Goal: Communication & Community: Answer question/provide support

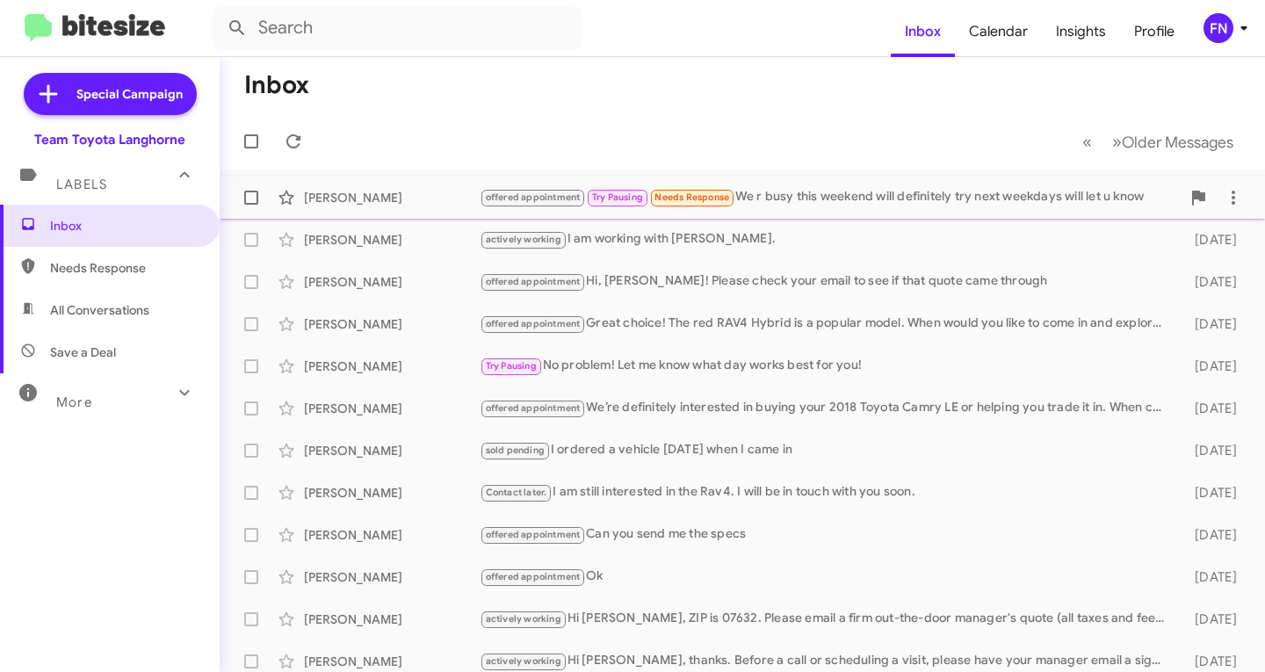
click at [345, 191] on div "[PERSON_NAME]" at bounding box center [392, 198] width 176 height 18
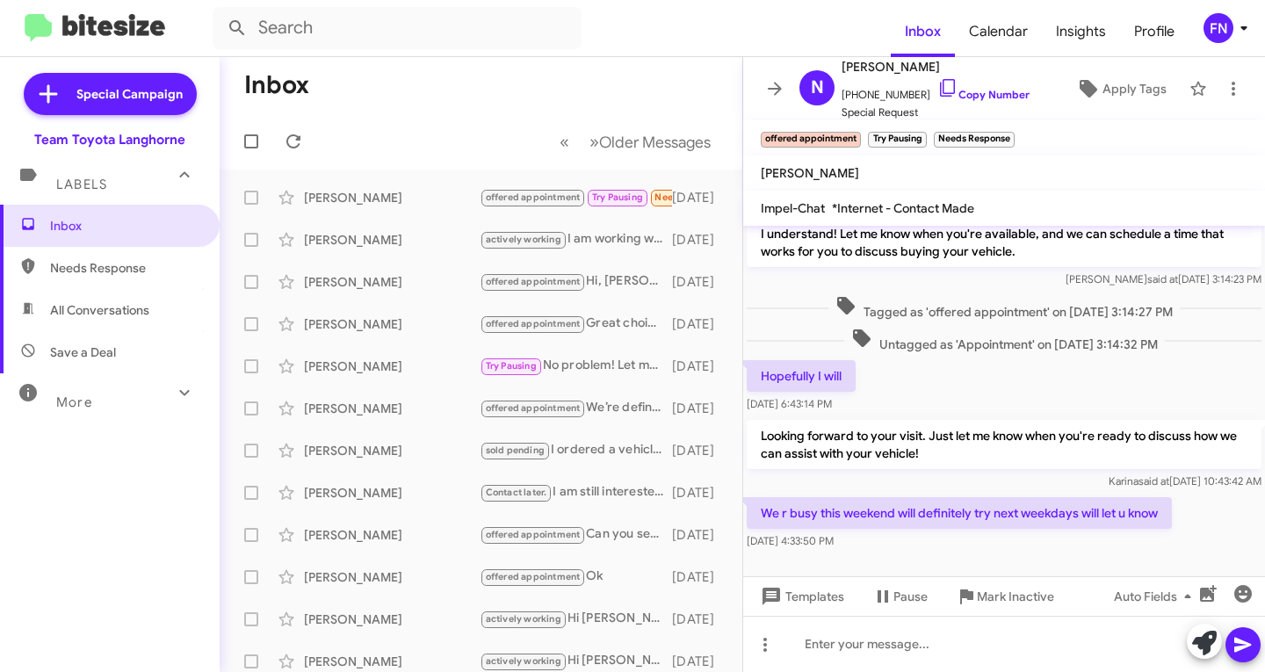
scroll to position [284, 0]
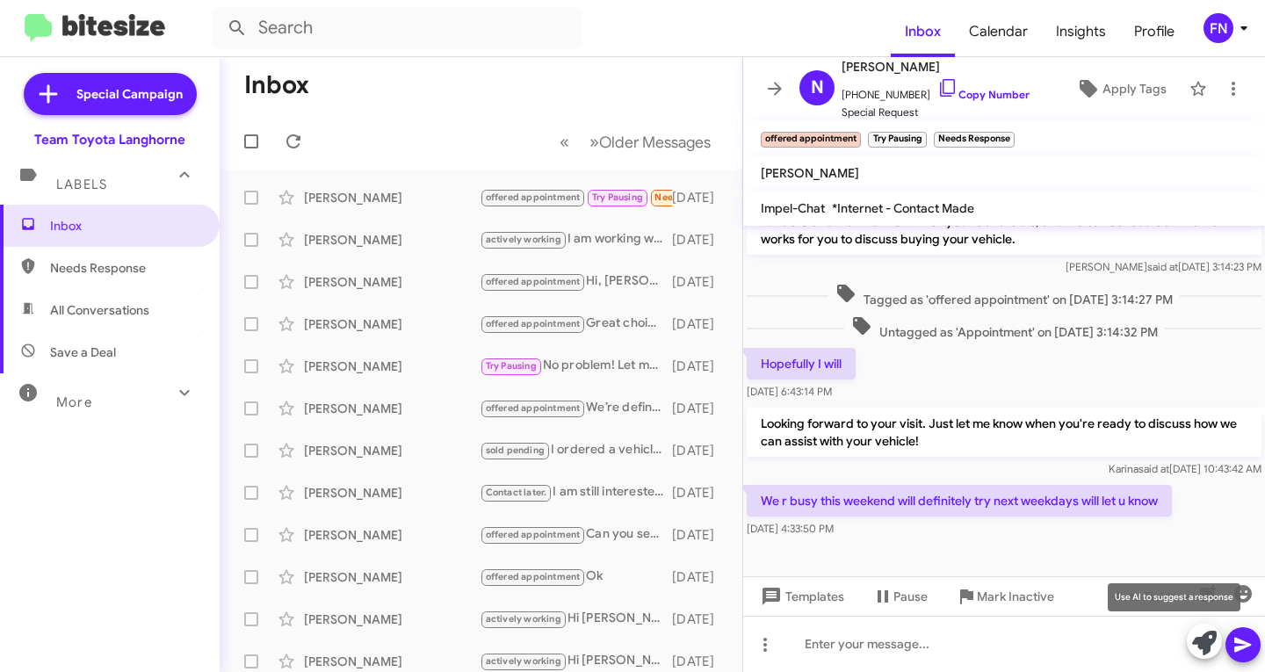
click at [1198, 643] on icon at bounding box center [1204, 643] width 25 height 25
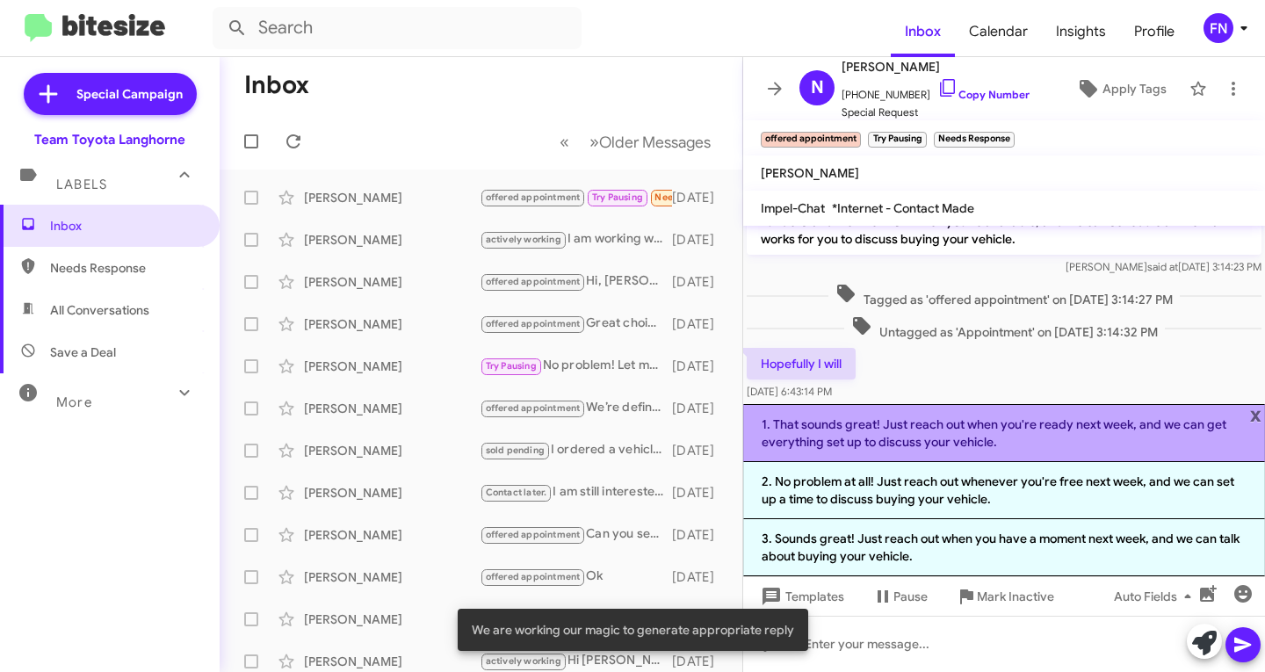
click at [982, 440] on li "1. That sounds great! Just reach out when you're ready next week, and we can ge…" at bounding box center [1004, 433] width 522 height 58
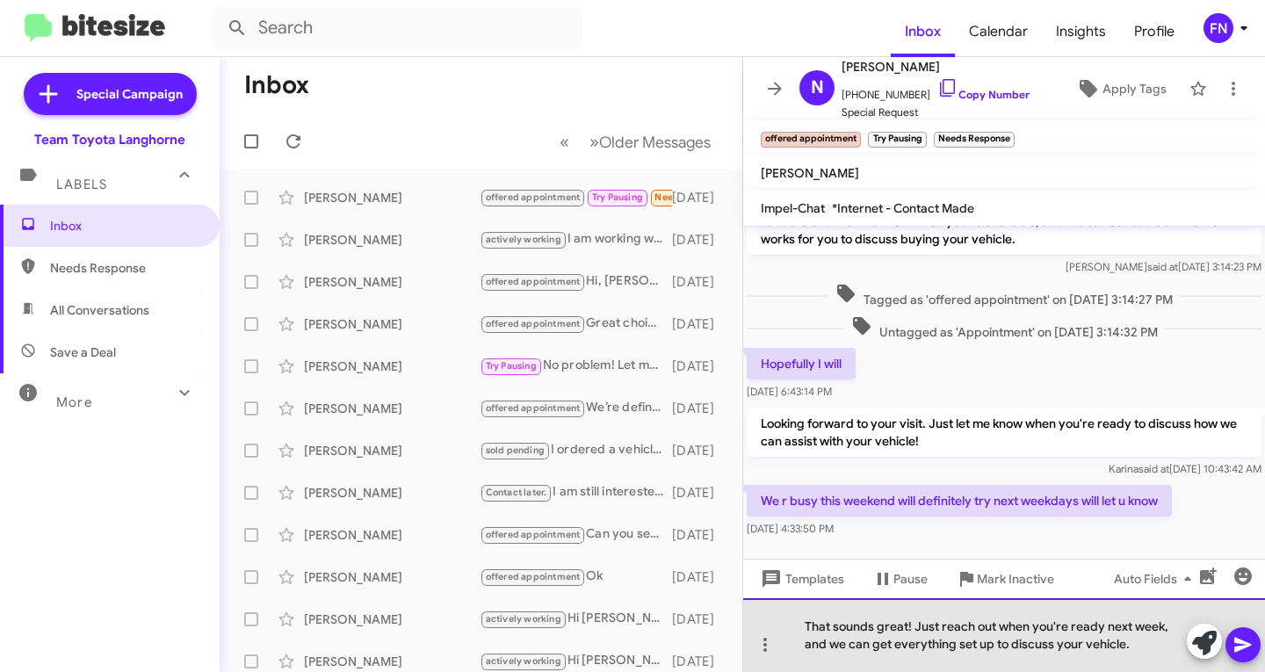
click at [1099, 645] on div "That sounds great! Just reach out when you're ready next week, and we can get e…" at bounding box center [1004, 635] width 522 height 74
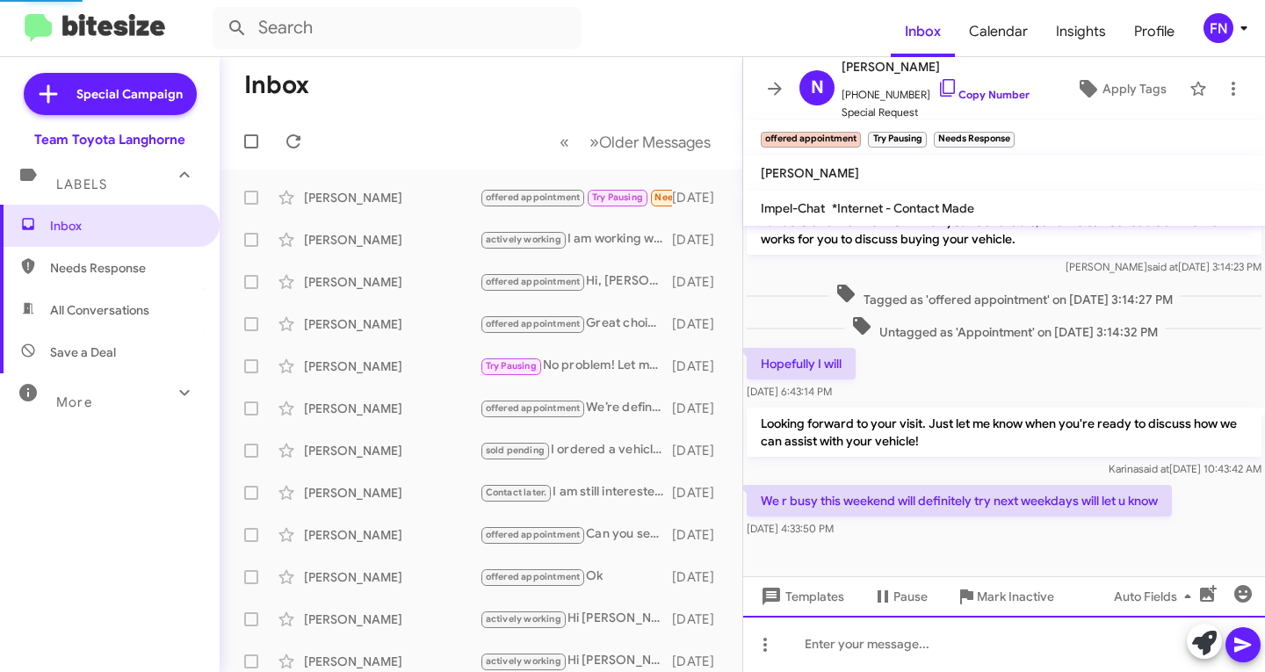
scroll to position [0, 0]
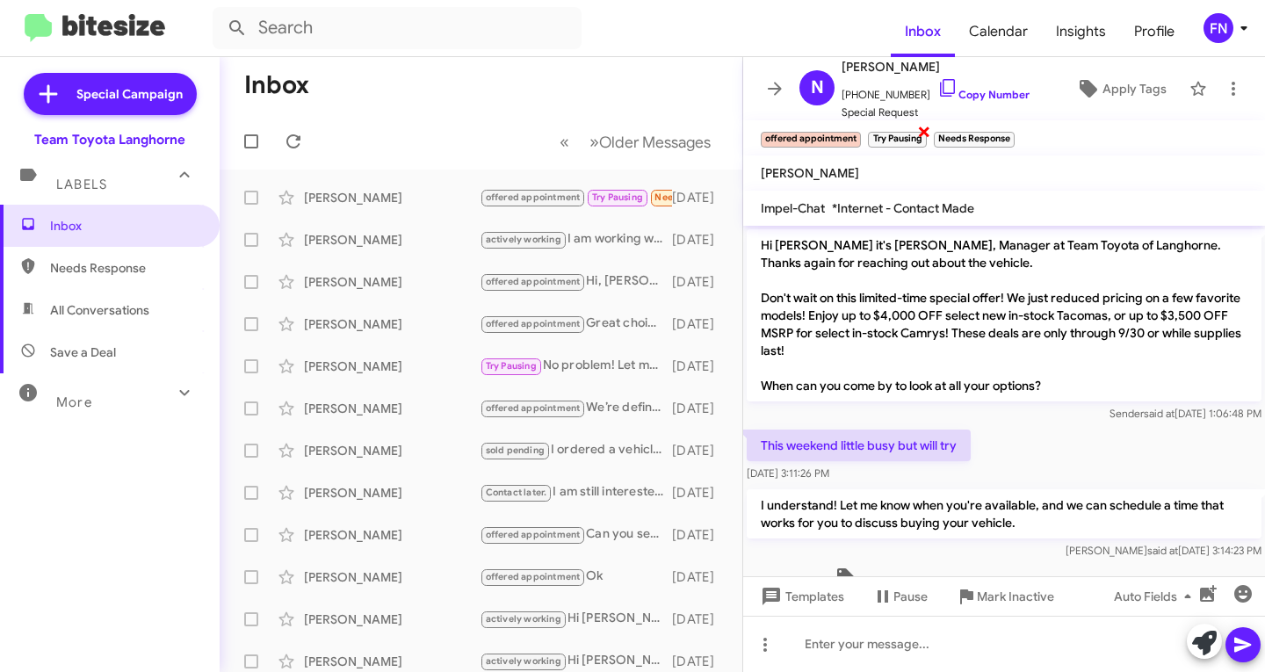
click at [922, 133] on span "×" at bounding box center [924, 130] width 14 height 21
click at [944, 133] on mat-toolbar "offered appointment ×" at bounding box center [1004, 137] width 522 height 35
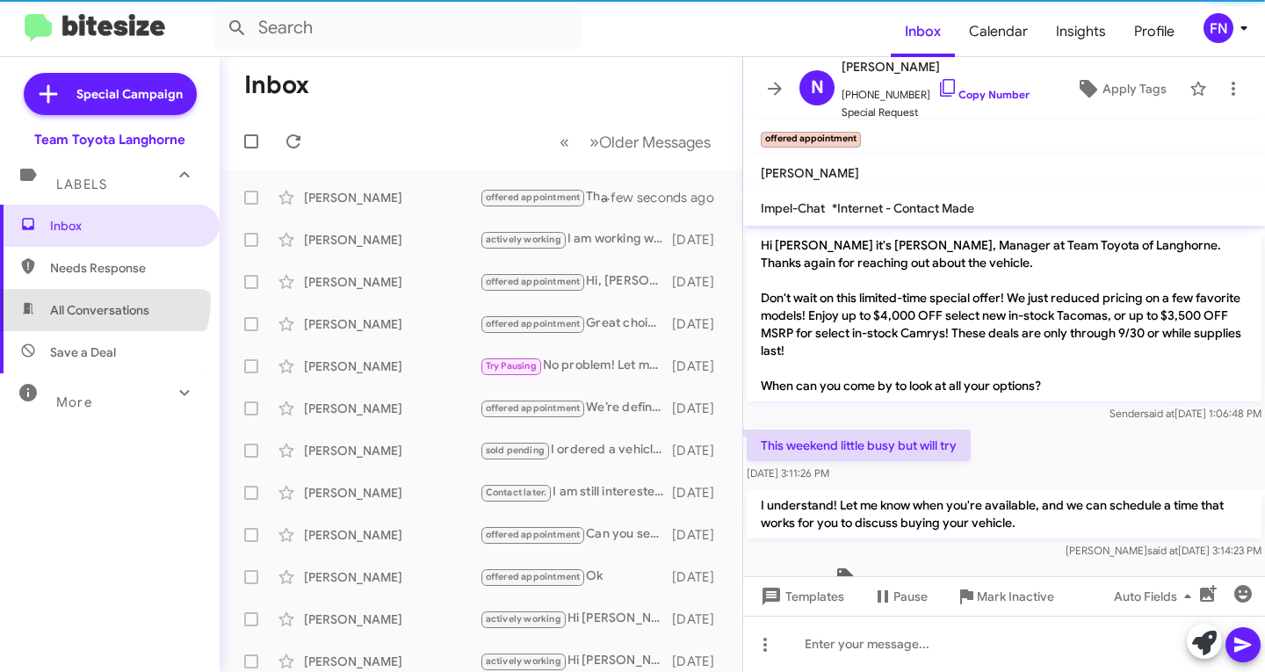
click at [101, 300] on span "All Conversations" at bounding box center [110, 310] width 220 height 42
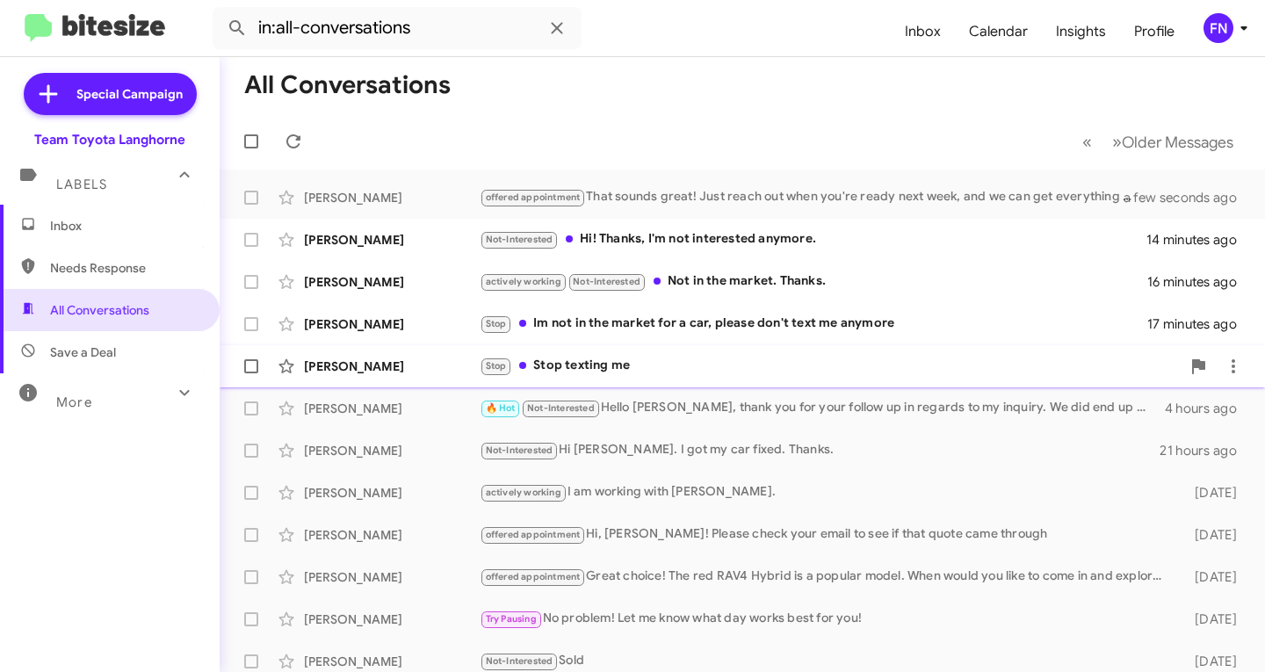
click at [370, 366] on div "[PERSON_NAME]" at bounding box center [392, 367] width 176 height 18
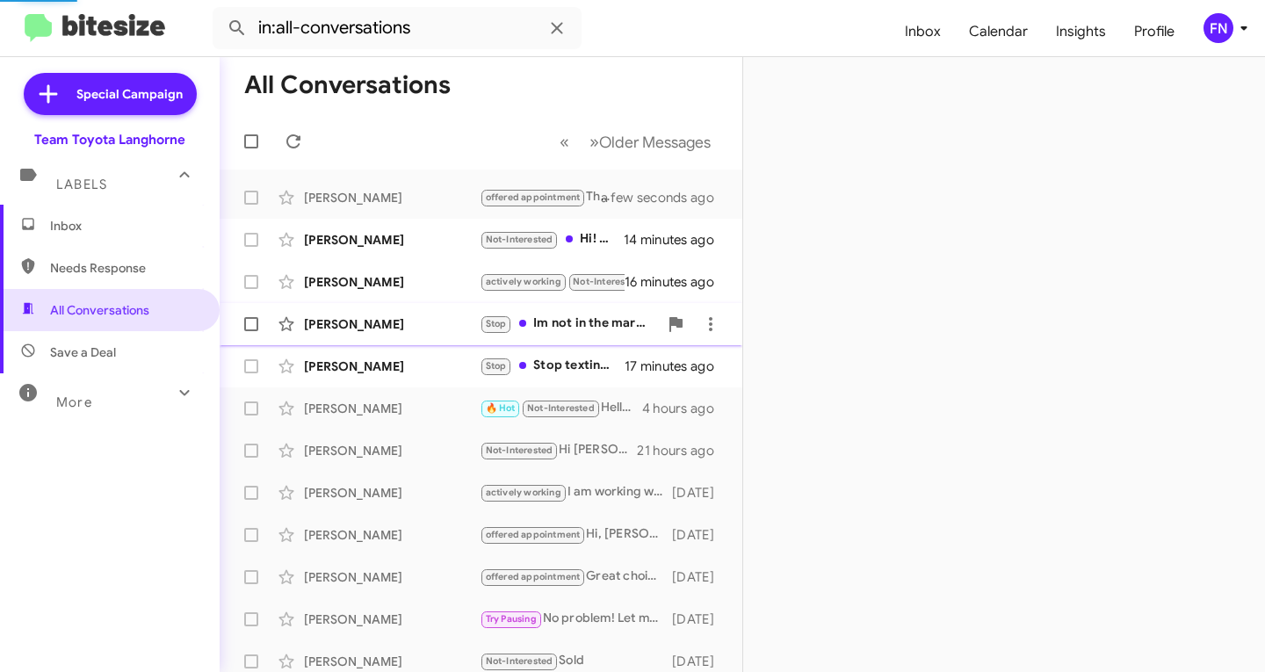
click at [371, 333] on div "Rafael Carrero Ballesteros Stop Im not in the market for a car, please don't te…" at bounding box center [481, 324] width 495 height 35
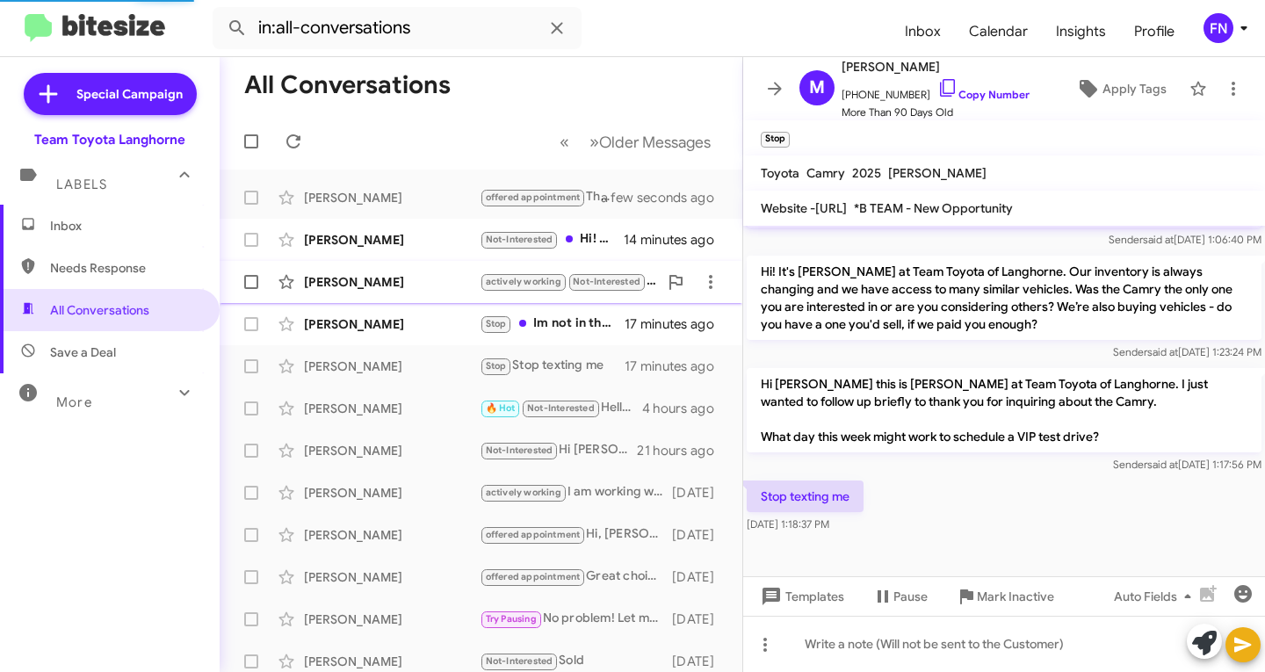
click at [381, 279] on div "[PERSON_NAME]" at bounding box center [392, 282] width 176 height 18
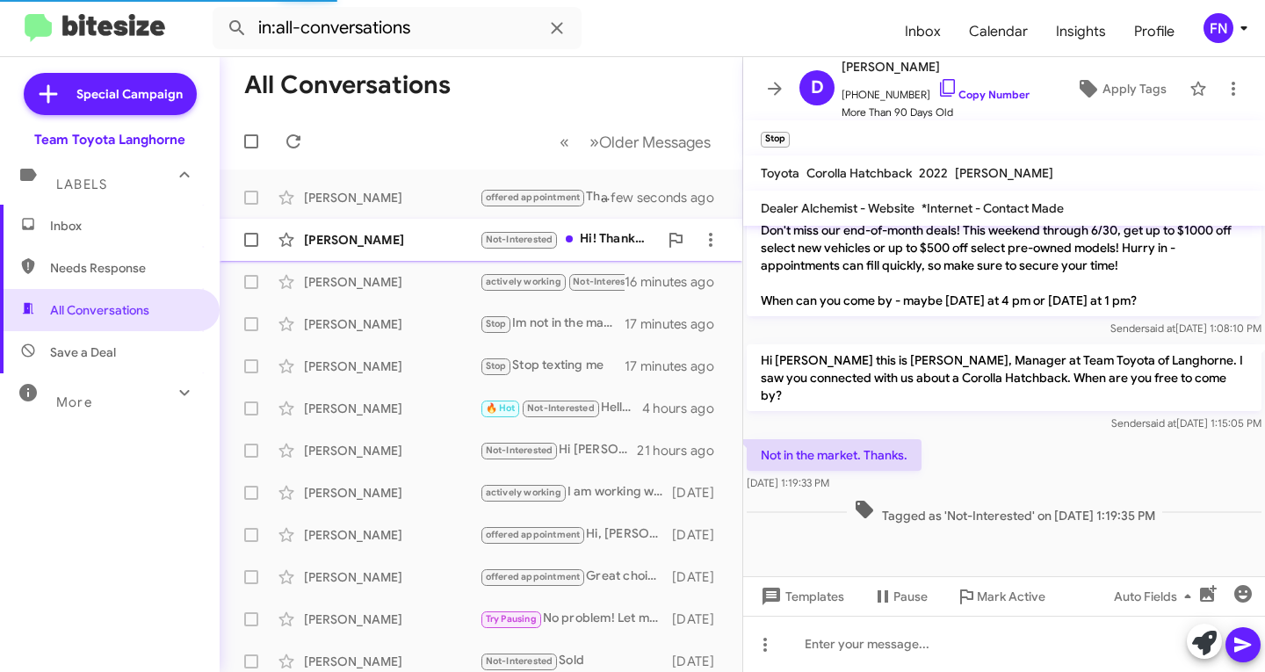
scroll to position [537, 0]
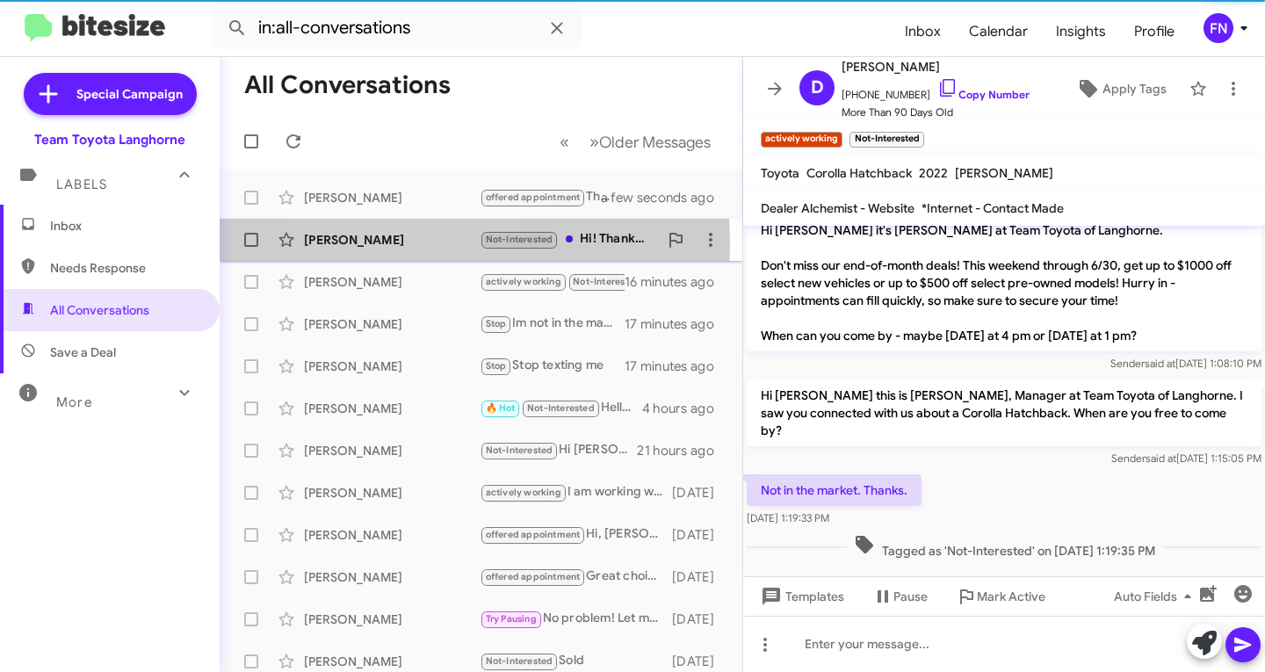
click at [401, 242] on div "[PERSON_NAME]" at bounding box center [392, 240] width 176 height 18
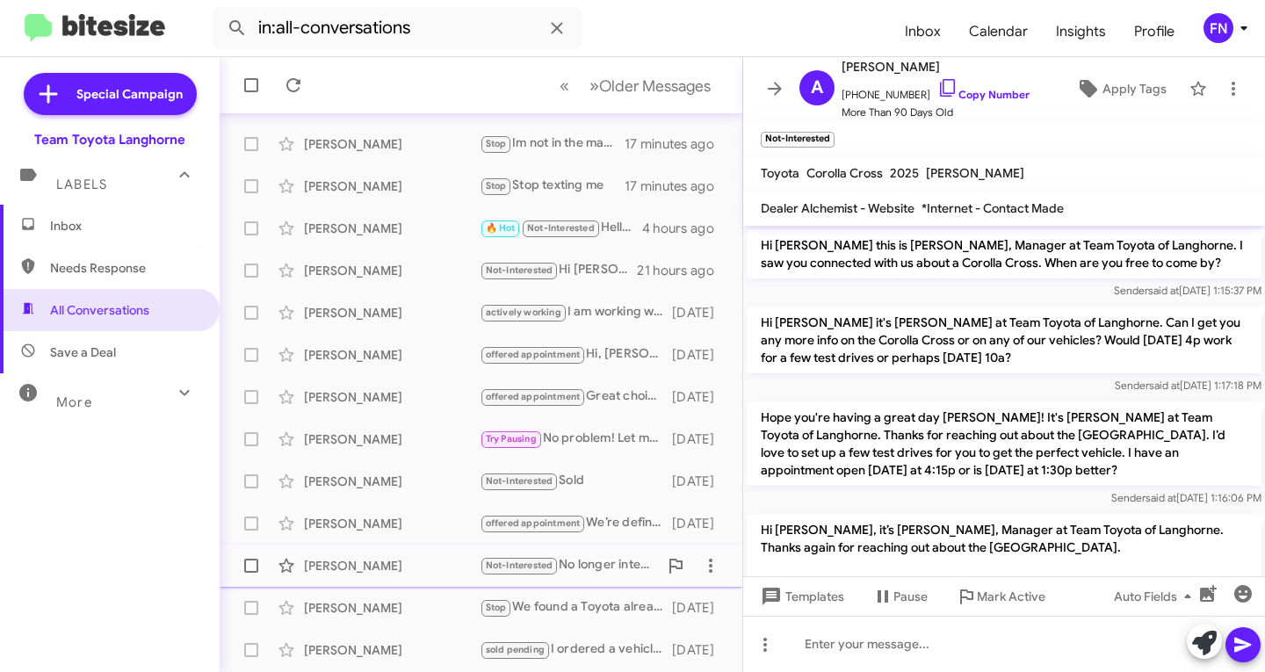
scroll to position [348, 0]
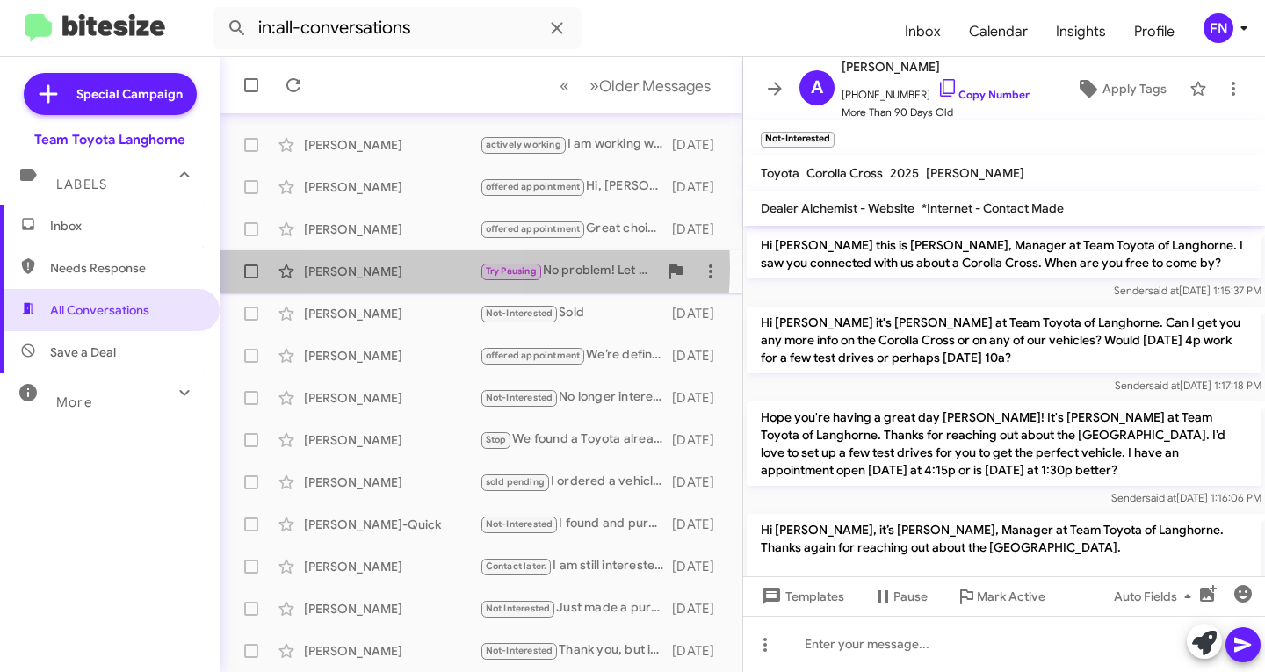
click at [404, 268] on div "[PERSON_NAME]" at bounding box center [392, 272] width 176 height 18
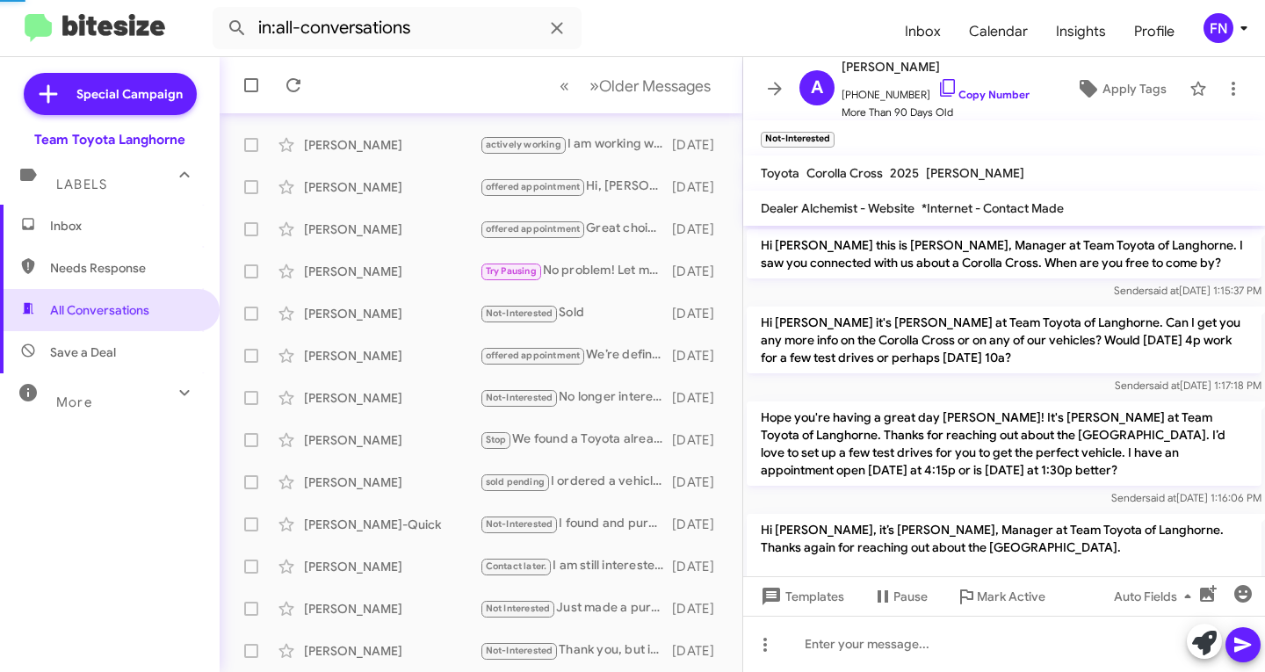
scroll to position [204, 0]
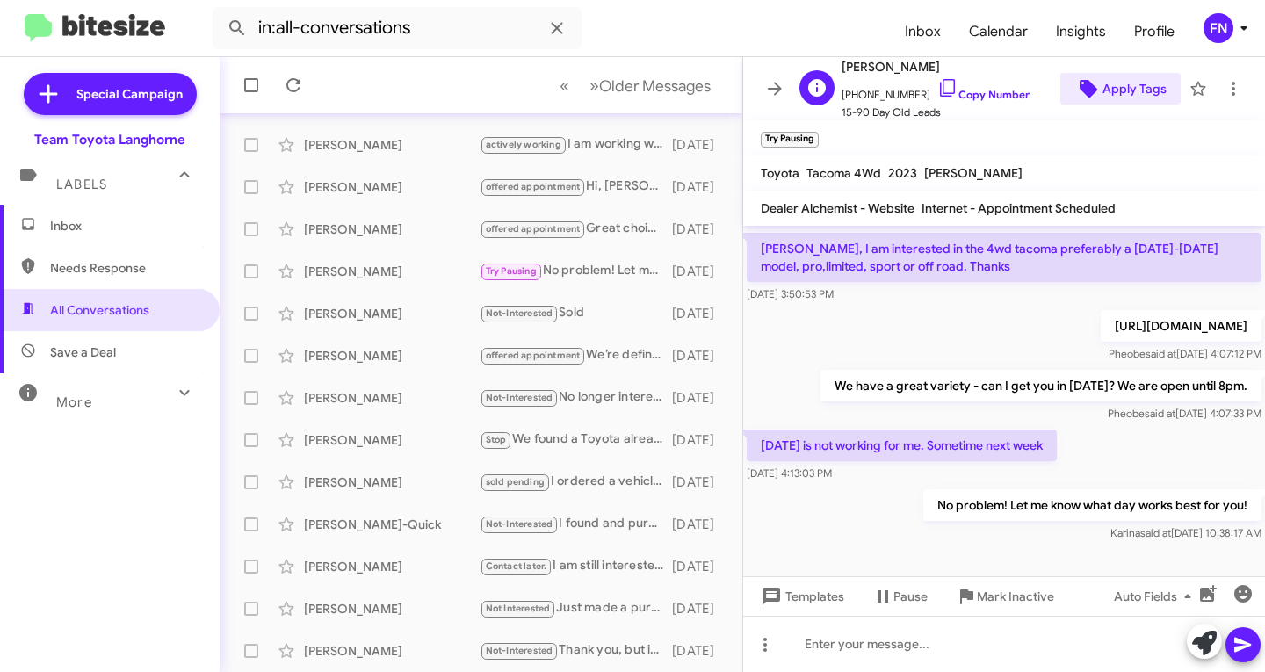
click at [1110, 89] on span "Apply Tags" at bounding box center [1135, 89] width 64 height 32
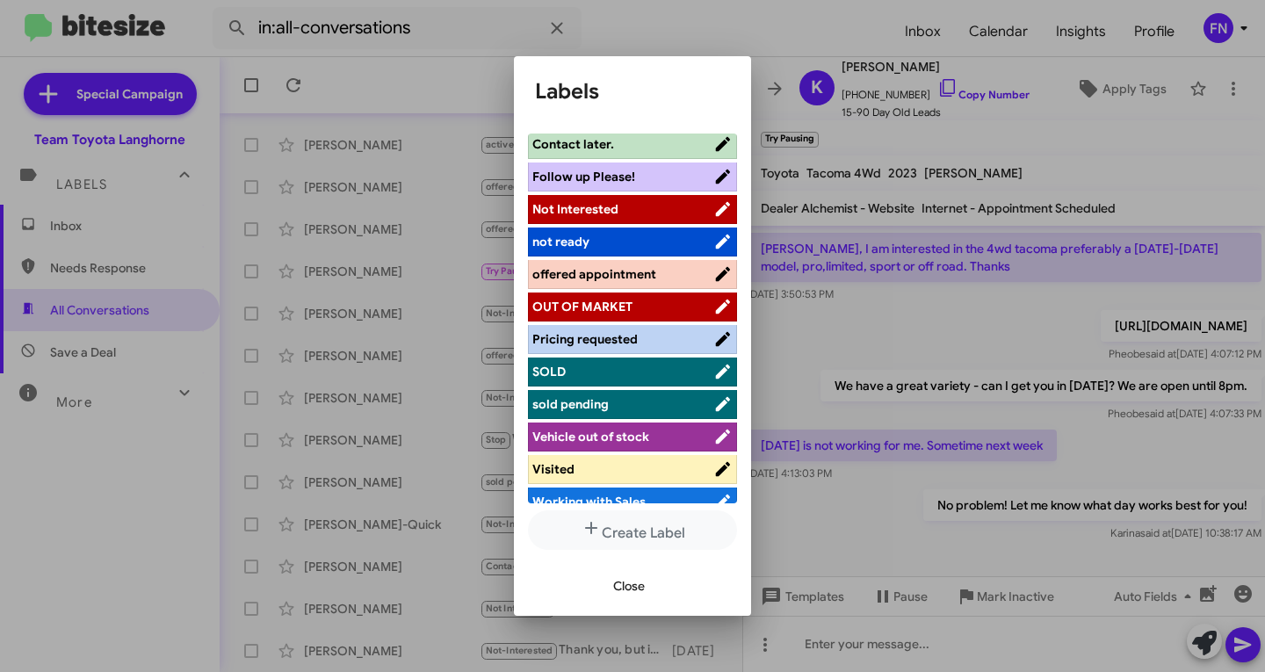
scroll to position [281, 0]
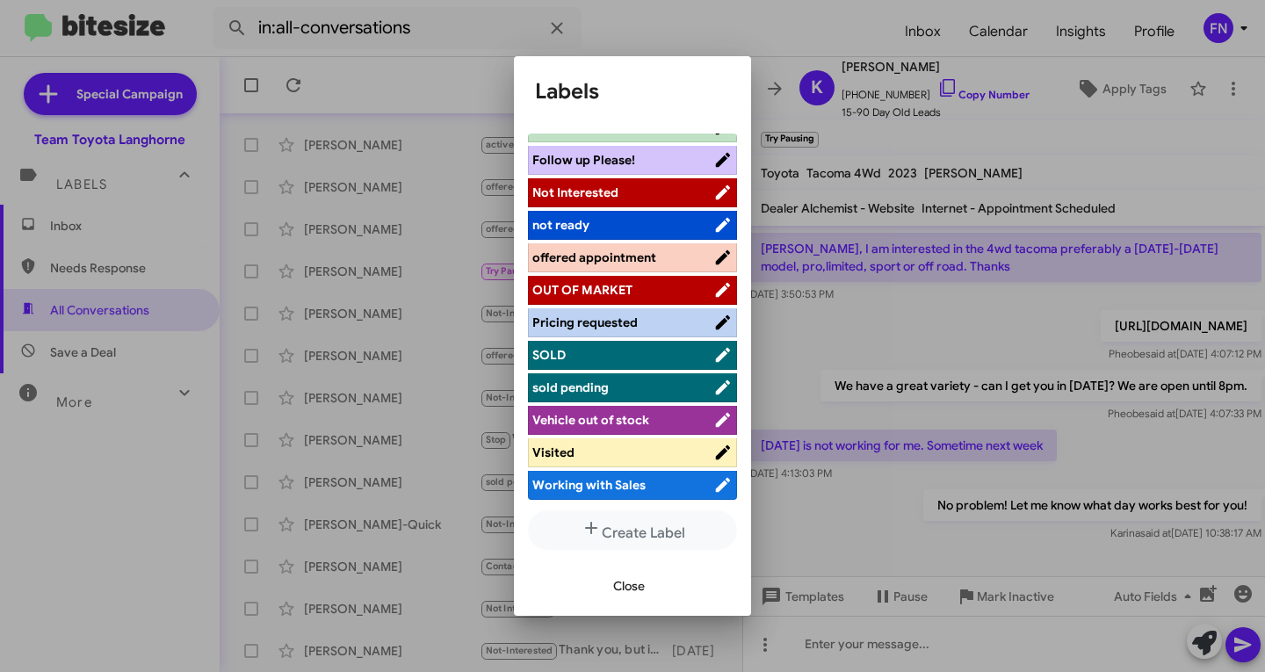
click at [634, 258] on span "offered appointment" at bounding box center [594, 258] width 124 height 16
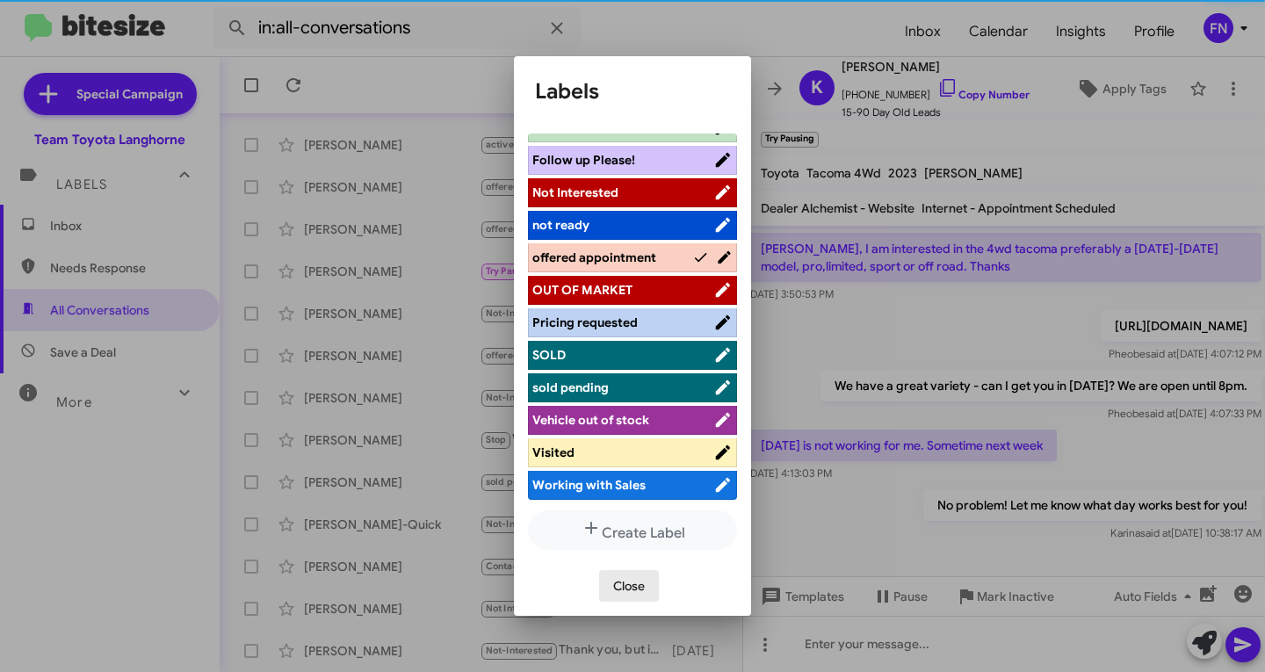
click at [614, 587] on span "Close" at bounding box center [629, 586] width 32 height 32
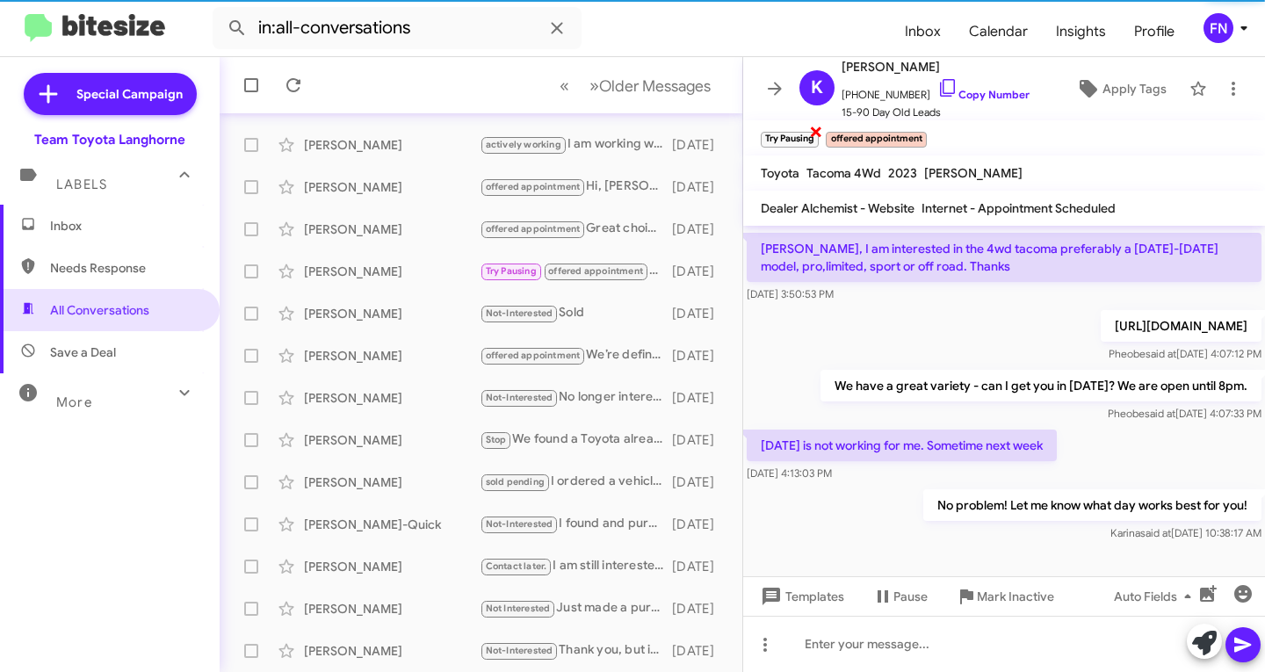
click at [818, 134] on span "×" at bounding box center [816, 130] width 14 height 21
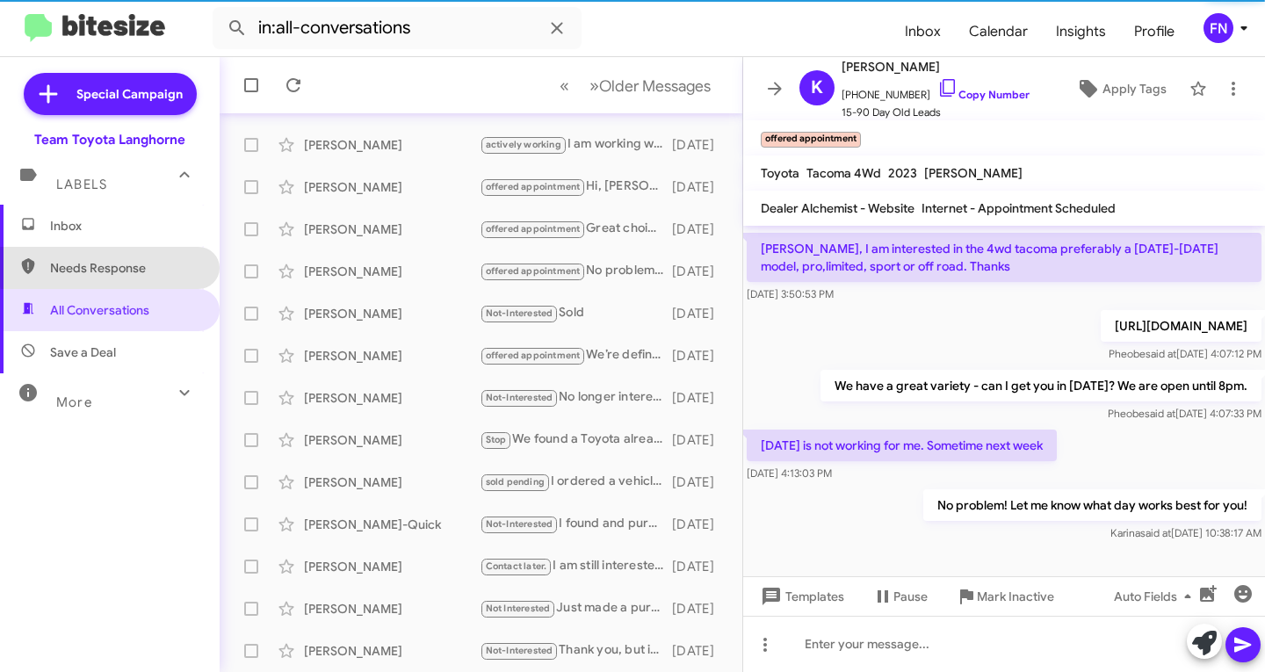
click at [135, 250] on span "Needs Response" at bounding box center [110, 268] width 220 height 42
type input "in:needs-response"
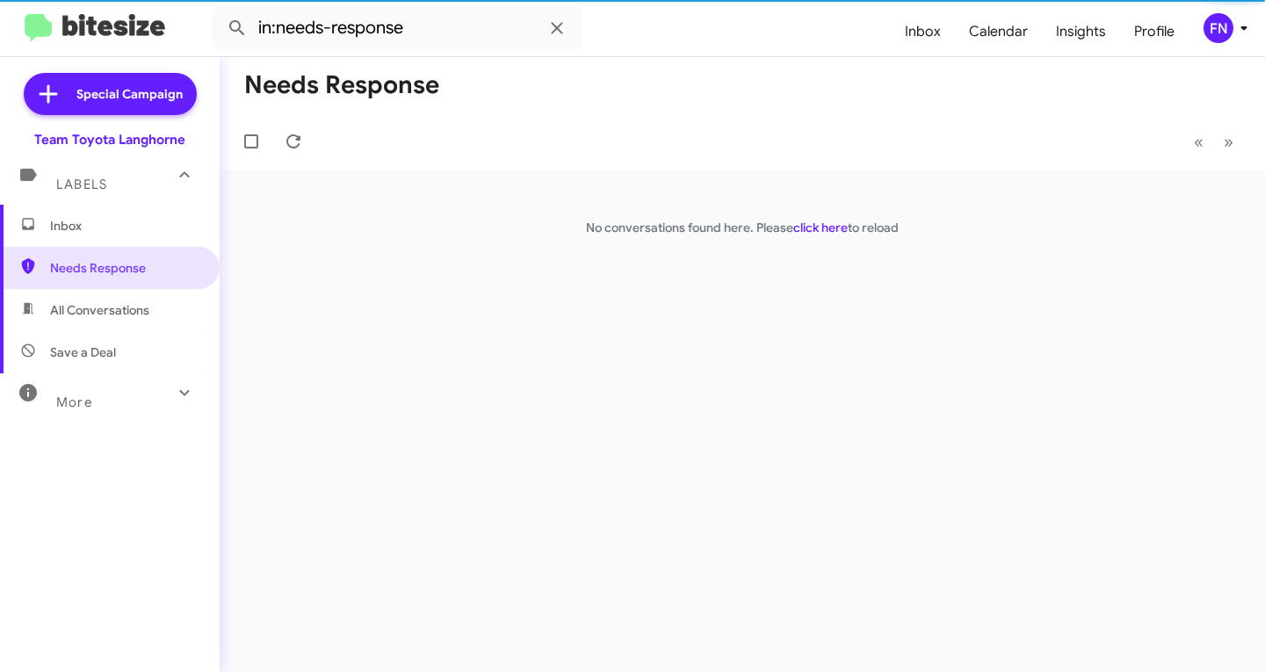
click at [141, 221] on span "Inbox" at bounding box center [124, 226] width 149 height 18
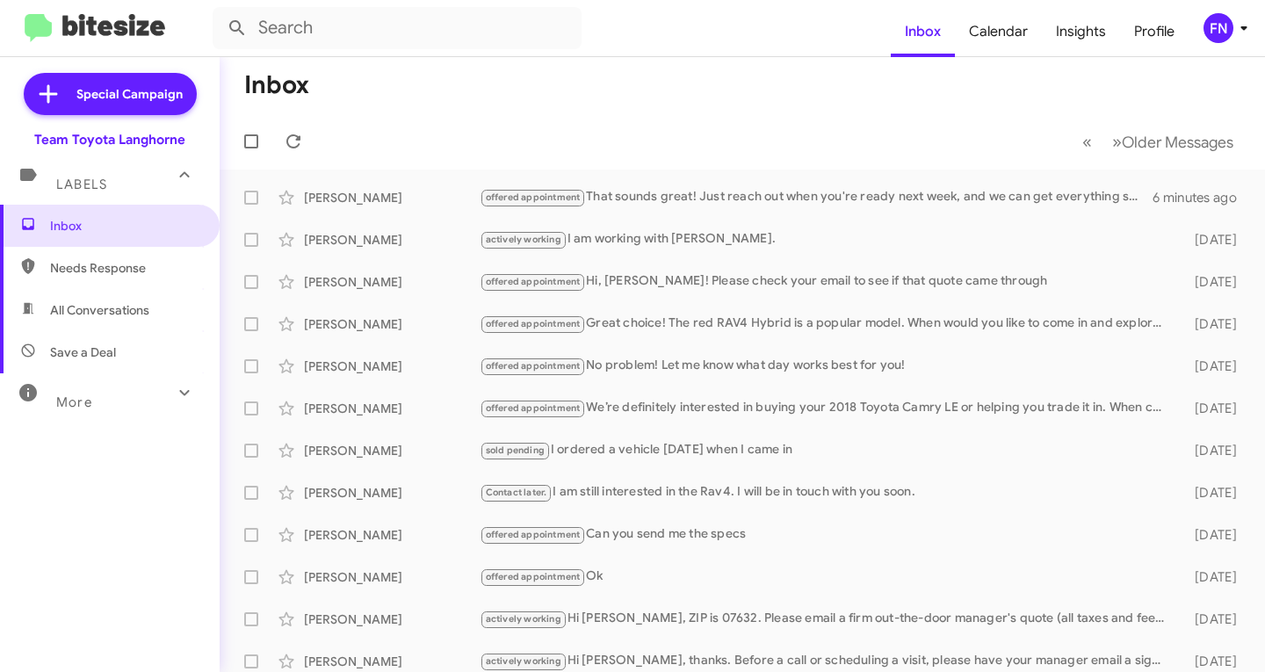
click at [106, 342] on span "Save a Deal" at bounding box center [110, 352] width 220 height 42
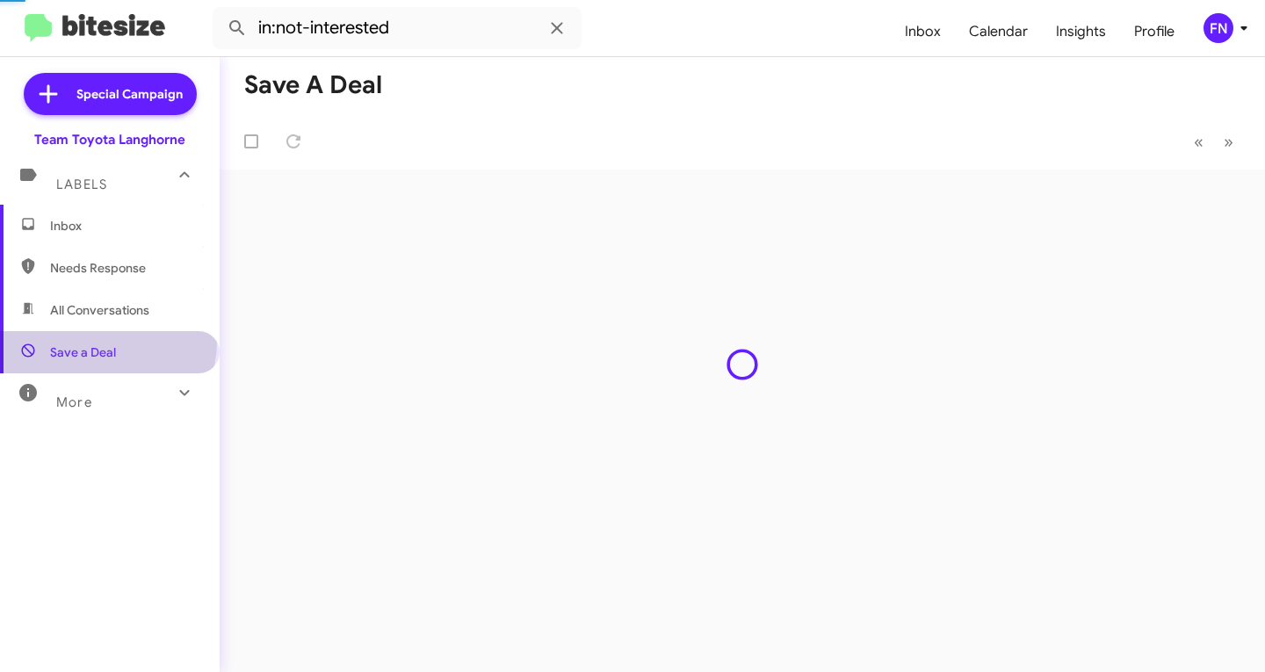
click at [117, 320] on span "All Conversations" at bounding box center [110, 310] width 220 height 42
type input "in:all-conversations"
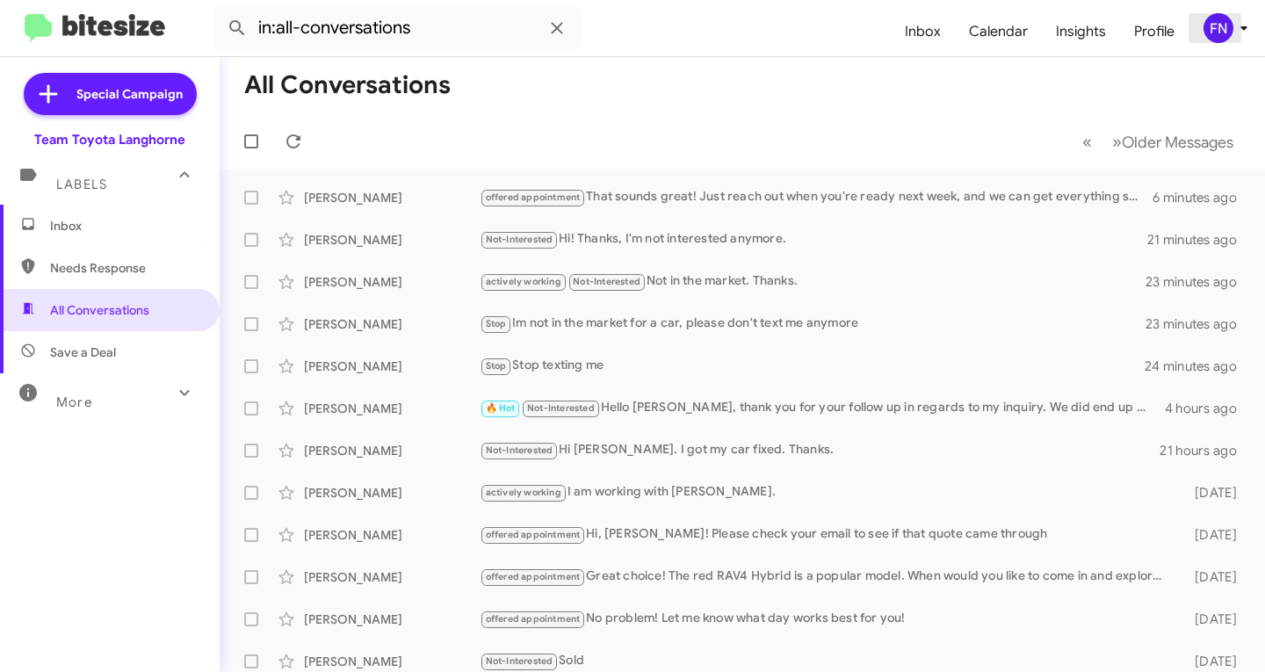
click at [1234, 26] on icon at bounding box center [1244, 28] width 21 height 21
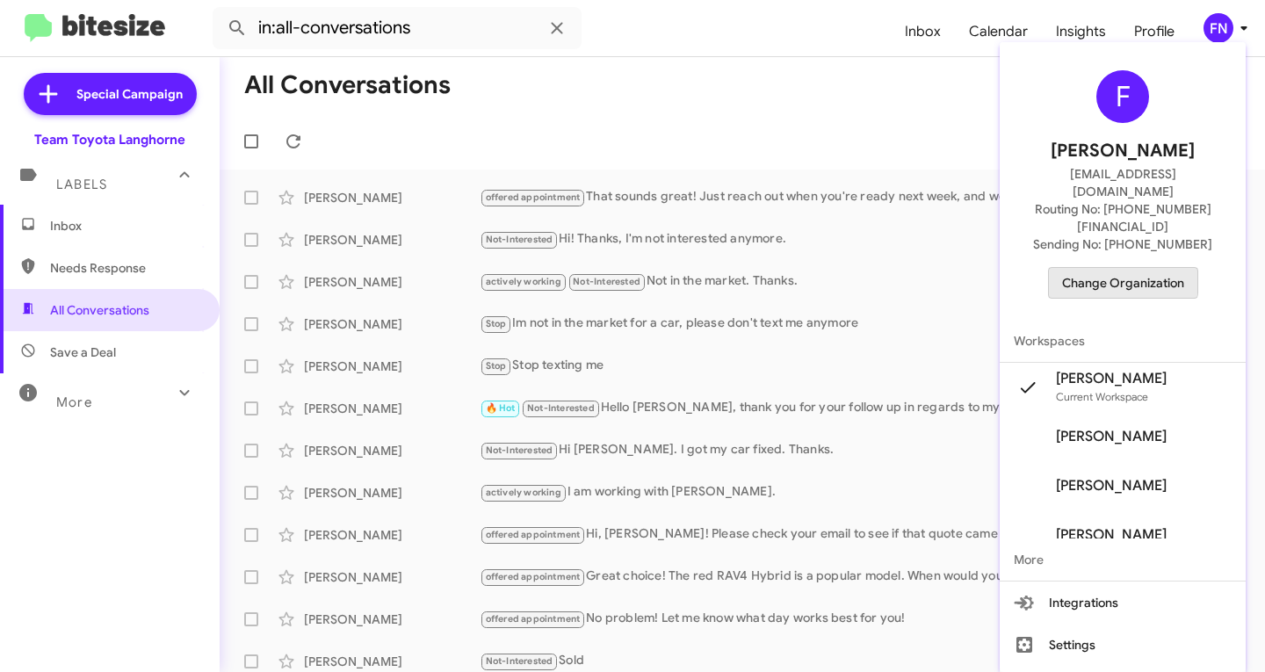
click at [1125, 268] on span "Change Organization" at bounding box center [1123, 283] width 122 height 30
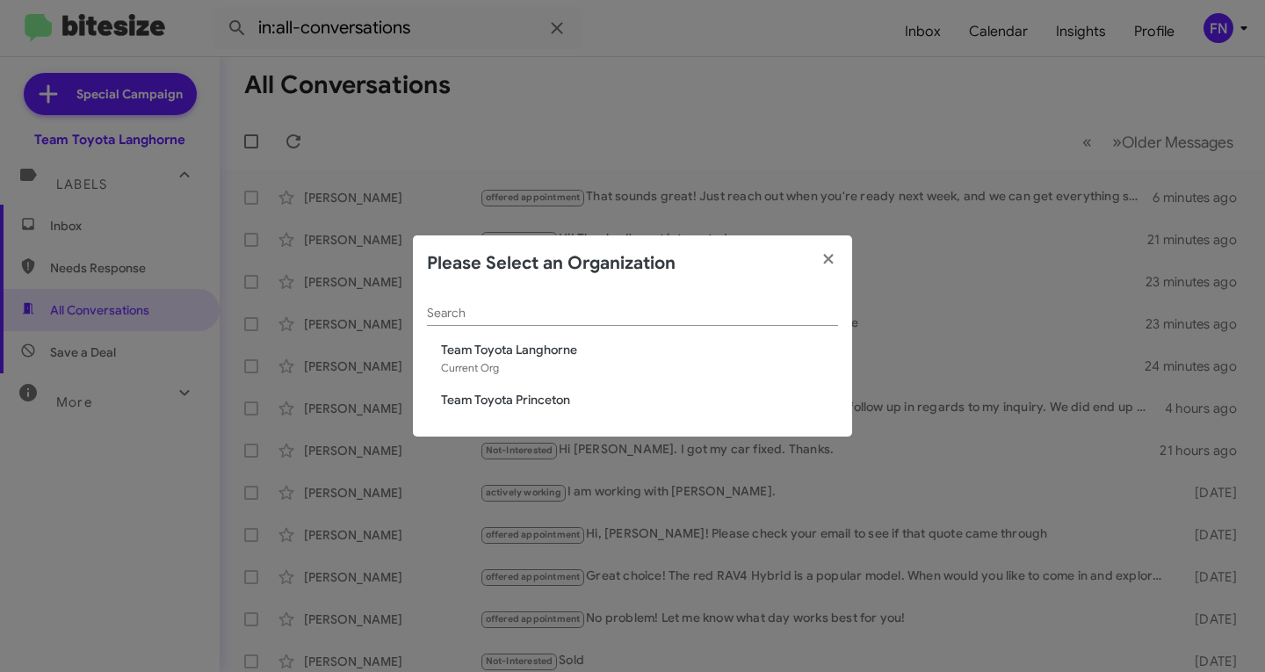
click at [538, 399] on span "Team Toyota Princeton" at bounding box center [639, 400] width 397 height 18
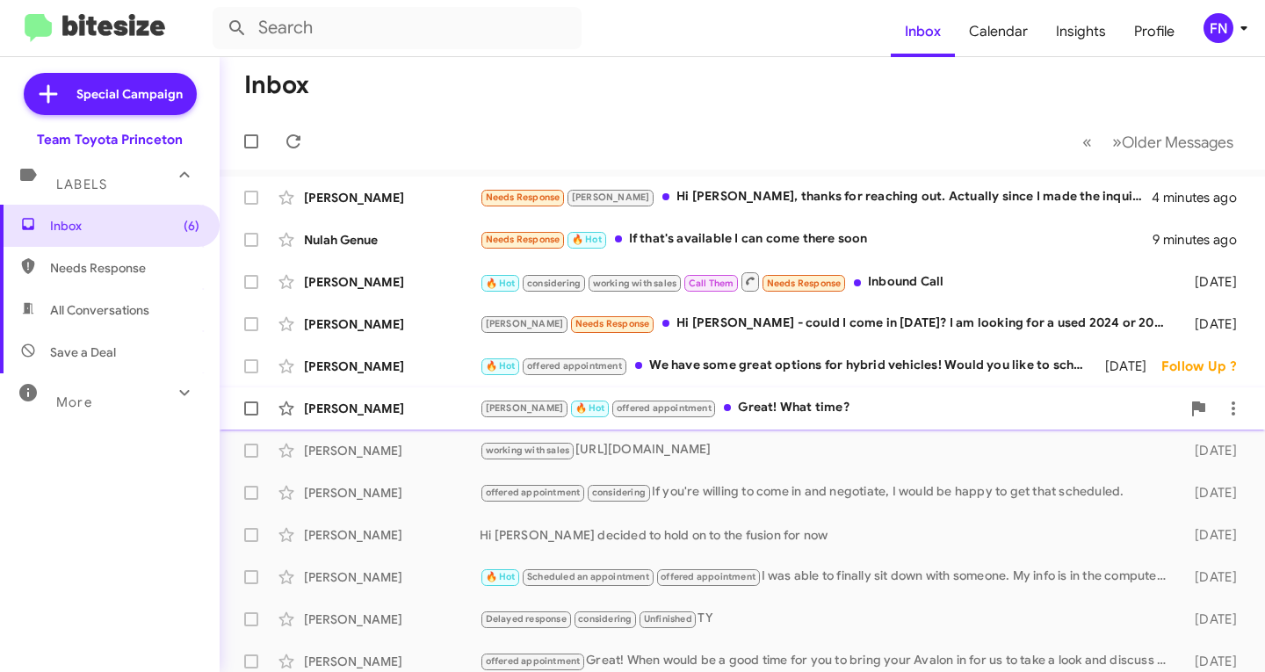
click at [406, 404] on div "[PERSON_NAME]" at bounding box center [392, 409] width 176 height 18
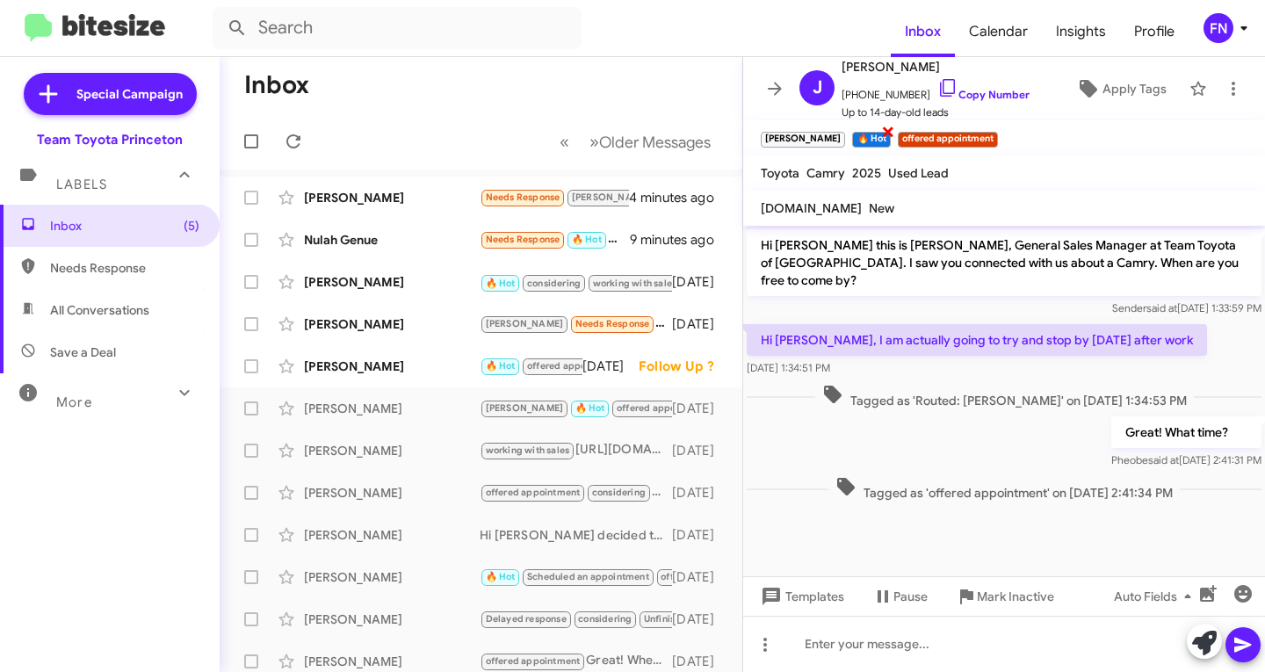
click at [881, 139] on span "×" at bounding box center [888, 130] width 14 height 21
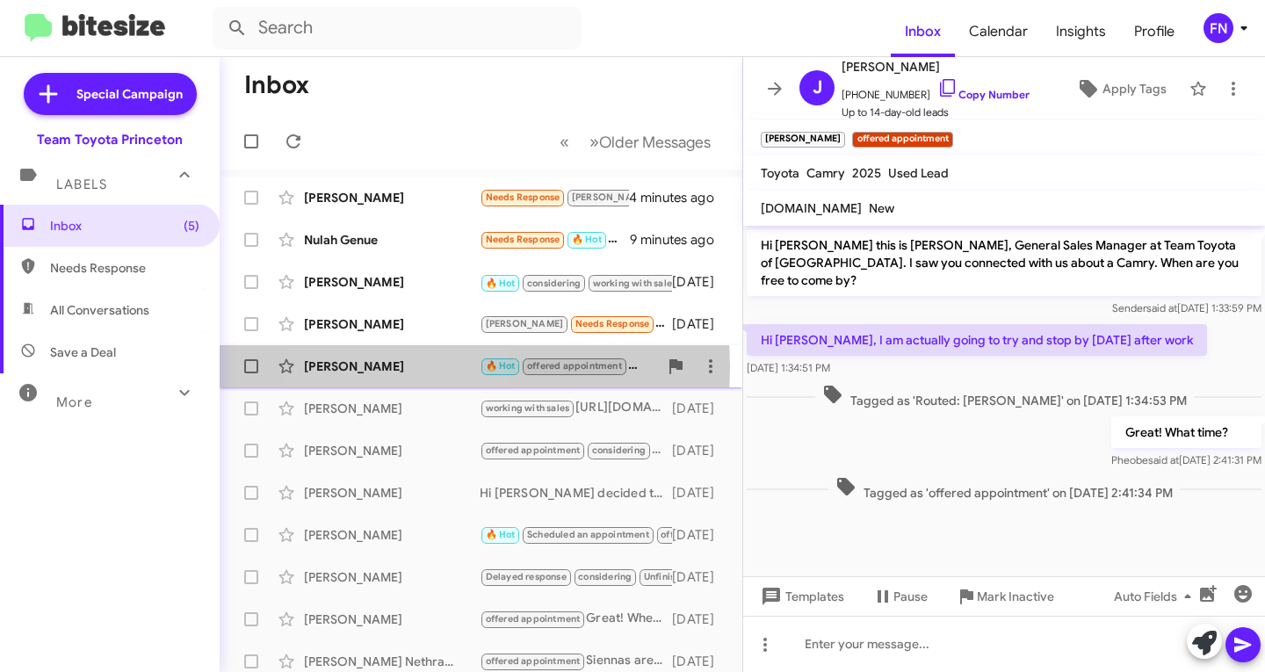
click at [397, 367] on div "[PERSON_NAME]" at bounding box center [392, 367] width 176 height 18
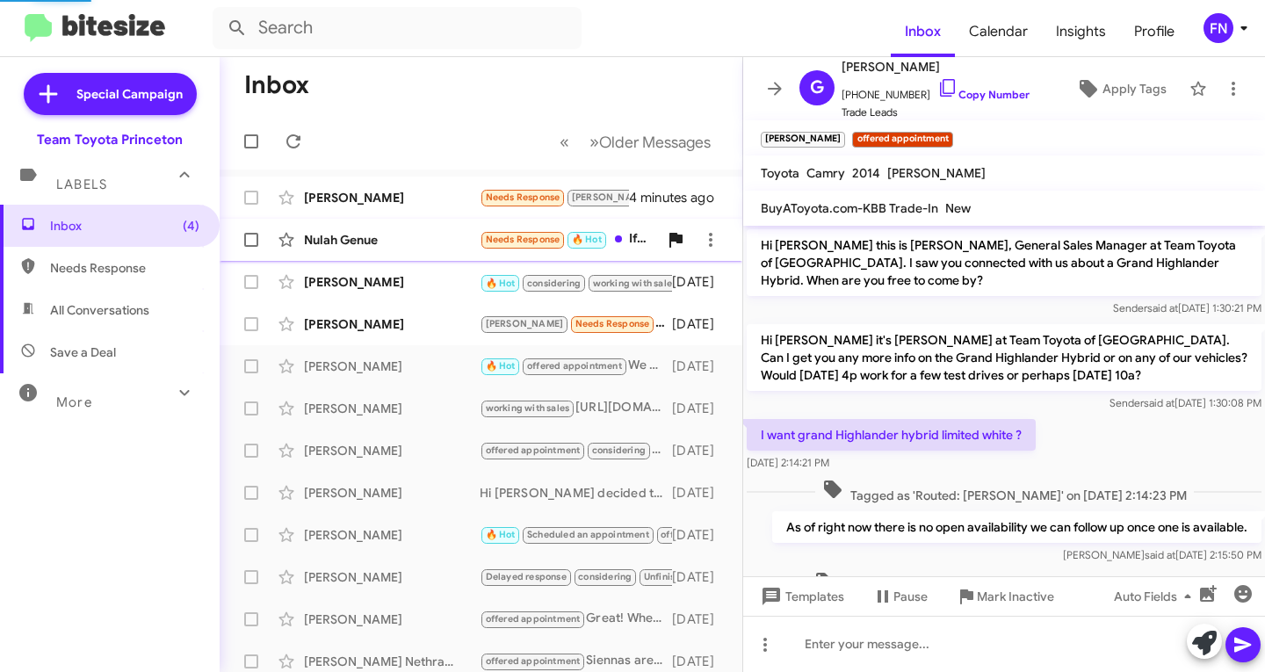
scroll to position [922, 0]
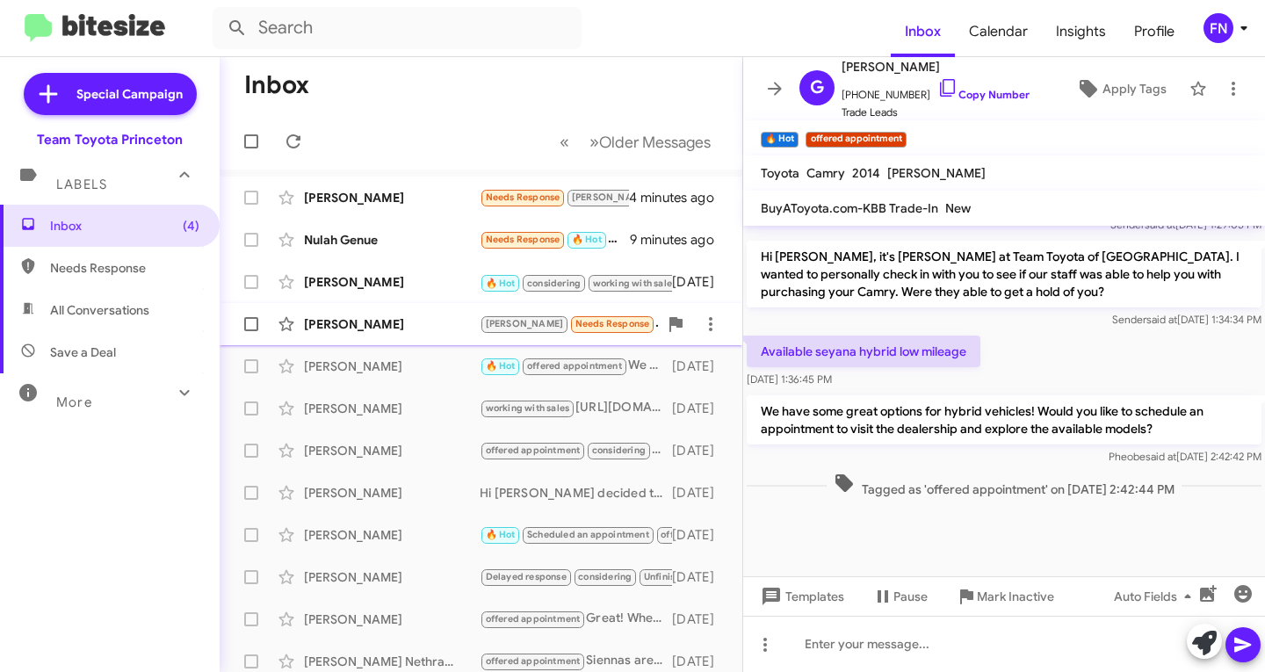
click at [368, 323] on div "[PERSON_NAME]" at bounding box center [392, 324] width 176 height 18
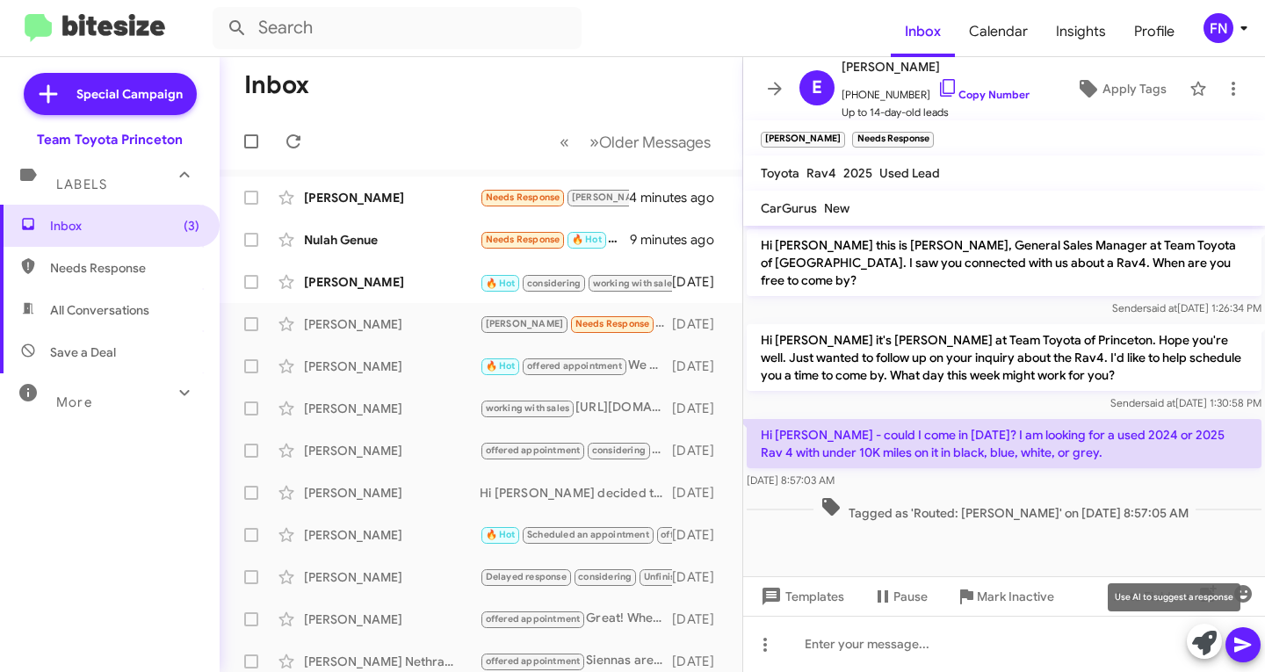
click at [1205, 646] on icon at bounding box center [1204, 643] width 25 height 25
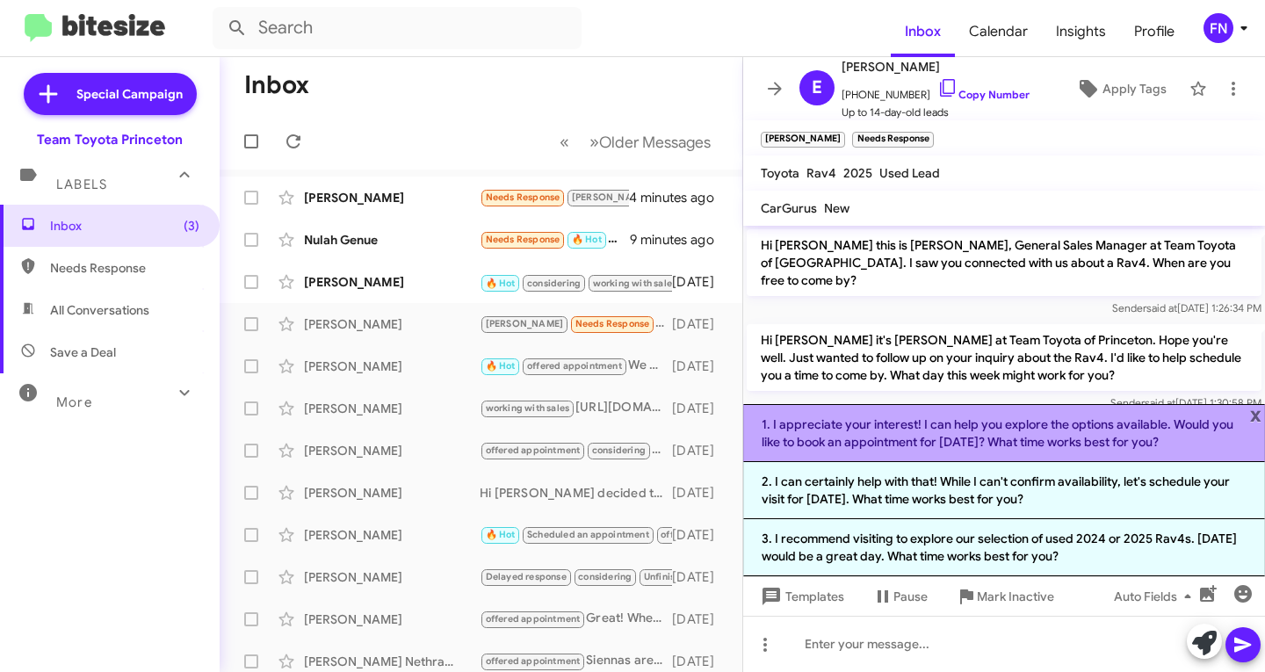
click at [1024, 409] on li "1. I appreciate your interest! I can help you explore the options available. Wo…" at bounding box center [1004, 433] width 522 height 58
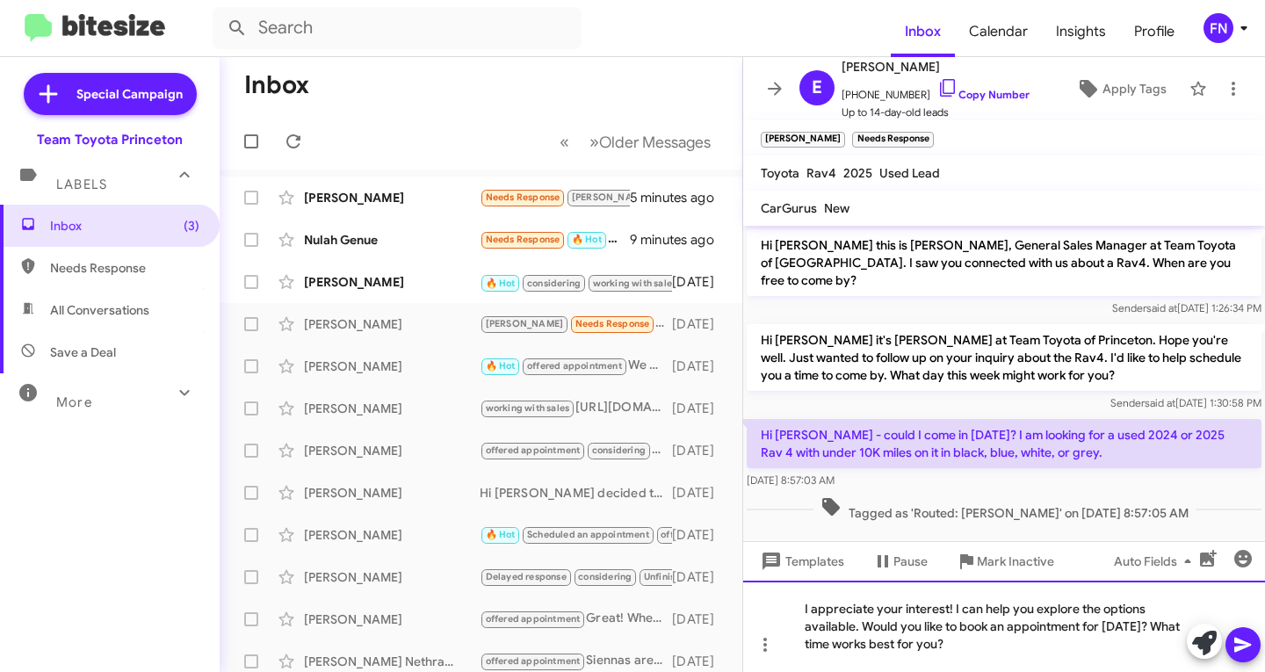
click at [930, 626] on div "I appreciate your interest! I can help you explore the options available. Would…" at bounding box center [1004, 626] width 522 height 91
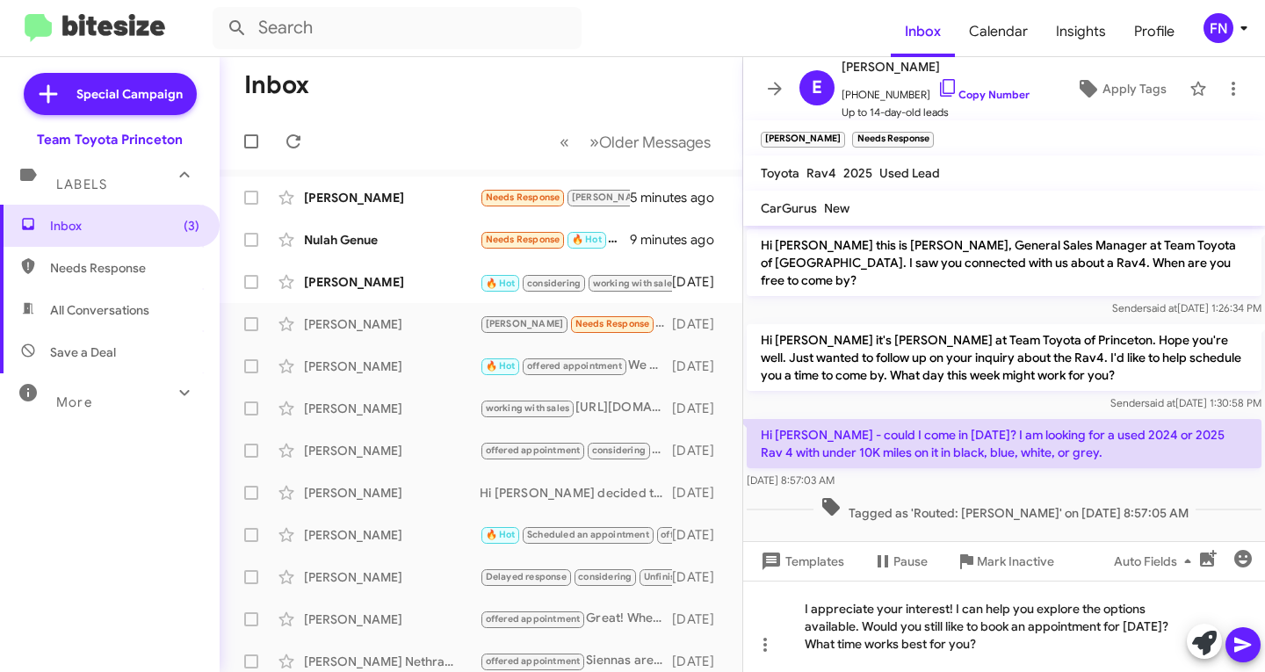
click at [1243, 648] on icon at bounding box center [1242, 645] width 17 height 15
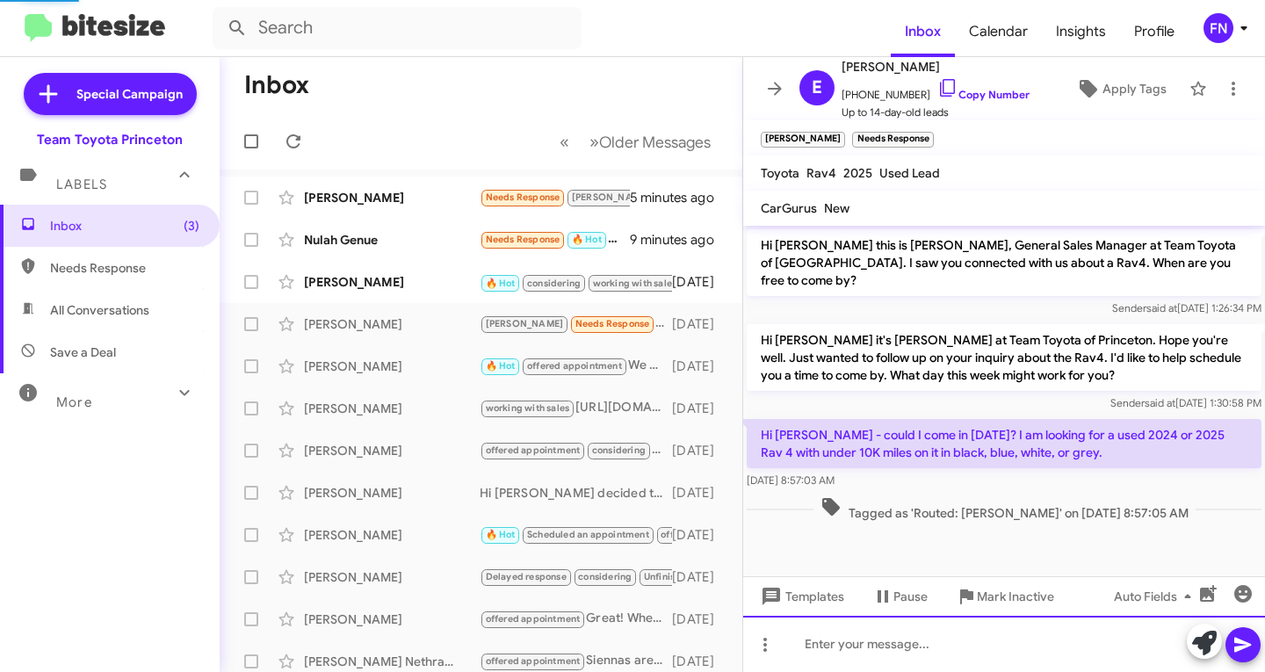
scroll to position [31, 0]
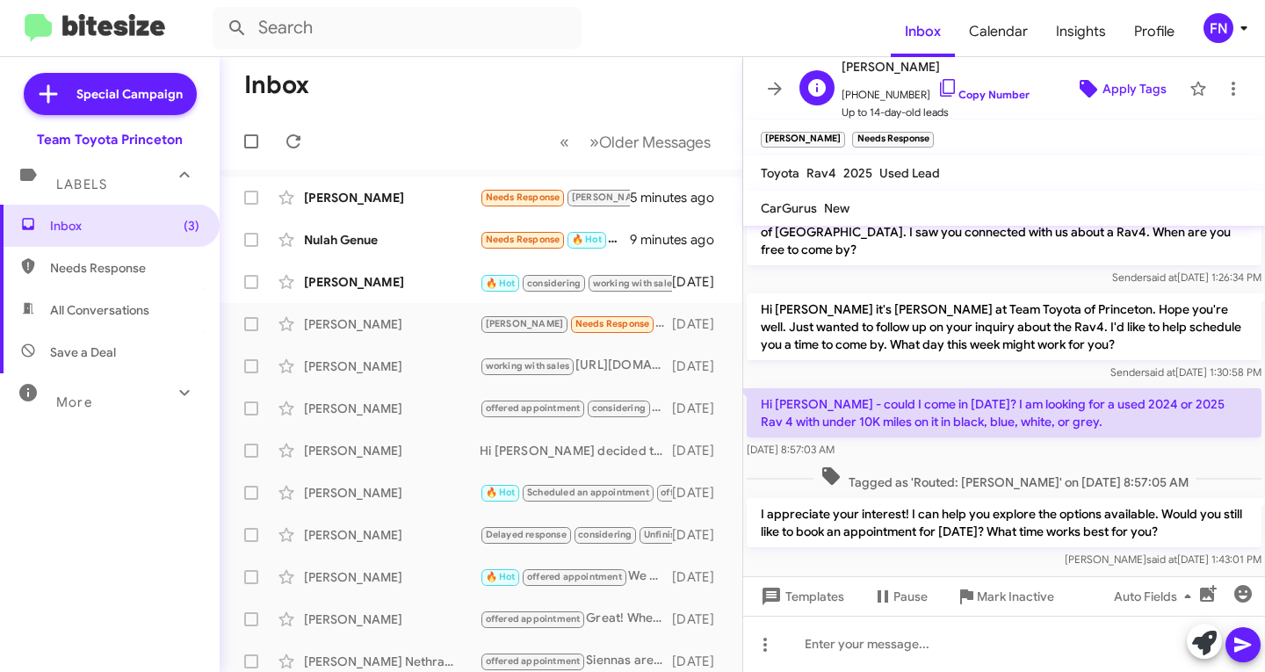
click at [1103, 82] on span "Apply Tags" at bounding box center [1135, 89] width 64 height 32
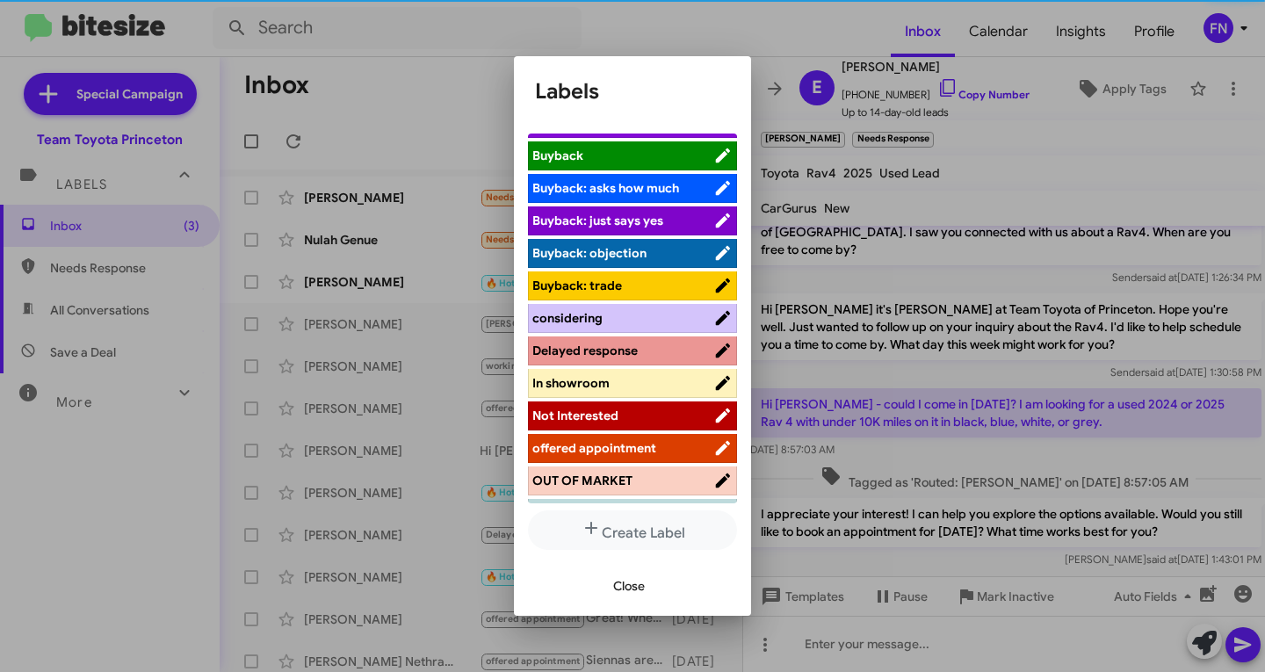
scroll to position [88, 0]
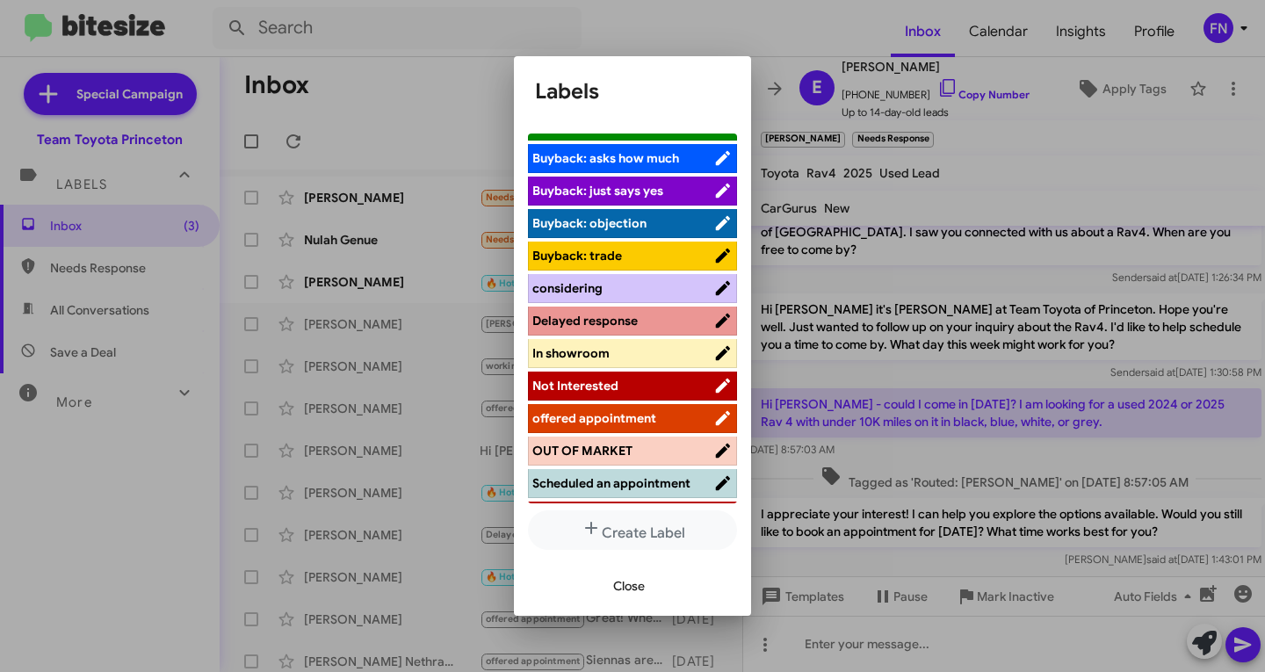
click at [595, 428] on li "offered appointment" at bounding box center [632, 418] width 209 height 29
click at [626, 415] on span "offered appointment" at bounding box center [594, 418] width 124 height 16
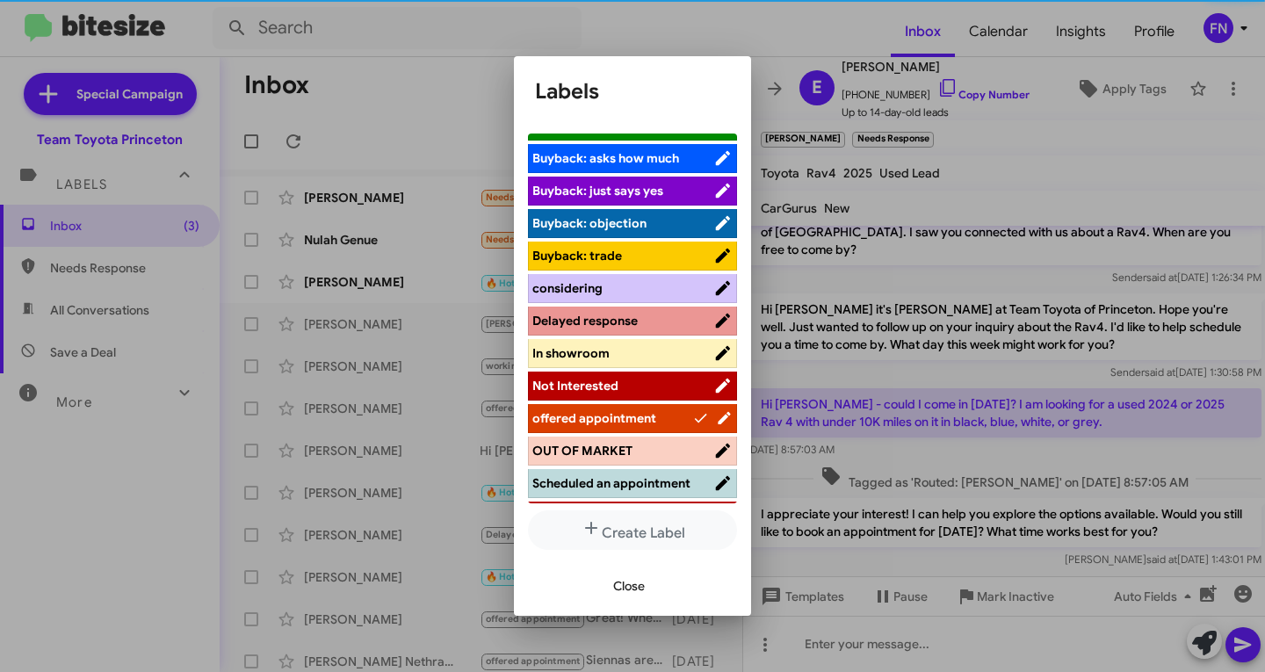
click at [623, 578] on span "Close" at bounding box center [629, 586] width 32 height 32
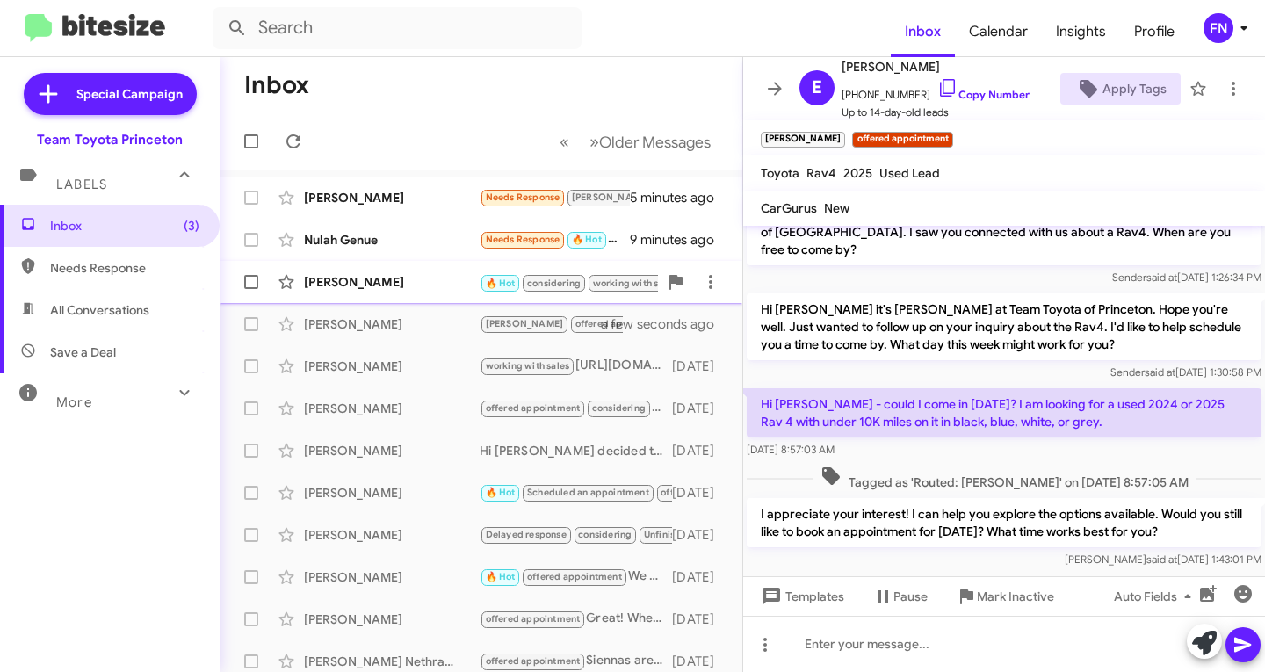
click at [436, 293] on div "Jittin Nautiyal 🔥 Hot considering working with sales Call Them Needs Response I…" at bounding box center [481, 281] width 495 height 35
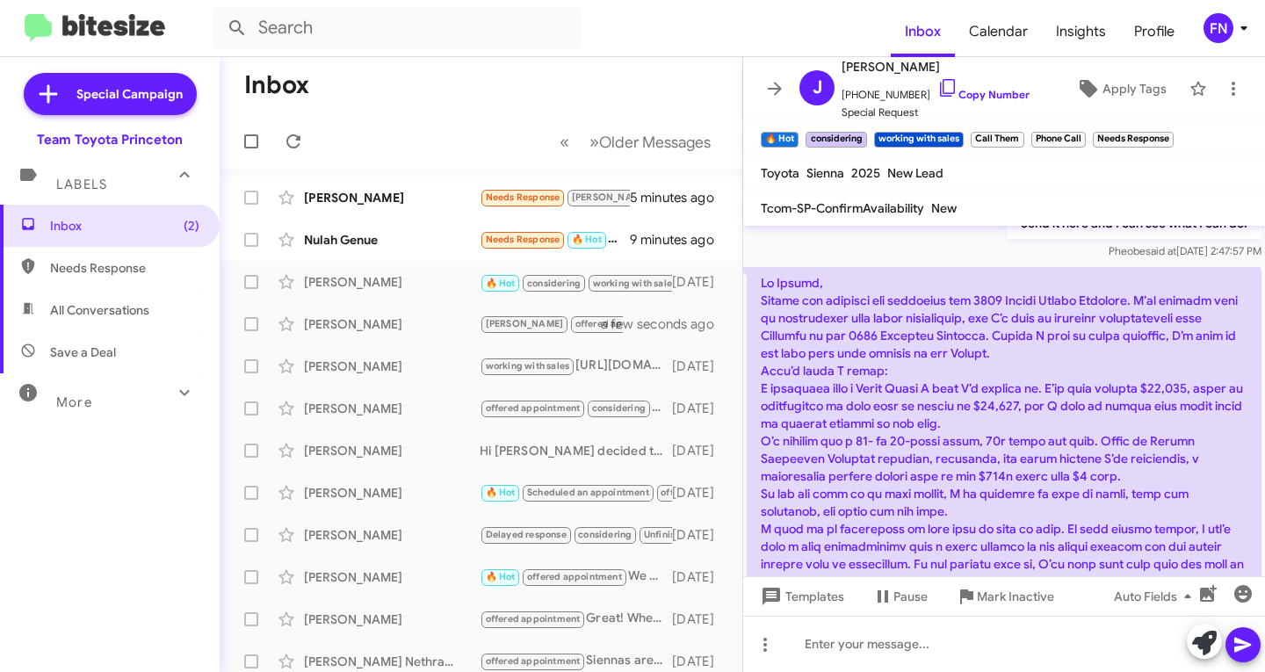
scroll to position [789, 0]
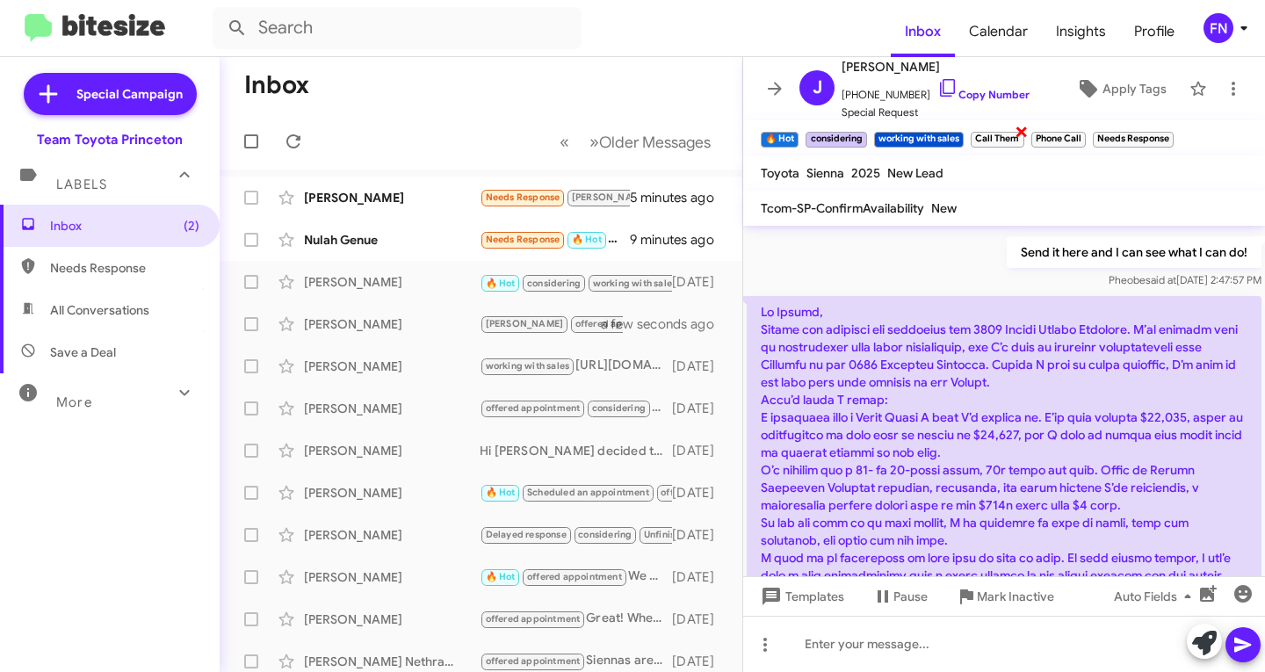
click at [1020, 133] on span "×" at bounding box center [1022, 130] width 14 height 21
click at [1030, 135] on span "×" at bounding box center [1024, 130] width 14 height 21
click at [1028, 134] on span "×" at bounding box center [1024, 130] width 14 height 21
click at [865, 131] on span "×" at bounding box center [863, 130] width 11 height 21
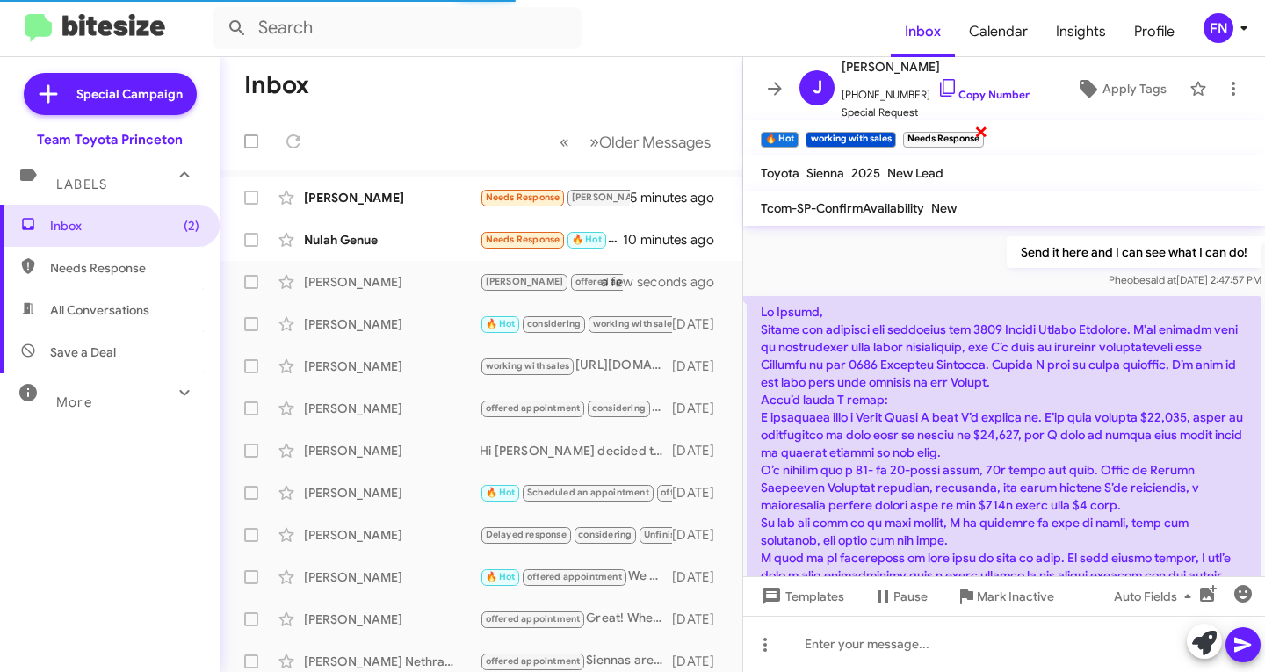
click at [981, 135] on span "×" at bounding box center [981, 130] width 14 height 21
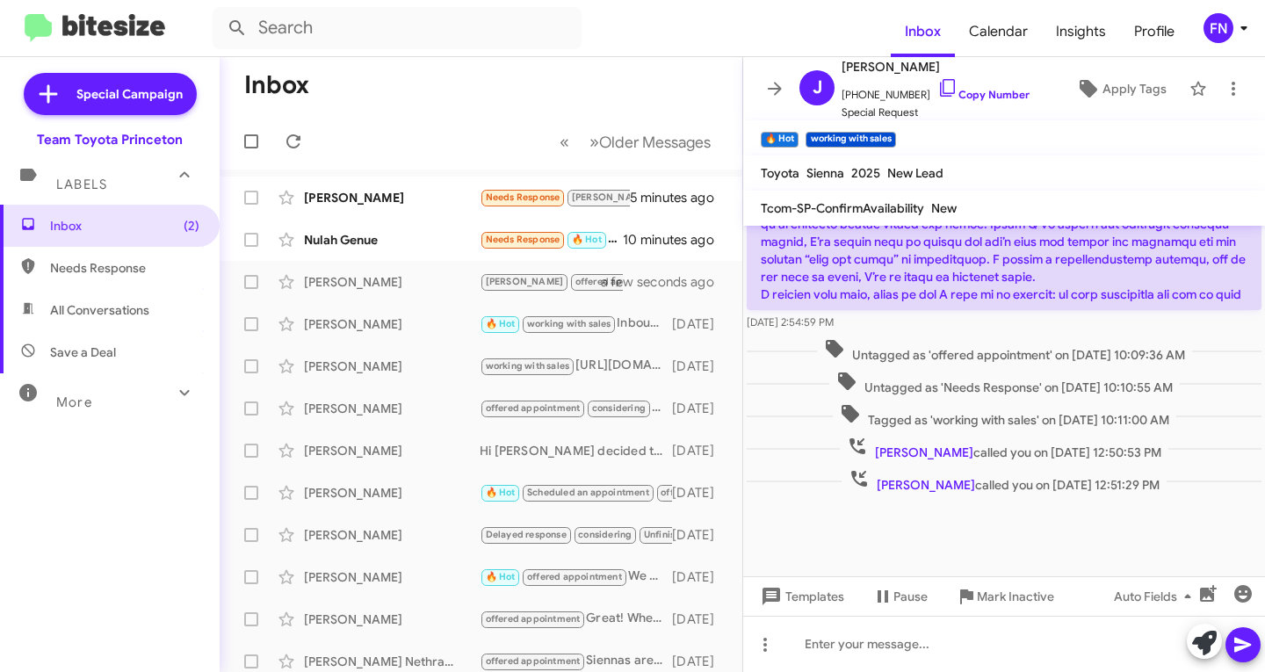
scroll to position [1228, 0]
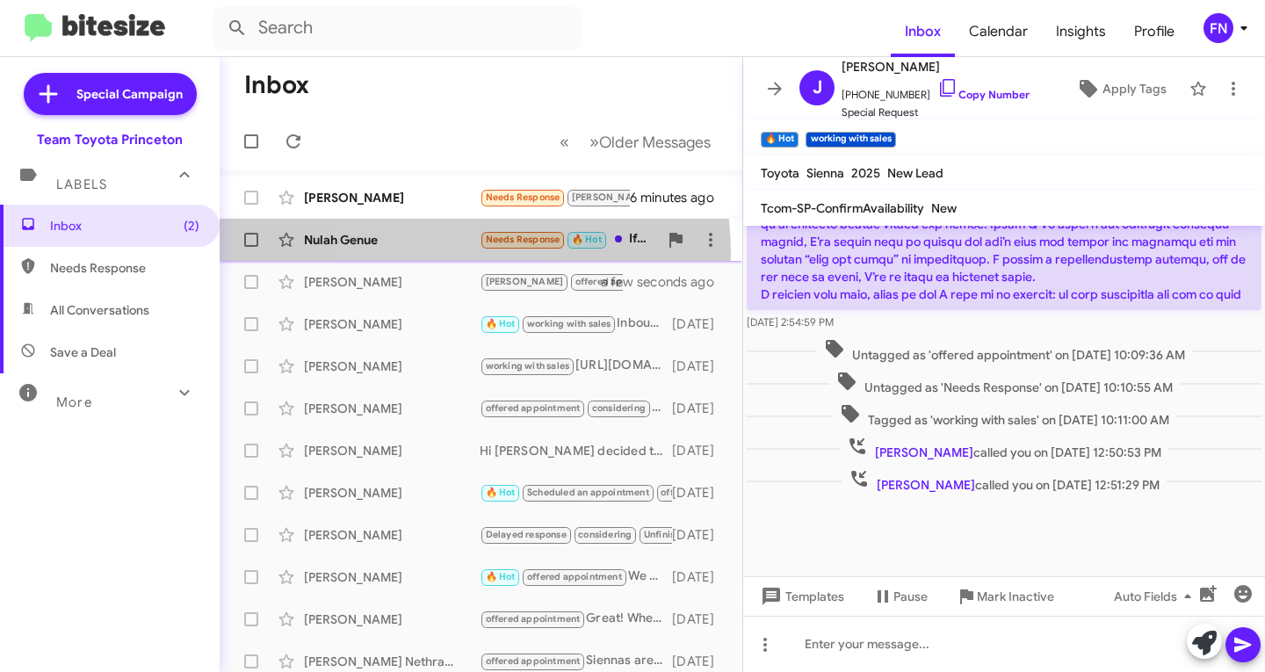
click at [422, 253] on div "Nulah Genue Needs Response 🔥 Hot If that's available I can come there soon 10 m…" at bounding box center [481, 239] width 495 height 35
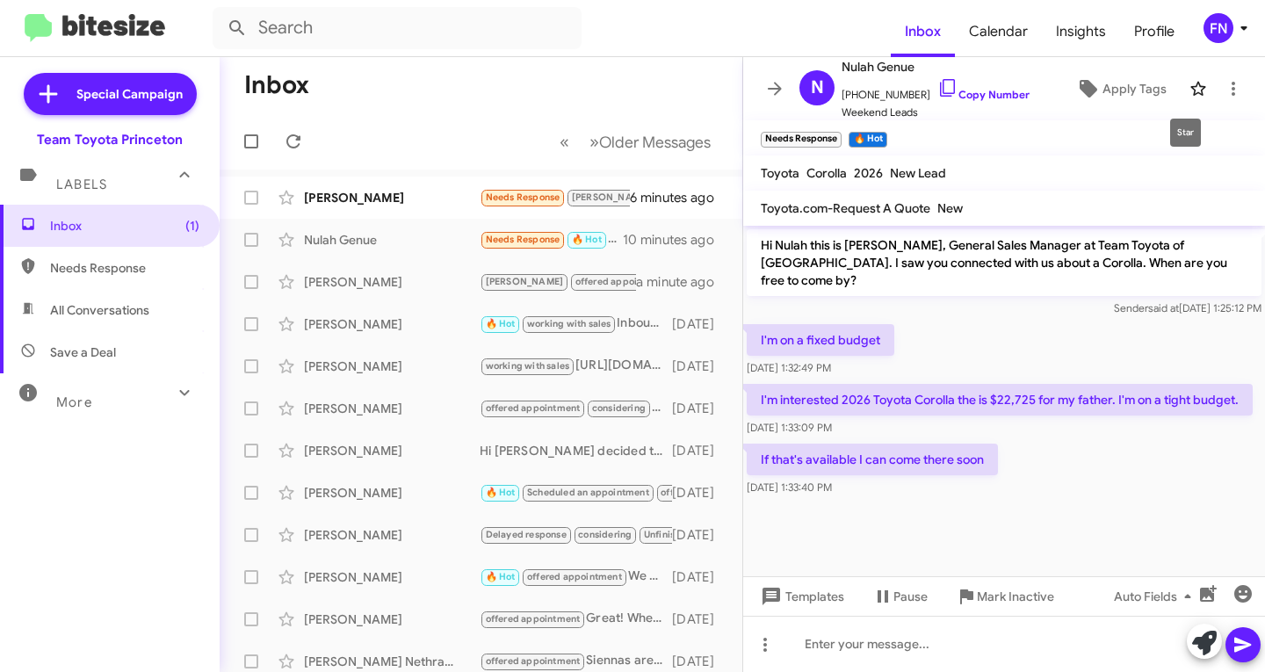
click at [1181, 84] on span at bounding box center [1198, 88] width 35 height 21
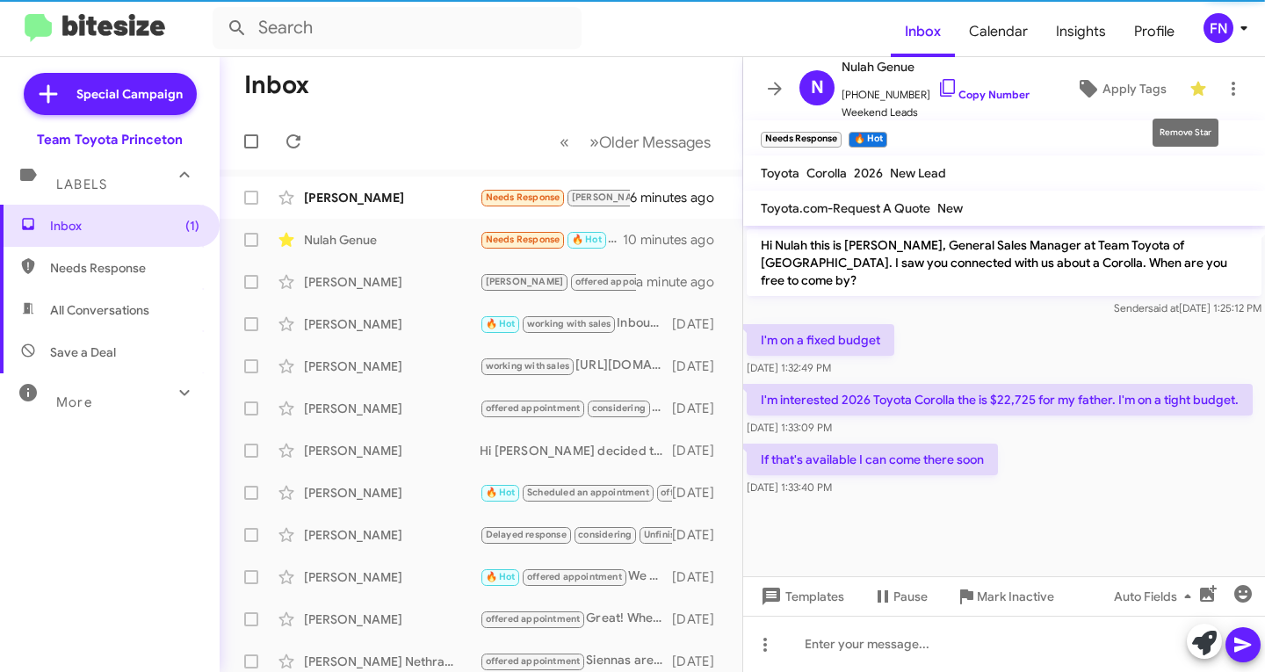
click at [1191, 87] on icon at bounding box center [1198, 89] width 15 height 14
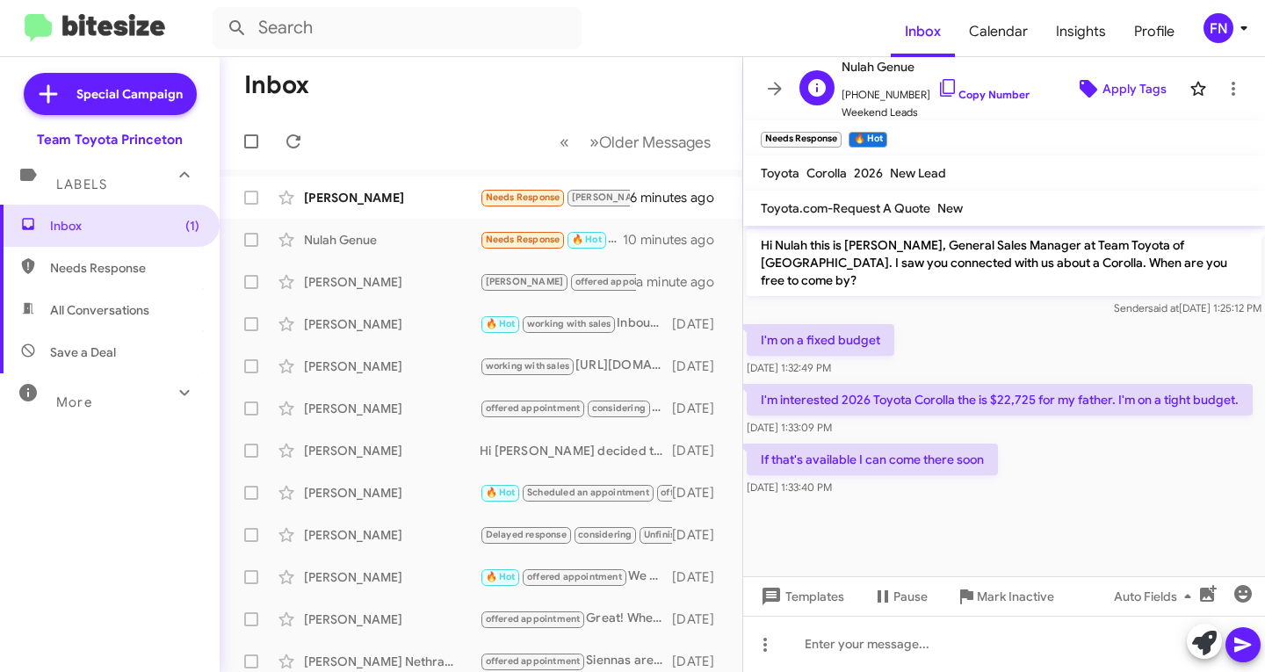
click at [1106, 91] on span "Apply Tags" at bounding box center [1135, 89] width 64 height 32
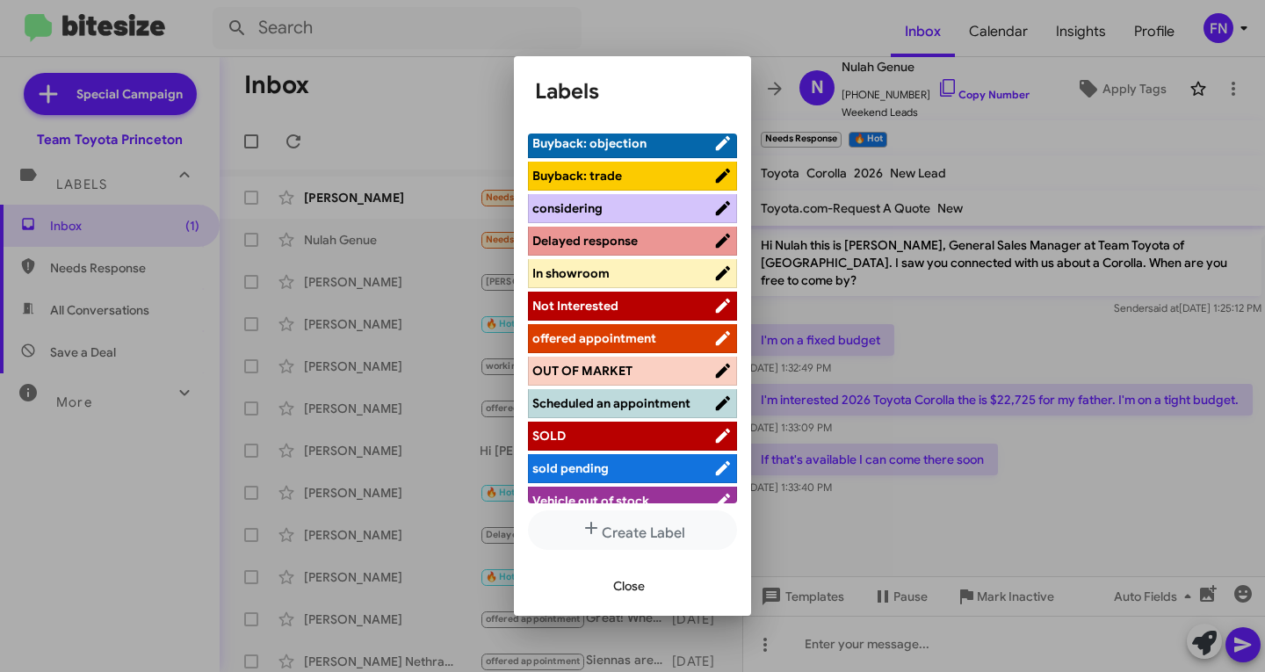
scroll to position [263, 0]
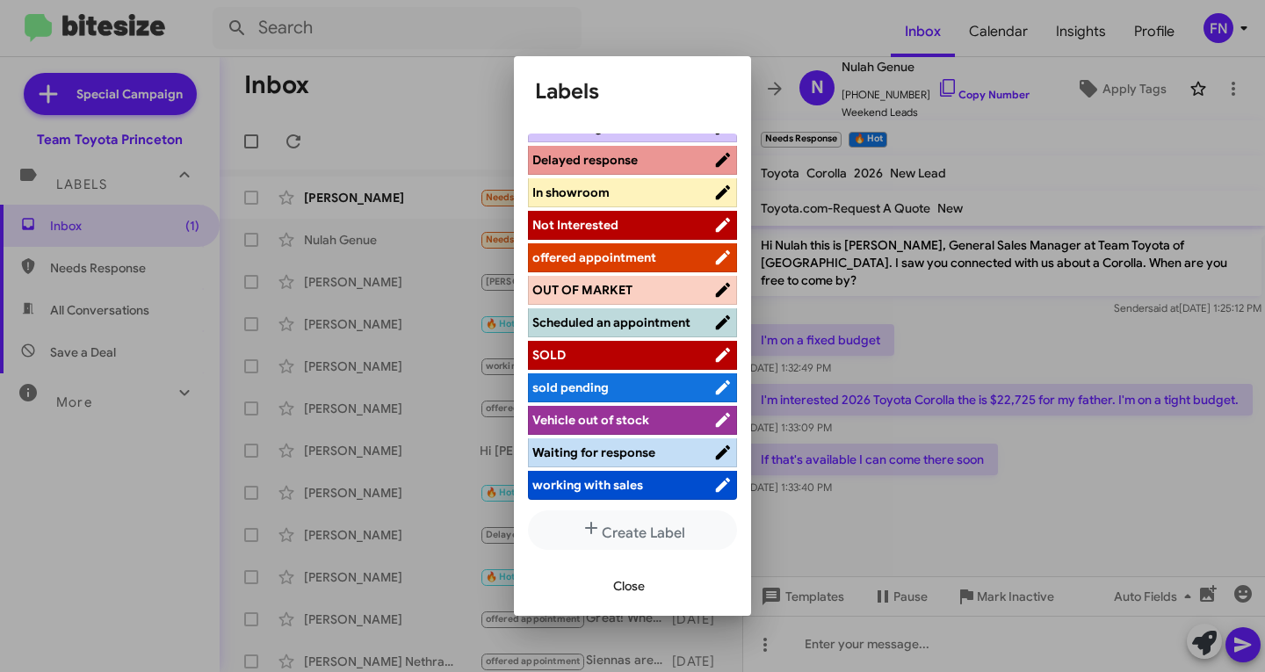
click at [604, 251] on span "offered appointment" at bounding box center [622, 258] width 181 height 18
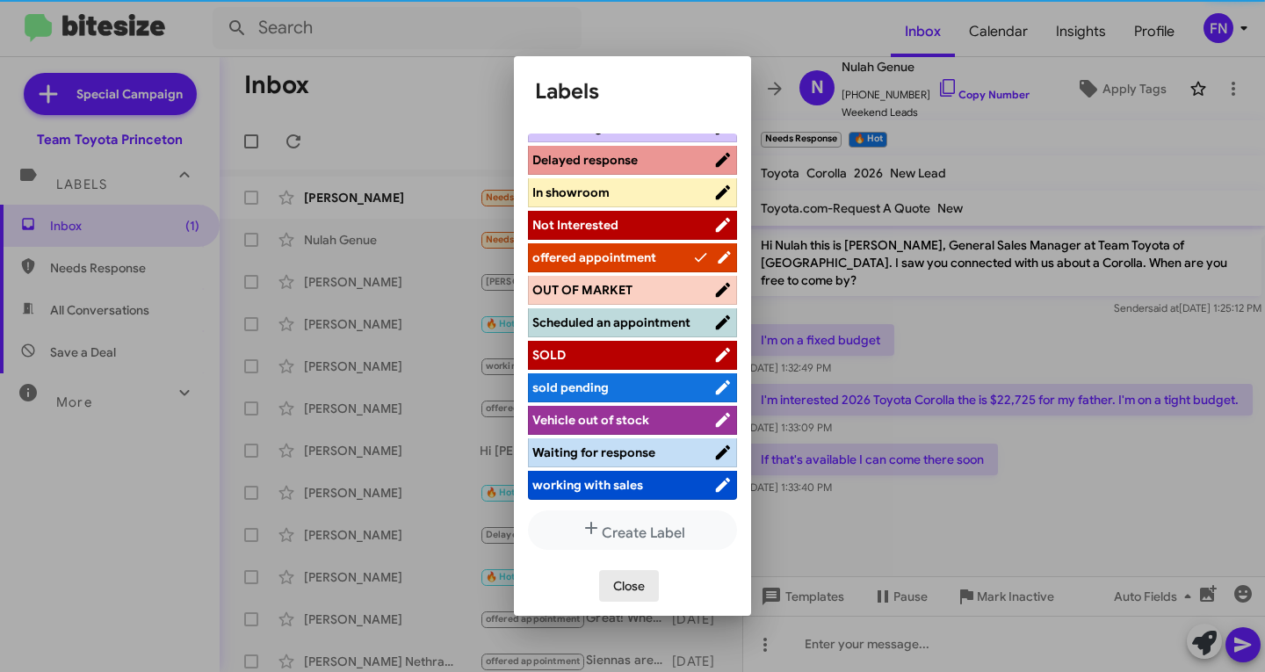
click at [633, 575] on span "Close" at bounding box center [629, 586] width 32 height 32
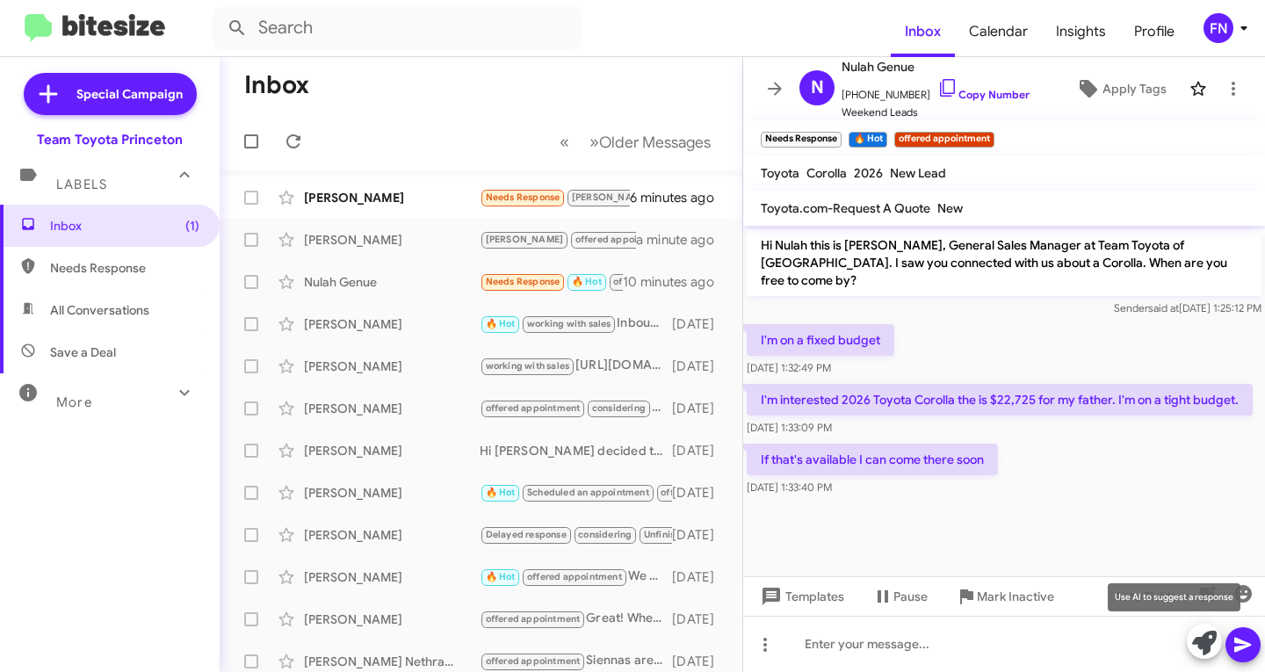
click at [1199, 652] on icon at bounding box center [1204, 643] width 25 height 25
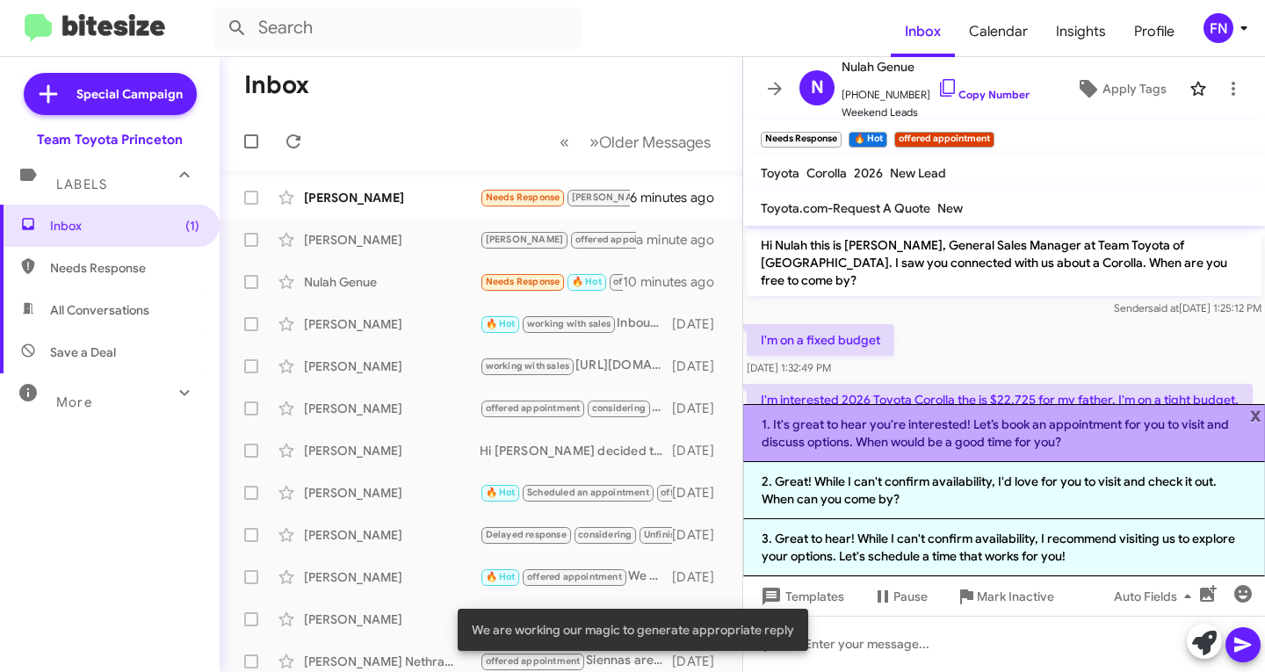
click at [872, 447] on li "1. It's great to hear you're interested! Let’s book an appointment for you to v…" at bounding box center [1004, 433] width 522 height 58
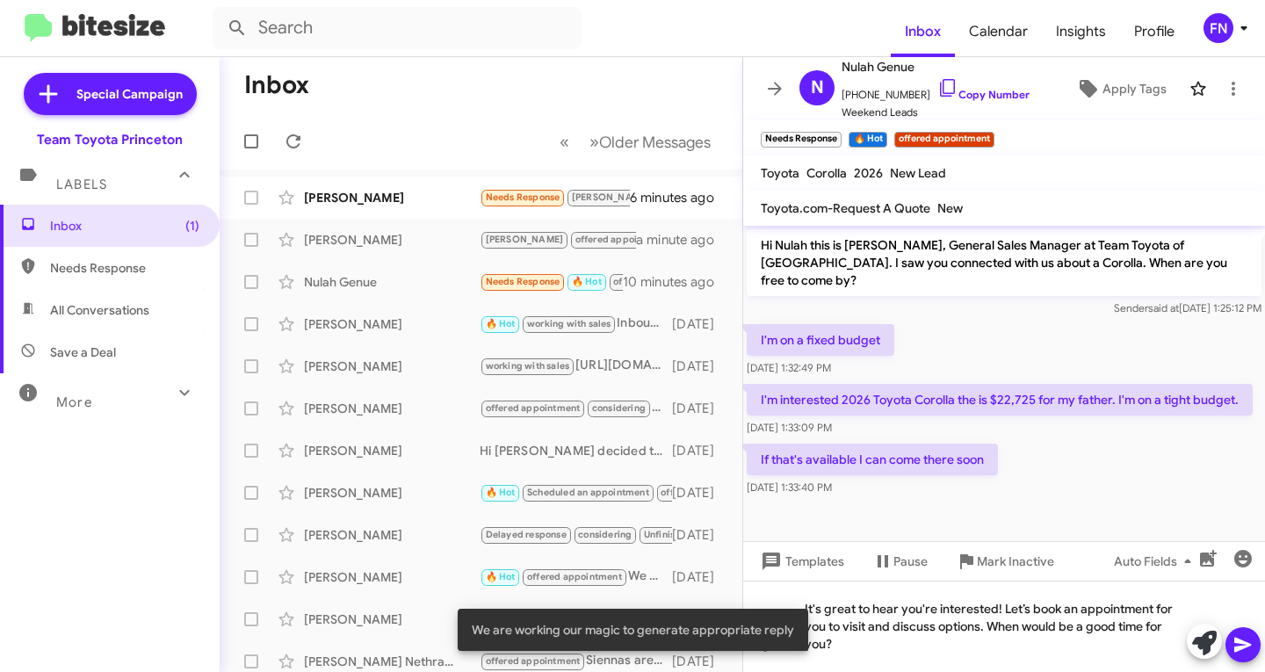
click at [1245, 633] on span at bounding box center [1243, 644] width 21 height 35
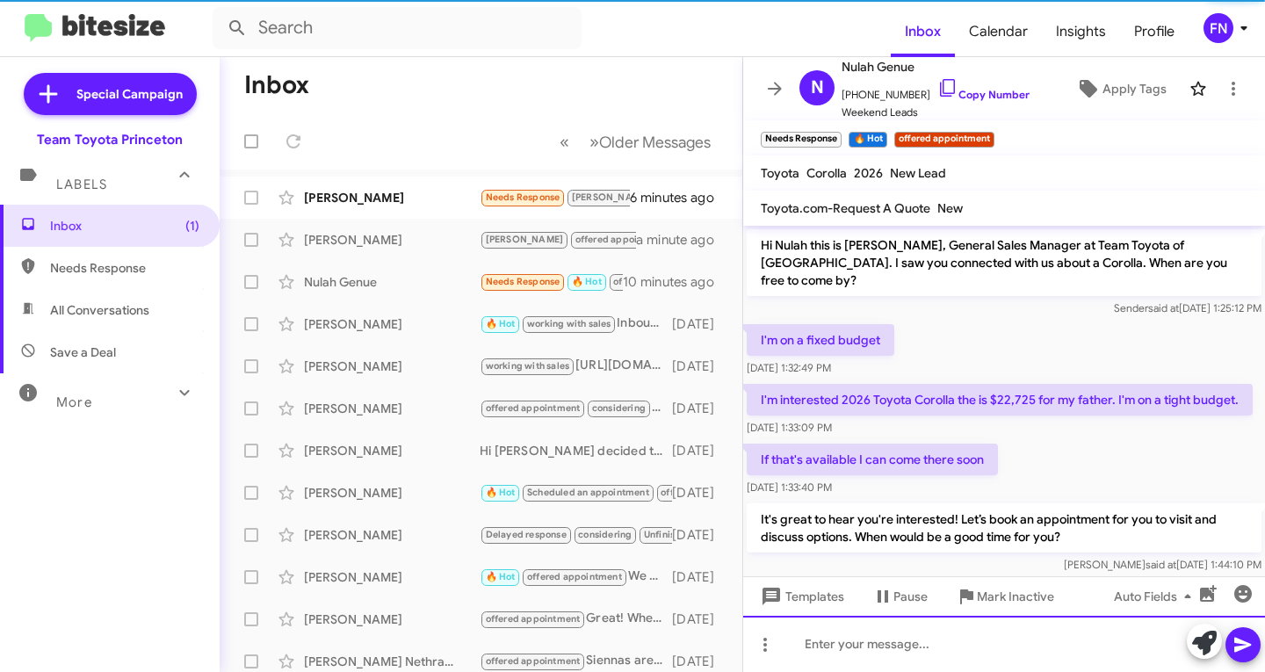
scroll to position [40, 0]
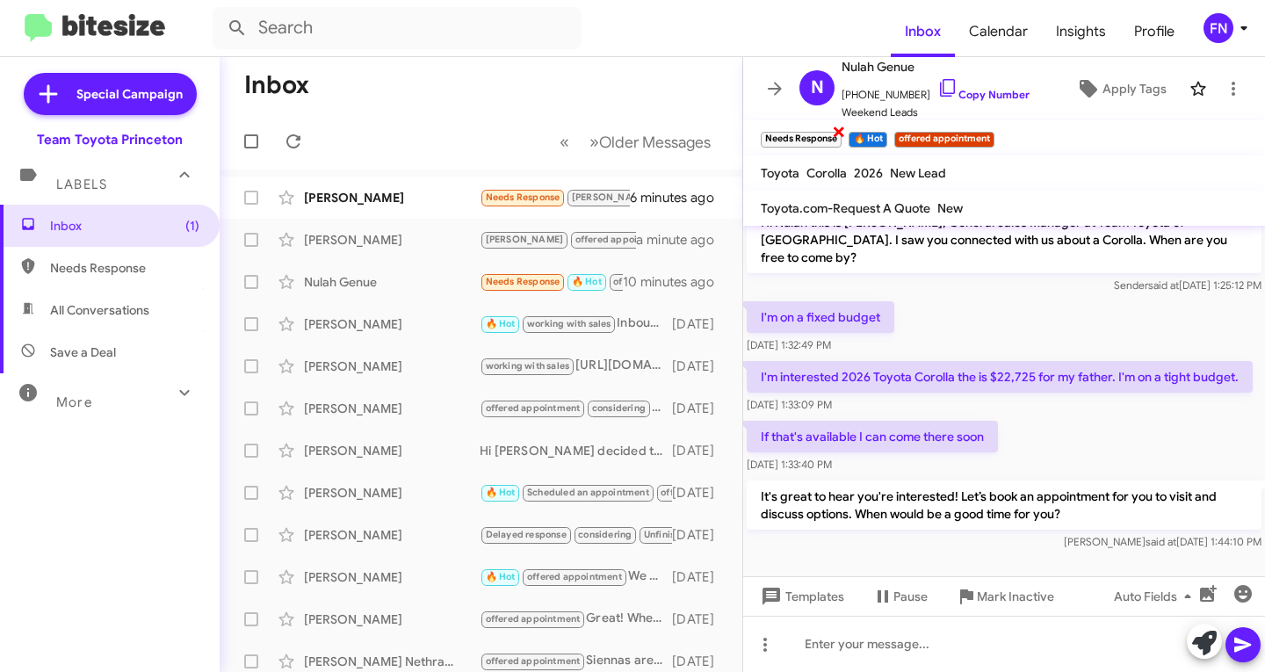
click at [839, 135] on span "×" at bounding box center [839, 130] width 14 height 21
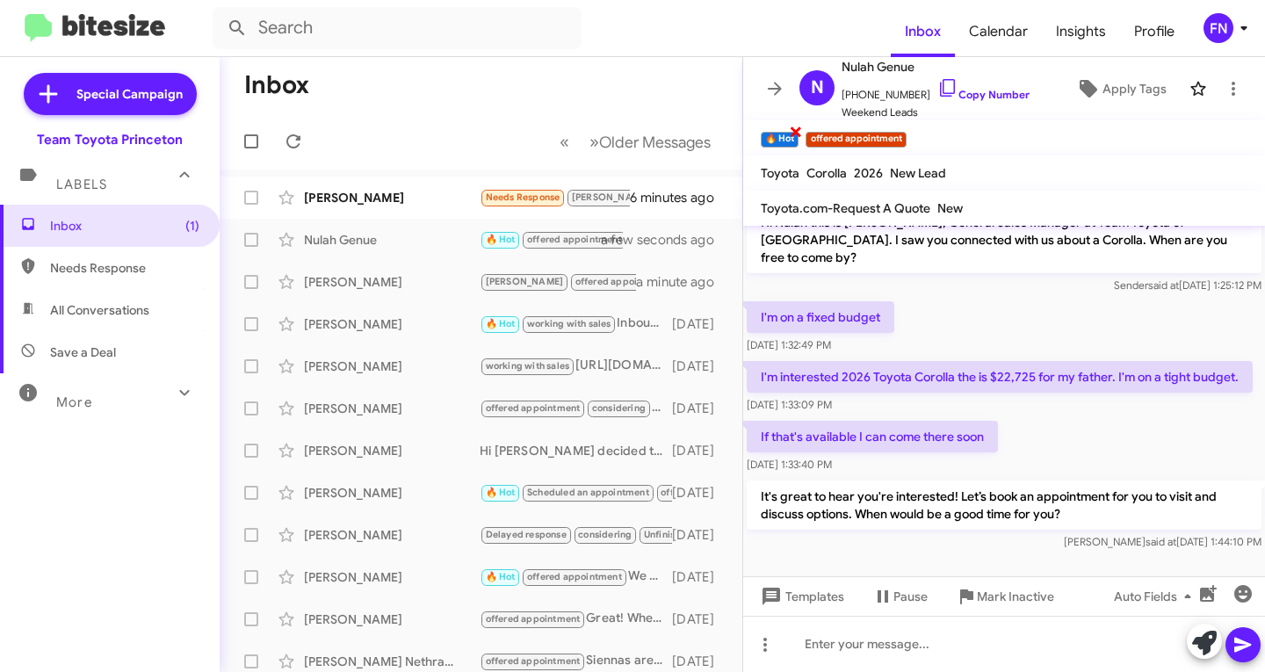
click at [796, 130] on span "×" at bounding box center [796, 130] width 14 height 21
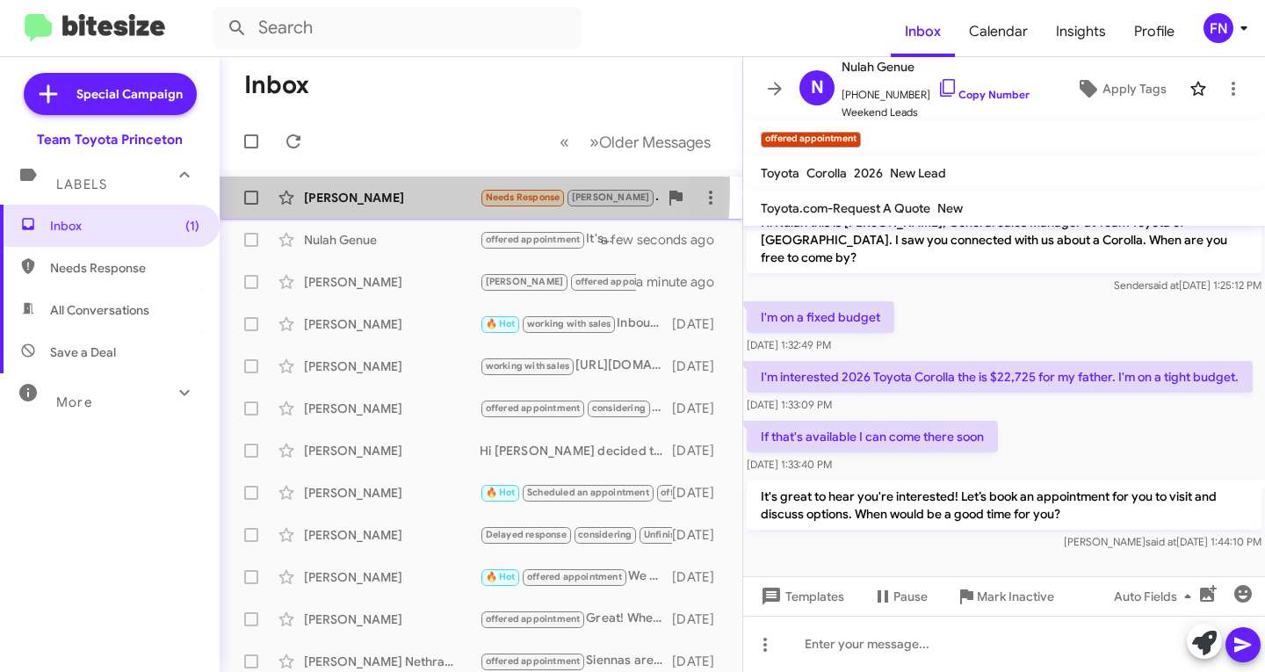
click at [372, 189] on div "William Broadbent" at bounding box center [392, 198] width 176 height 18
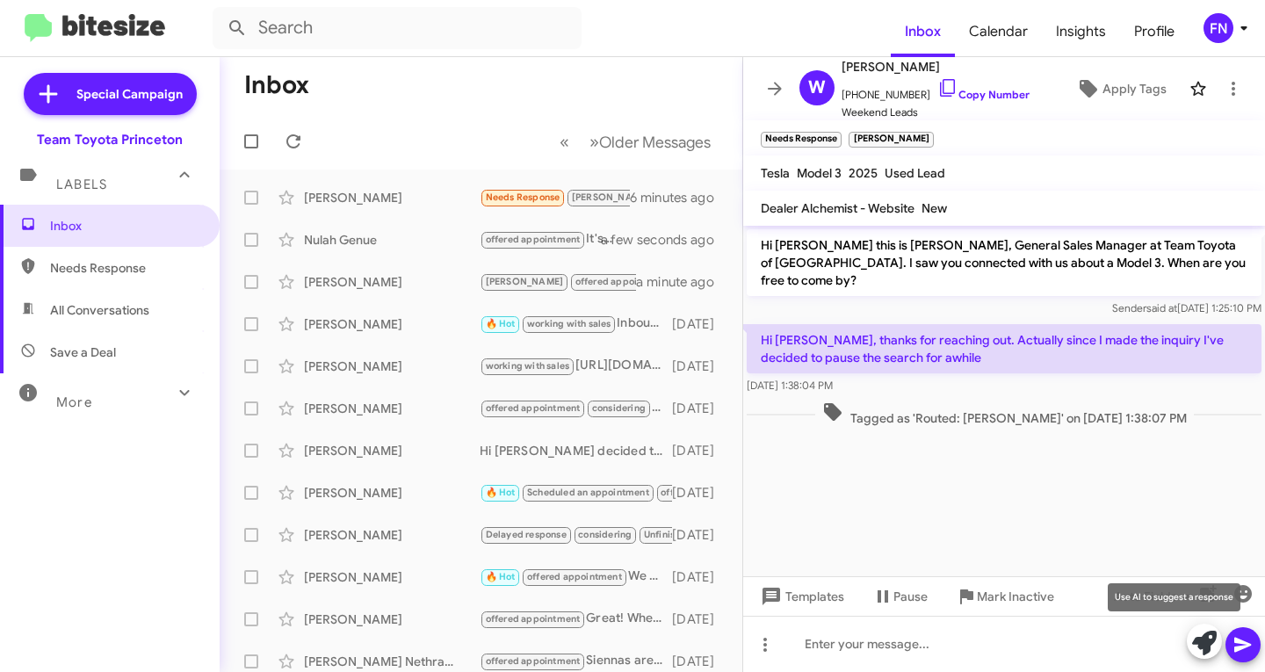
click at [1209, 637] on icon at bounding box center [1204, 643] width 25 height 25
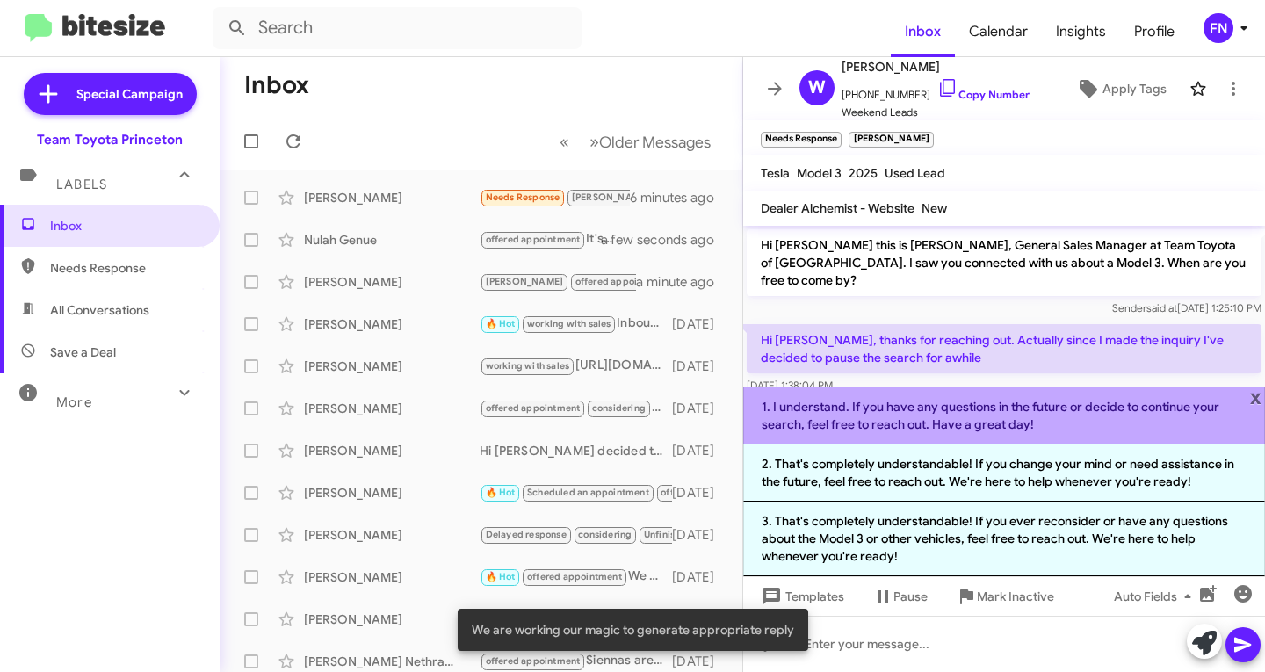
click at [878, 418] on li "1. I understand. If you have any questions in the future or decide to continue …" at bounding box center [1004, 416] width 522 height 58
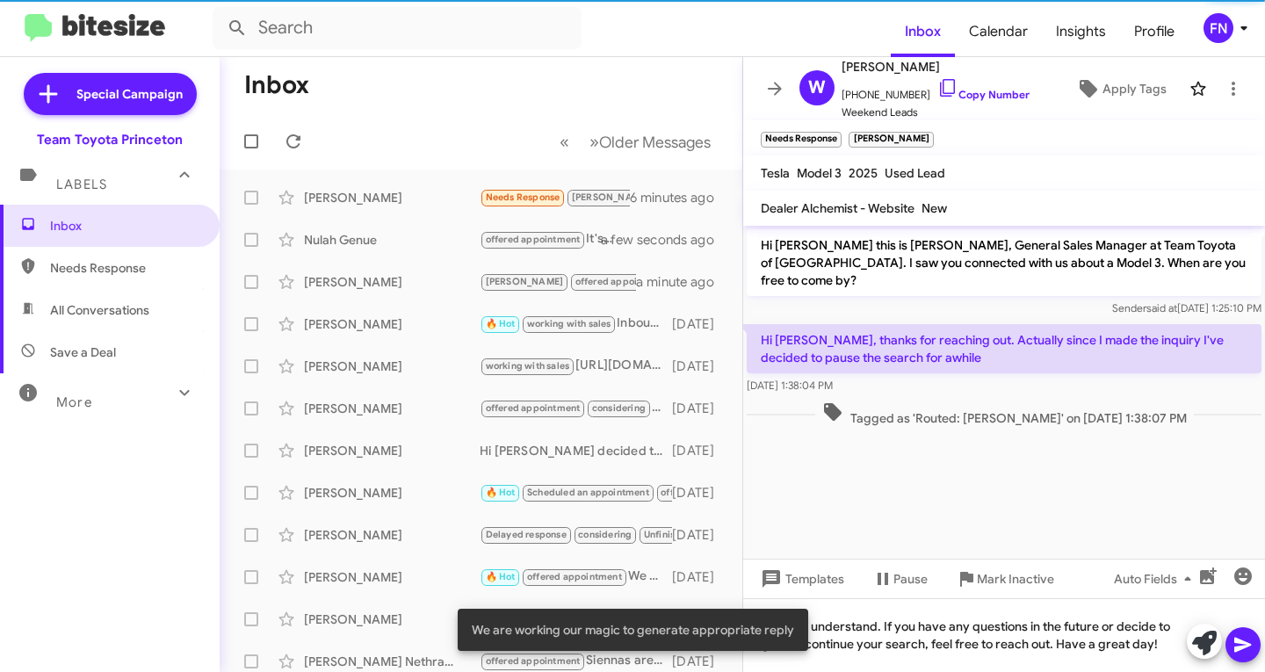
click at [1238, 648] on icon at bounding box center [1242, 645] width 17 height 15
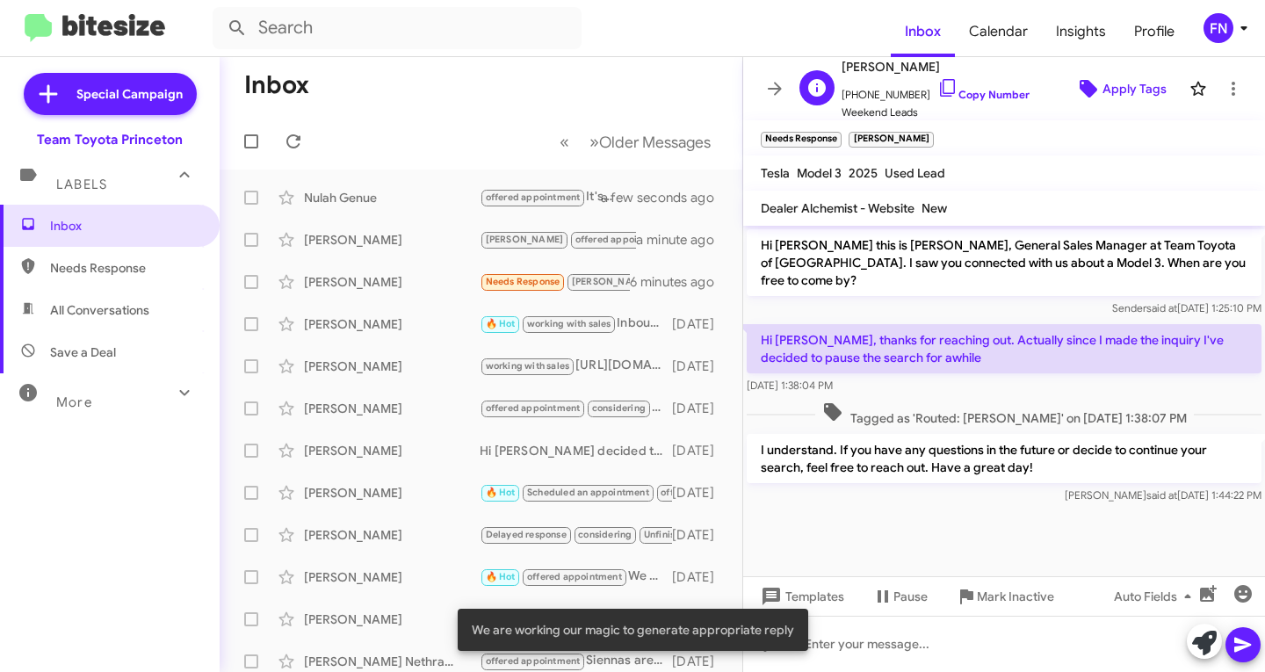
click at [1089, 83] on span "Apply Tags" at bounding box center [1121, 89] width 92 height 32
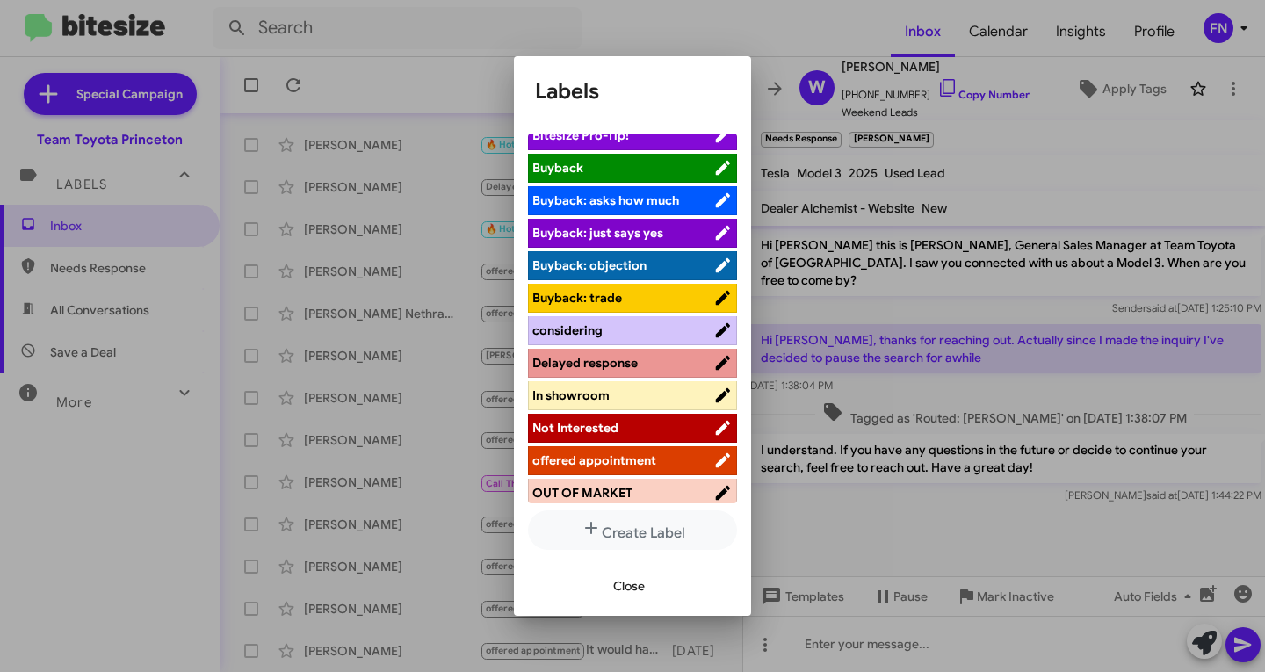
scroll to position [263, 0]
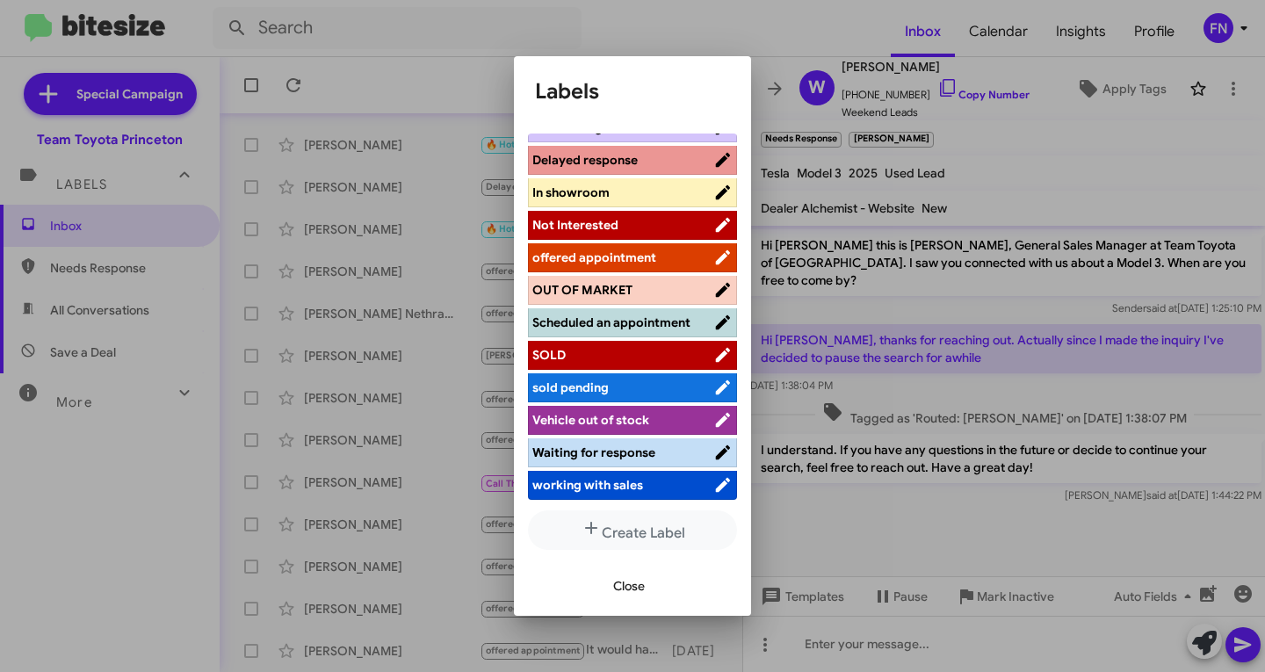
click at [630, 194] on ul "Hot Bitesize Pro-Tip! Buyback Buyback: asks how much Buyback: just says yes Buy…" at bounding box center [632, 319] width 209 height 370
click at [631, 211] on li "Not Interested" at bounding box center [632, 225] width 209 height 29
click at [619, 216] on span "Not Interested" at bounding box center [622, 225] width 181 height 18
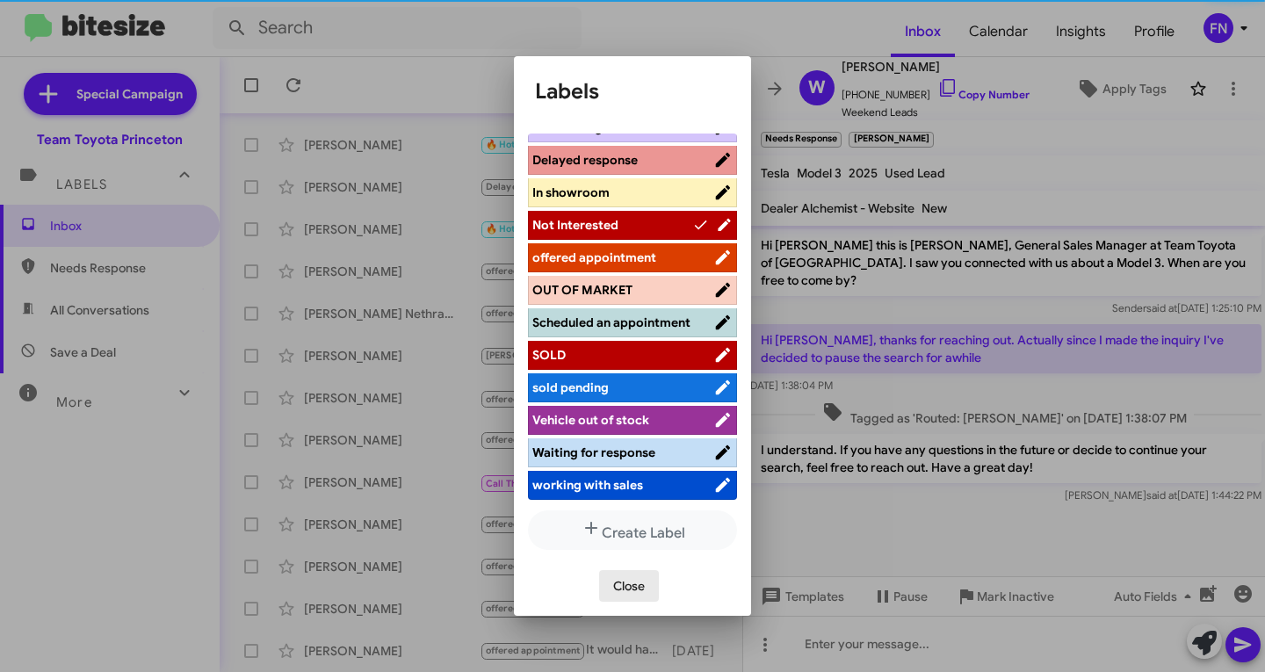
click at [635, 593] on span "Close" at bounding box center [629, 586] width 32 height 32
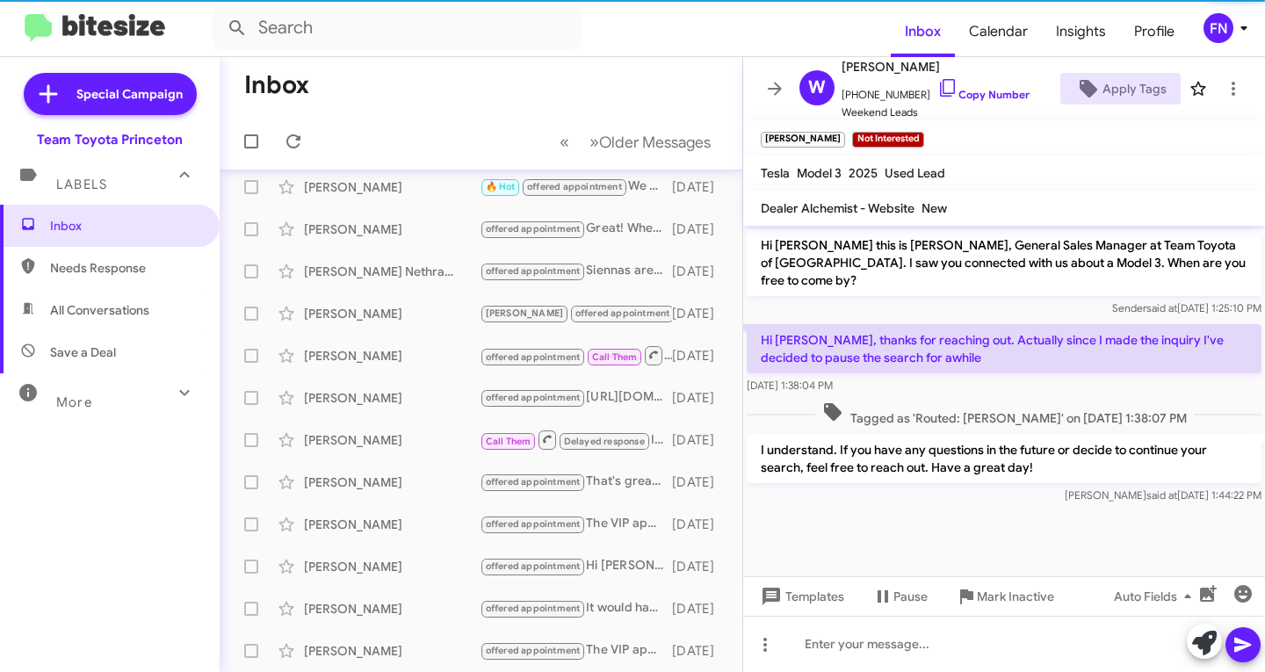
scroll to position [306, 0]
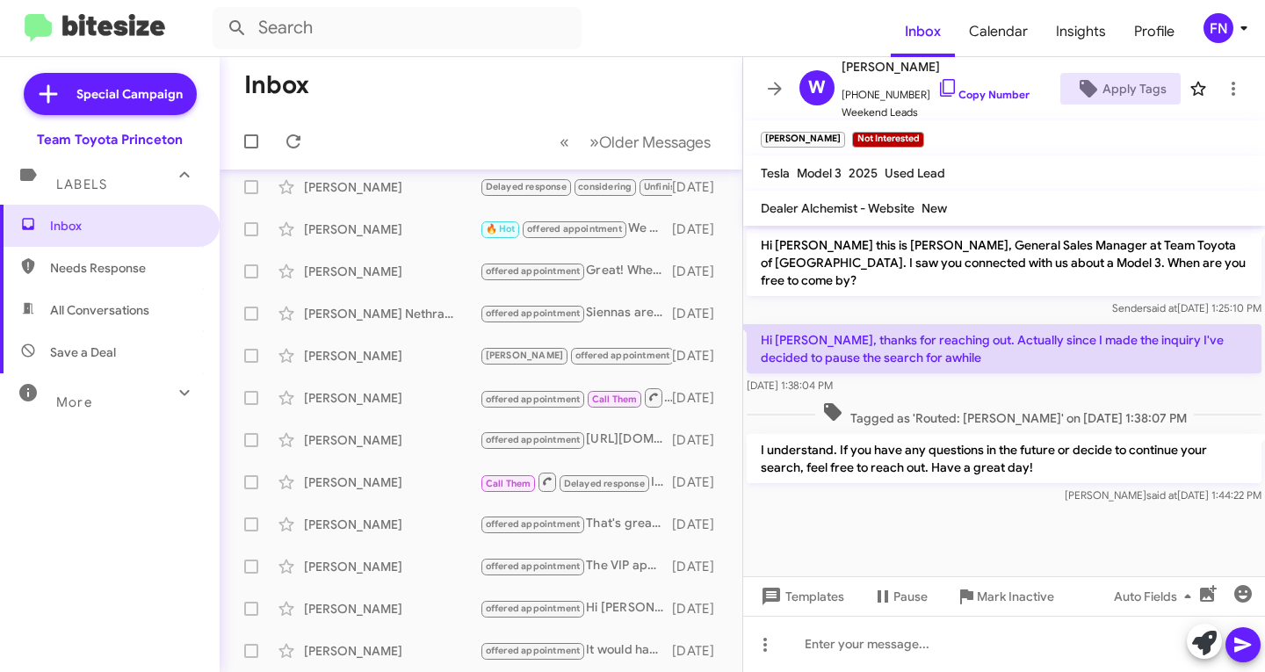
click at [159, 278] on span "Needs Response" at bounding box center [110, 268] width 220 height 42
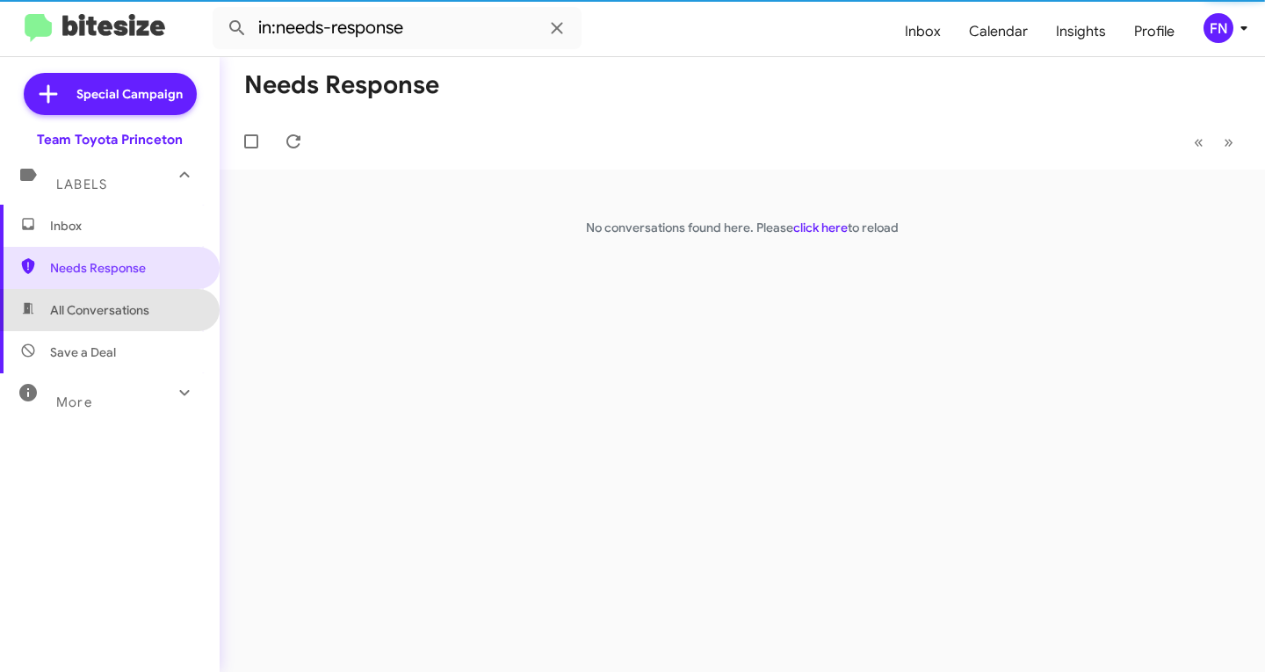
click at [156, 293] on span "All Conversations" at bounding box center [110, 310] width 220 height 42
type input "in:all-conversations"
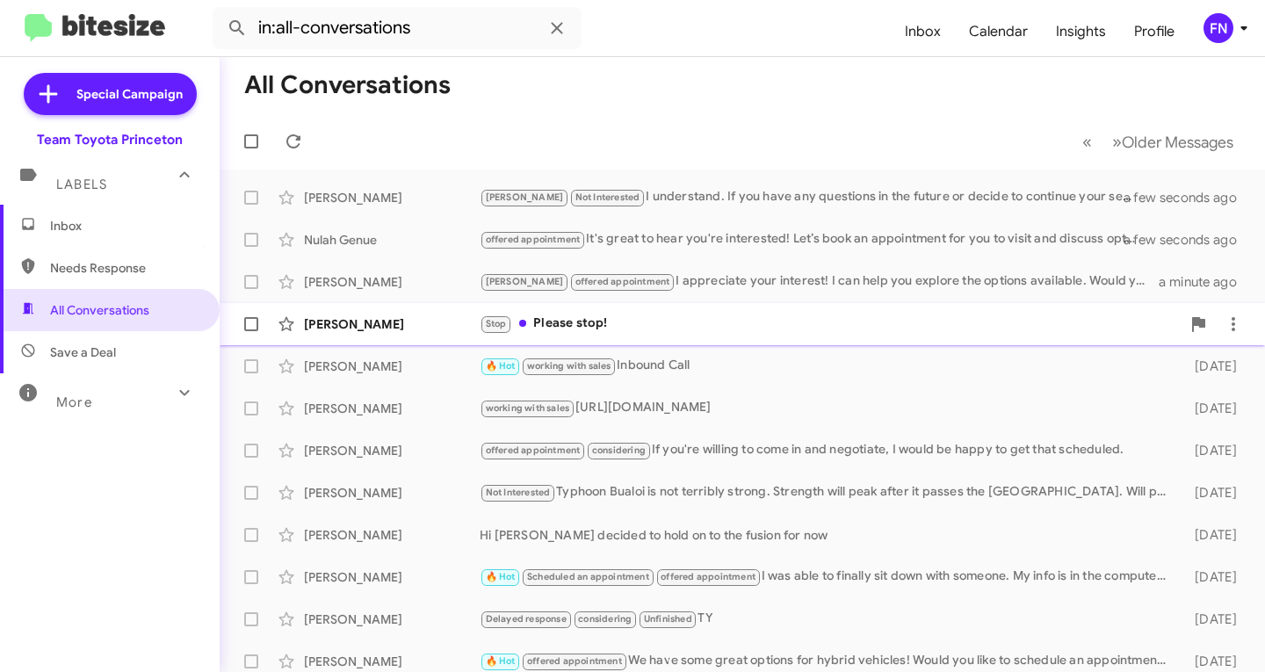
click at [576, 328] on div "Stop Please stop!" at bounding box center [830, 324] width 701 height 20
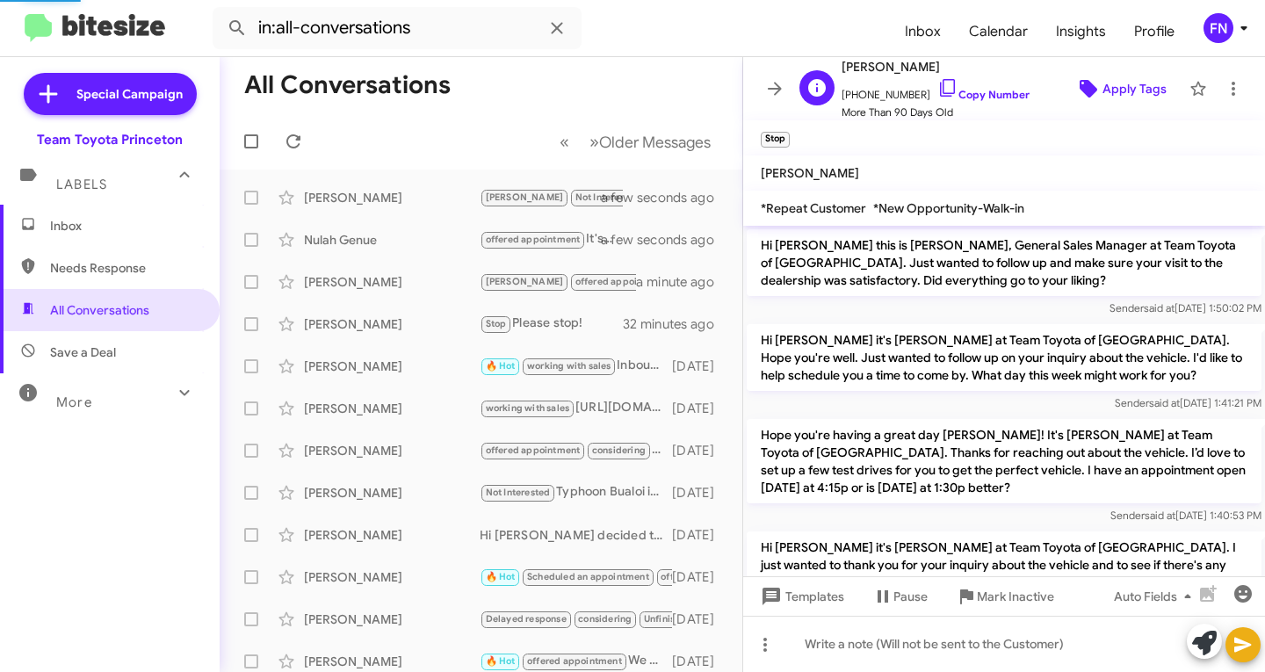
scroll to position [1671, 0]
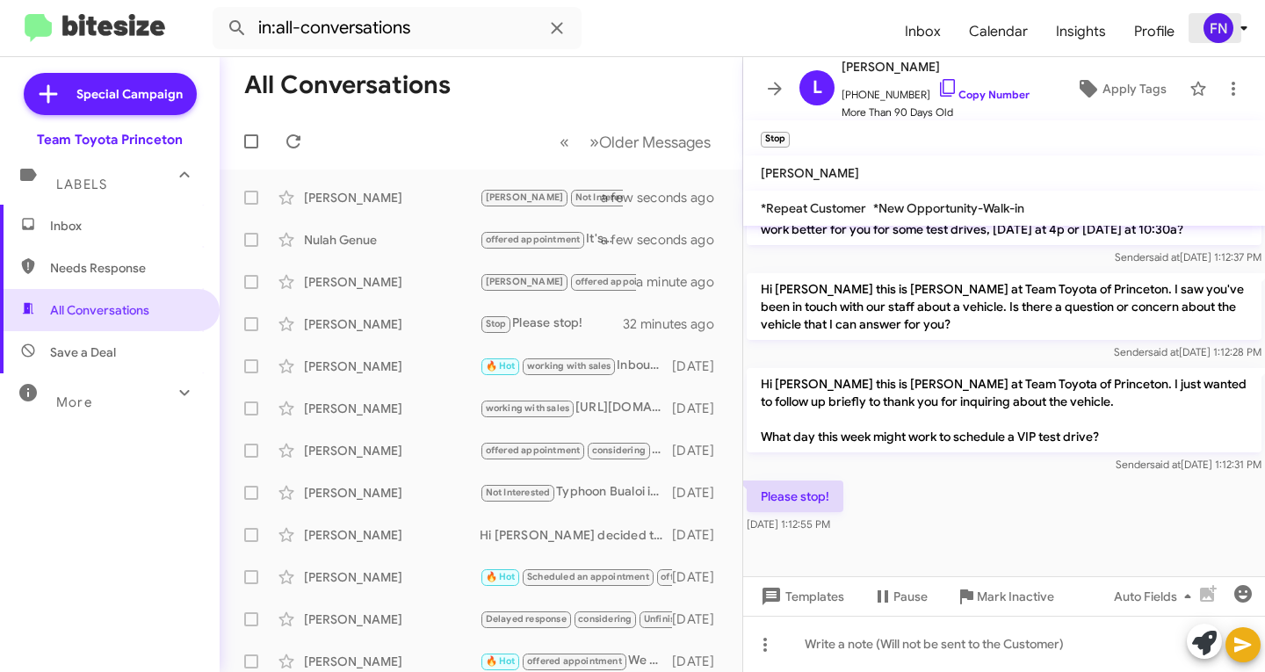
click at [1205, 33] on div "FN" at bounding box center [1219, 28] width 30 height 30
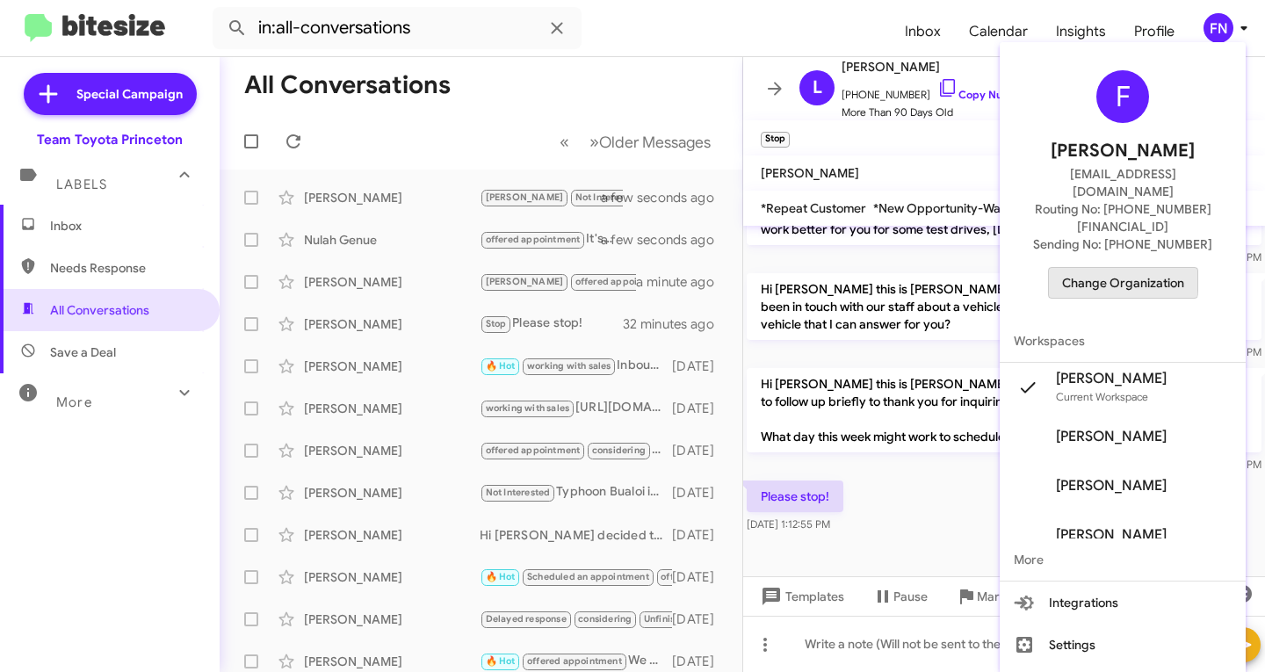
click at [1118, 268] on span "Change Organization" at bounding box center [1123, 283] width 122 height 30
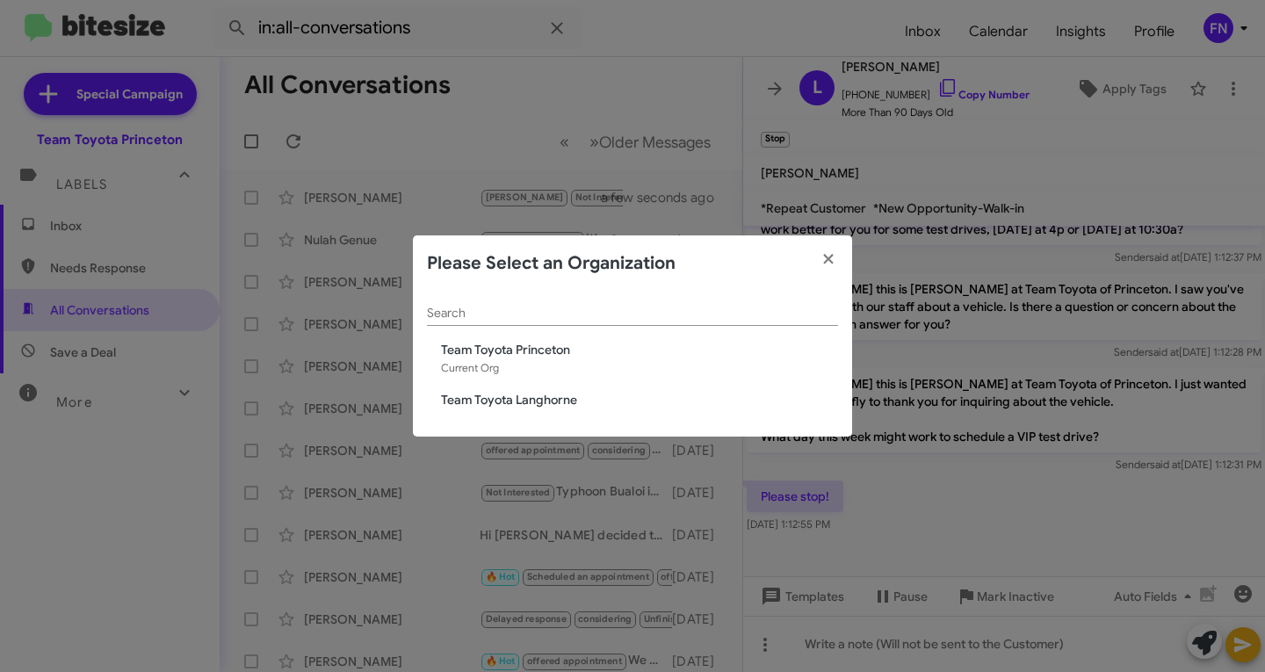
click at [551, 401] on span "Team Toyota Langhorne" at bounding box center [639, 400] width 397 height 18
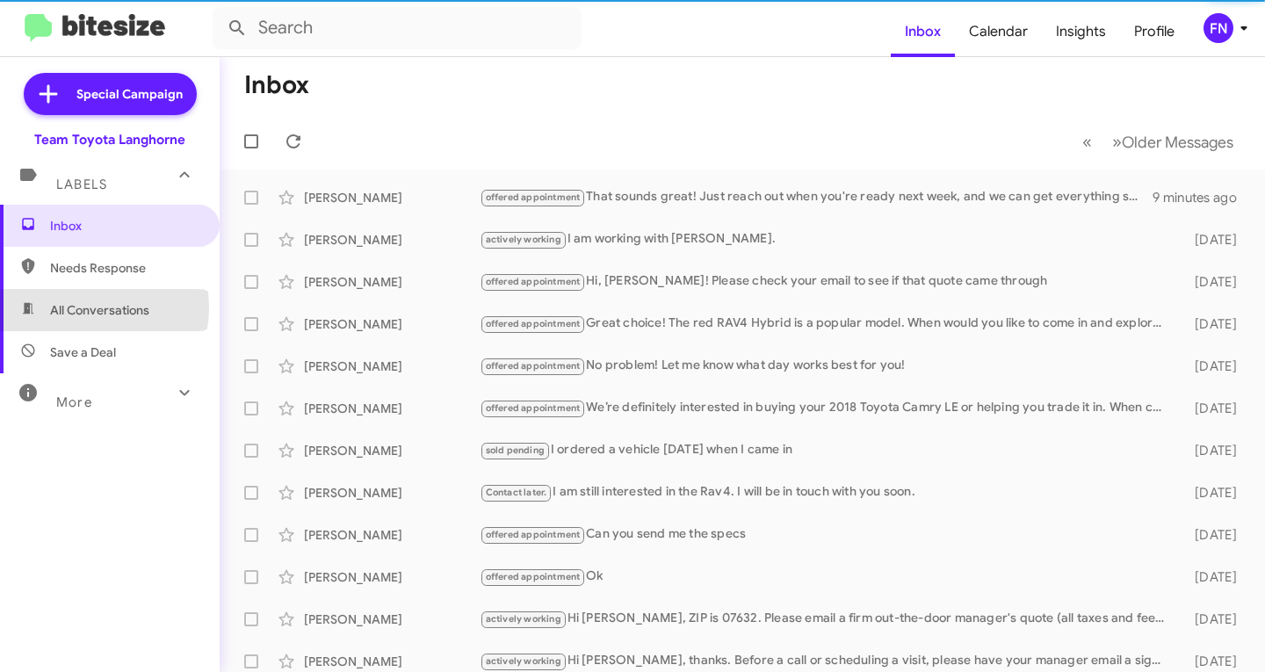
click at [83, 308] on span "All Conversations" at bounding box center [99, 310] width 99 height 18
type input "in:all-conversations"
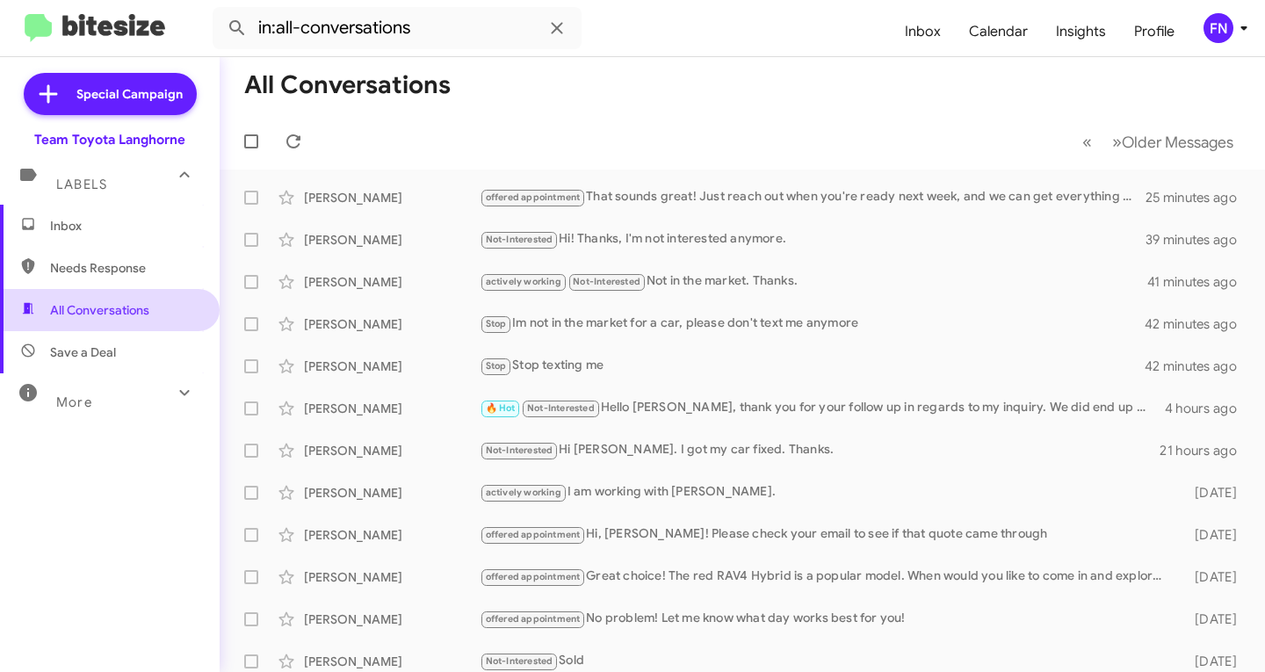
click at [107, 310] on span "All Conversations" at bounding box center [99, 310] width 99 height 18
click at [131, 193] on mat-expansion-panel-header "Labels" at bounding box center [110, 176] width 220 height 56
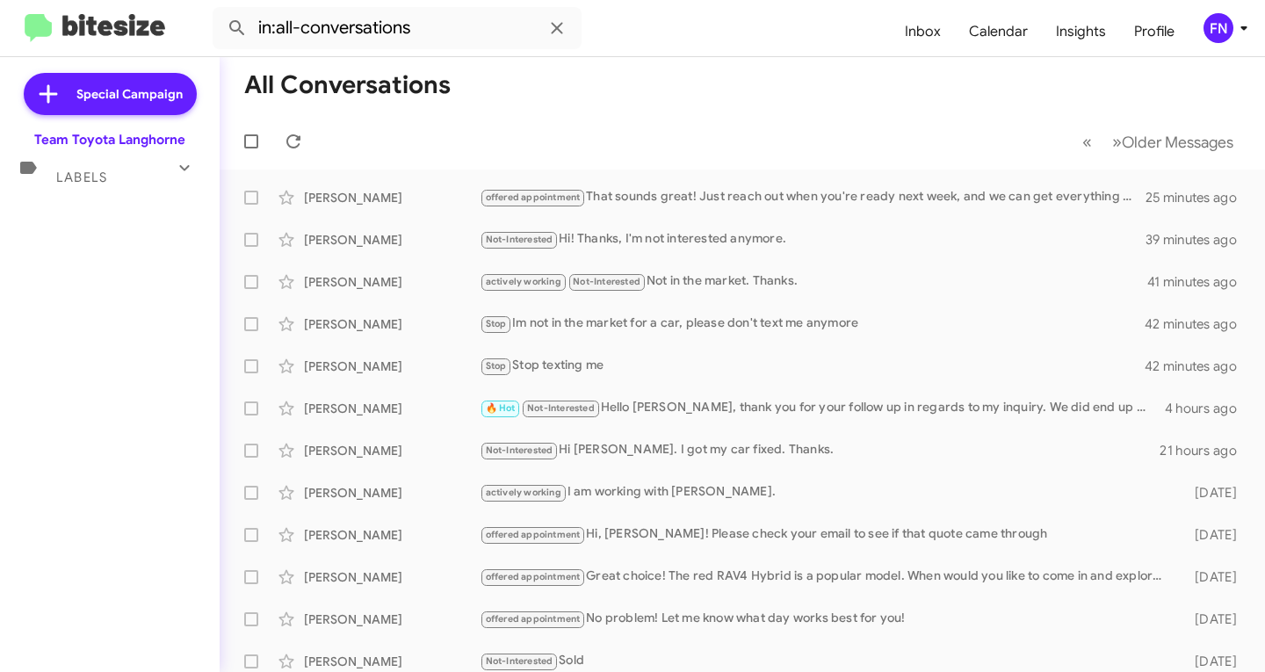
click at [131, 215] on div "Special Campaign Team Toyota Langhorne Labels Inbox Needs Response All Conversa…" at bounding box center [110, 361] width 220 height 608
click at [152, 185] on div "Labels" at bounding box center [92, 170] width 156 height 33
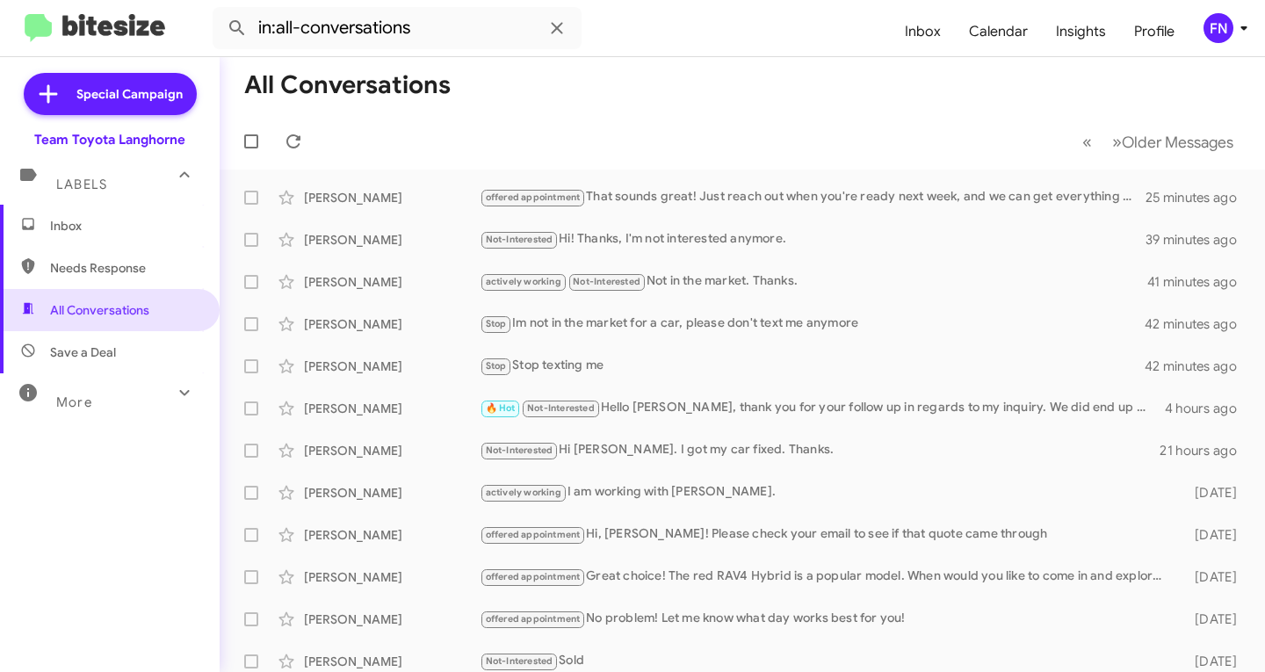
click at [152, 211] on span "Inbox" at bounding box center [110, 226] width 220 height 42
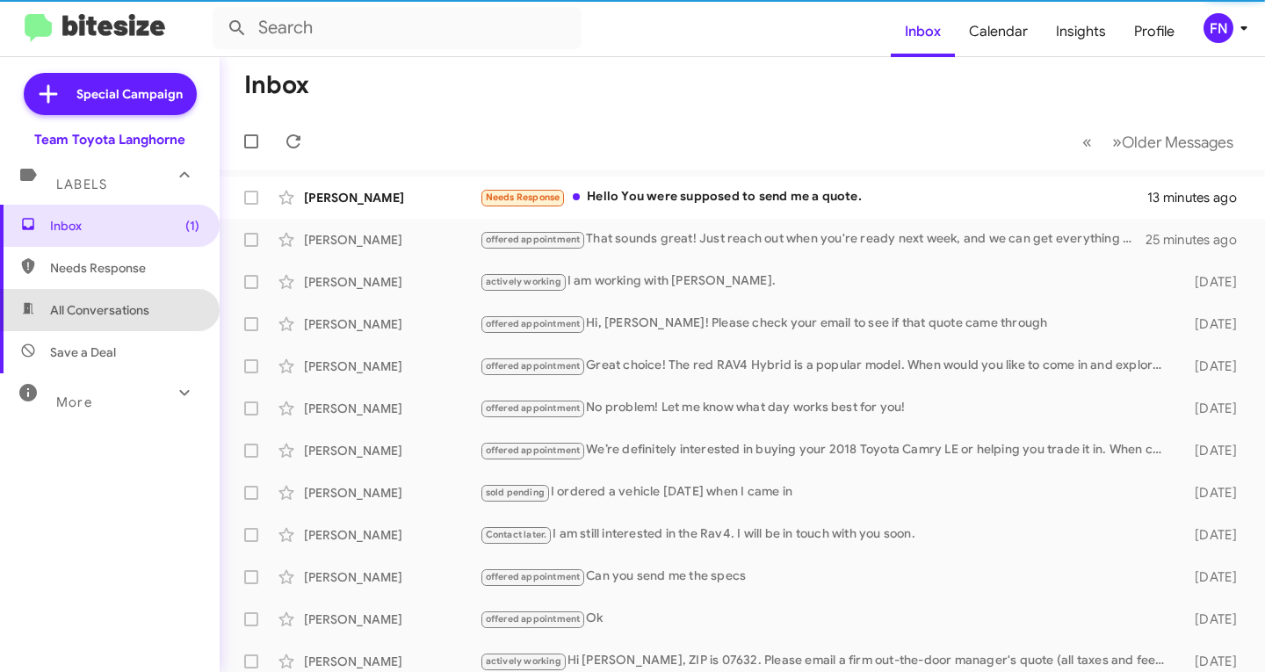
click at [141, 315] on span "All Conversations" at bounding box center [99, 310] width 99 height 18
type input "in:all-conversations"
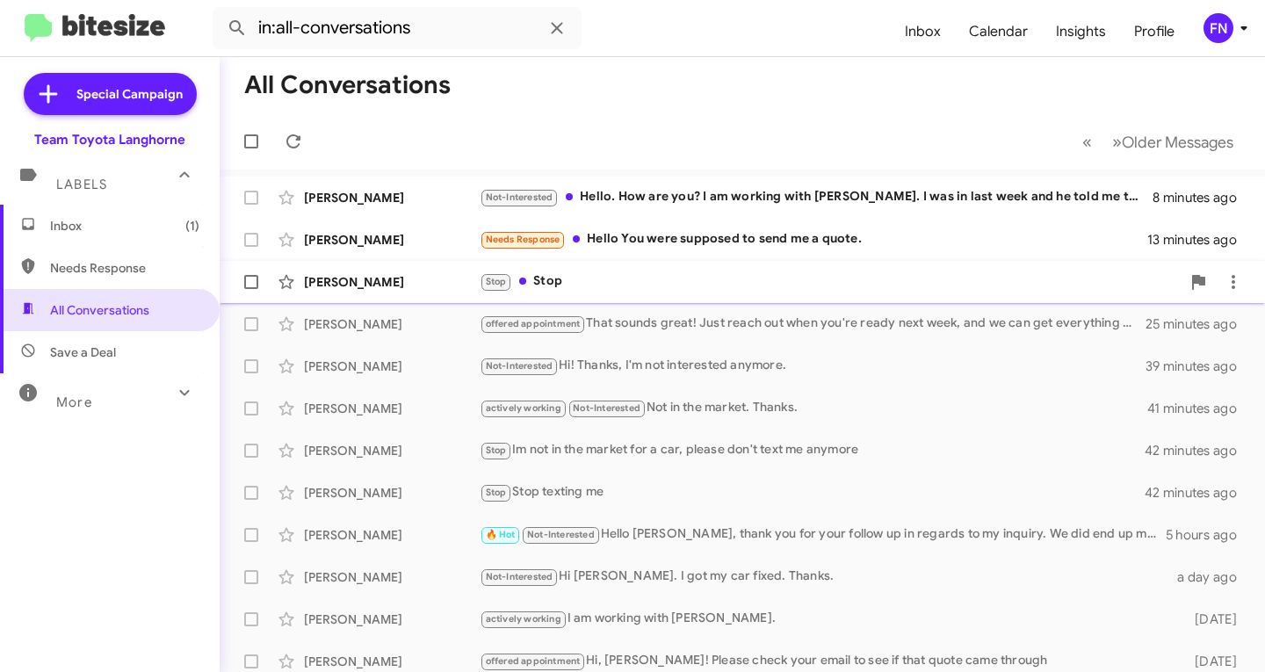
click at [380, 295] on div "[PERSON_NAME] Stop Stop 14 minutes ago" at bounding box center [742, 281] width 1017 height 35
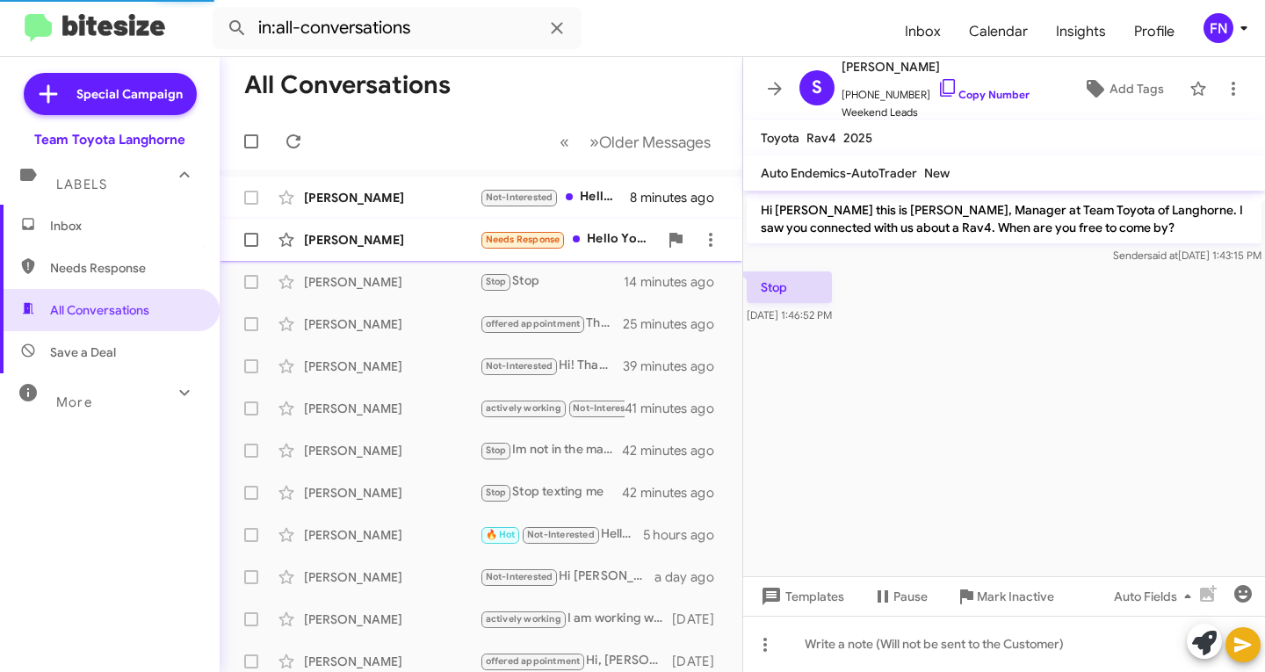
click at [396, 238] on div "[PERSON_NAME]" at bounding box center [392, 240] width 176 height 18
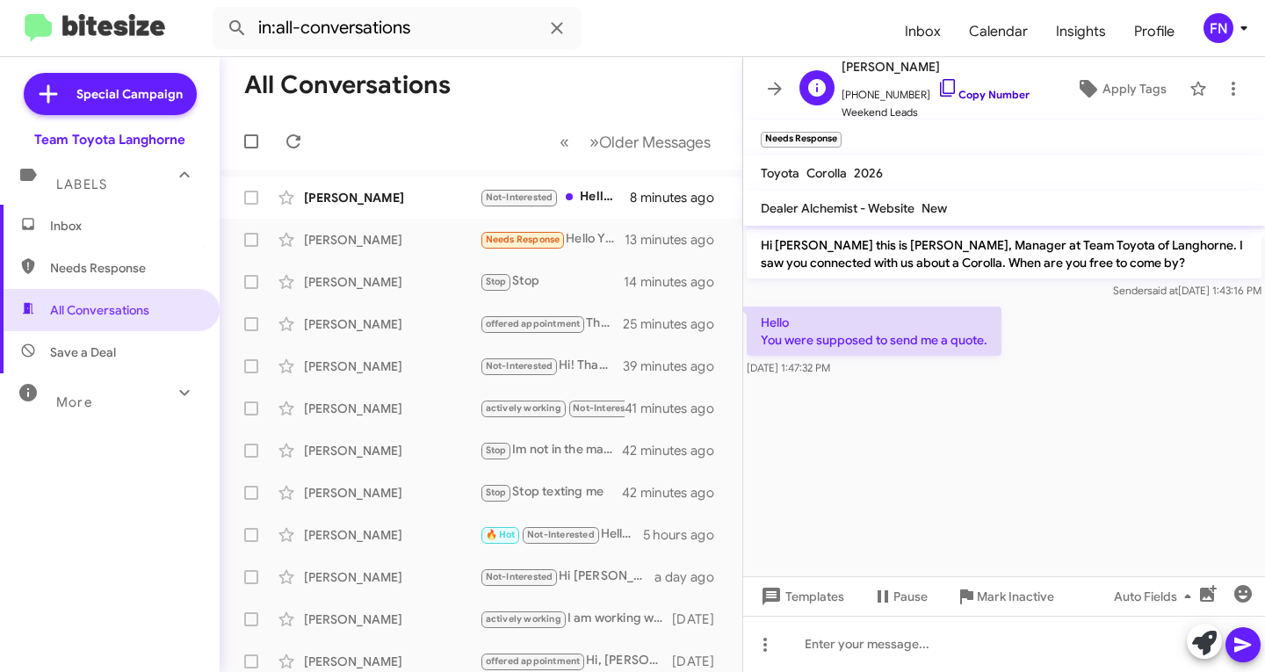
click at [993, 98] on link "Copy Number" at bounding box center [983, 94] width 92 height 13
click at [1212, 649] on icon at bounding box center [1204, 643] width 25 height 25
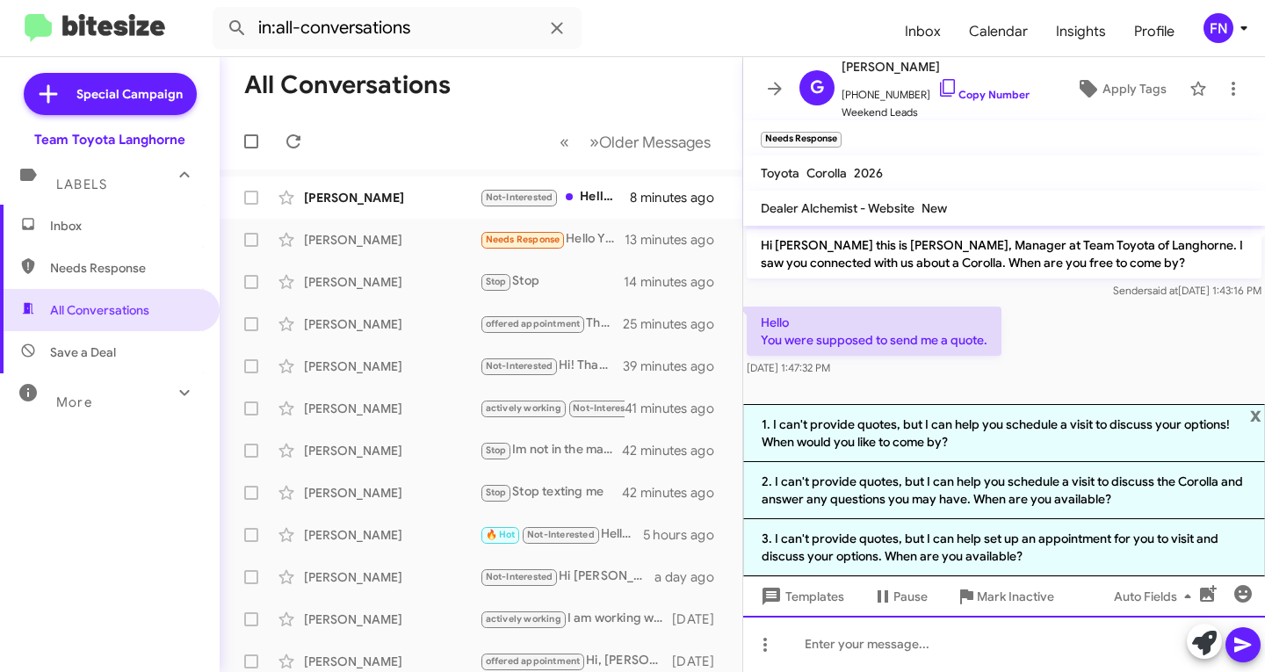
click at [903, 635] on div at bounding box center [1004, 644] width 522 height 56
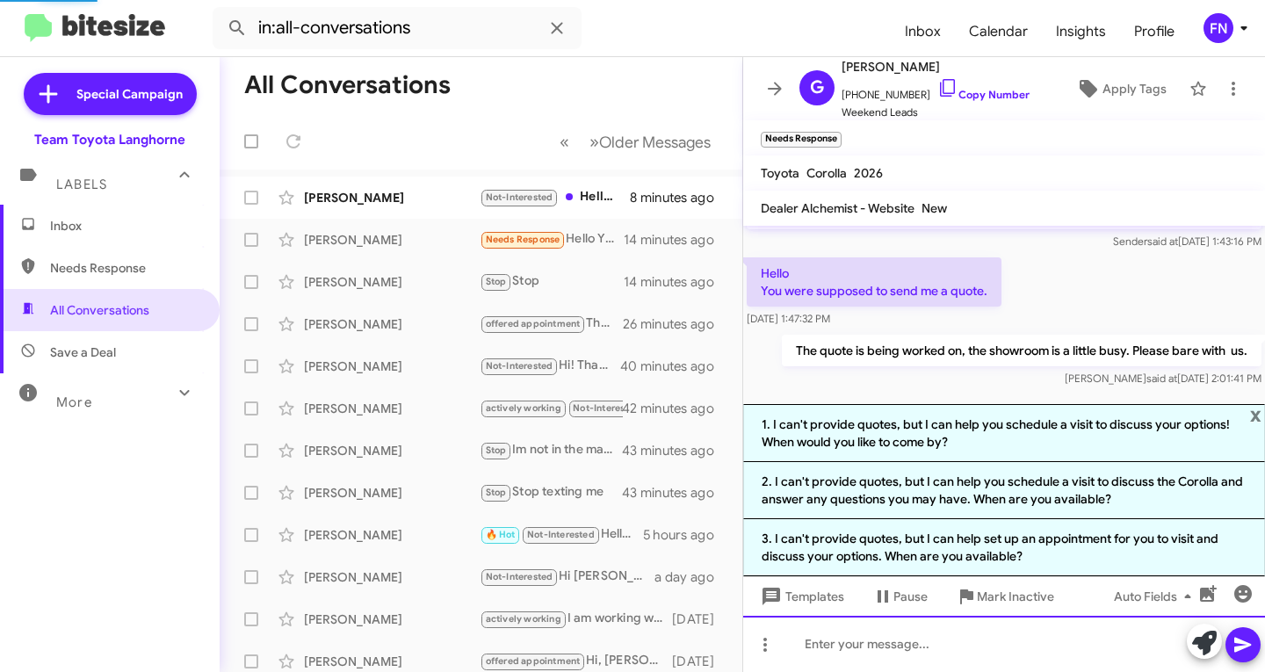
scroll to position [14, 0]
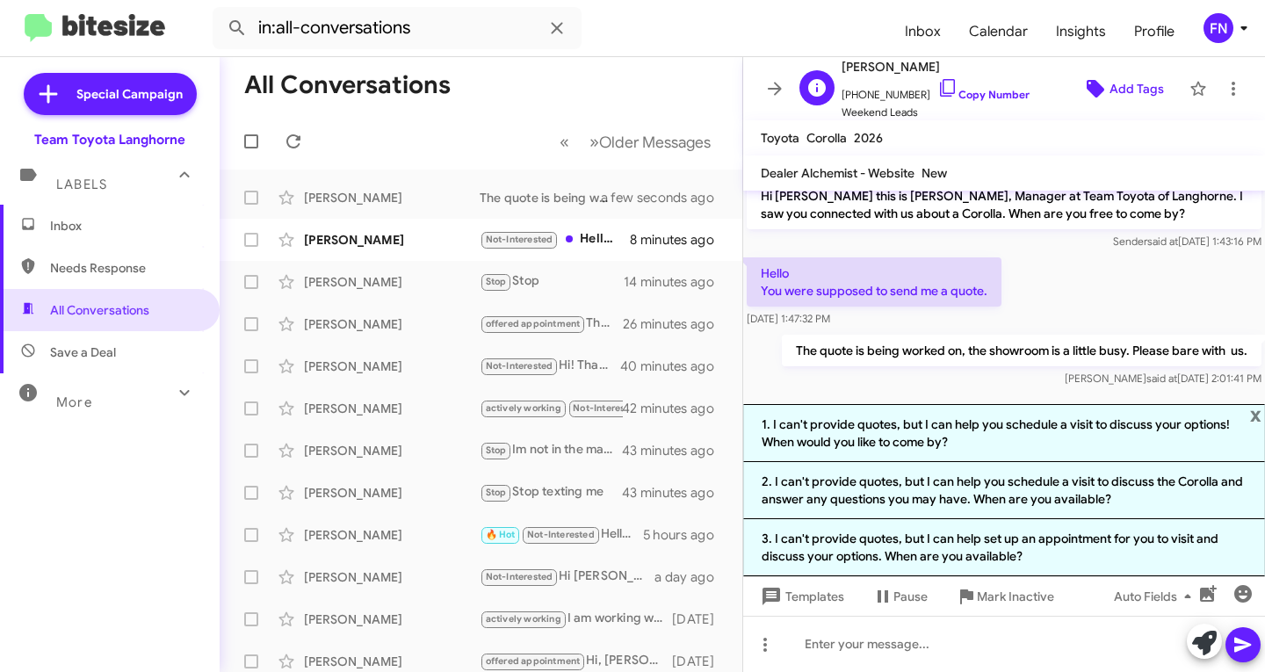
click at [1110, 90] on span "Add Tags" at bounding box center [1137, 89] width 54 height 32
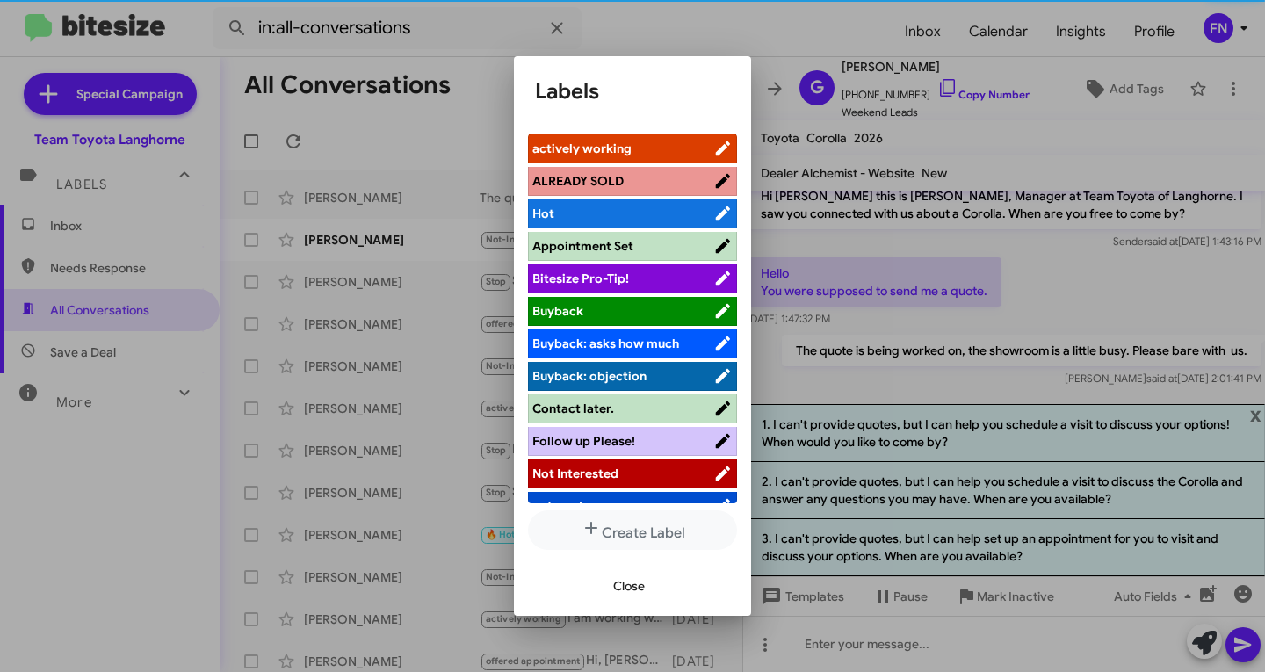
scroll to position [281, 0]
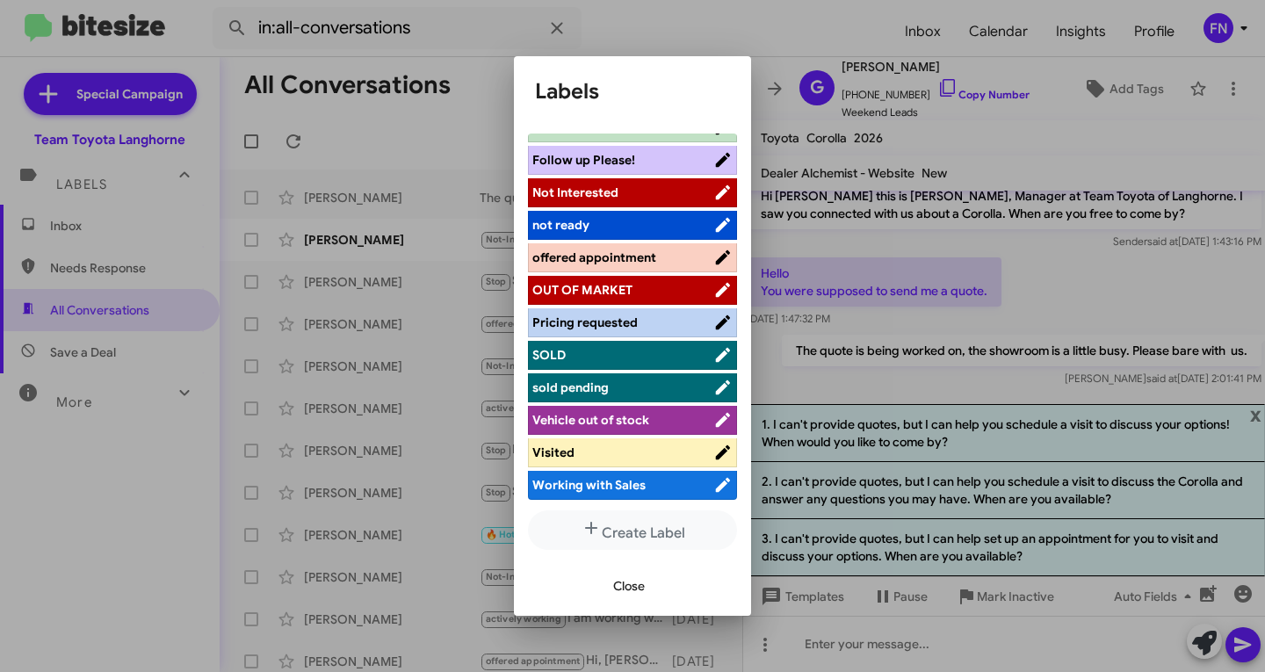
click at [634, 255] on span "offered appointment" at bounding box center [594, 258] width 124 height 16
click at [621, 572] on span "Close" at bounding box center [629, 586] width 32 height 32
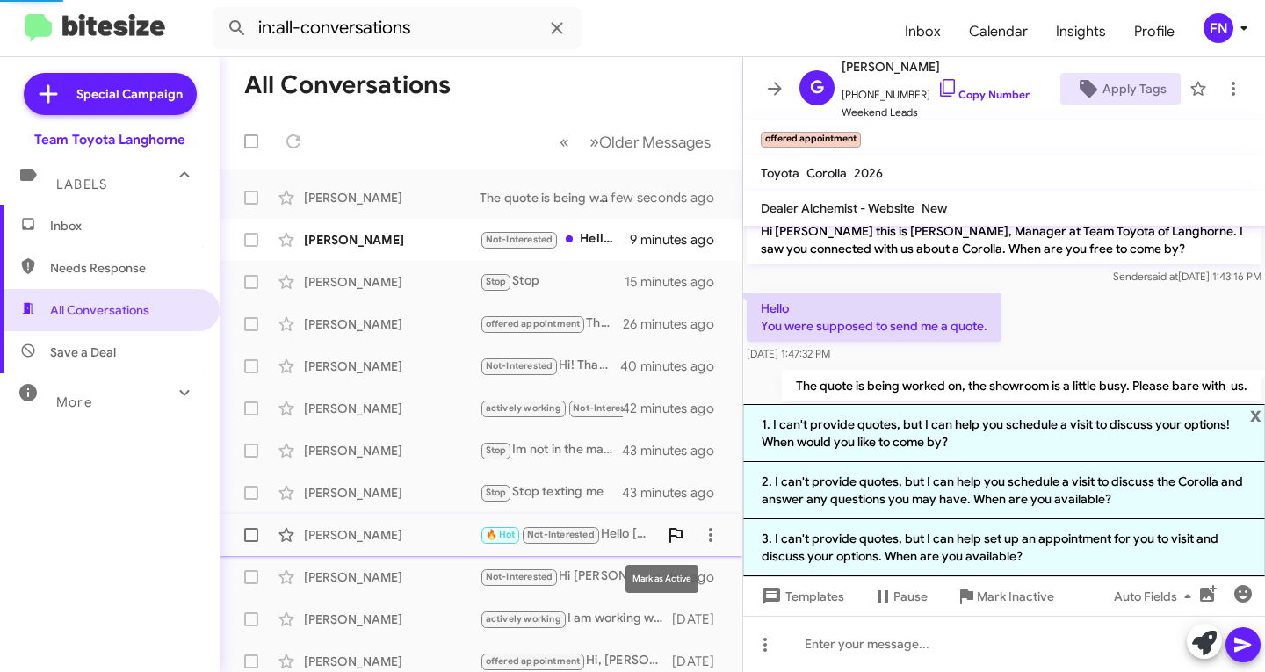
scroll to position [49, 0]
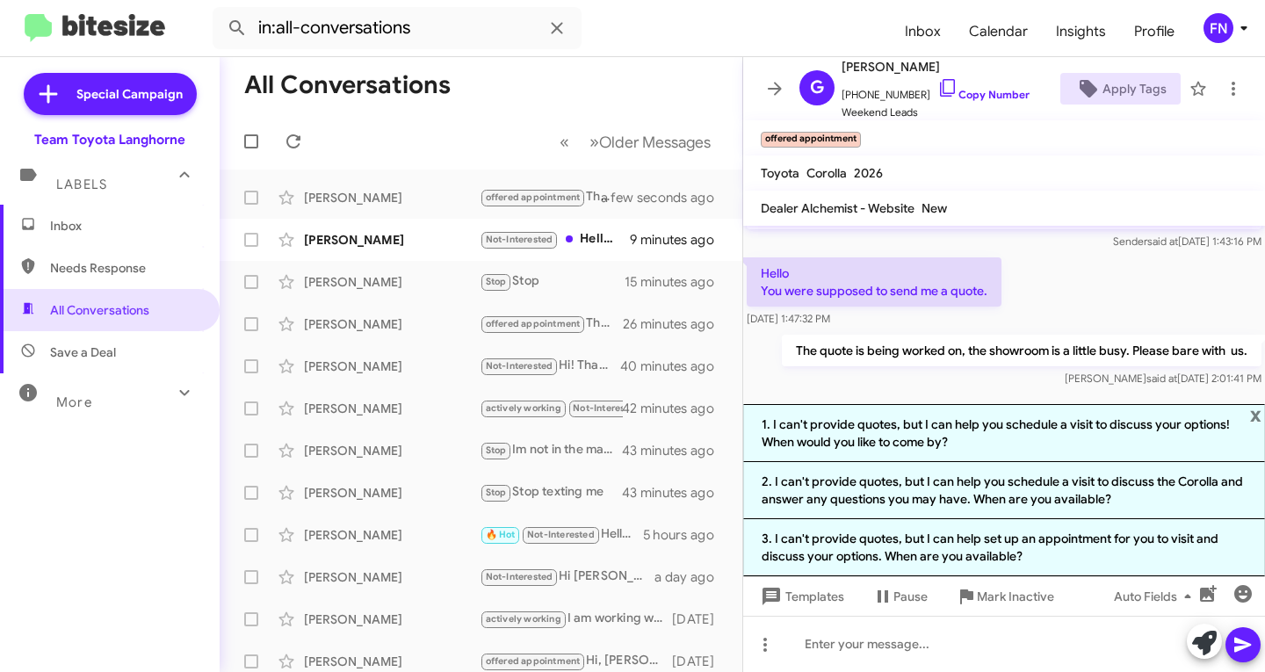
click at [1074, 287] on div "Hello You were supposed to send me a quote. Sep 29, 2025, 1:47:32 PM" at bounding box center [1004, 292] width 522 height 77
click at [1258, 413] on span "x" at bounding box center [1255, 414] width 11 height 21
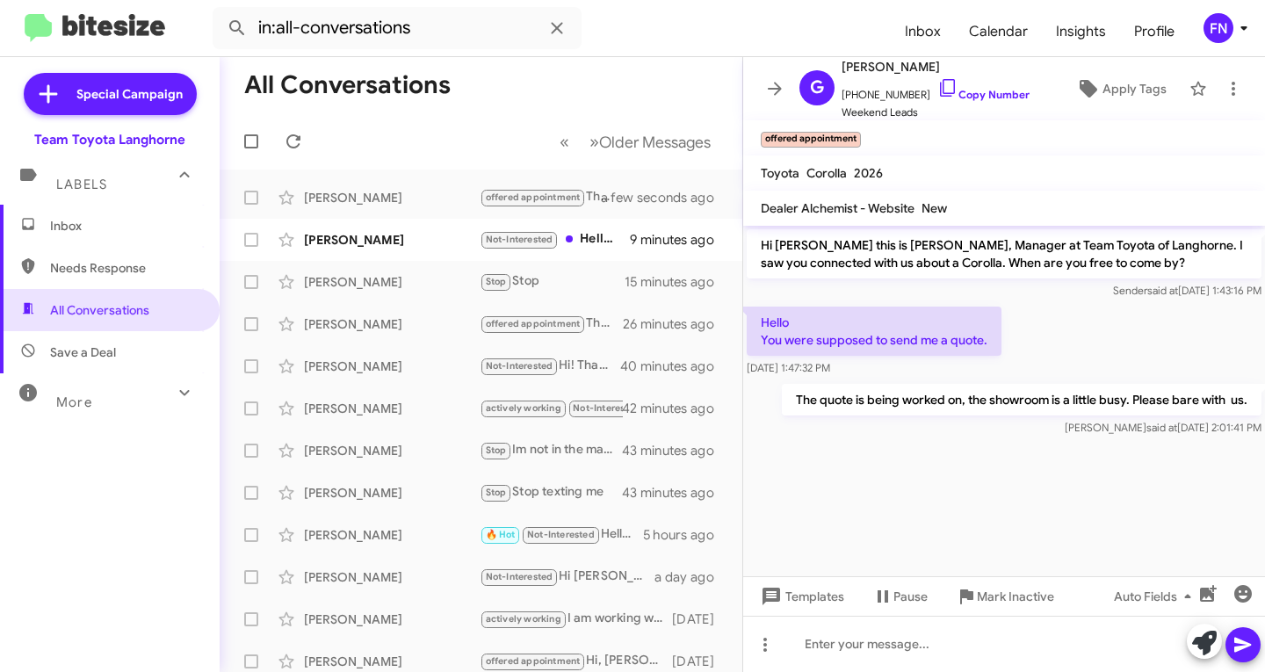
scroll to position [0, 0]
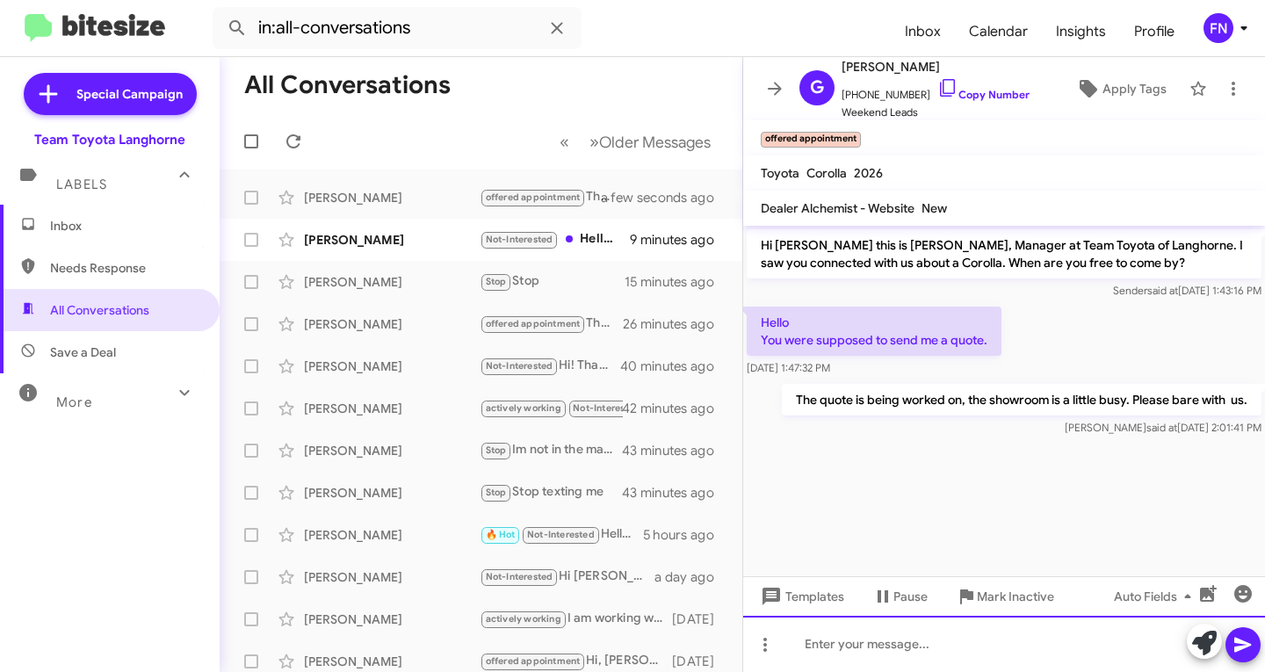
drag, startPoint x: 940, startPoint y: 652, endPoint x: 974, endPoint y: 648, distance: 34.4
click at [941, 654] on div at bounding box center [1004, 644] width 522 height 56
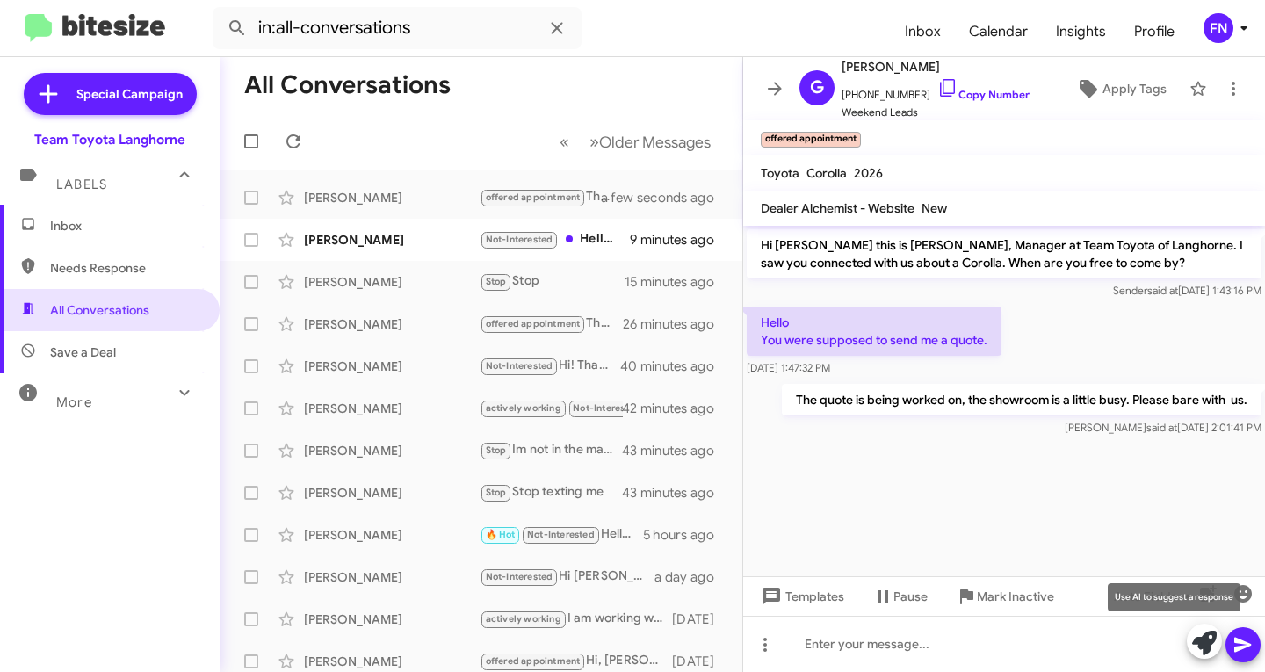
click at [1209, 646] on icon at bounding box center [1204, 643] width 25 height 25
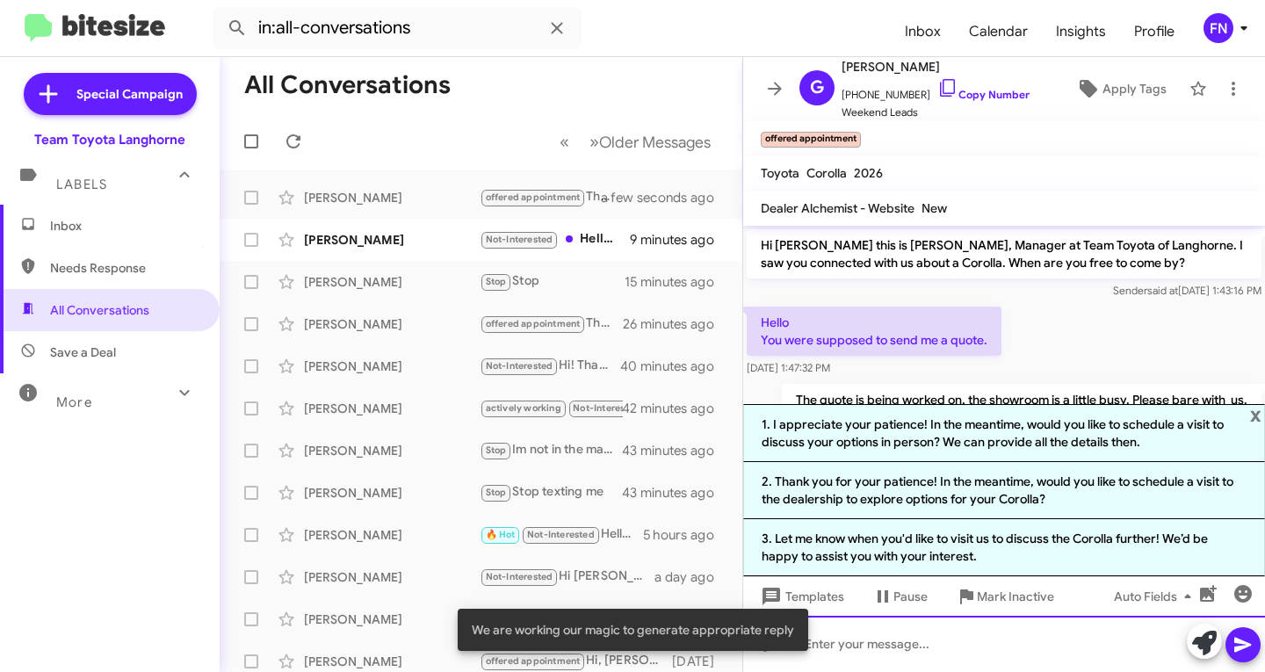
click at [941, 622] on div at bounding box center [1004, 644] width 522 height 56
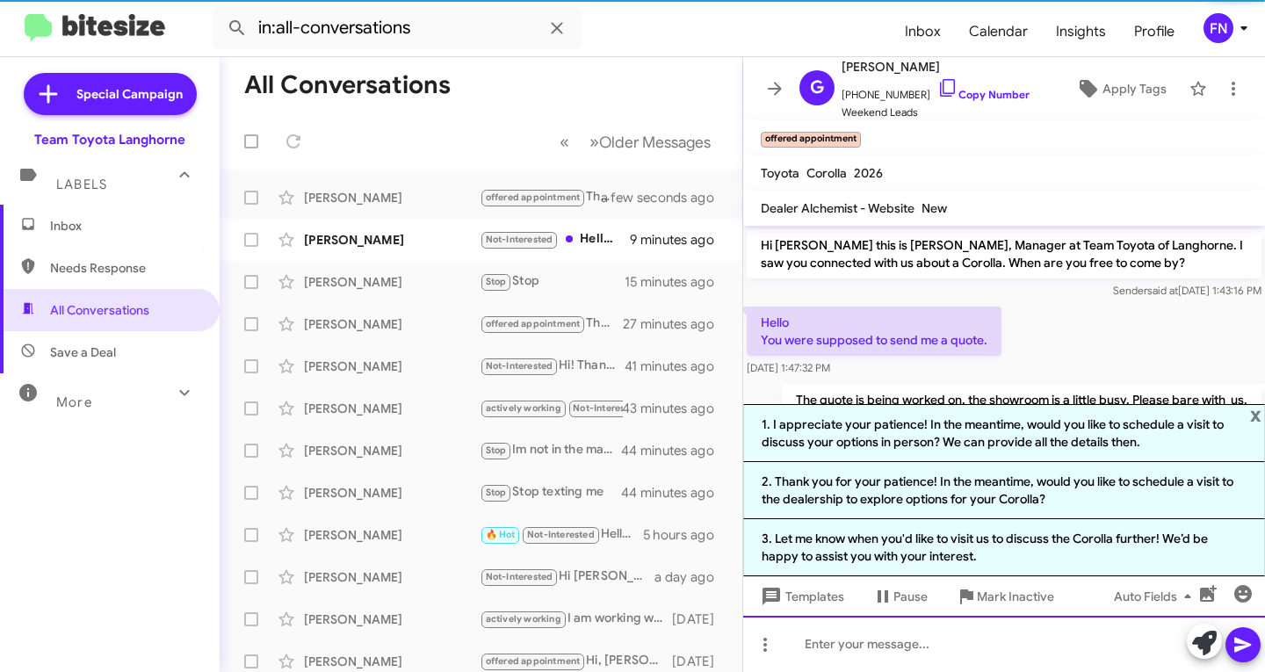
scroll to position [113, 0]
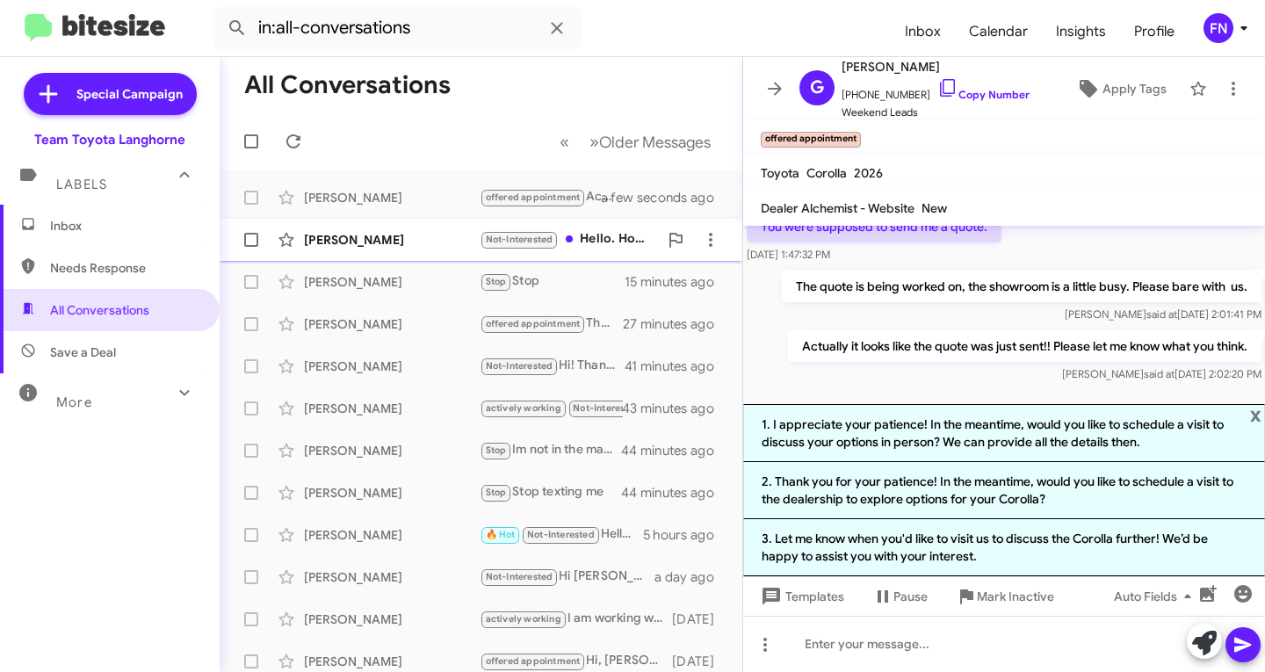
click at [414, 235] on div "[PERSON_NAME]" at bounding box center [392, 240] width 176 height 18
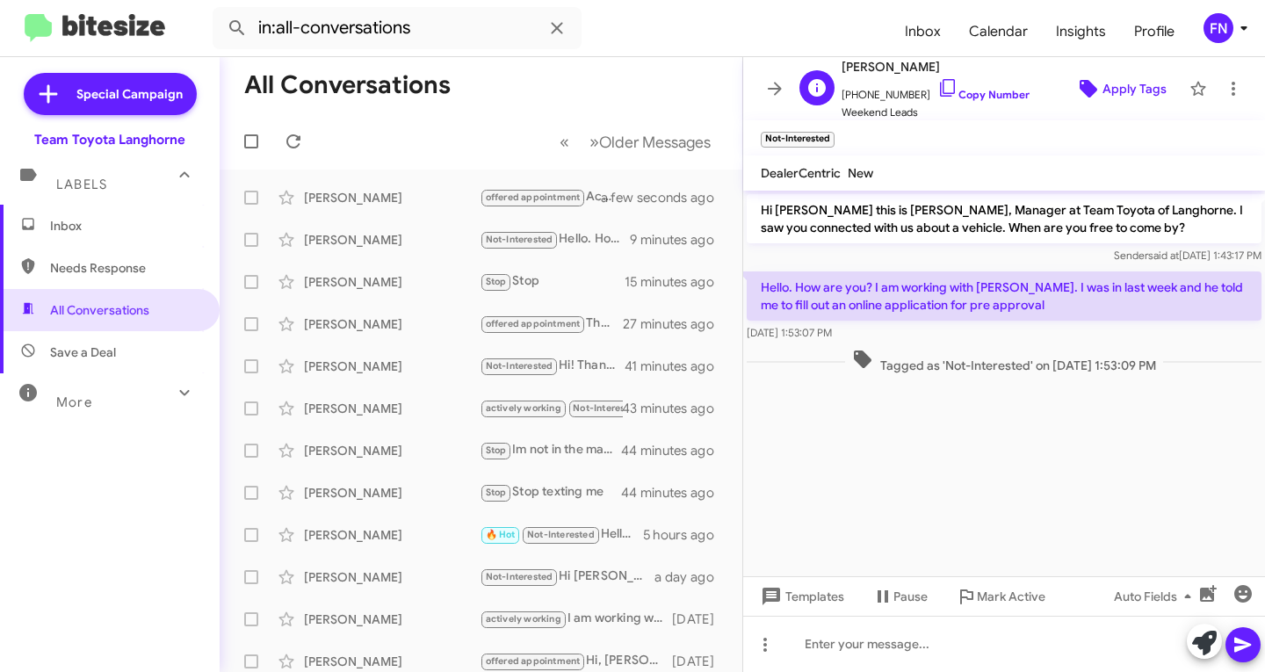
click at [1103, 89] on span "Apply Tags" at bounding box center [1135, 89] width 64 height 32
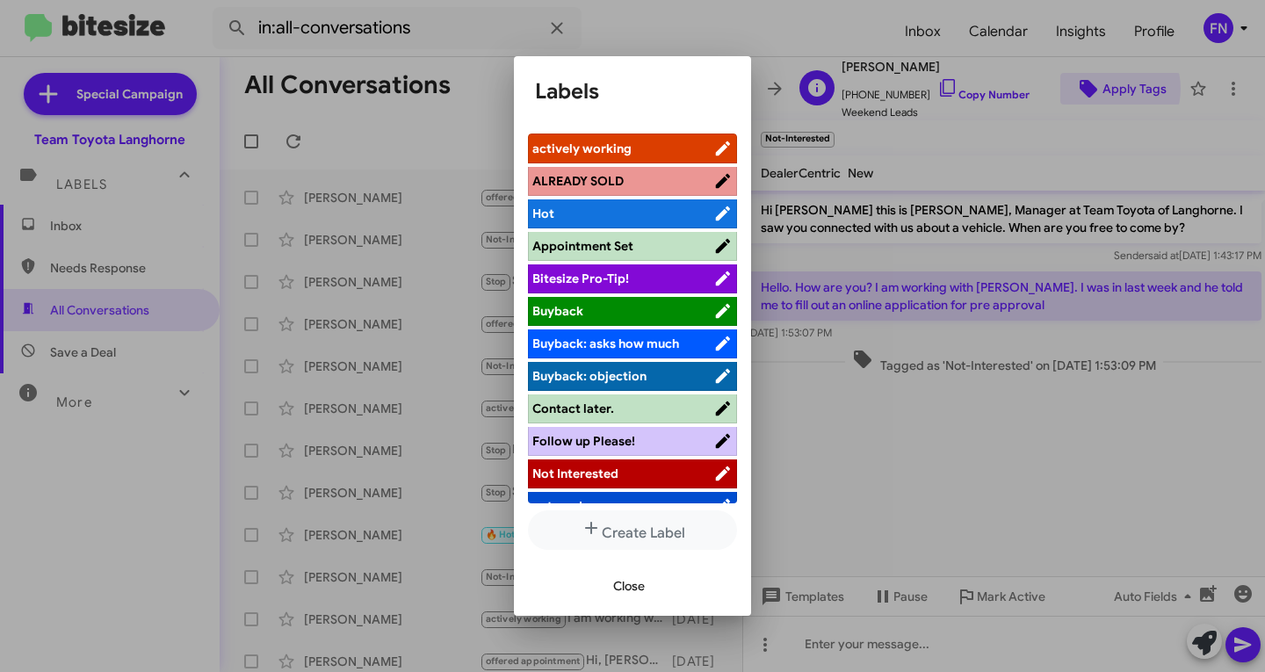
click at [1096, 89] on div at bounding box center [632, 336] width 1265 height 672
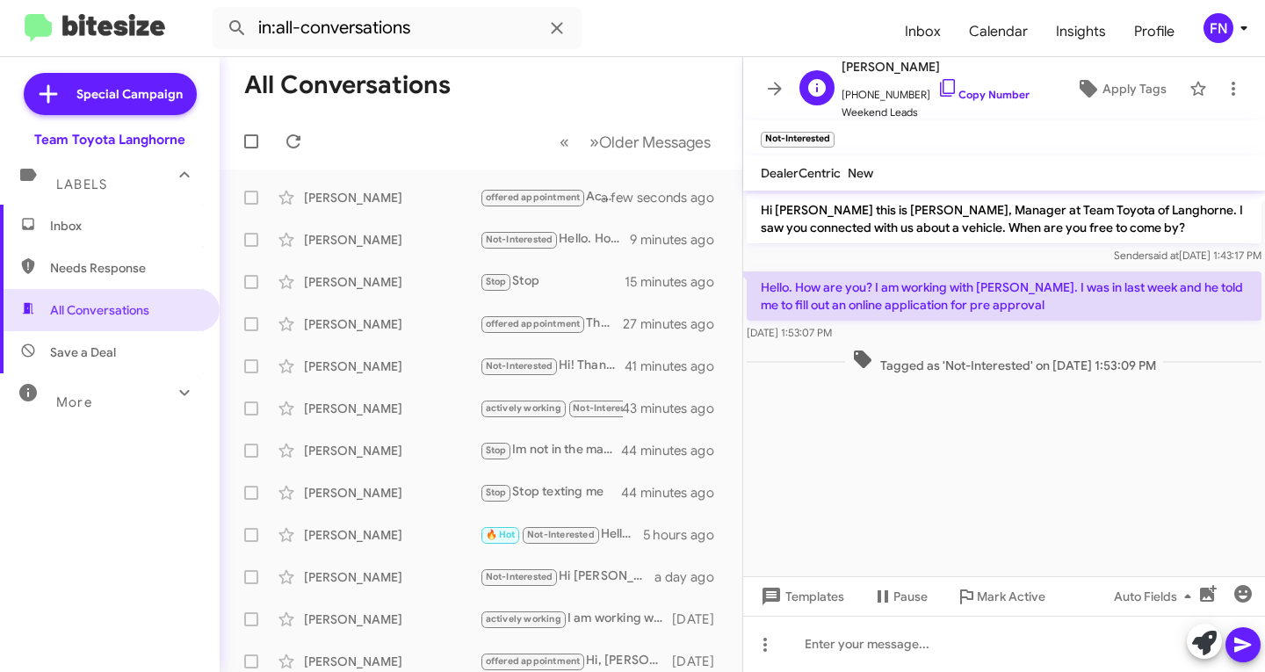
click at [984, 105] on span "Weekend Leads" at bounding box center [936, 113] width 188 height 18
click at [980, 96] on link "Copy Number" at bounding box center [983, 94] width 92 height 13
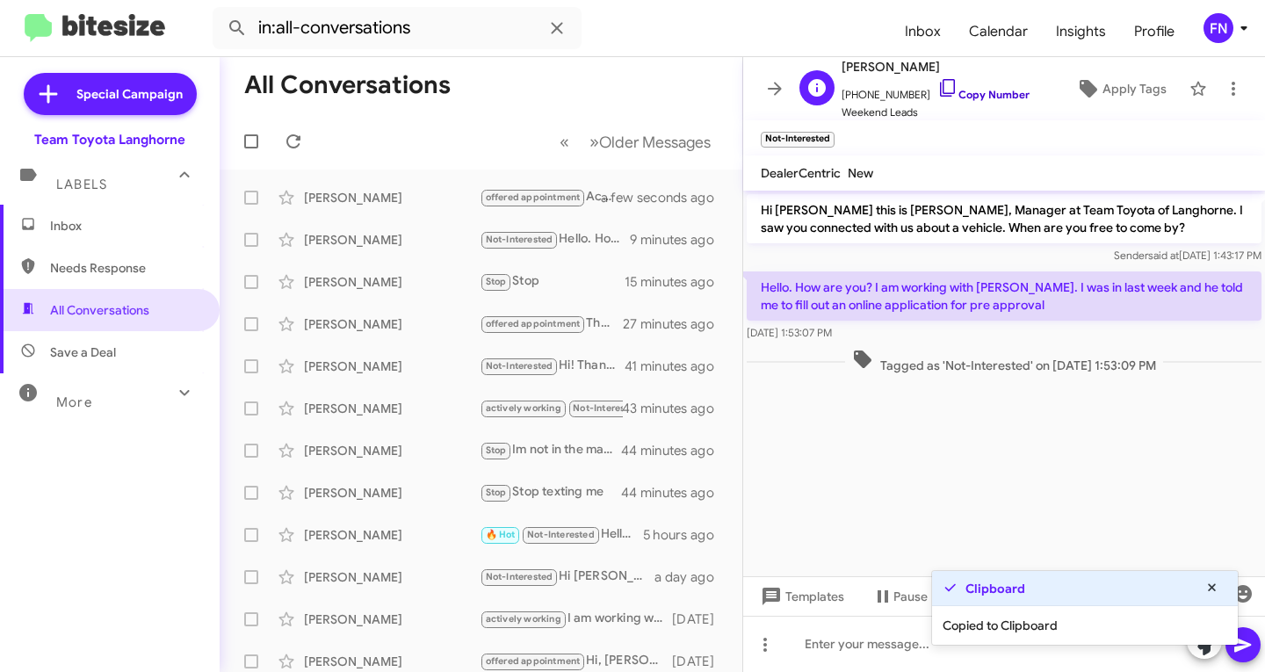
click at [980, 96] on link "Copy Number" at bounding box center [983, 94] width 92 height 13
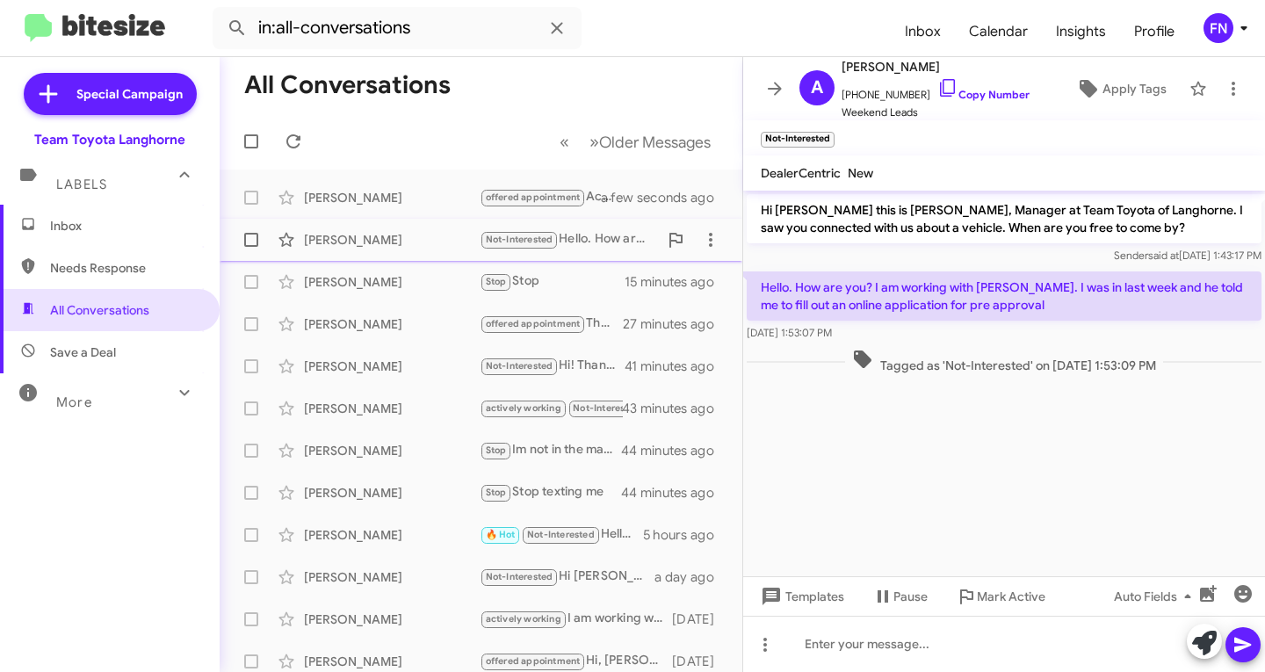
click at [366, 242] on div "[PERSON_NAME]" at bounding box center [392, 240] width 176 height 18
click at [1200, 632] on icon at bounding box center [1204, 643] width 25 height 25
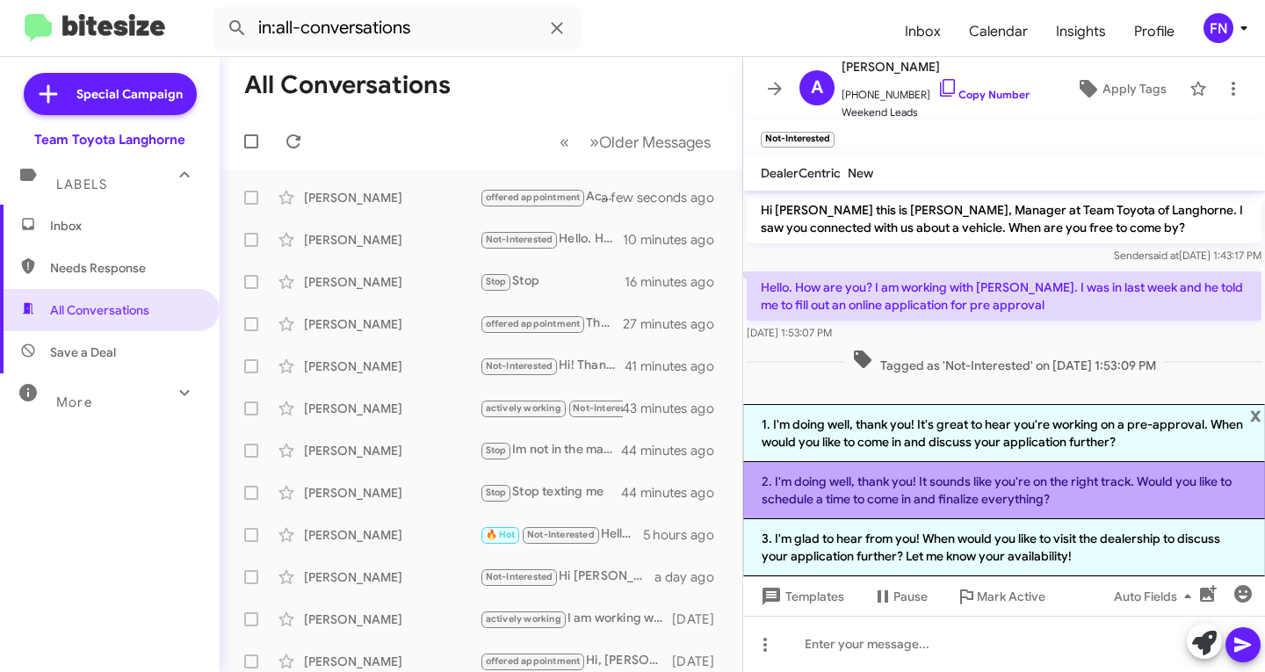
click at [910, 485] on li "2. I'm doing well, thank you! It sounds like you're on the right track. Would y…" at bounding box center [1004, 490] width 522 height 57
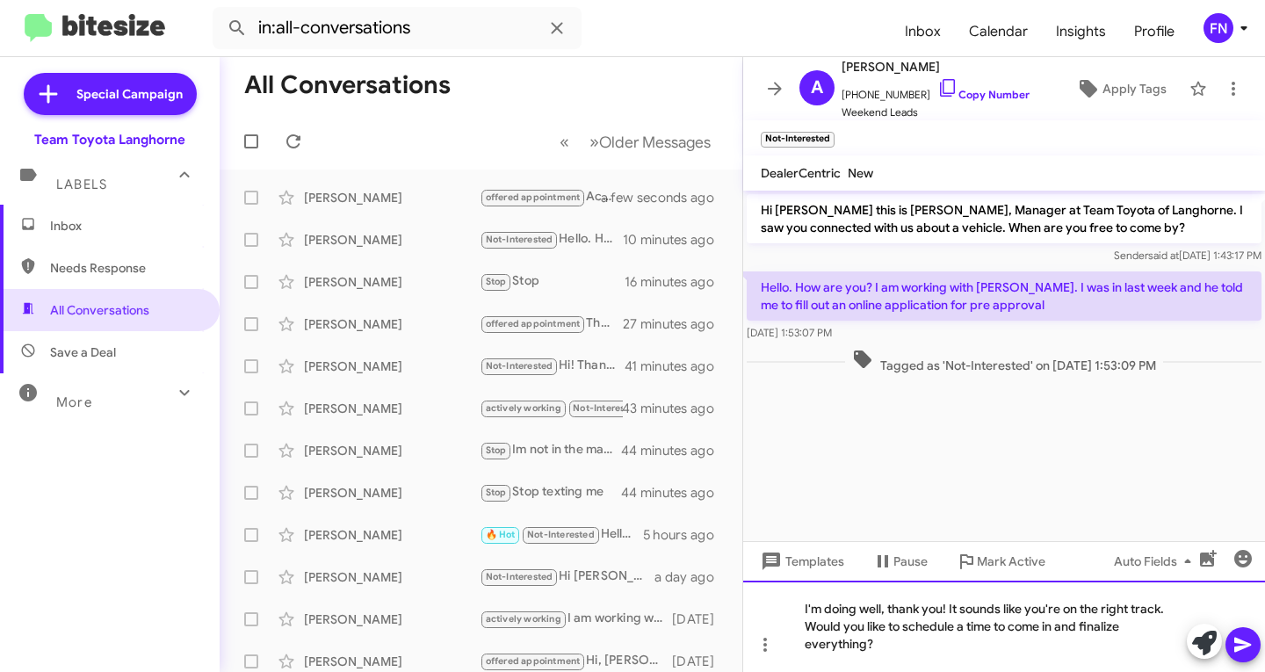
click at [957, 641] on div "I'm doing well, thank you! It sounds like you're on the right track. Would you …" at bounding box center [1004, 626] width 522 height 91
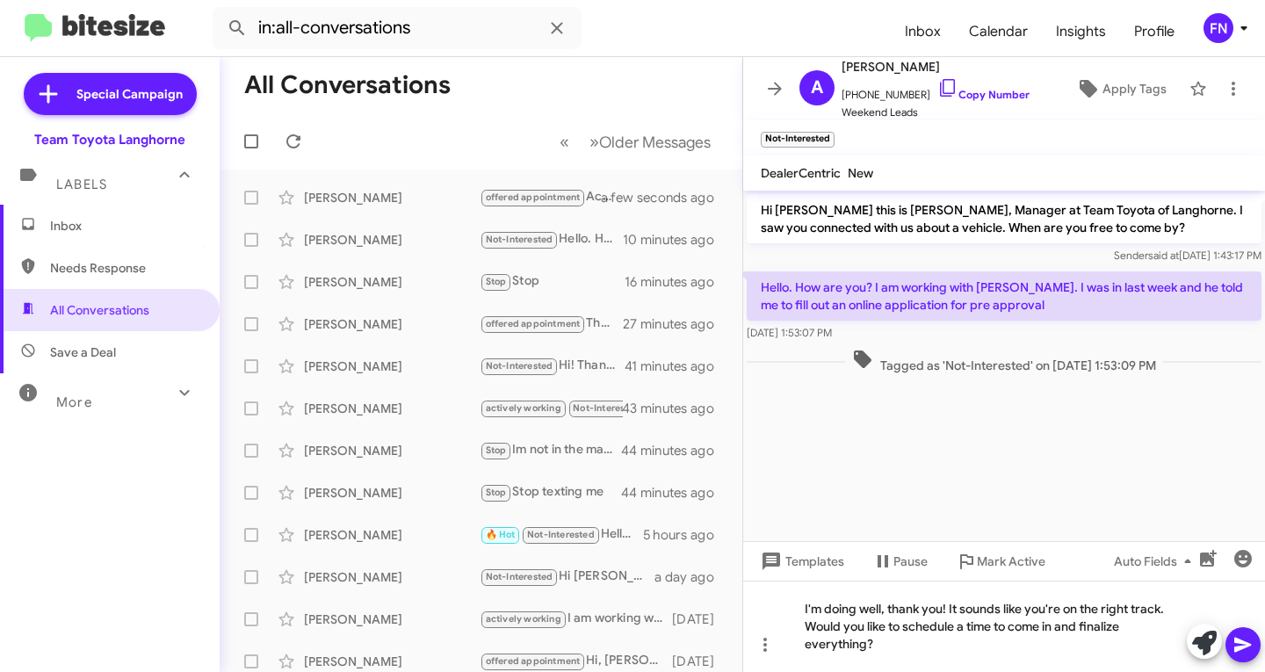
click at [1238, 634] on icon at bounding box center [1243, 644] width 21 height 21
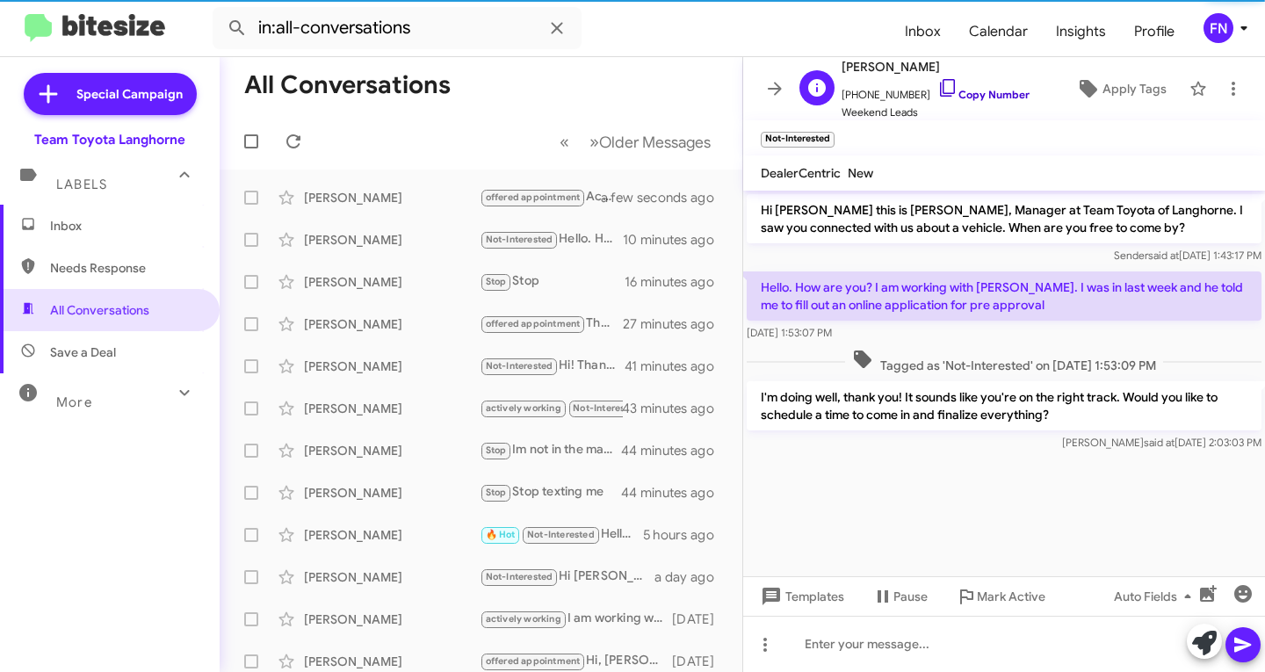
click at [967, 91] on link "Copy Number" at bounding box center [983, 94] width 92 height 13
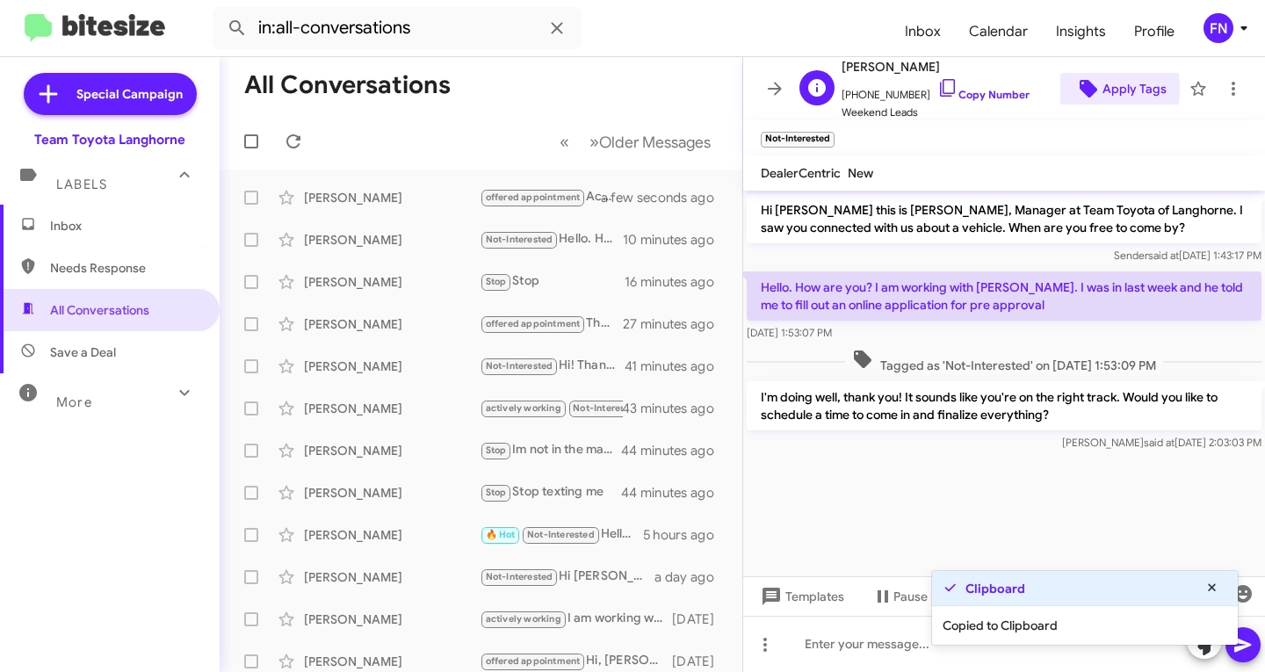
click at [1060, 89] on button "Apply Tags" at bounding box center [1120, 89] width 120 height 32
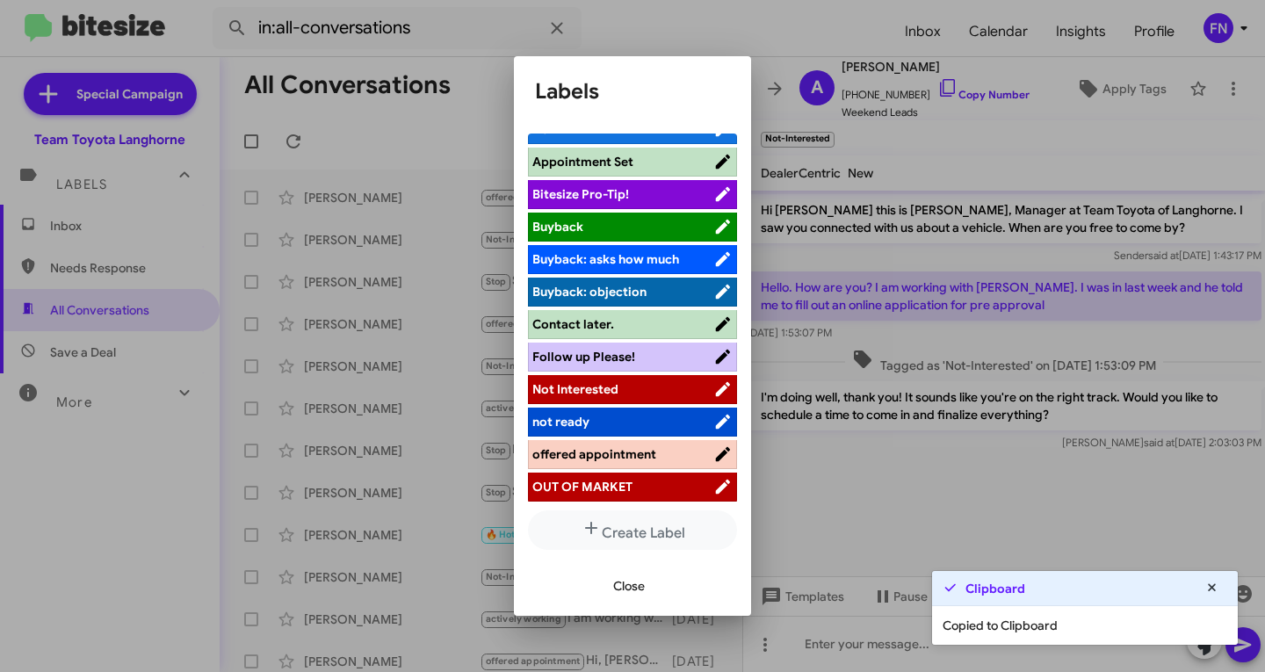
scroll to position [281, 0]
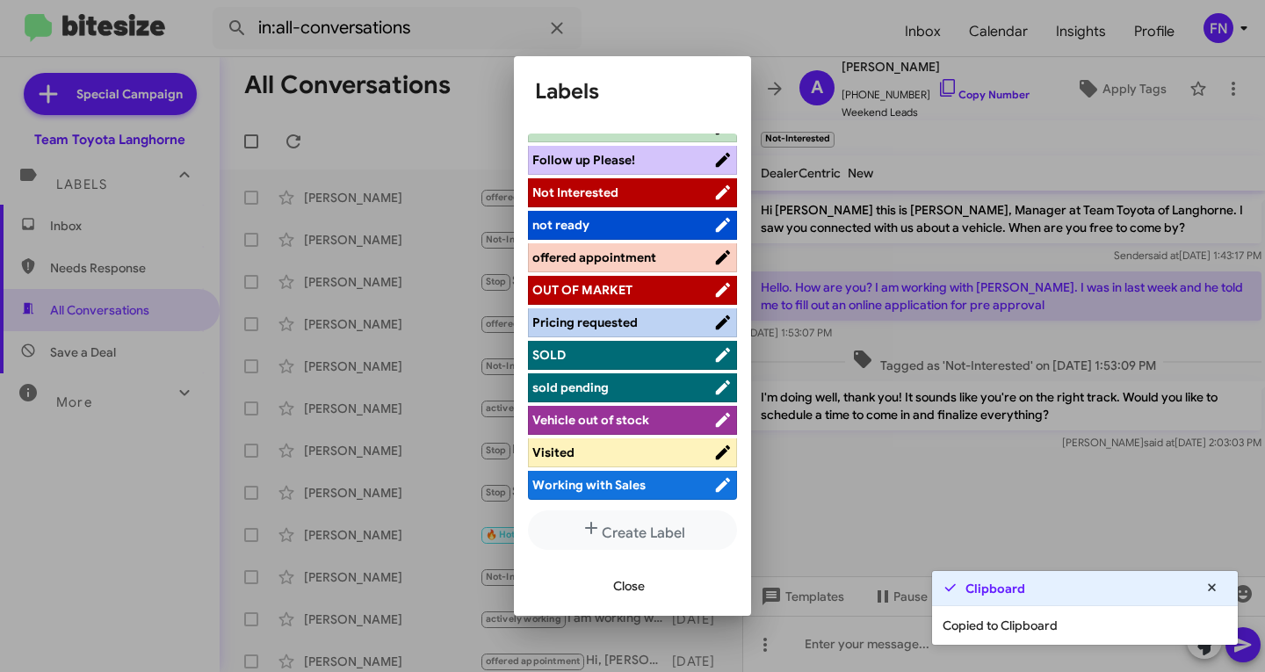
click at [645, 257] on span "offered appointment" at bounding box center [594, 258] width 124 height 16
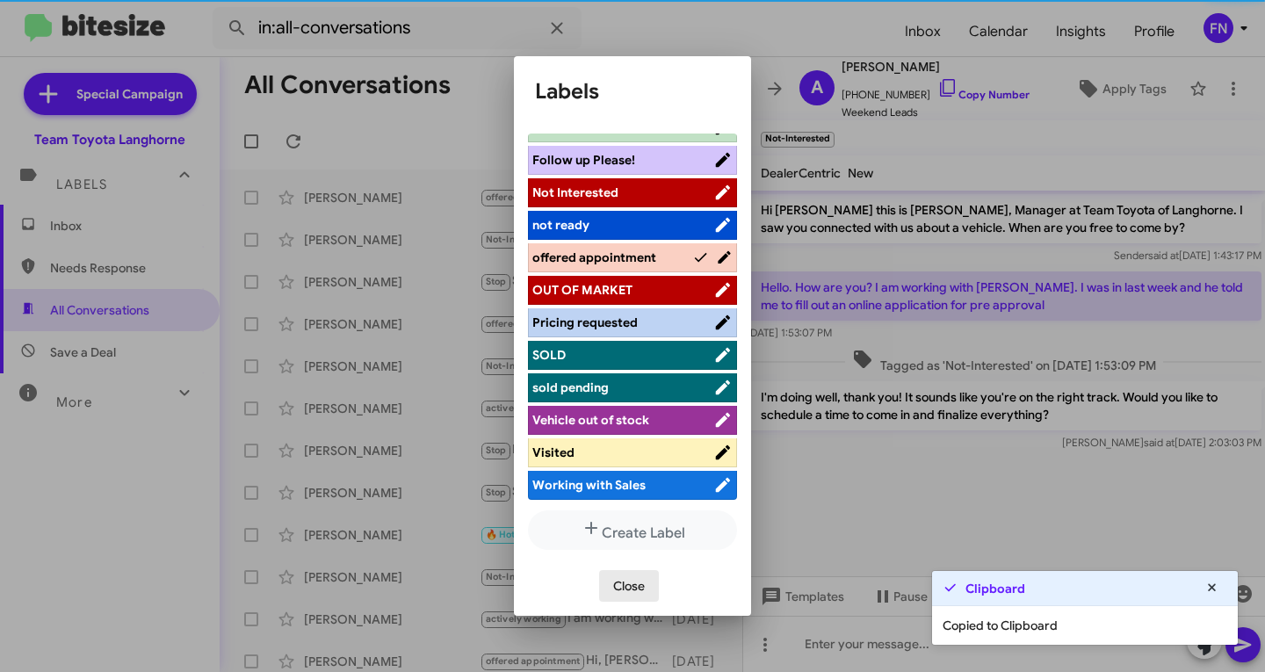
click at [619, 582] on span "Close" at bounding box center [629, 586] width 32 height 32
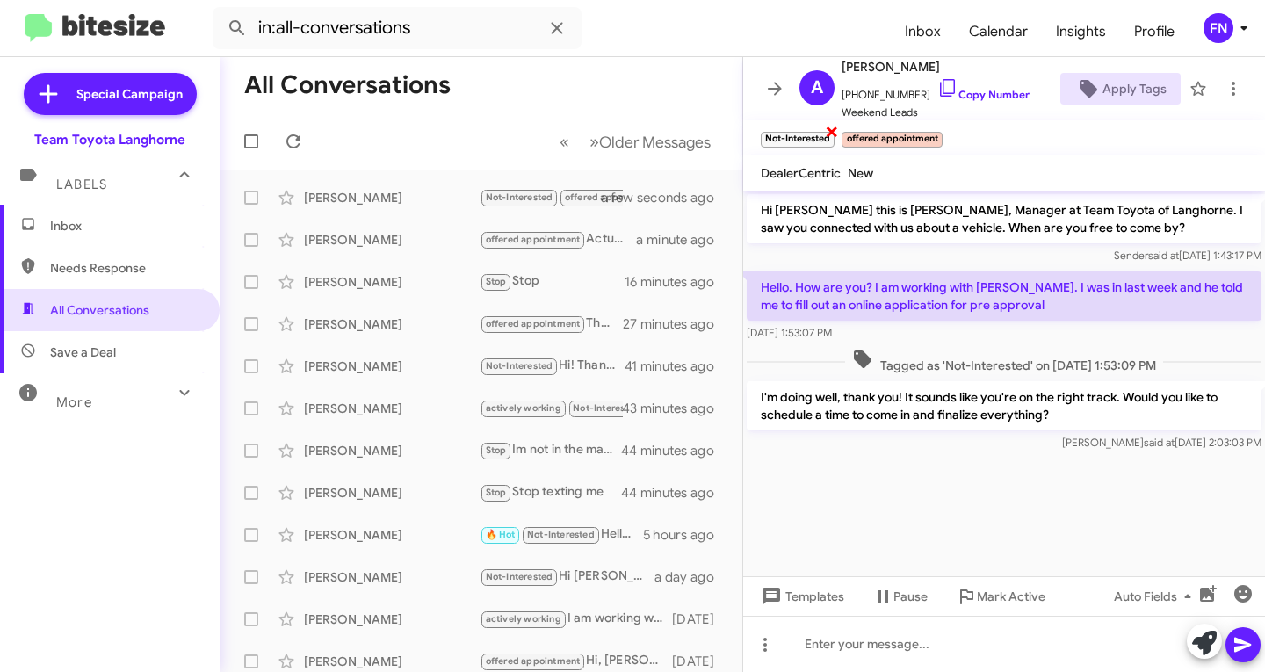
click at [837, 138] on span "×" at bounding box center [832, 130] width 14 height 21
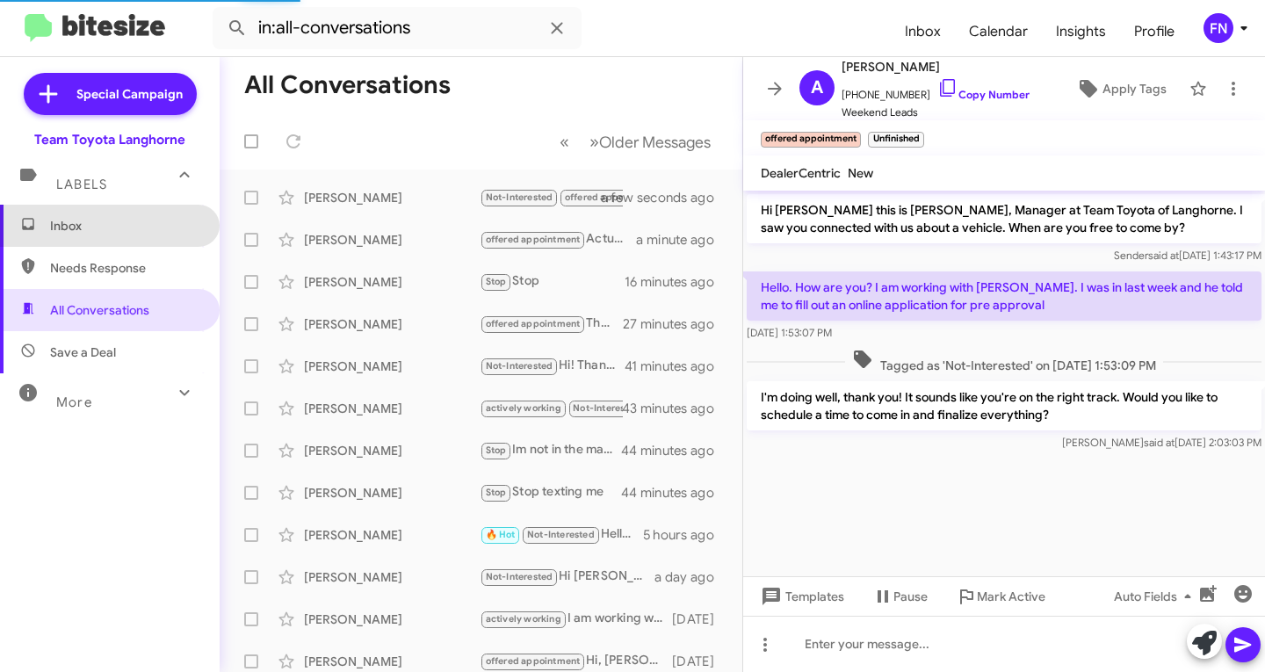
click at [117, 246] on span "Inbox" at bounding box center [110, 226] width 220 height 42
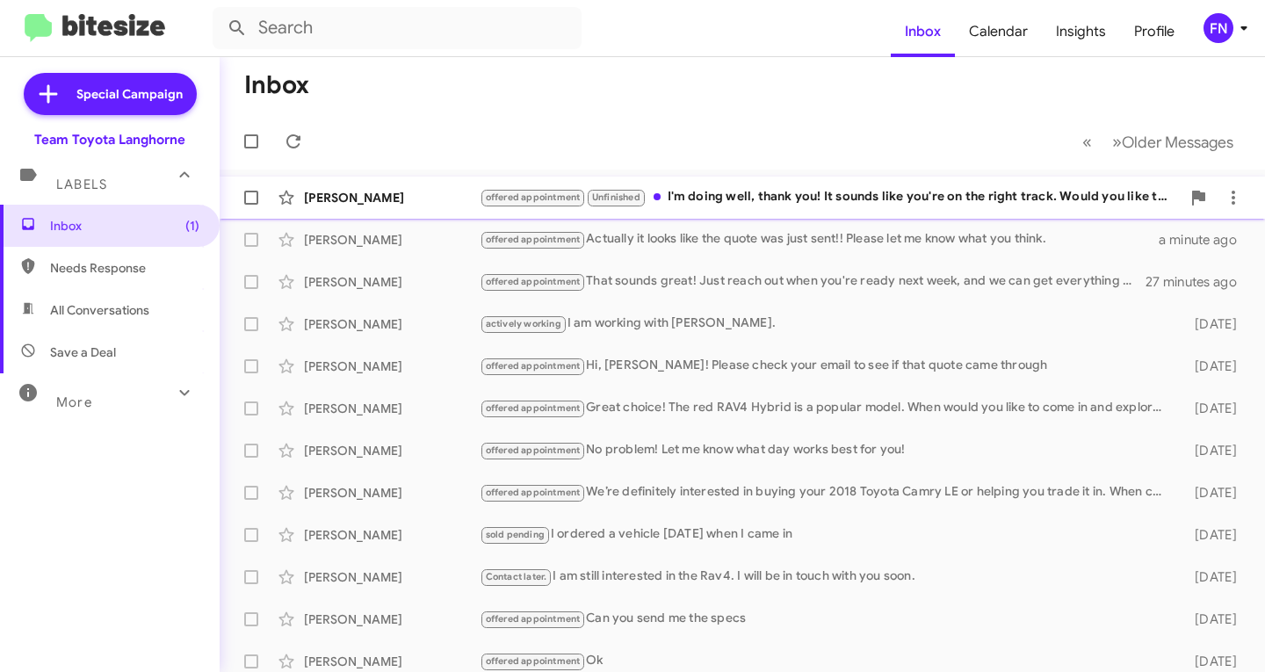
click at [374, 199] on div "[PERSON_NAME]" at bounding box center [392, 198] width 176 height 18
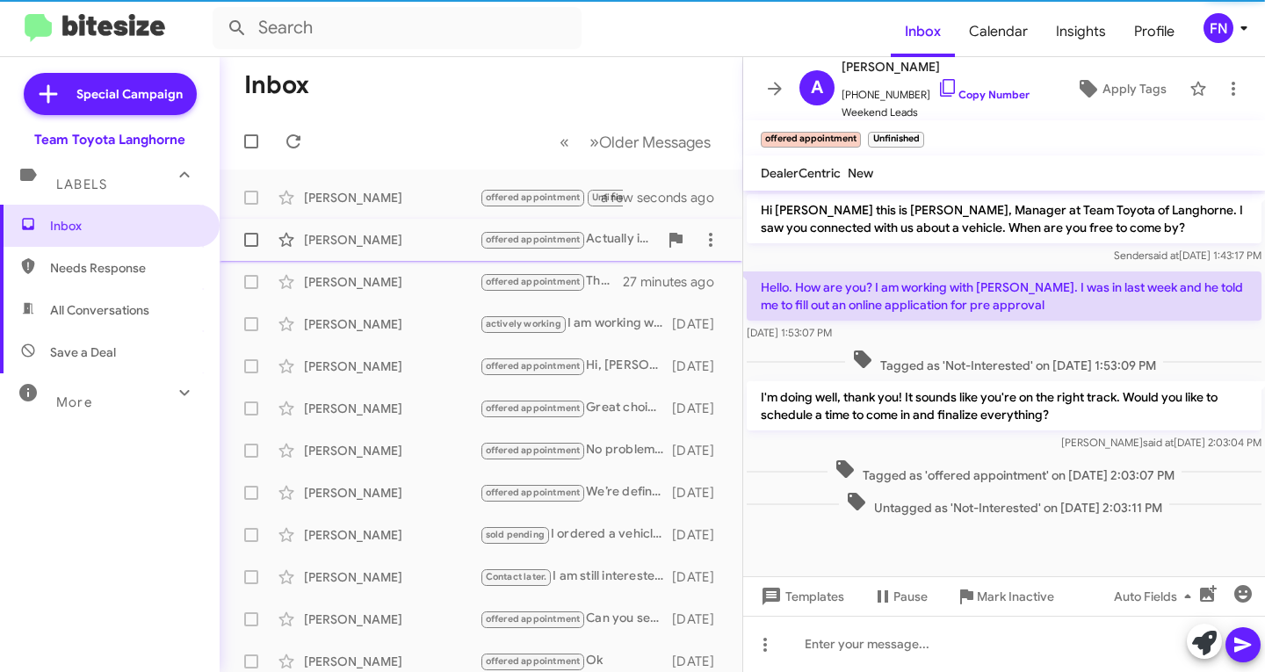
click at [354, 249] on div "Gholamreza Azizi offered appointment Actually it looks like the quote was just …" at bounding box center [481, 239] width 495 height 35
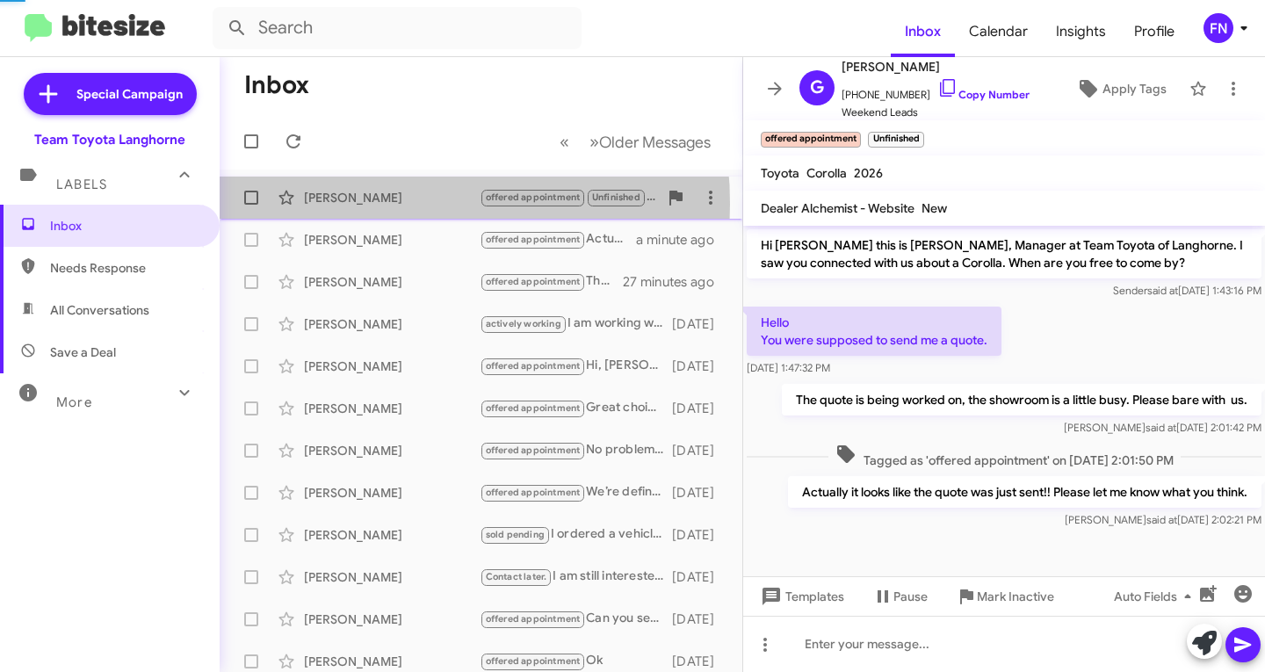
click at [350, 204] on div "[PERSON_NAME]" at bounding box center [392, 198] width 176 height 18
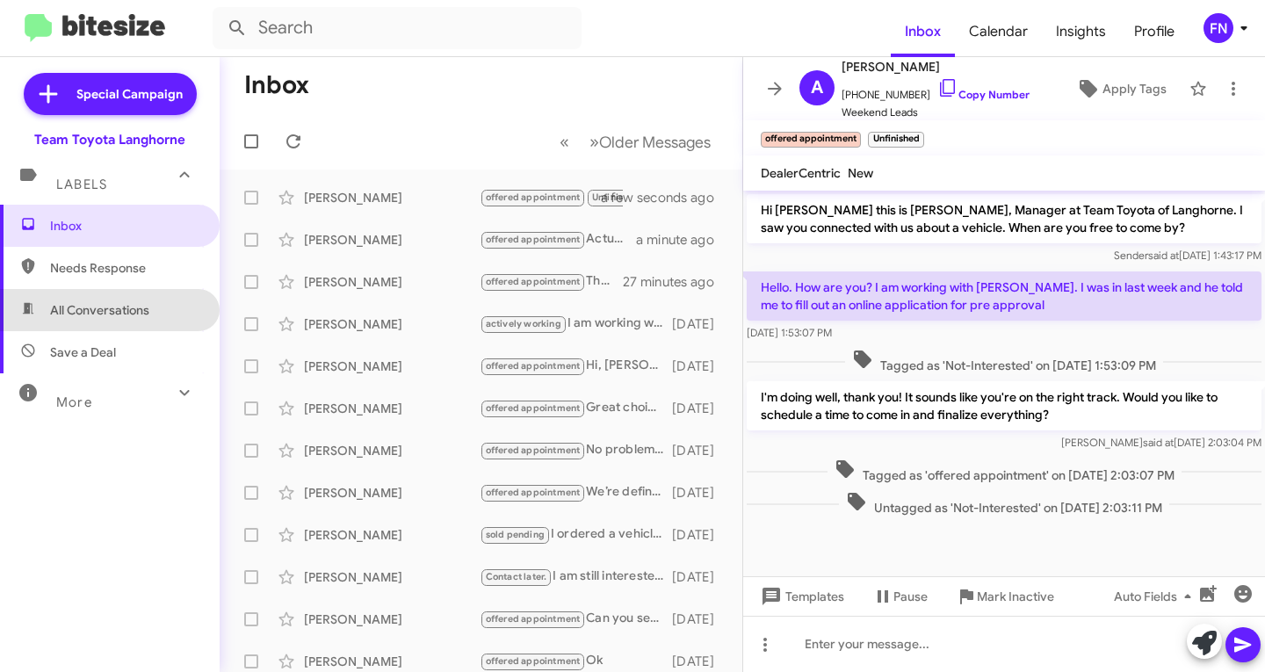
click at [130, 320] on span "All Conversations" at bounding box center [110, 310] width 220 height 42
type input "in:all-conversations"
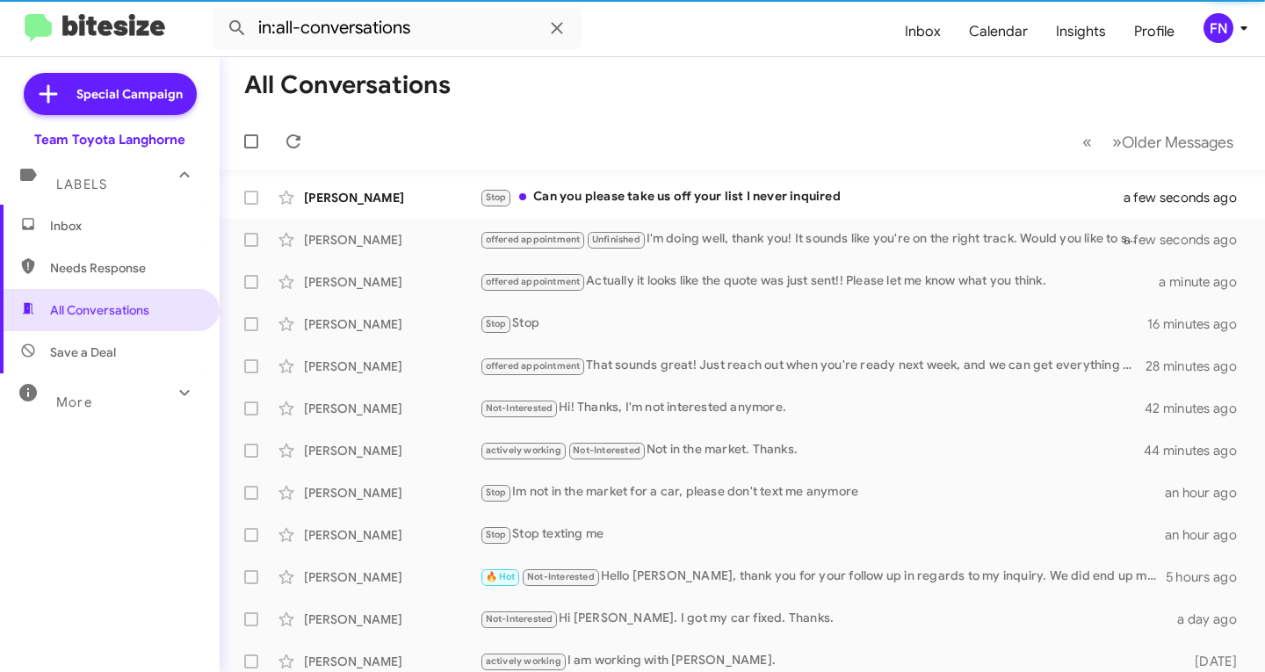
click at [1212, 36] on div "FN" at bounding box center [1219, 28] width 30 height 30
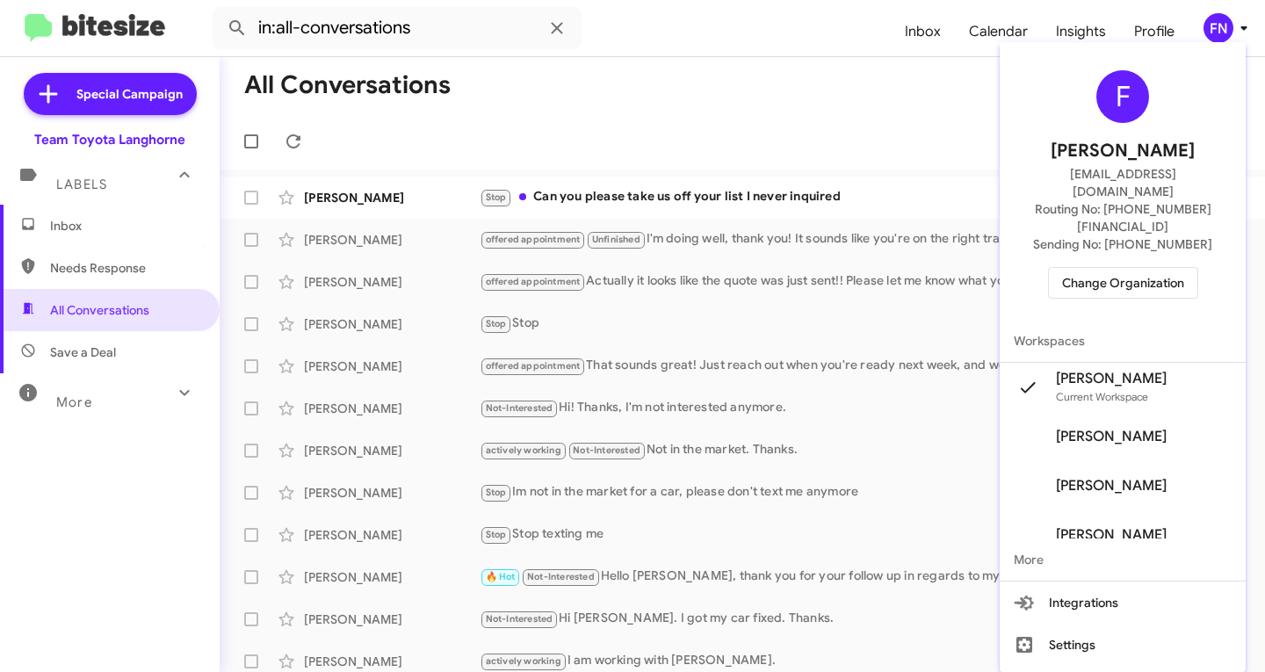
click at [1212, 36] on div at bounding box center [632, 336] width 1265 height 672
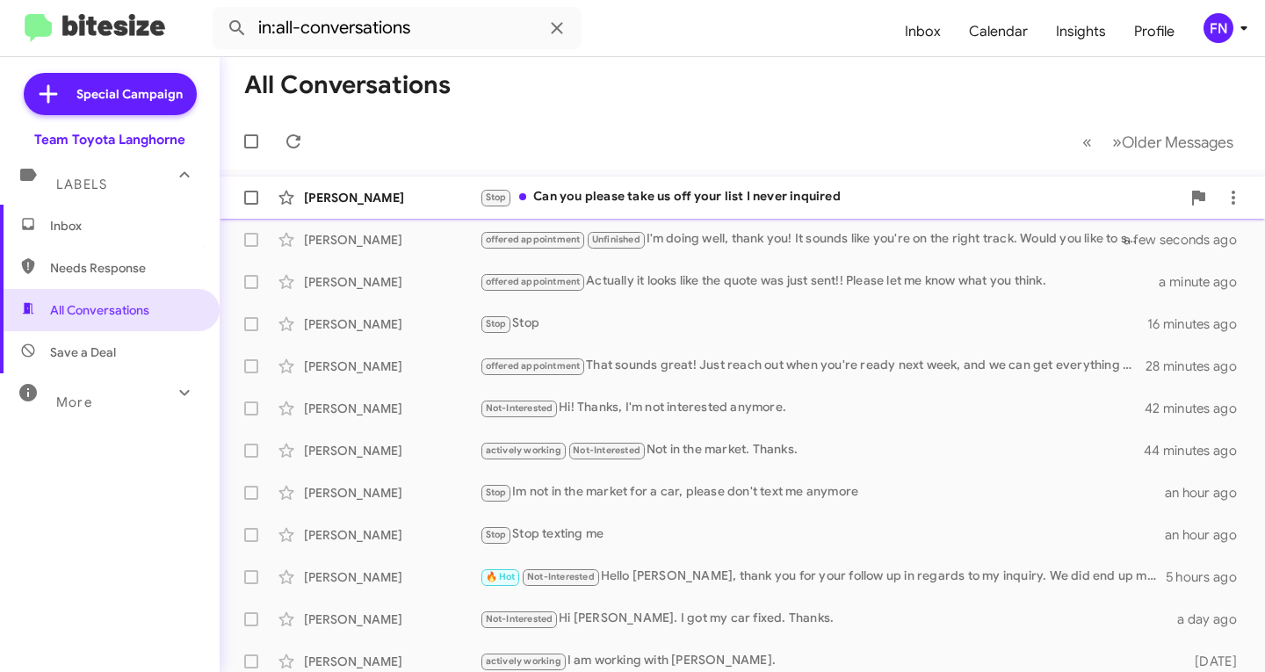
click at [764, 209] on div "Marci Eisenberg Stop Can you please take us off your list I never inquired a fe…" at bounding box center [742, 197] width 1017 height 35
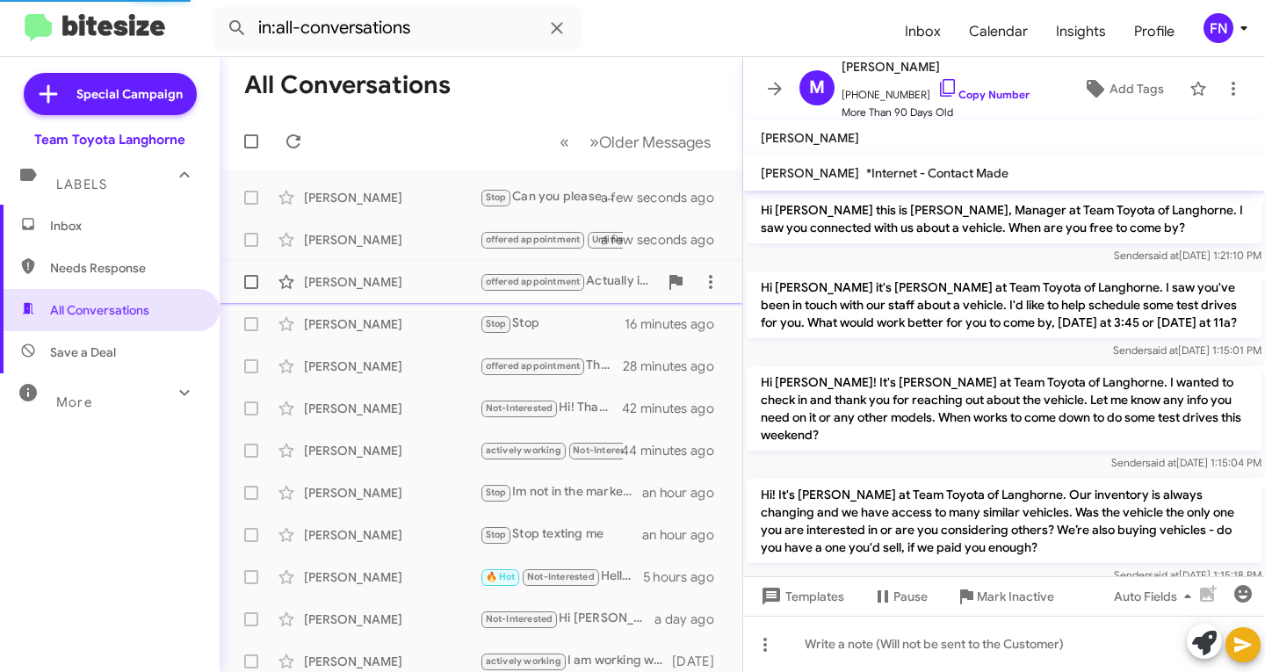
scroll to position [1636, 0]
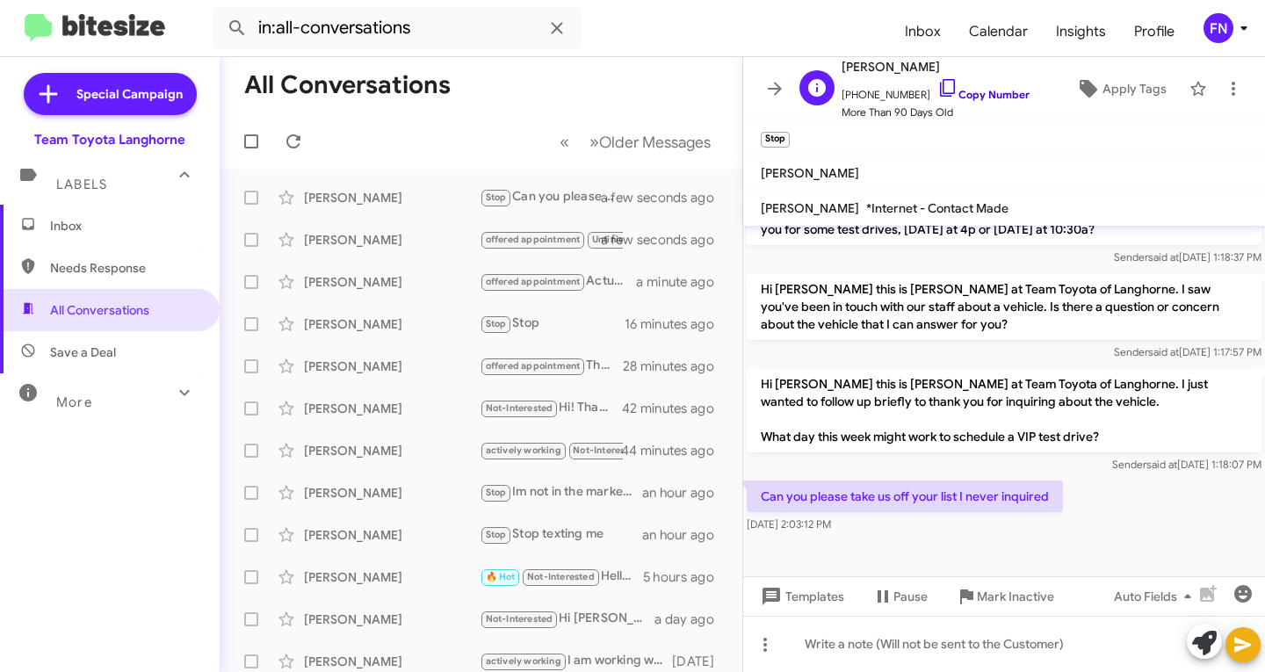
click at [988, 90] on link "Copy Number" at bounding box center [983, 94] width 92 height 13
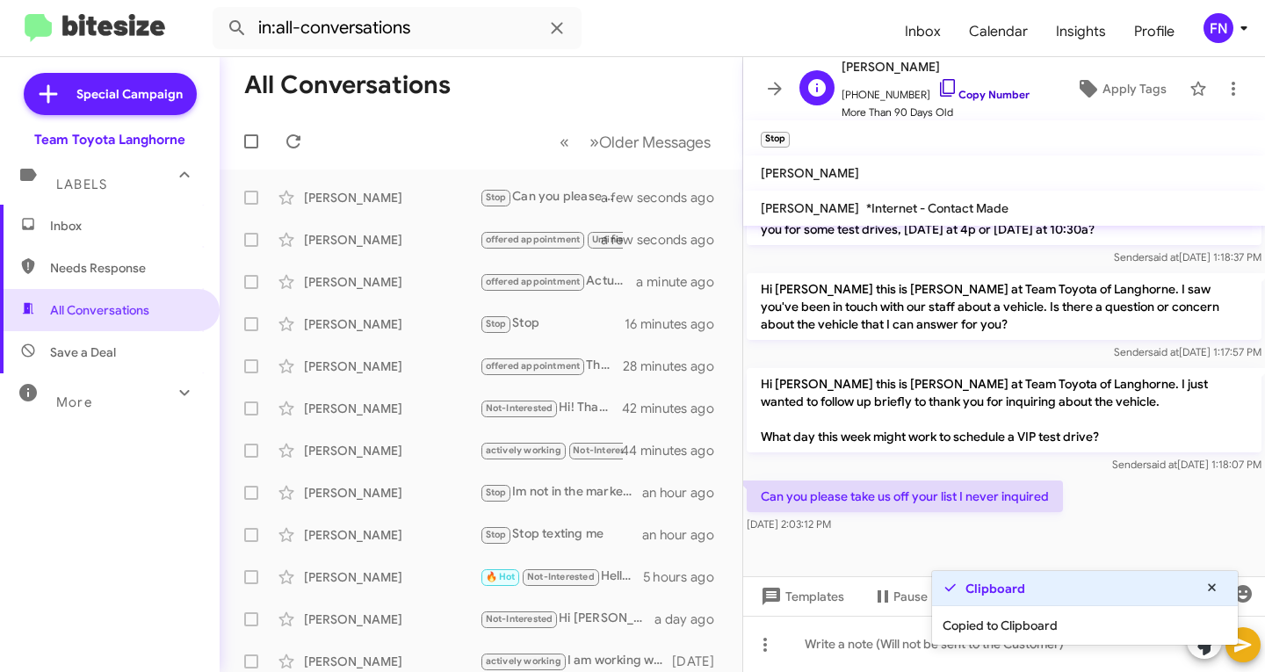
click at [988, 90] on link "Copy Number" at bounding box center [983, 94] width 92 height 13
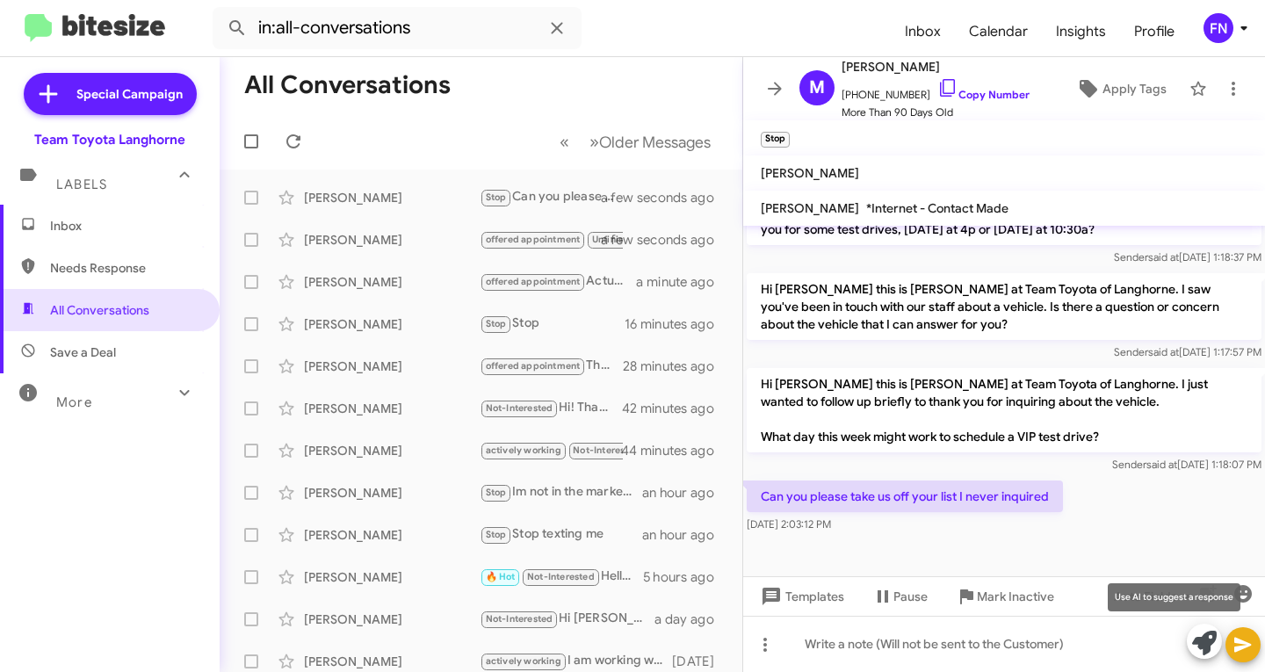
click at [1194, 642] on icon at bounding box center [1204, 643] width 25 height 25
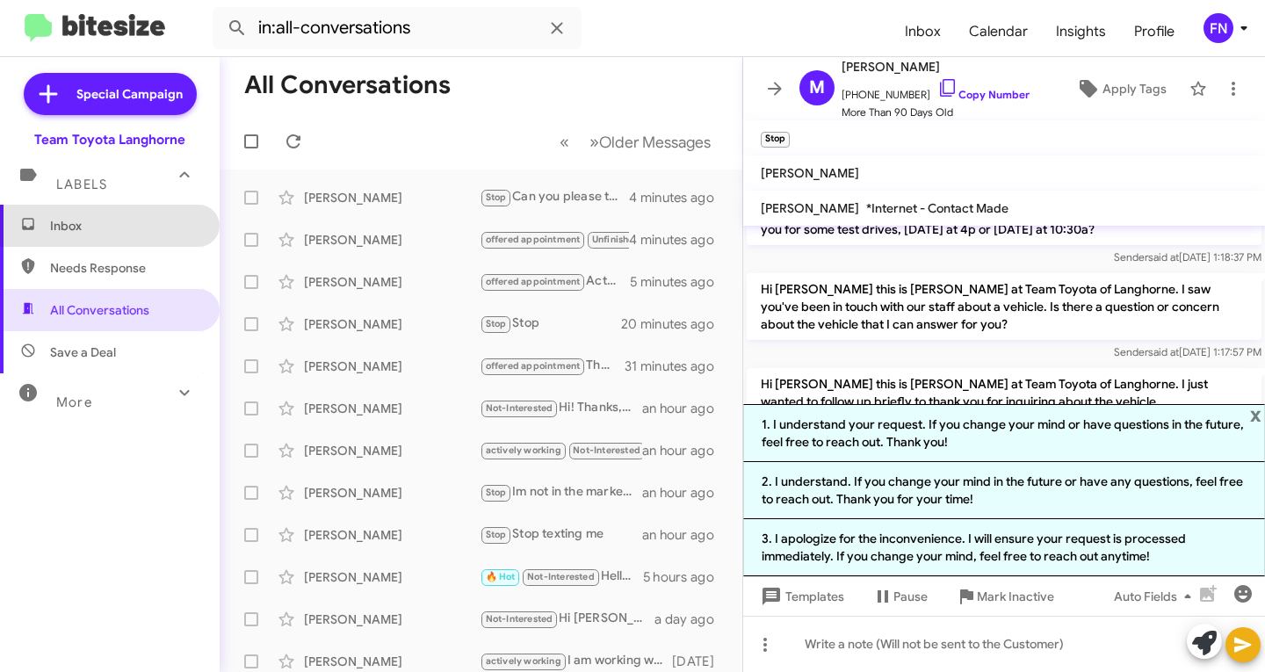
click at [124, 220] on span "Inbox" at bounding box center [124, 226] width 149 height 18
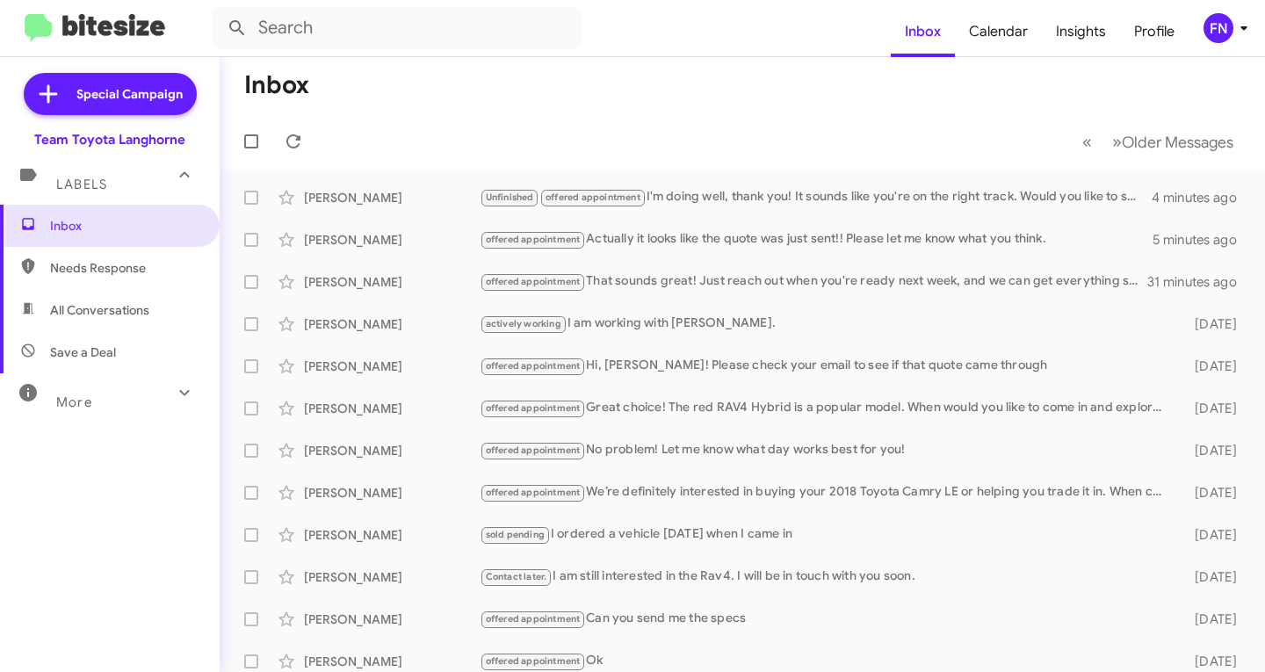
click at [193, 315] on span "All Conversations" at bounding box center [110, 310] width 220 height 42
type input "in:all-conversations"
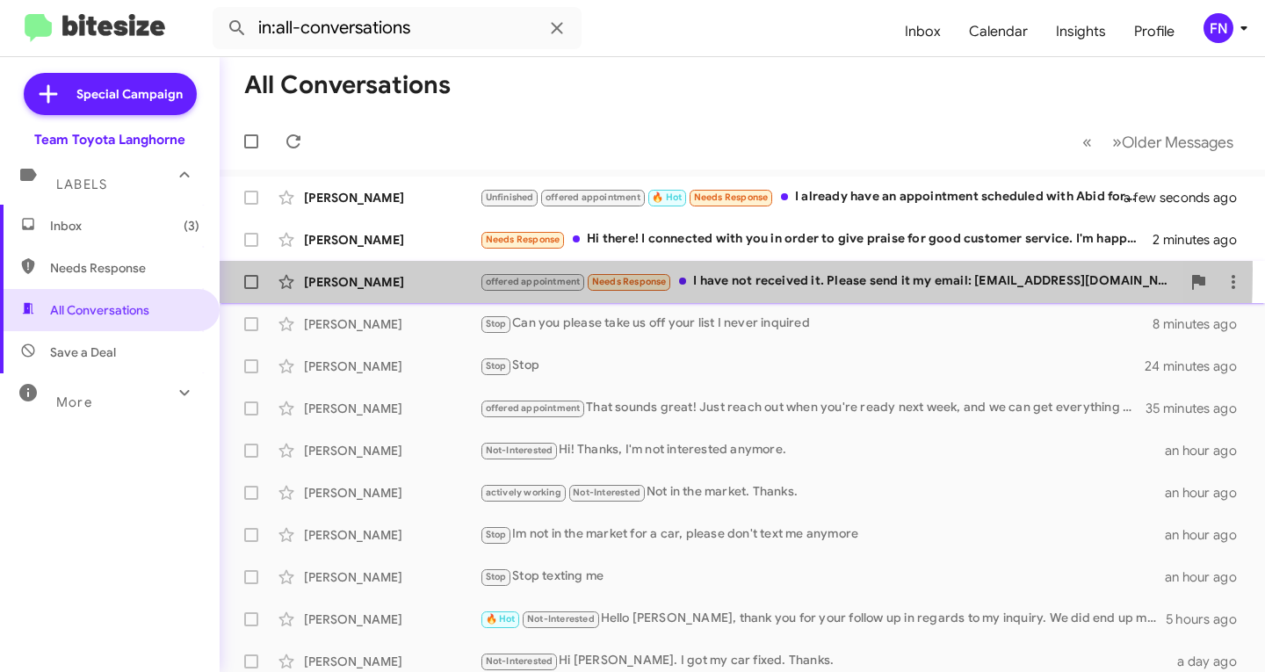
click at [329, 270] on div "Gholamreza Azizi offered appointment Needs Response I have not received it. Ple…" at bounding box center [742, 281] width 1017 height 35
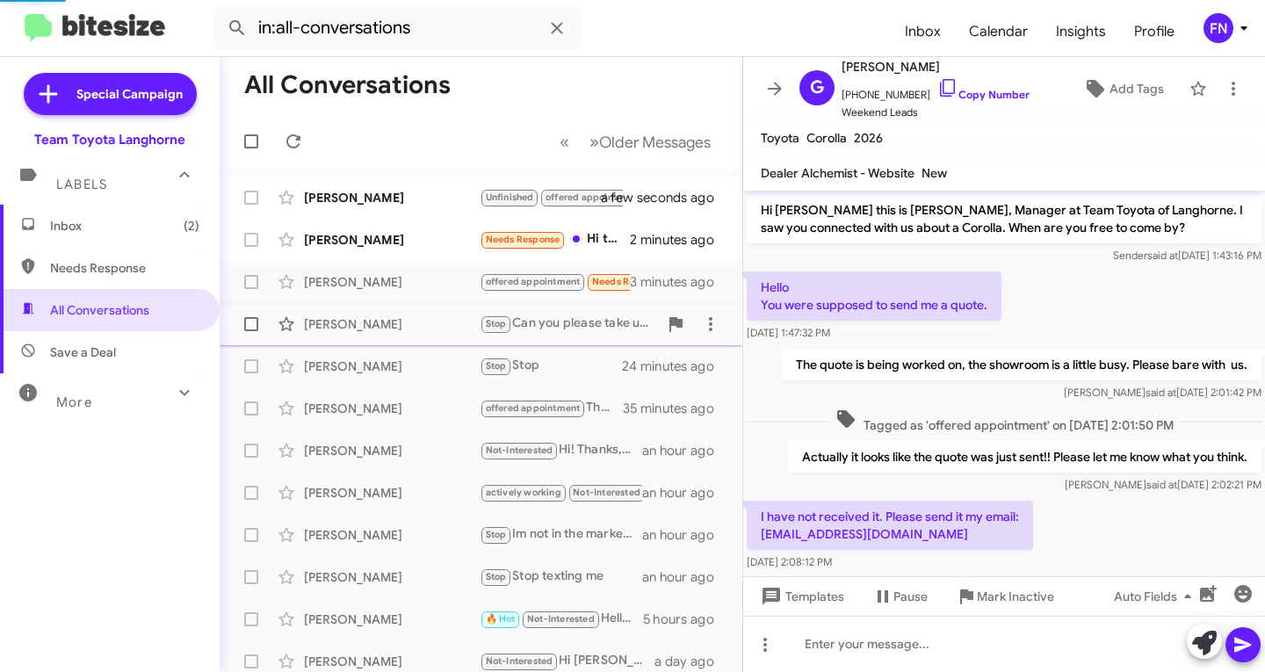
scroll to position [25, 0]
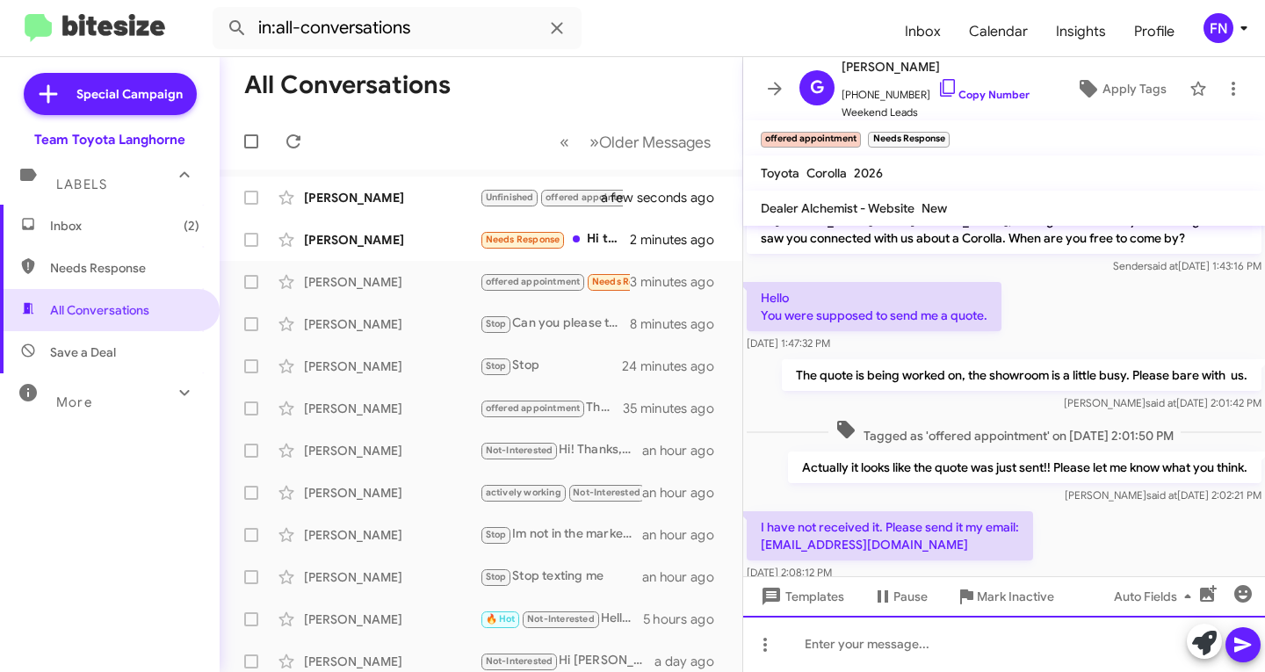
click at [901, 643] on div at bounding box center [1004, 644] width 522 height 56
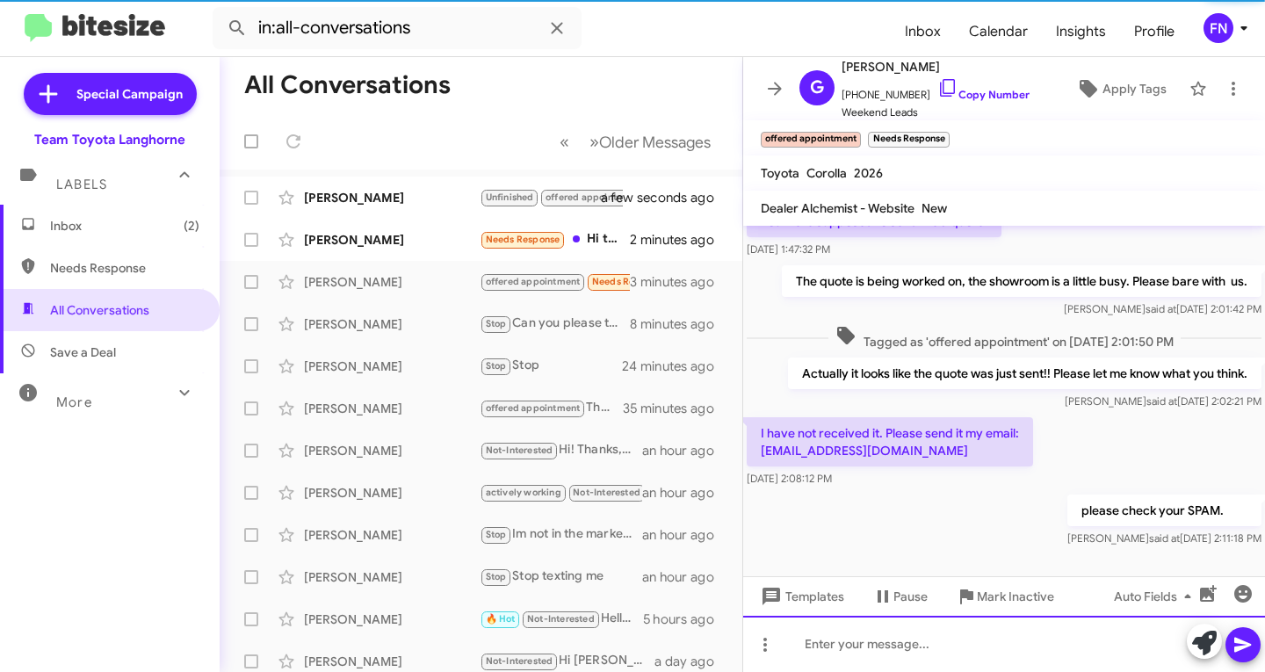
scroll to position [124, 0]
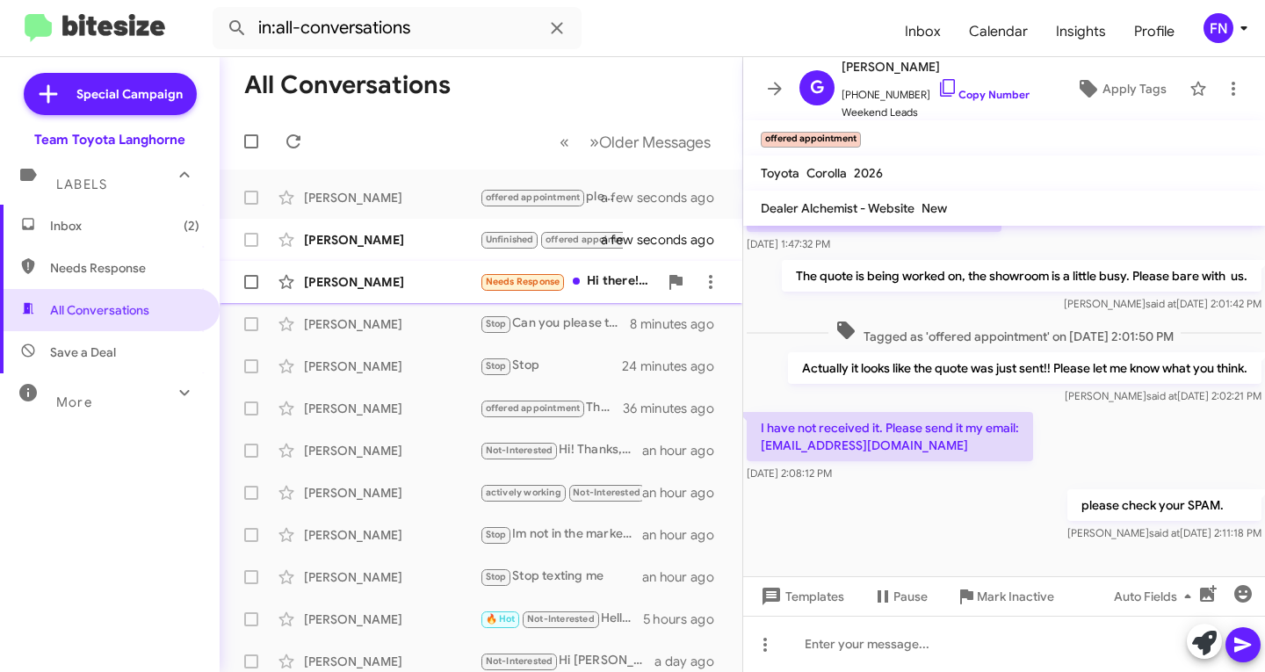
click at [326, 269] on div "Candace Williams Needs Response Hi there! I connected with you in order to give…" at bounding box center [481, 281] width 495 height 35
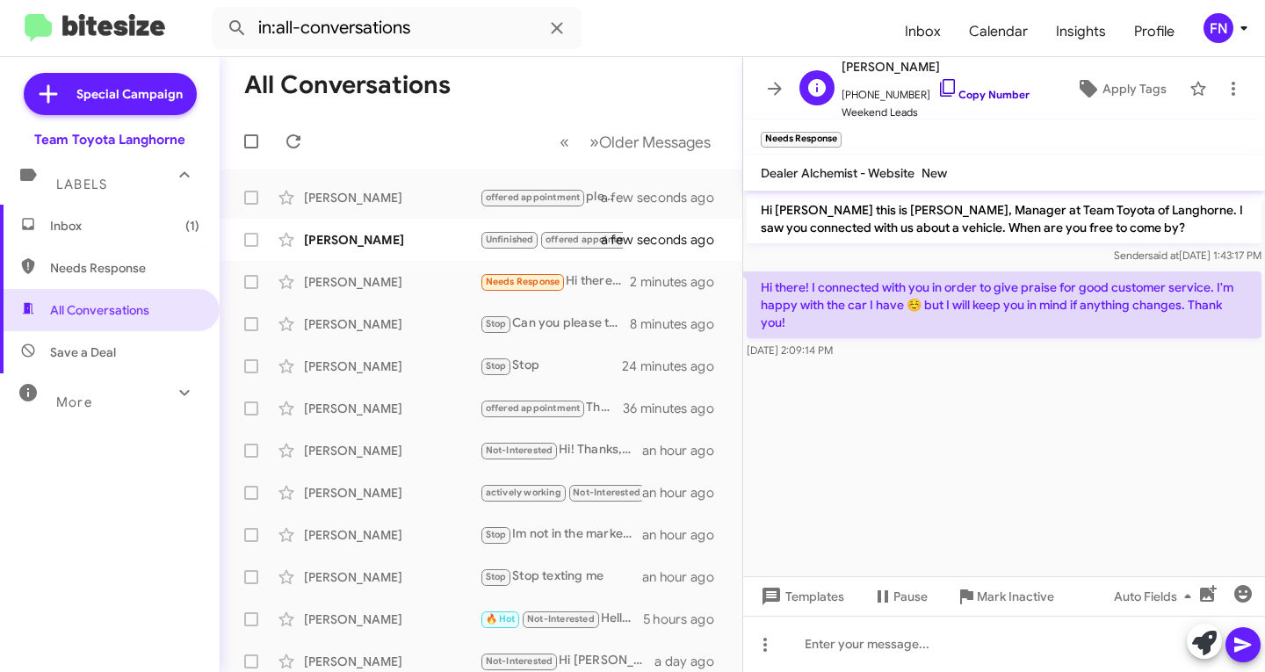
click at [966, 99] on link "Copy Number" at bounding box center [983, 94] width 92 height 13
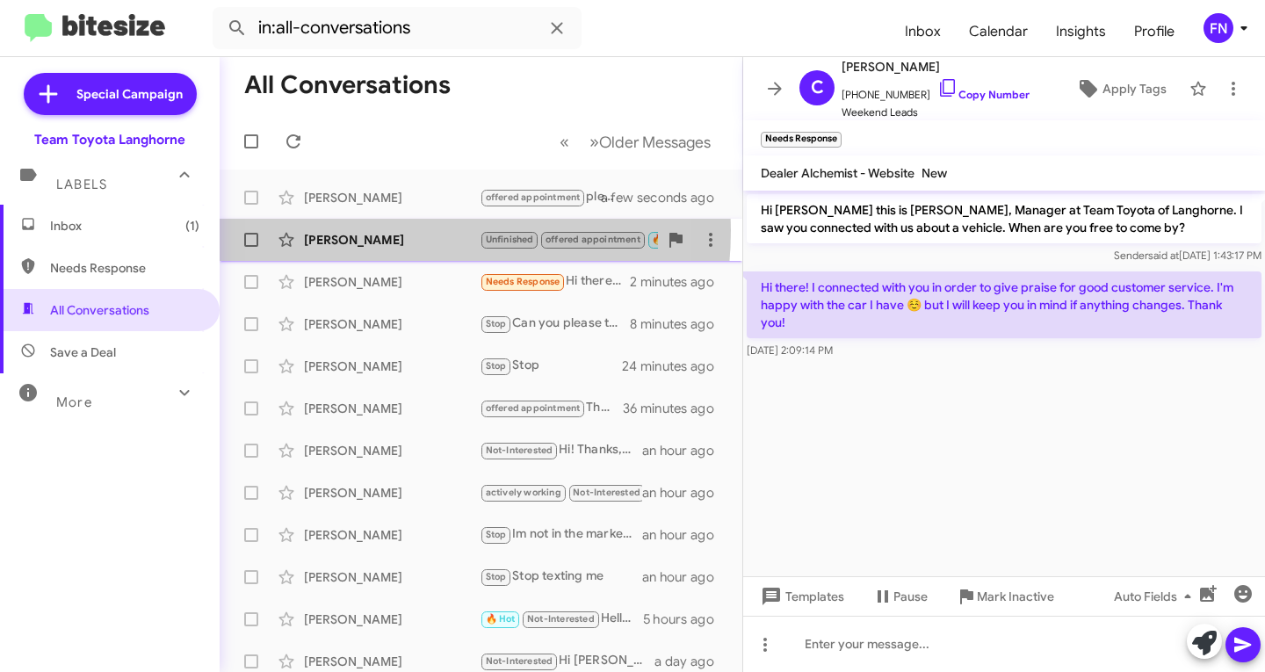
click at [376, 230] on div "Aroosh Akbar Unfinished offered appointment 🔥 Hot Needs Response I already have…" at bounding box center [481, 239] width 495 height 35
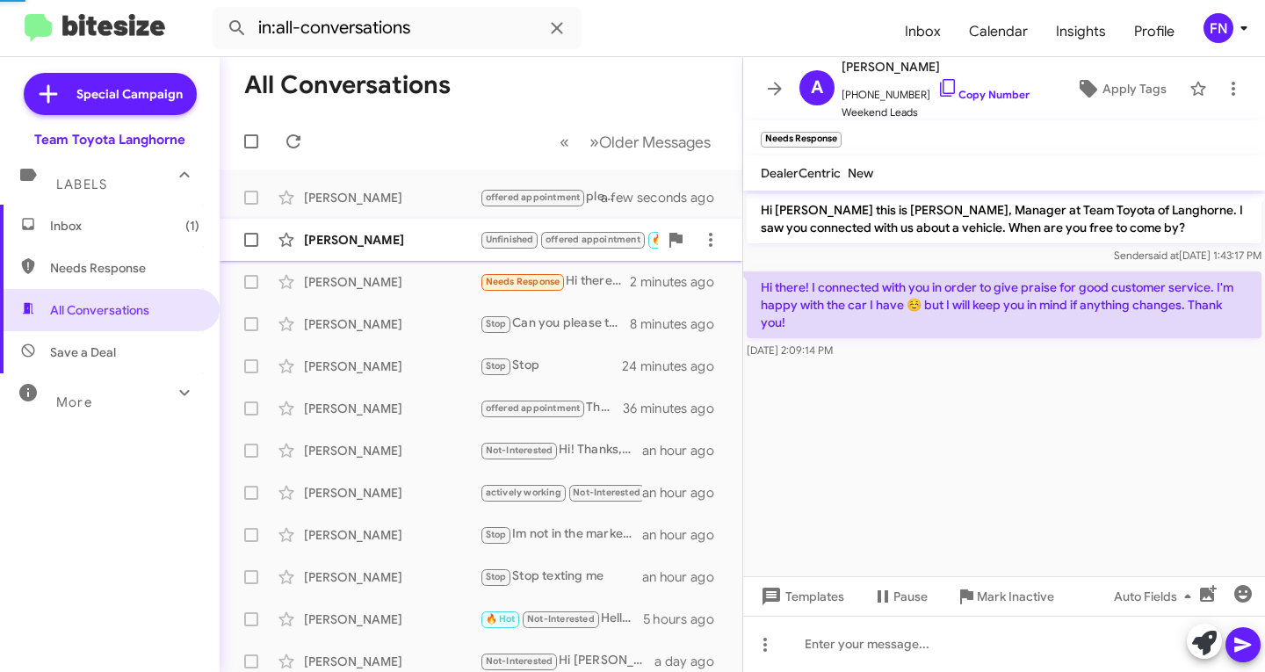
scroll to position [34, 0]
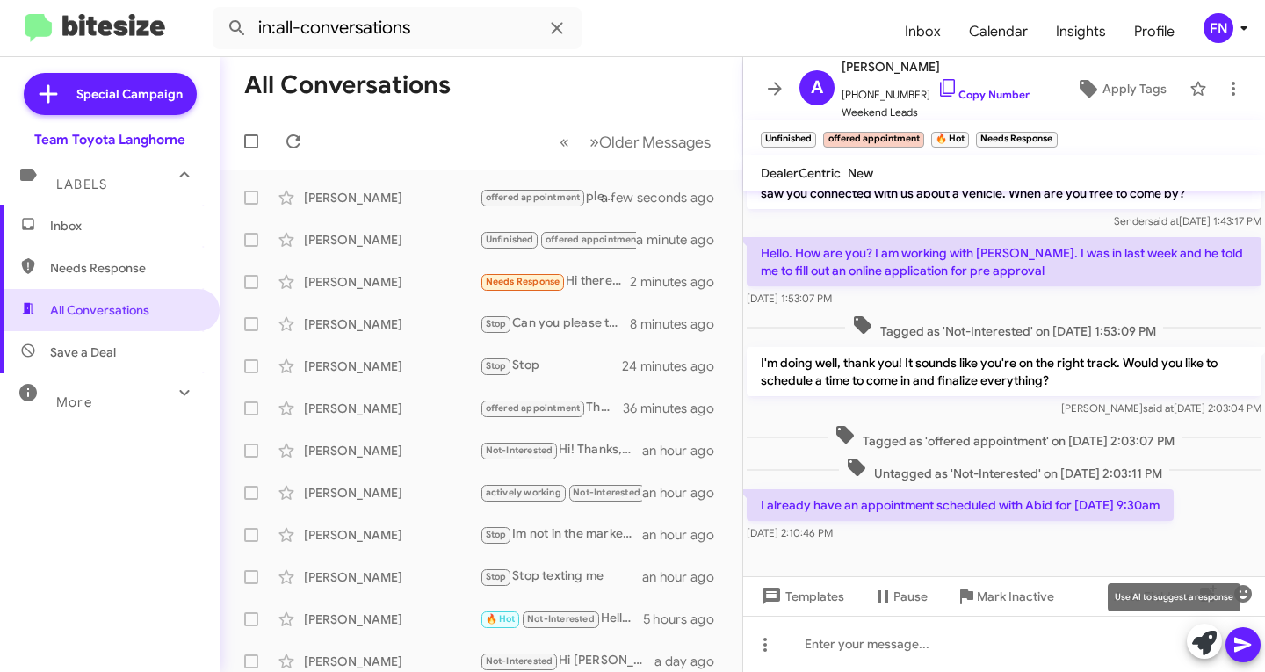
click at [1210, 641] on icon at bounding box center [1204, 643] width 25 height 25
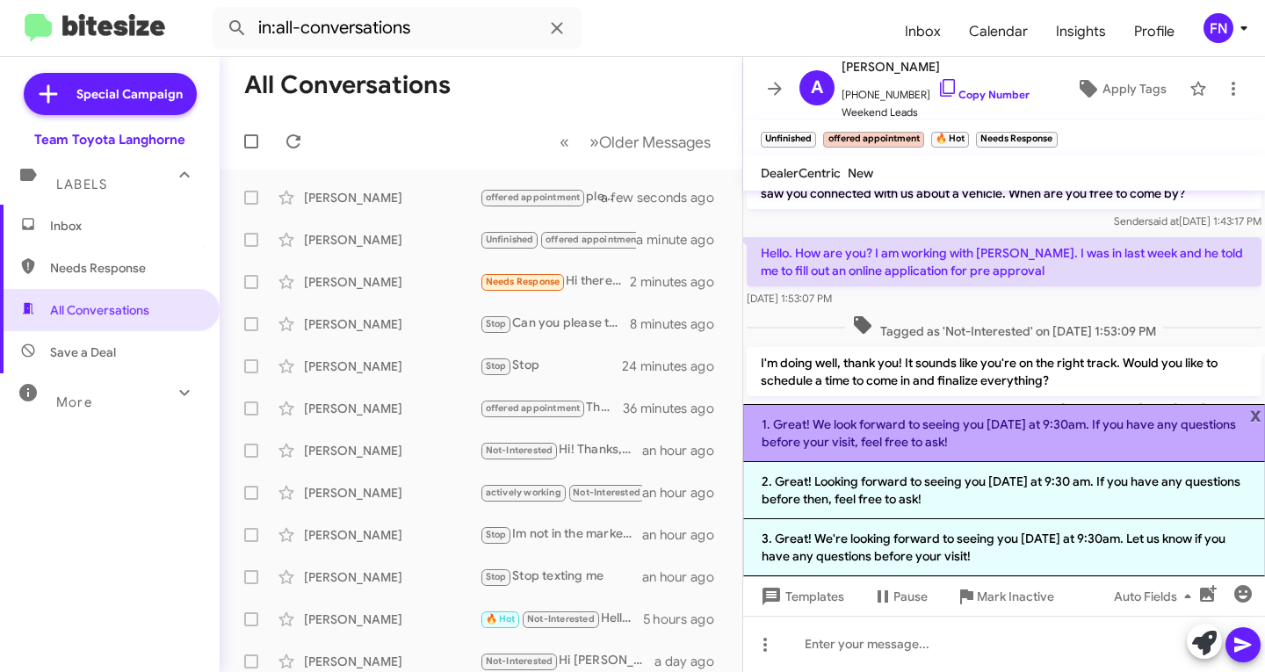
click at [999, 438] on li "1. Great! We look forward to seeing you on Thursday at 9:30am. If you have any …" at bounding box center [1004, 433] width 522 height 58
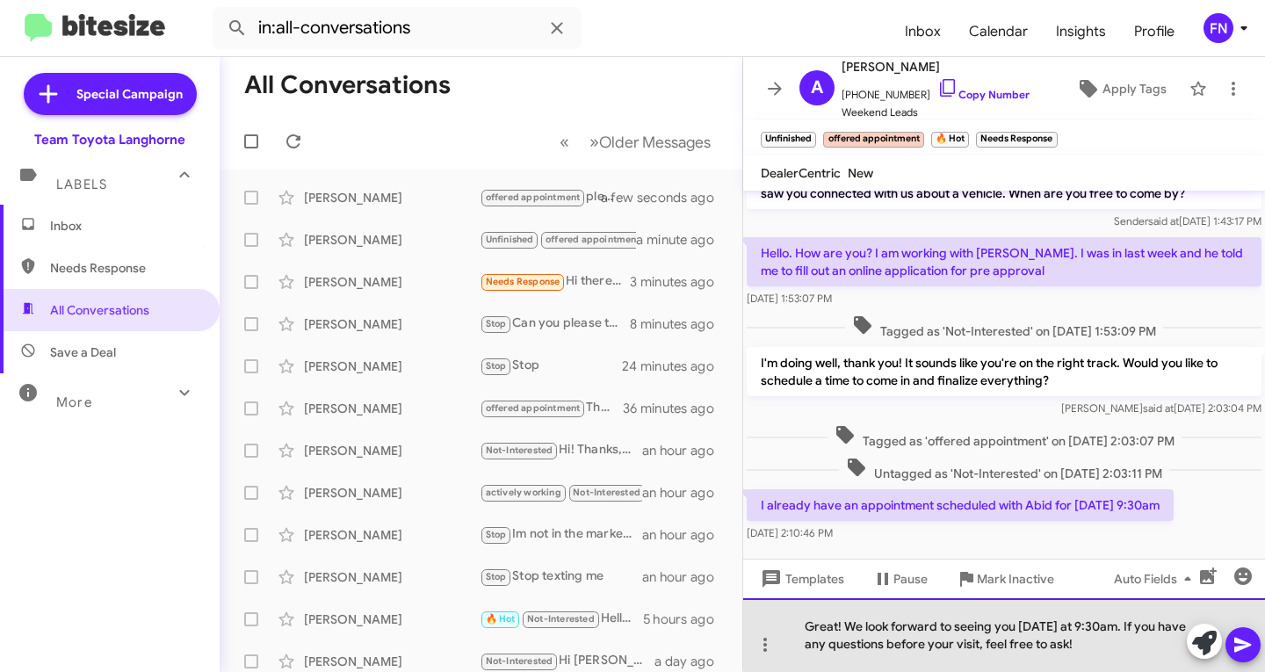
drag, startPoint x: 1154, startPoint y: 630, endPoint x: 842, endPoint y: 630, distance: 311.9
click at [842, 630] on div "Great! We look forward to seeing you on Thursday at 9:30am. If you have any que…" at bounding box center [1004, 635] width 522 height 74
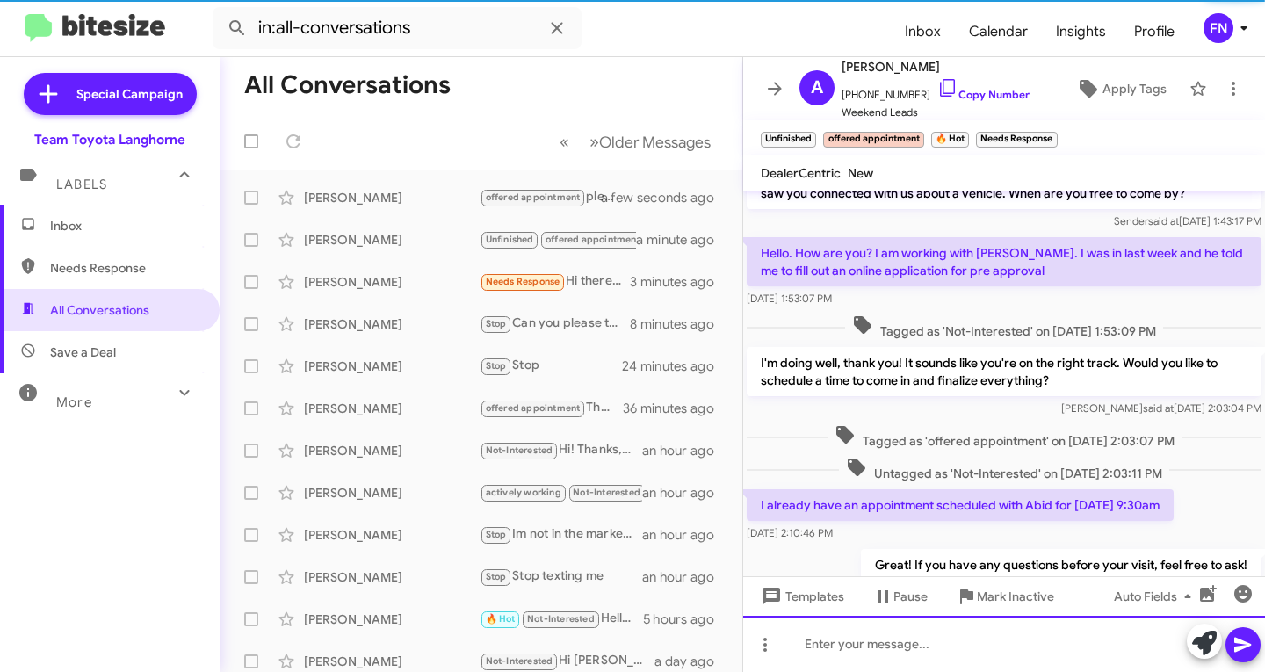
scroll to position [98, 0]
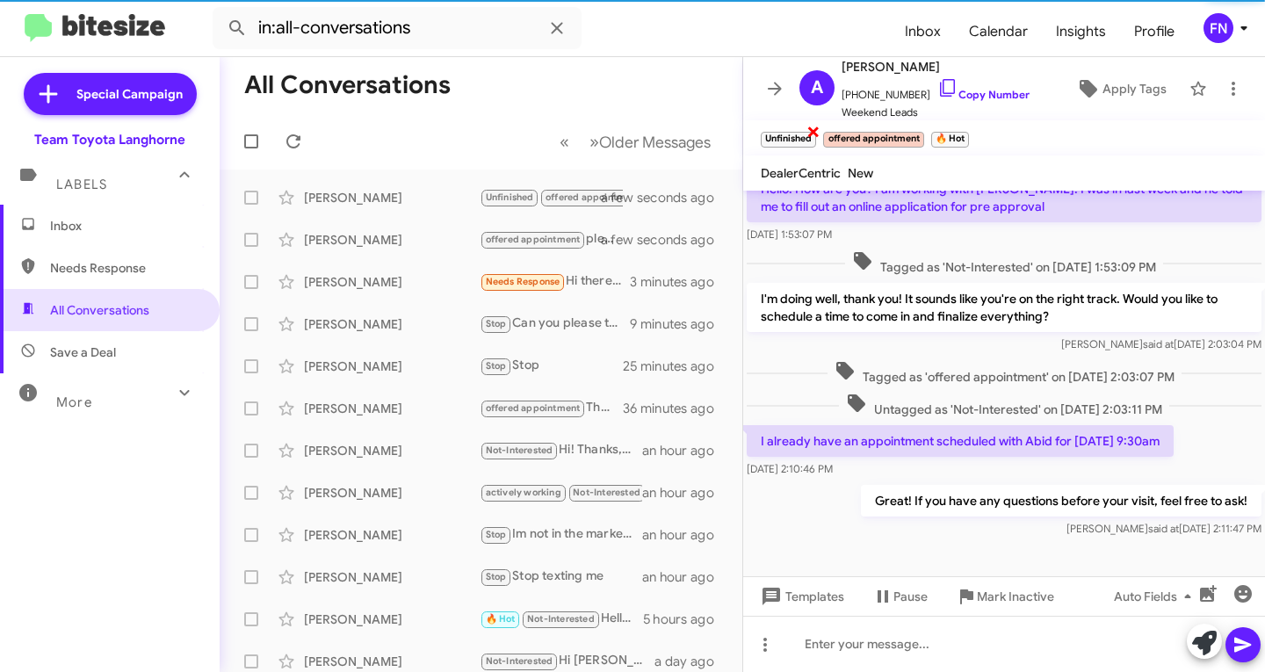
click at [811, 134] on span "×" at bounding box center [814, 130] width 14 height 21
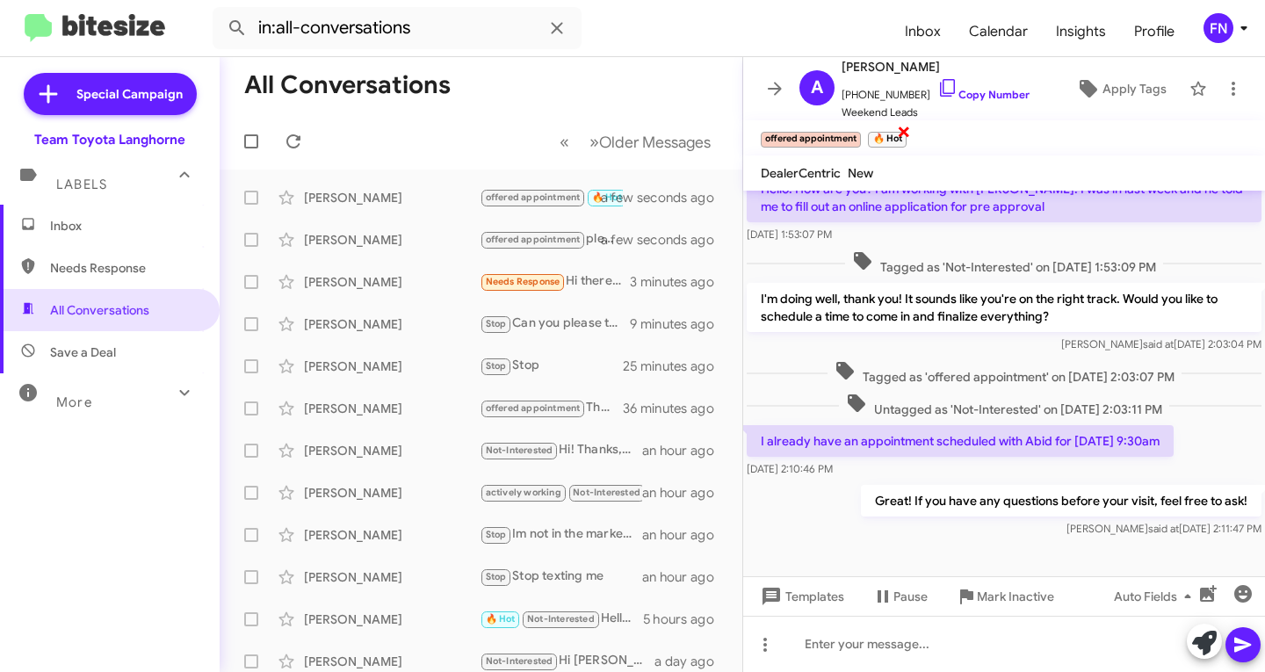
click at [907, 131] on span "×" at bounding box center [904, 130] width 14 height 21
click at [312, 279] on mat-tooltip-component "Star" at bounding box center [286, 283] width 55 height 53
click at [336, 279] on div "[PERSON_NAME]" at bounding box center [392, 282] width 176 height 18
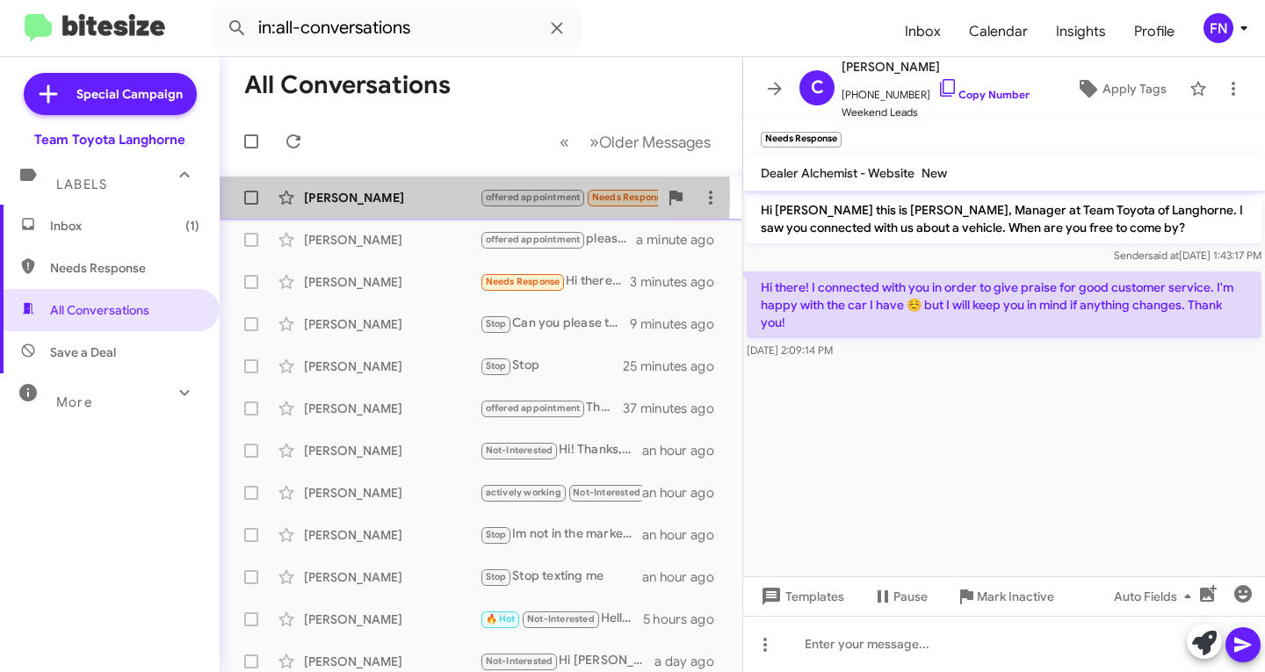
click at [364, 195] on div "[PERSON_NAME]" at bounding box center [392, 198] width 176 height 18
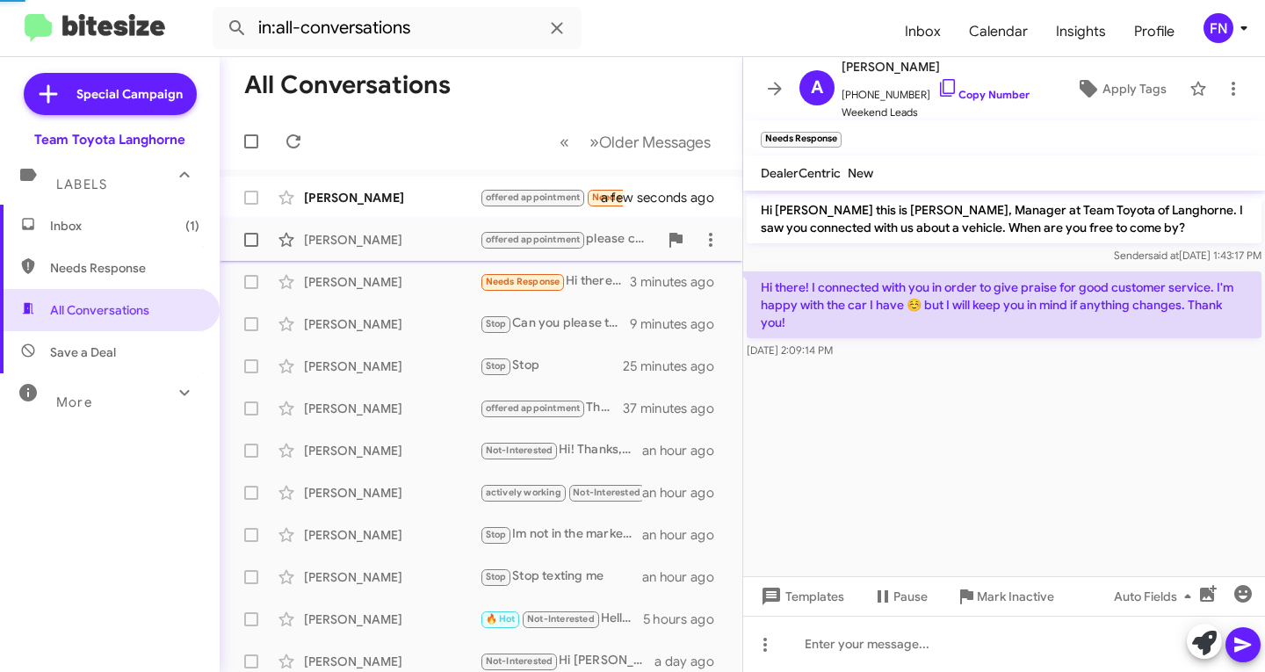
scroll to position [236, 0]
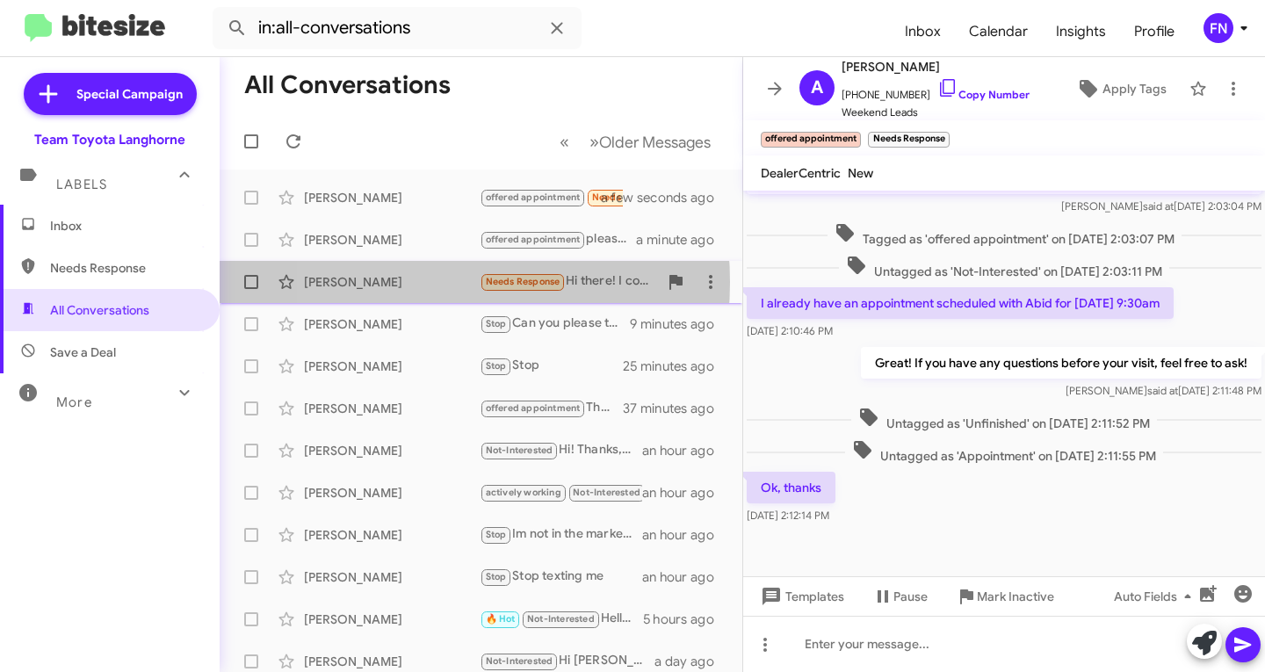
click at [402, 282] on div "[PERSON_NAME]" at bounding box center [392, 282] width 176 height 18
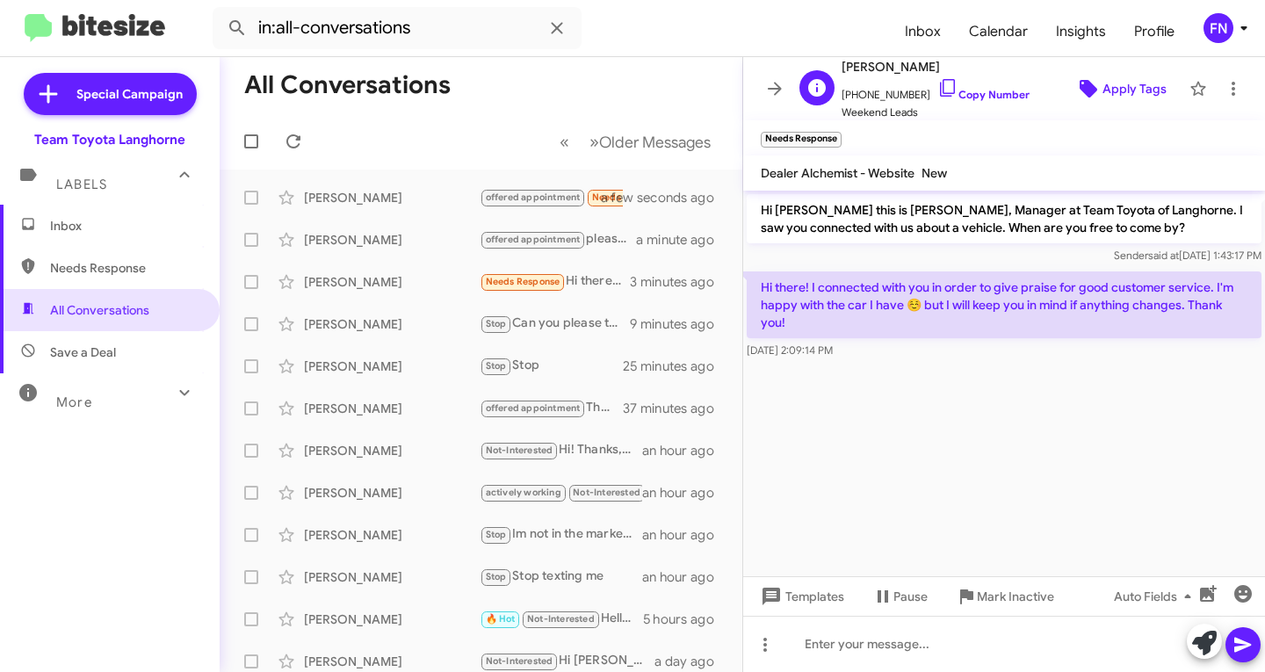
click at [1140, 90] on span "Apply Tags" at bounding box center [1135, 89] width 64 height 32
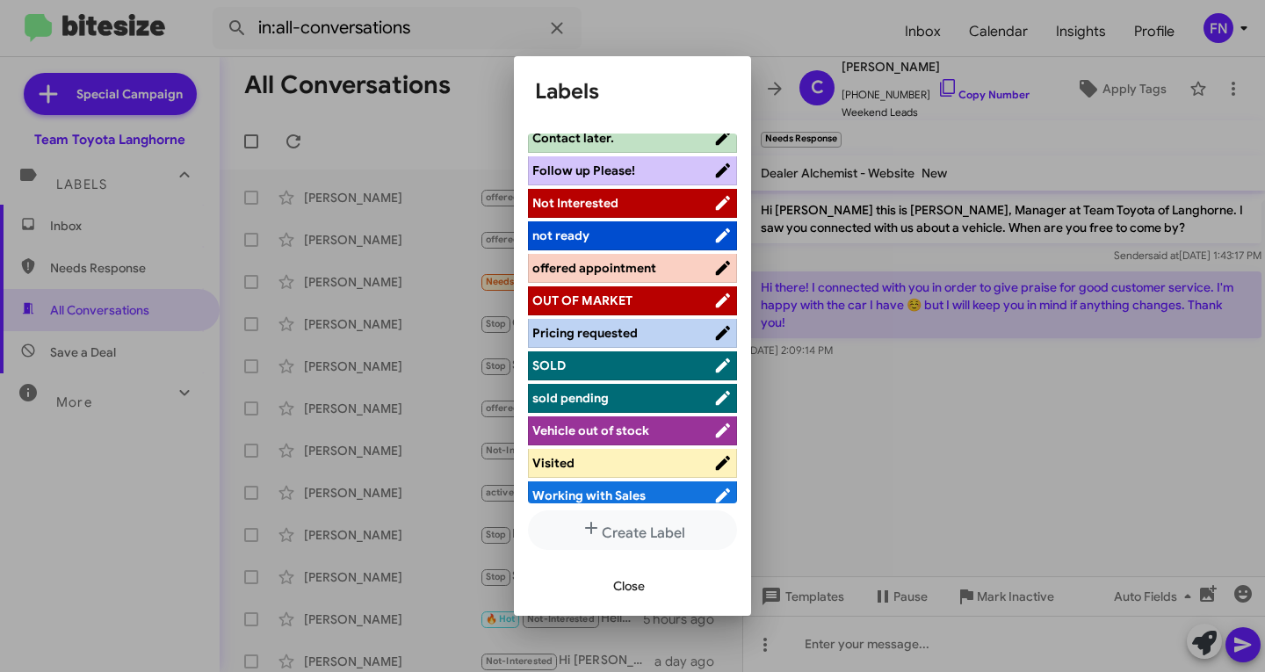
scroll to position [281, 0]
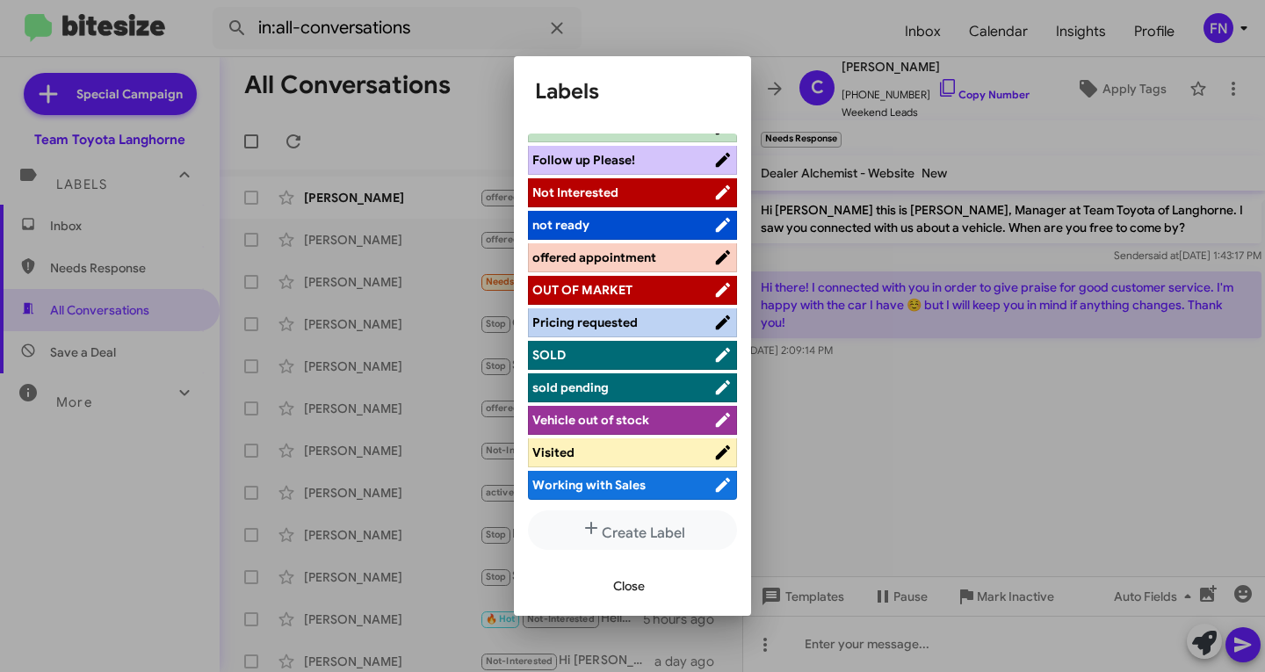
click at [600, 194] on span "Not Interested" at bounding box center [575, 193] width 86 height 16
click at [639, 585] on span "Close" at bounding box center [629, 586] width 32 height 32
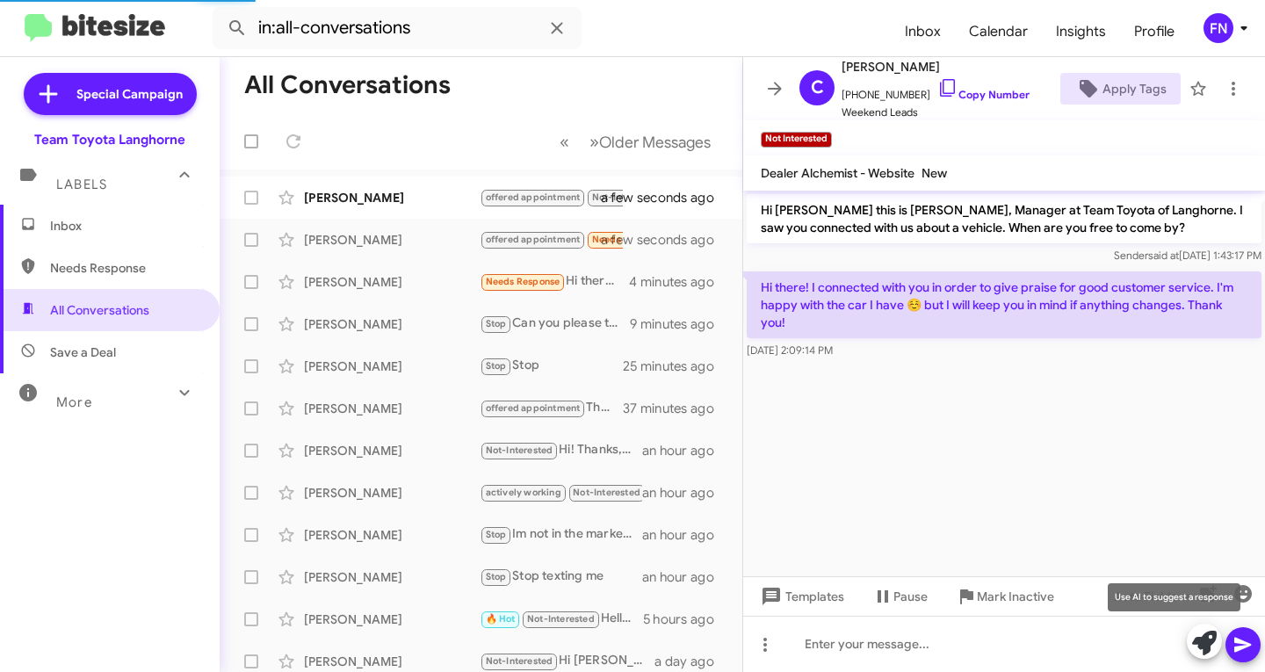
click at [1198, 642] on icon at bounding box center [1204, 643] width 25 height 25
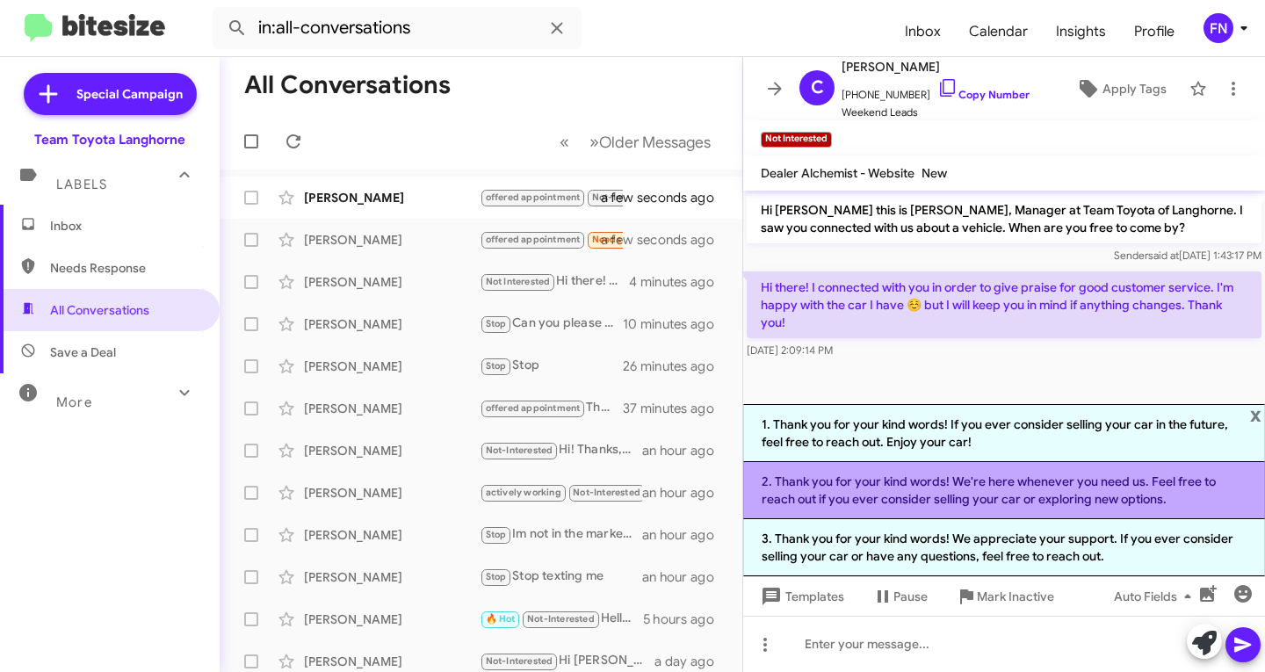
click at [822, 488] on li "2. Thank you for your kind words! We're here whenever you need us. Feel free to…" at bounding box center [1004, 490] width 522 height 57
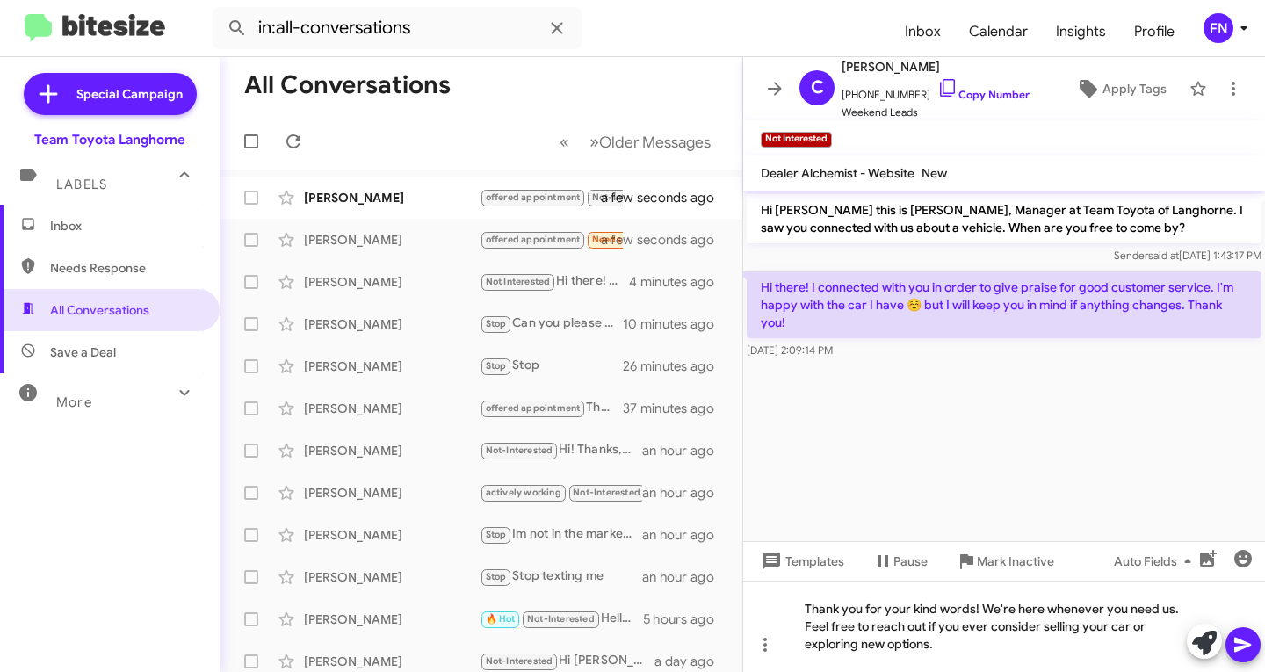
click at [1247, 641] on icon at bounding box center [1243, 644] width 21 height 21
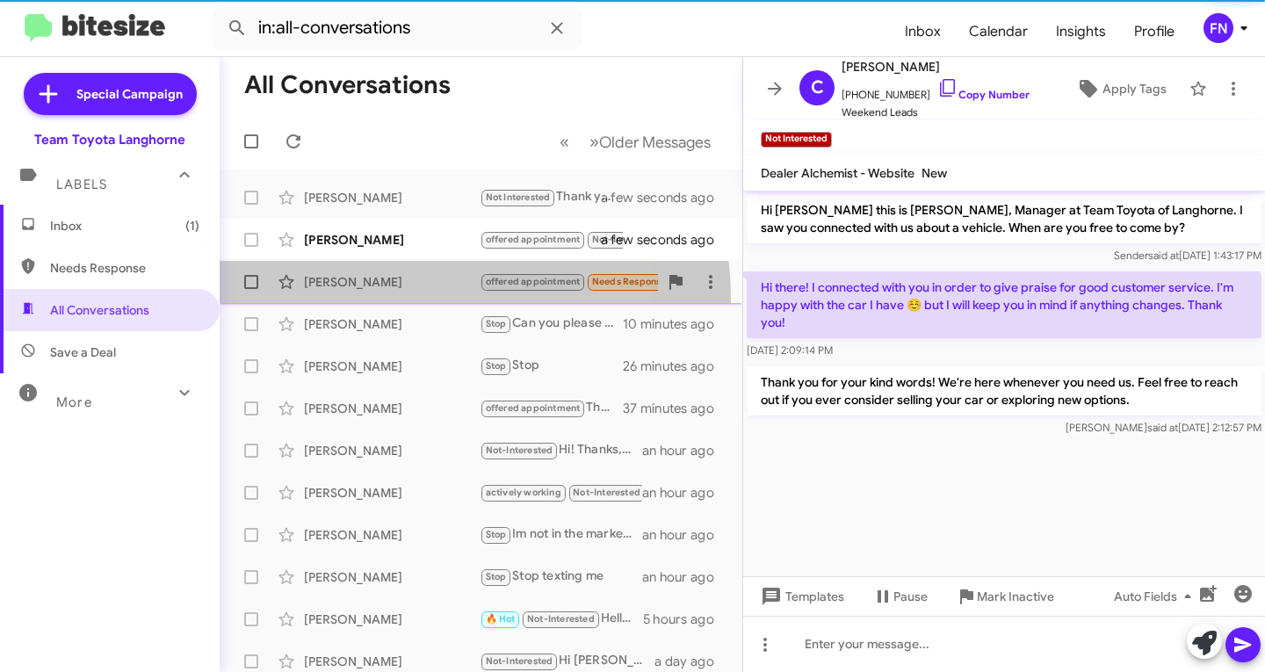
click at [356, 300] on span "Aroosh Akbar offered appointment Needs Response Ok, thanks a minute ago" at bounding box center [481, 282] width 523 height 42
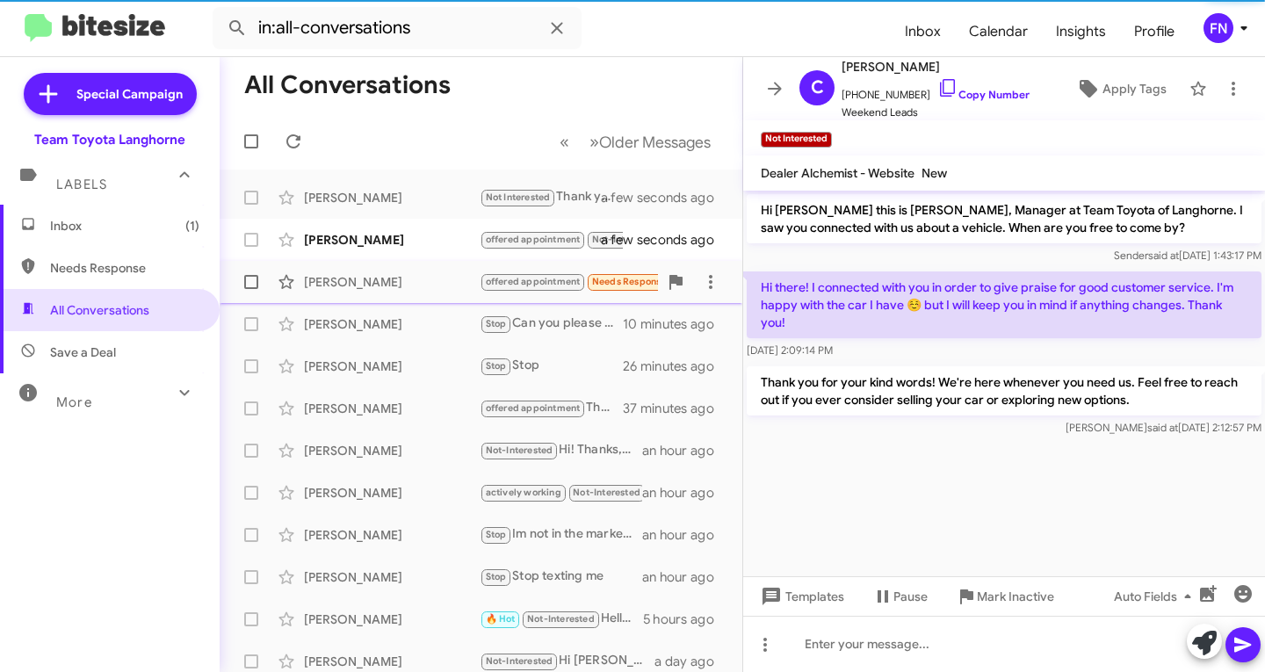
scroll to position [236, 0]
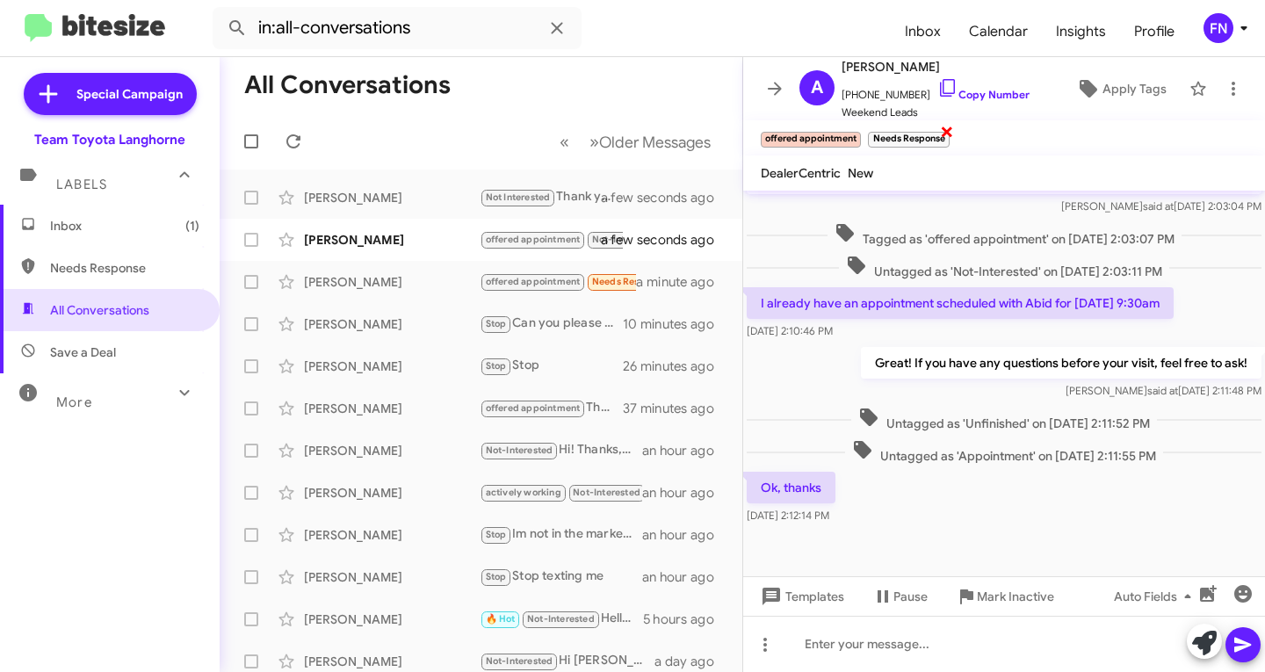
click at [946, 132] on span "×" at bounding box center [947, 130] width 14 height 21
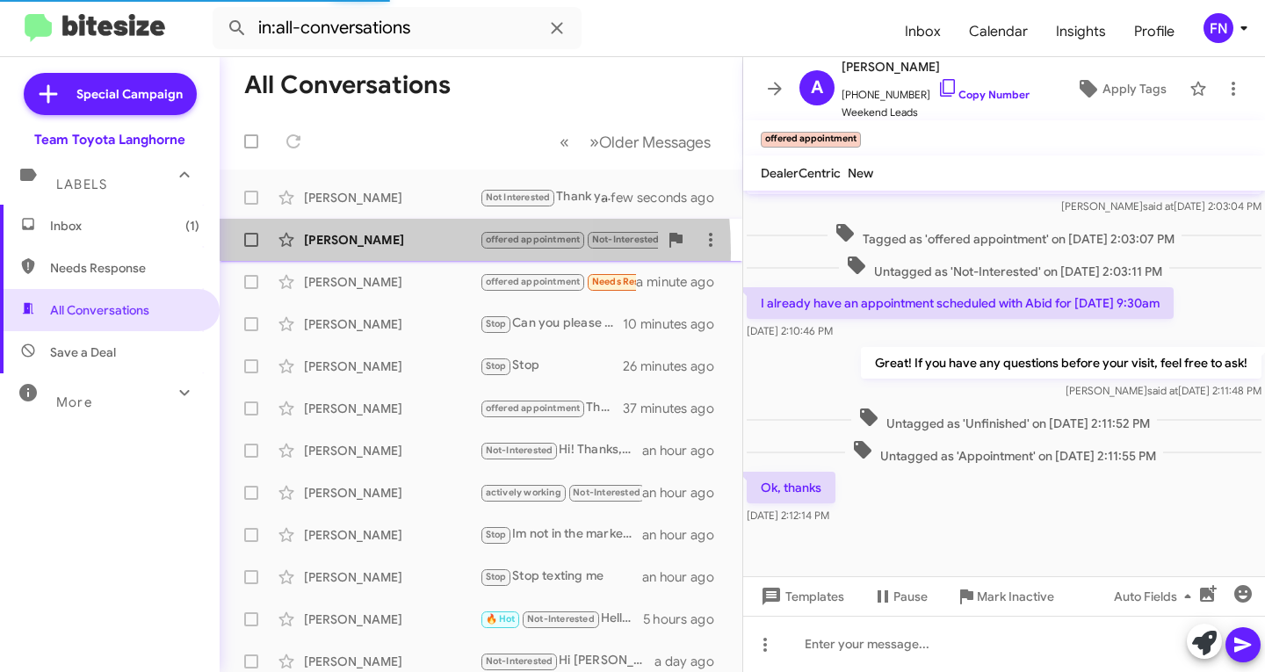
click at [327, 253] on div "Gholamreza Azizi offered appointment Not-Interested Needs Response How much was…" at bounding box center [481, 239] width 495 height 35
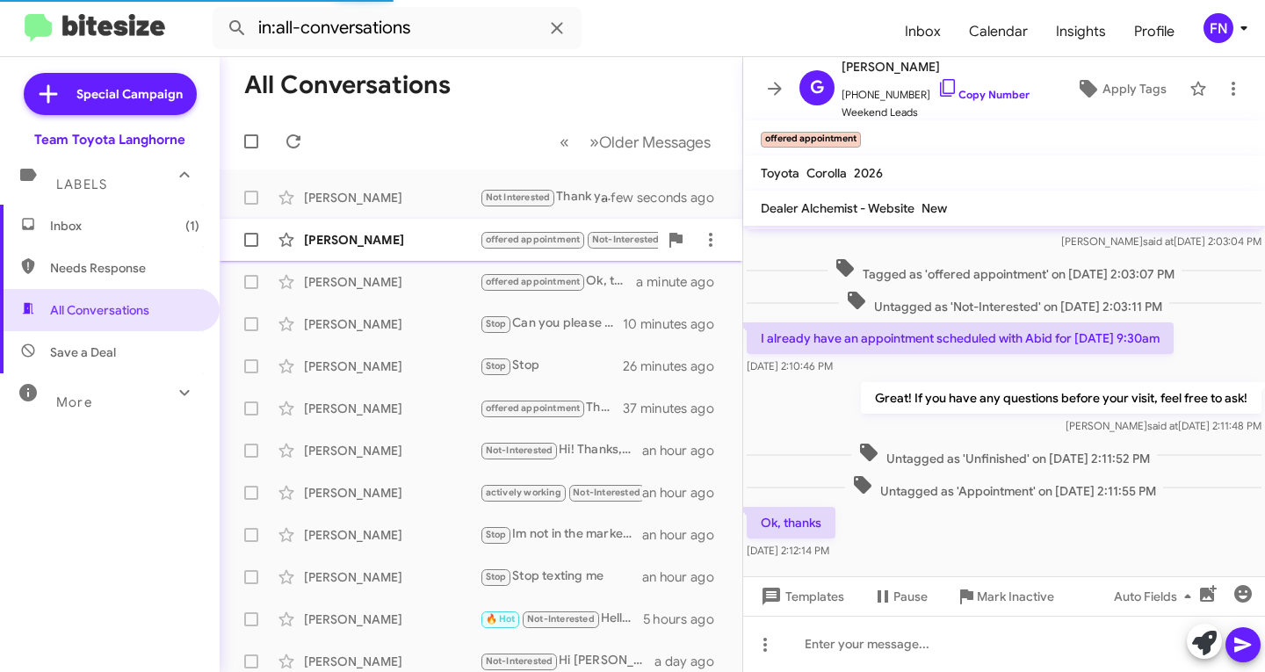
scroll to position [289, 0]
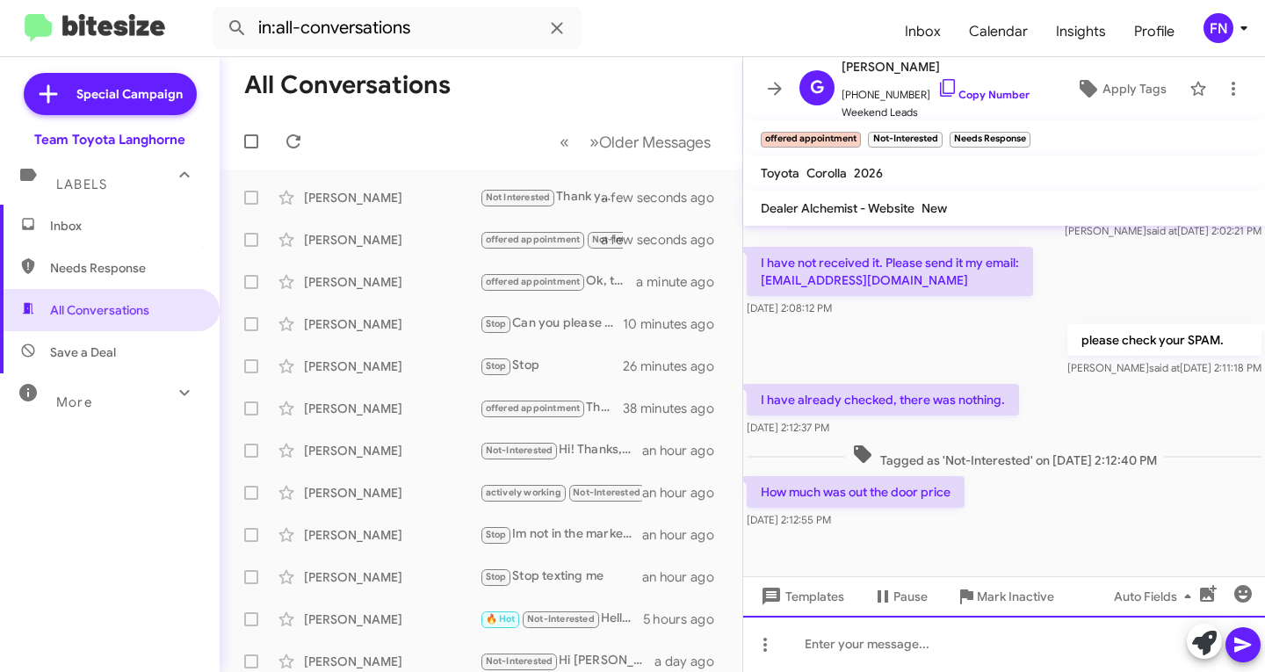
drag, startPoint x: 941, startPoint y: 671, endPoint x: 941, endPoint y: 650, distance: 21.1
click at [941, 671] on div at bounding box center [1004, 644] width 522 height 56
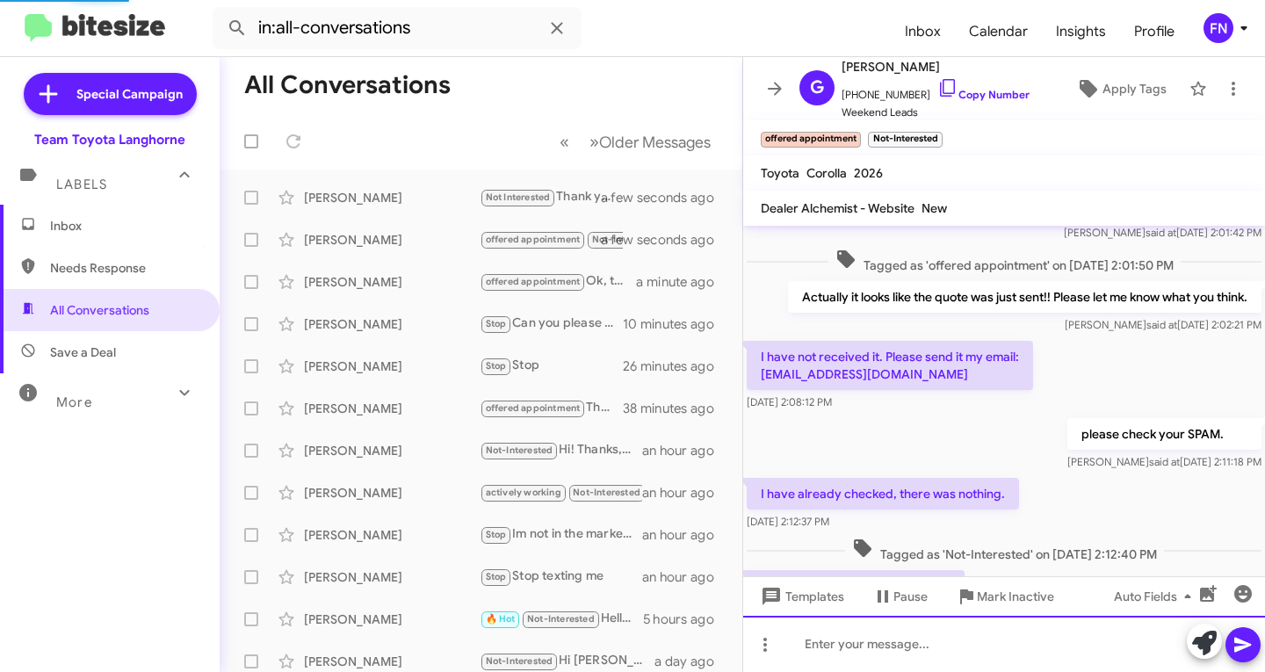
scroll to position [353, 0]
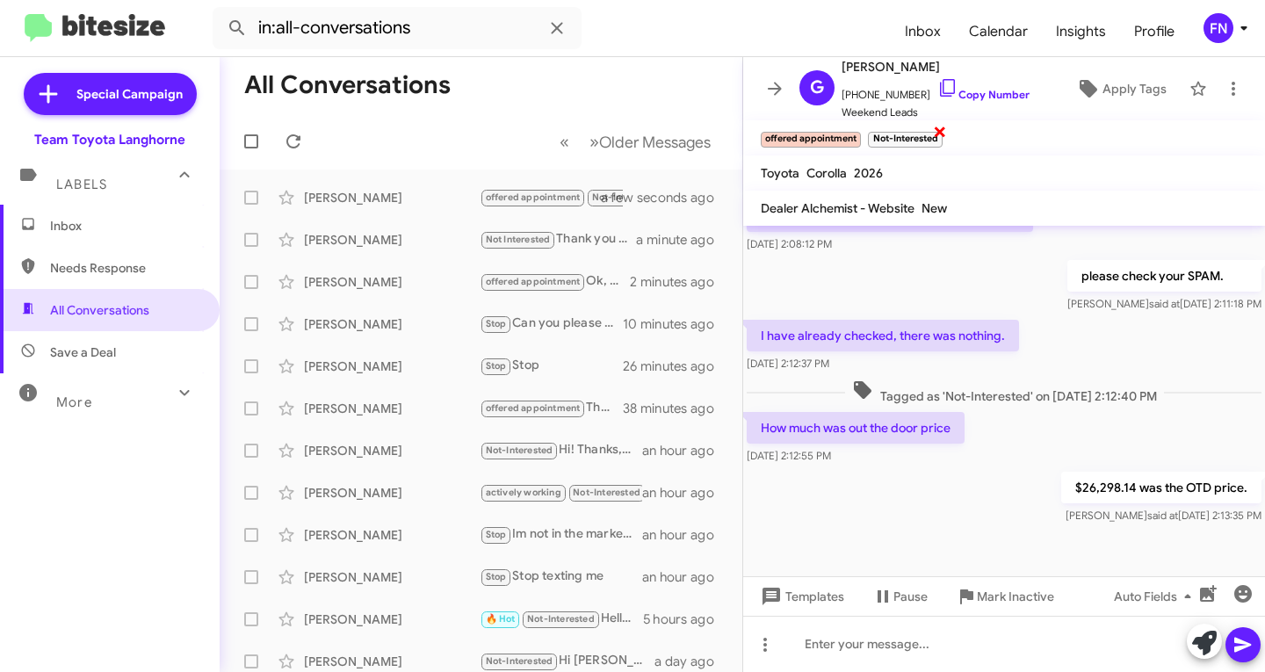
click at [939, 134] on span "×" at bounding box center [940, 130] width 14 height 21
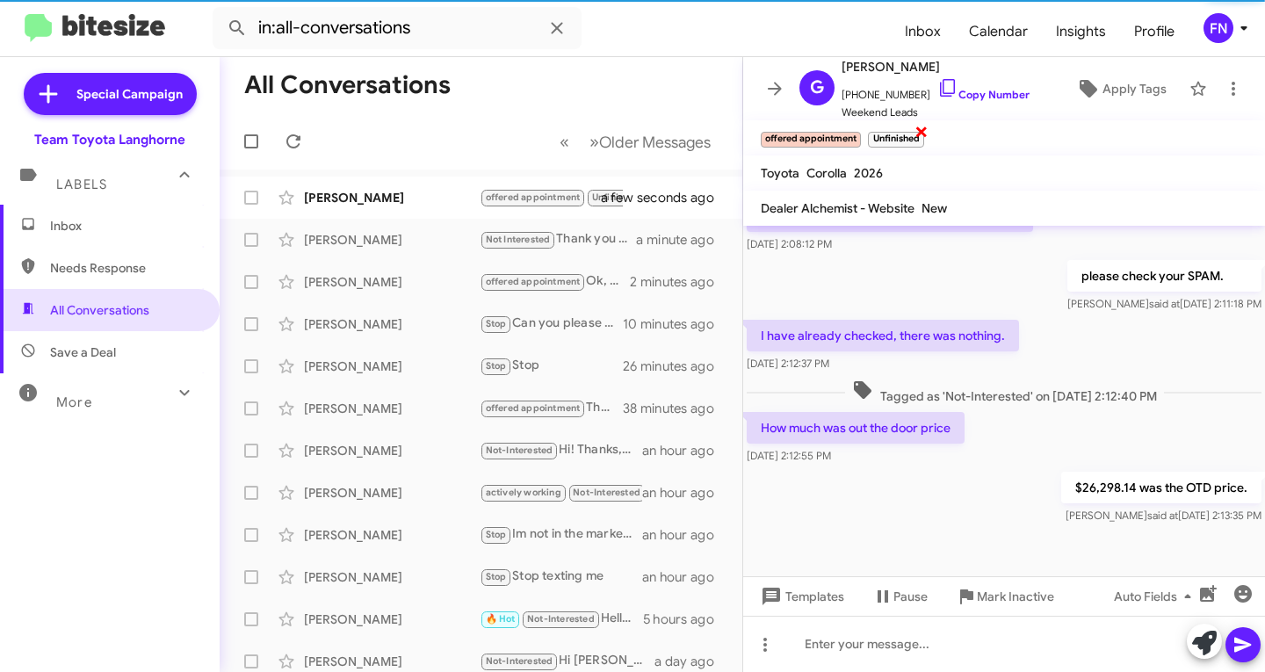
click at [919, 134] on span "×" at bounding box center [922, 130] width 14 height 21
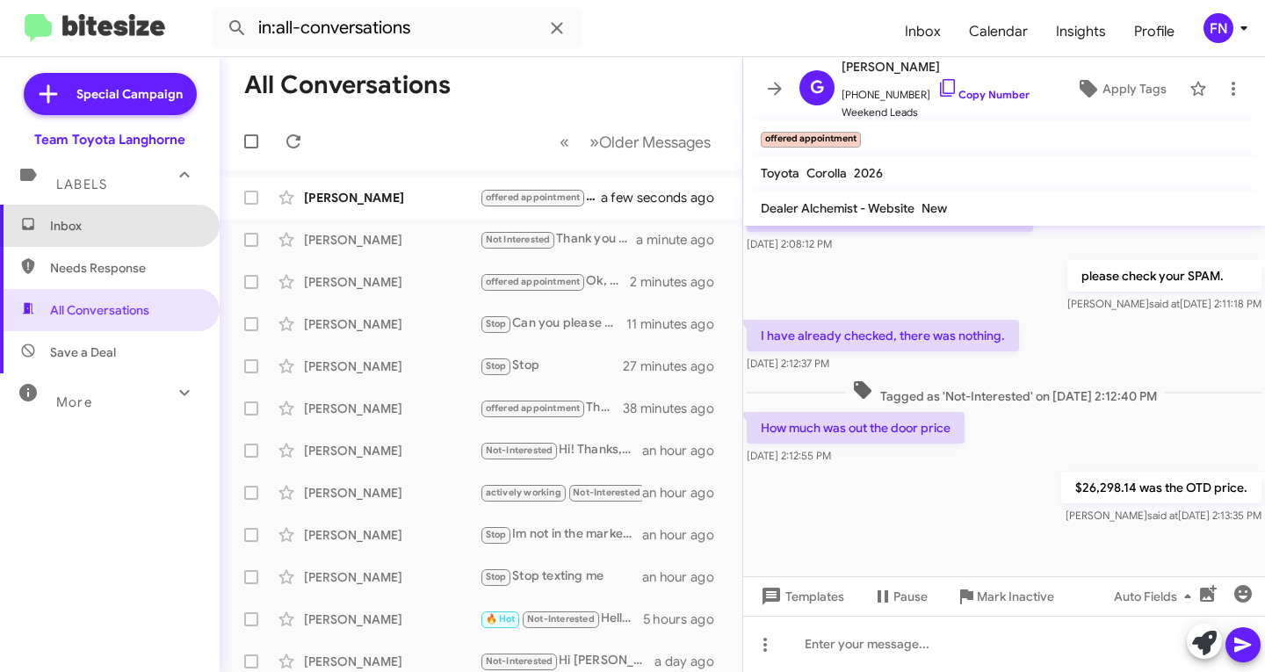
click at [128, 242] on span "Inbox" at bounding box center [110, 226] width 220 height 42
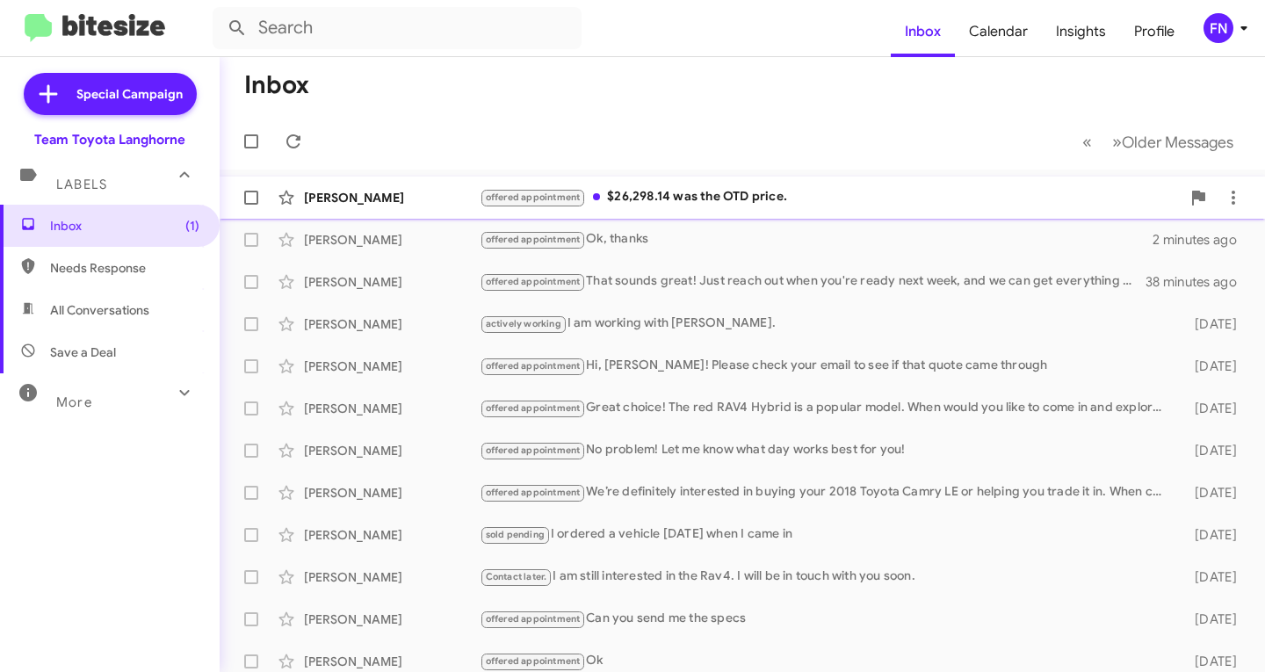
click at [691, 200] on div "offered appointment $26,298.14 was the OTD price." at bounding box center [830, 197] width 701 height 20
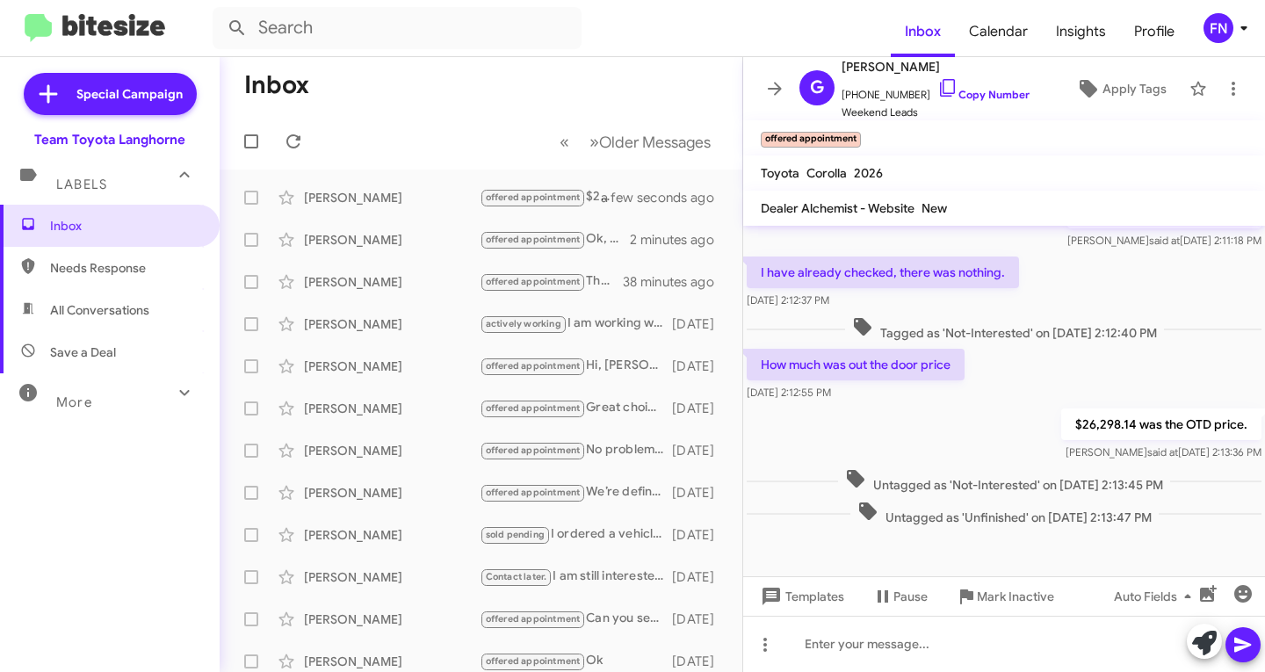
scroll to position [427, 0]
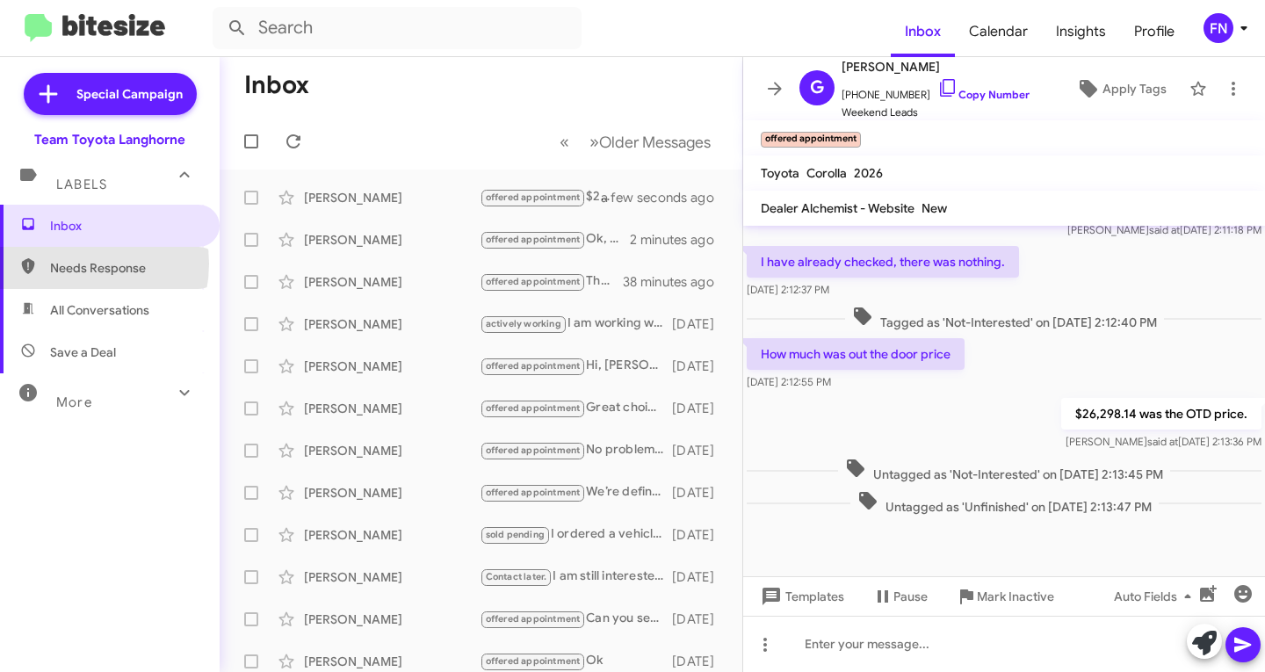
click at [70, 264] on span "Needs Response" at bounding box center [124, 268] width 149 height 18
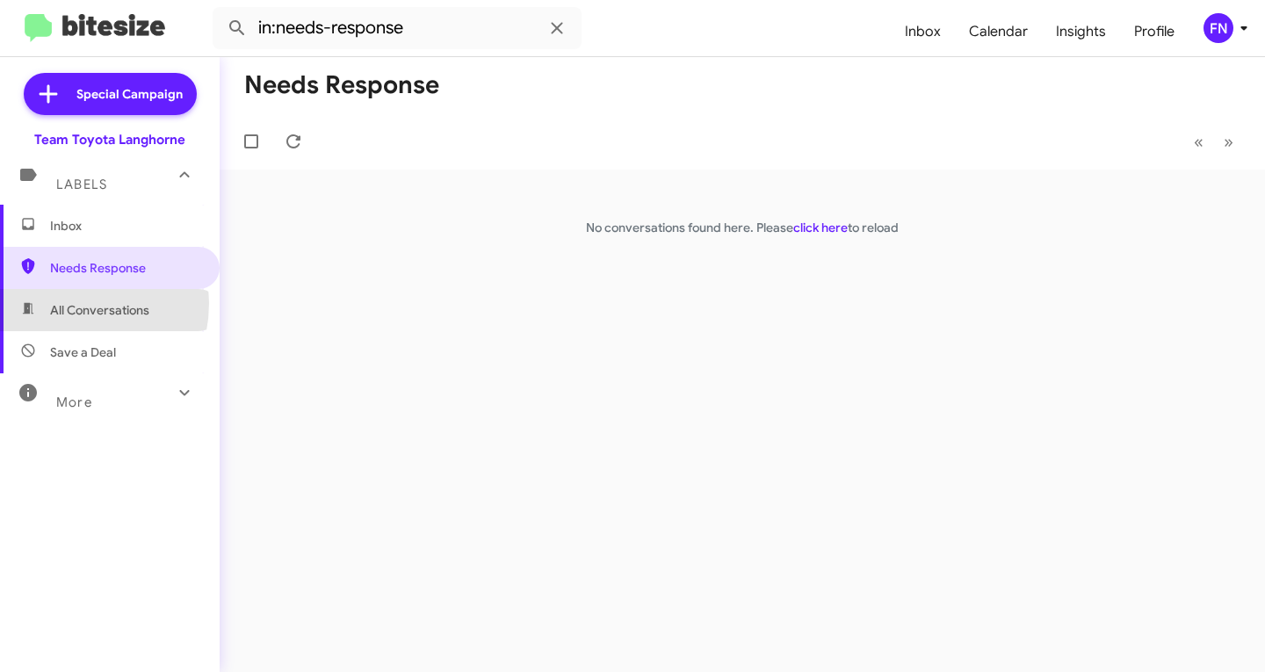
click at [57, 304] on span "All Conversations" at bounding box center [99, 310] width 99 height 18
type input "in:all-conversations"
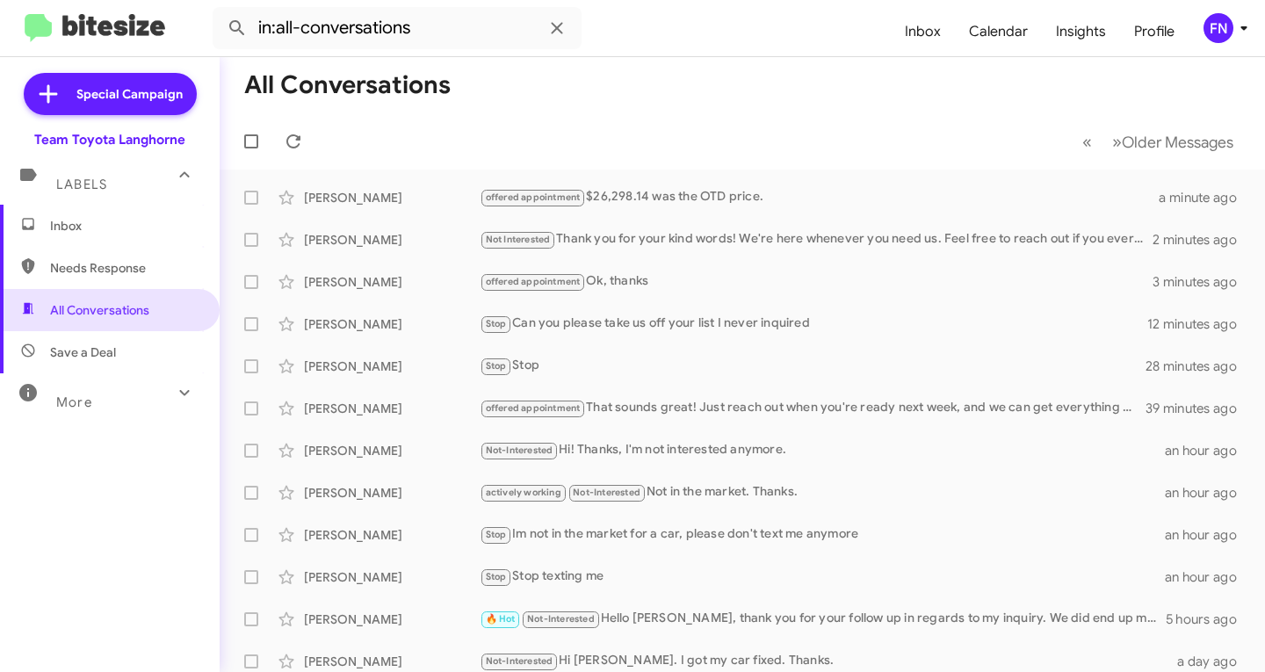
click at [1241, 33] on icon at bounding box center [1244, 28] width 21 height 21
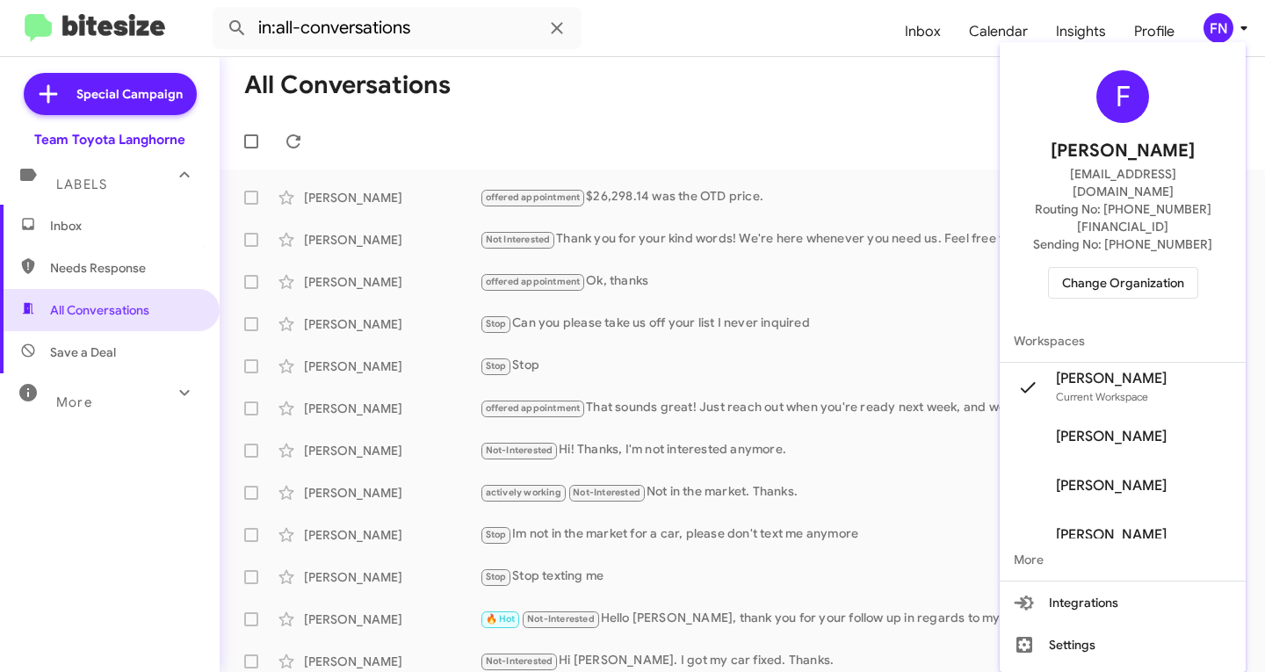
click at [1158, 268] on span "Change Organization" at bounding box center [1123, 283] width 122 height 30
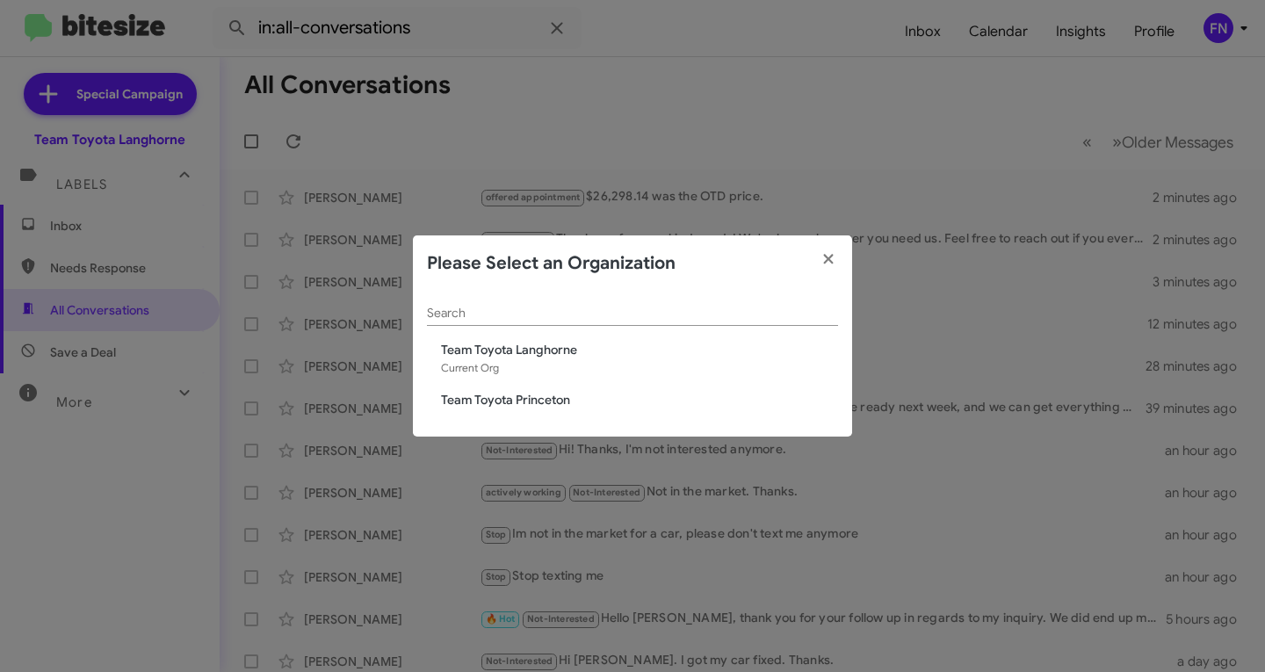
click at [545, 400] on span "Team Toyota Princeton" at bounding box center [639, 400] width 397 height 18
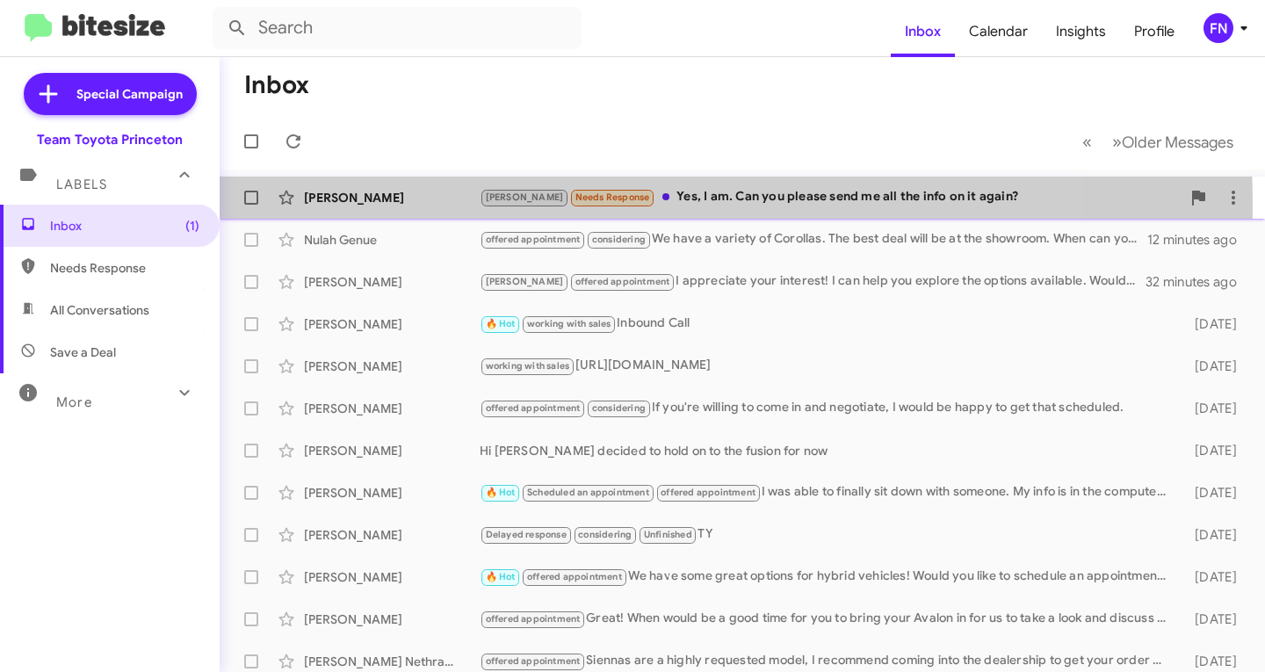
click at [387, 206] on div "[PERSON_NAME]" at bounding box center [392, 198] width 176 height 18
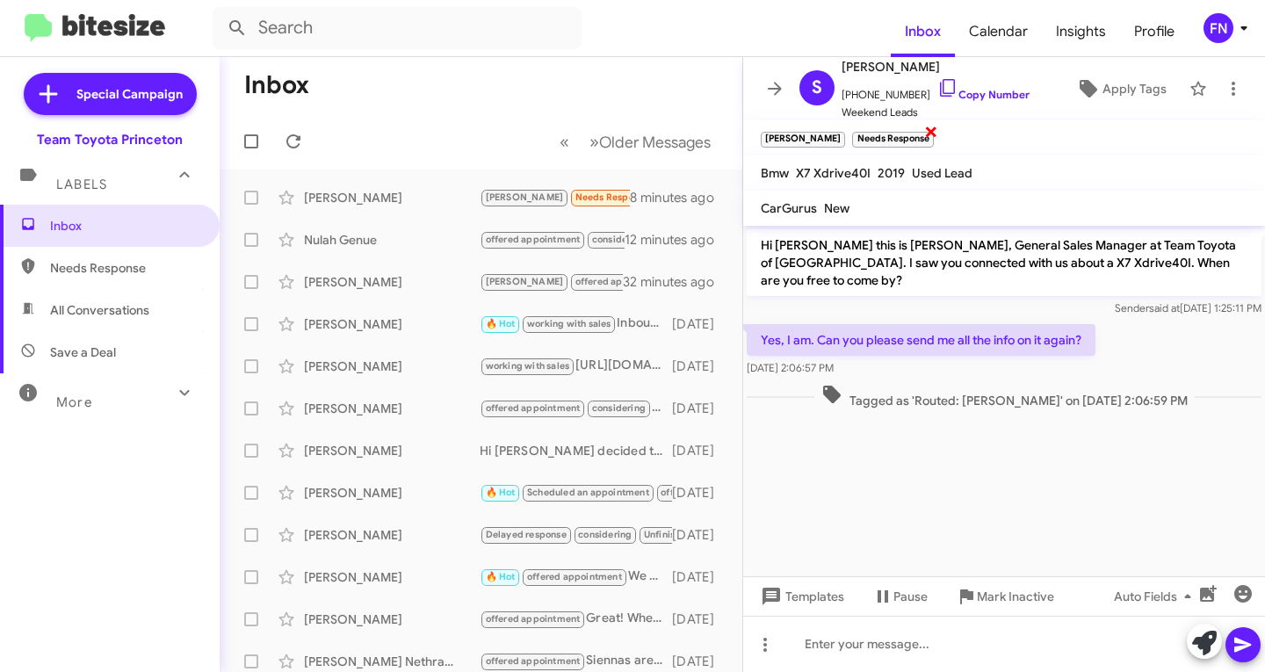
click at [924, 134] on span "×" at bounding box center [931, 130] width 14 height 21
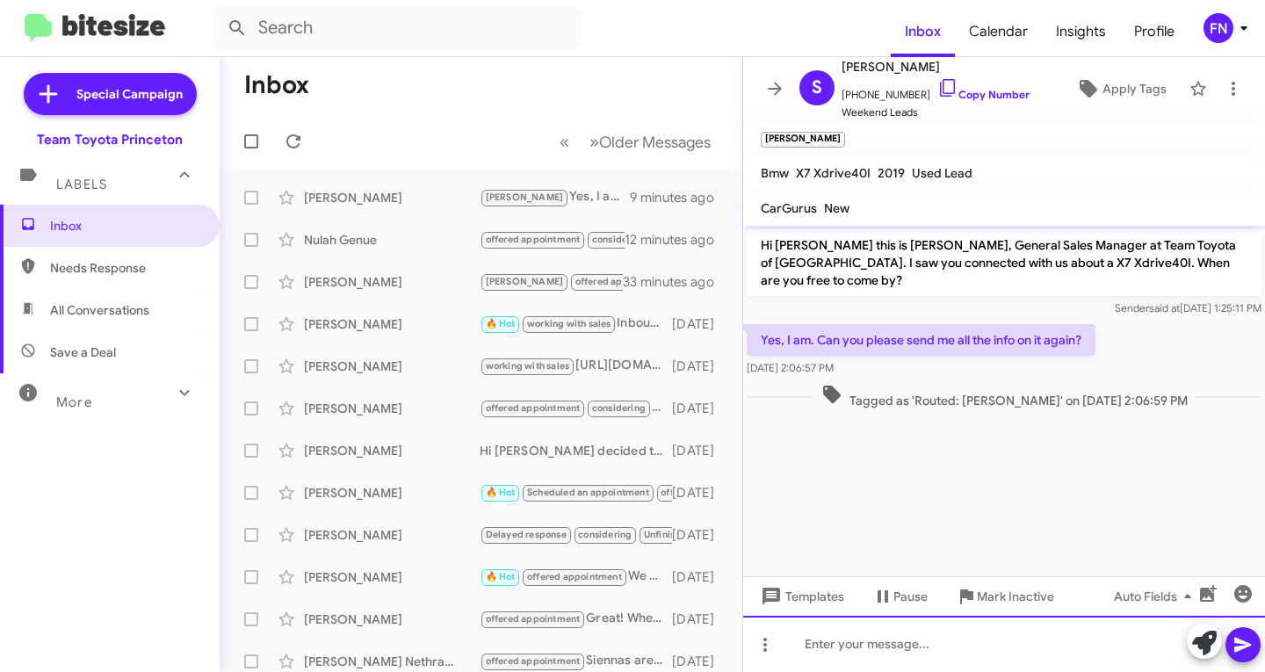
paste div
click at [1019, 648] on div at bounding box center [1004, 644] width 522 height 56
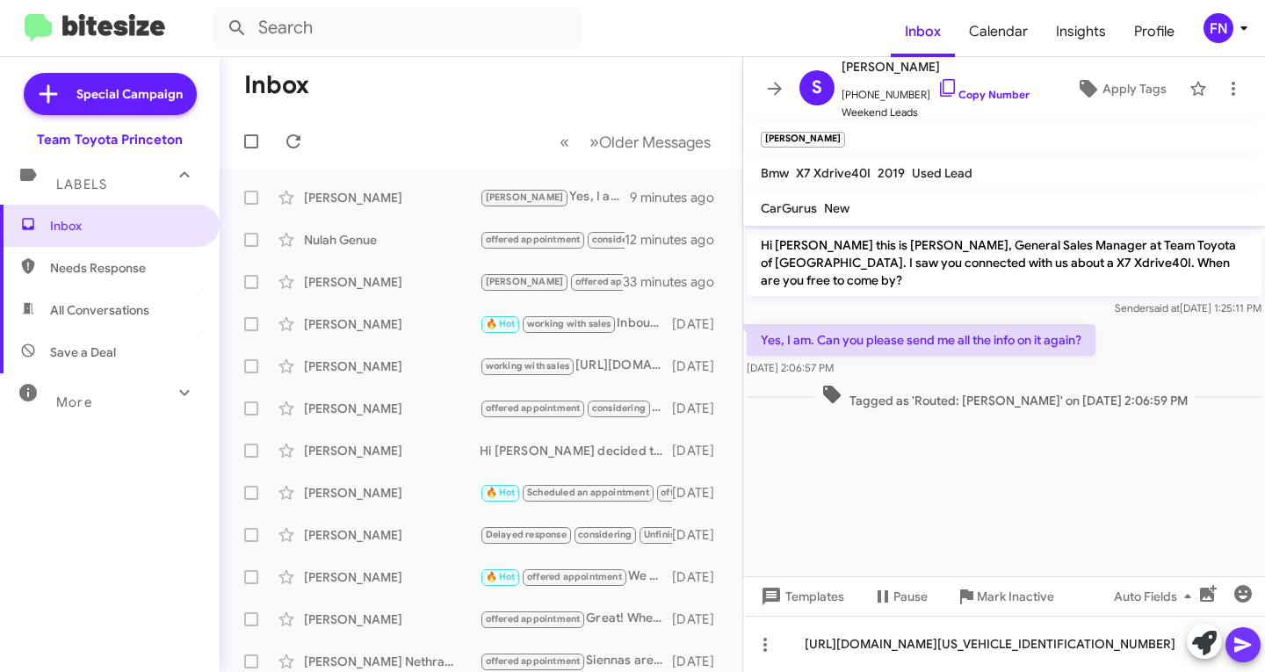
click at [1232, 650] on button at bounding box center [1243, 644] width 35 height 35
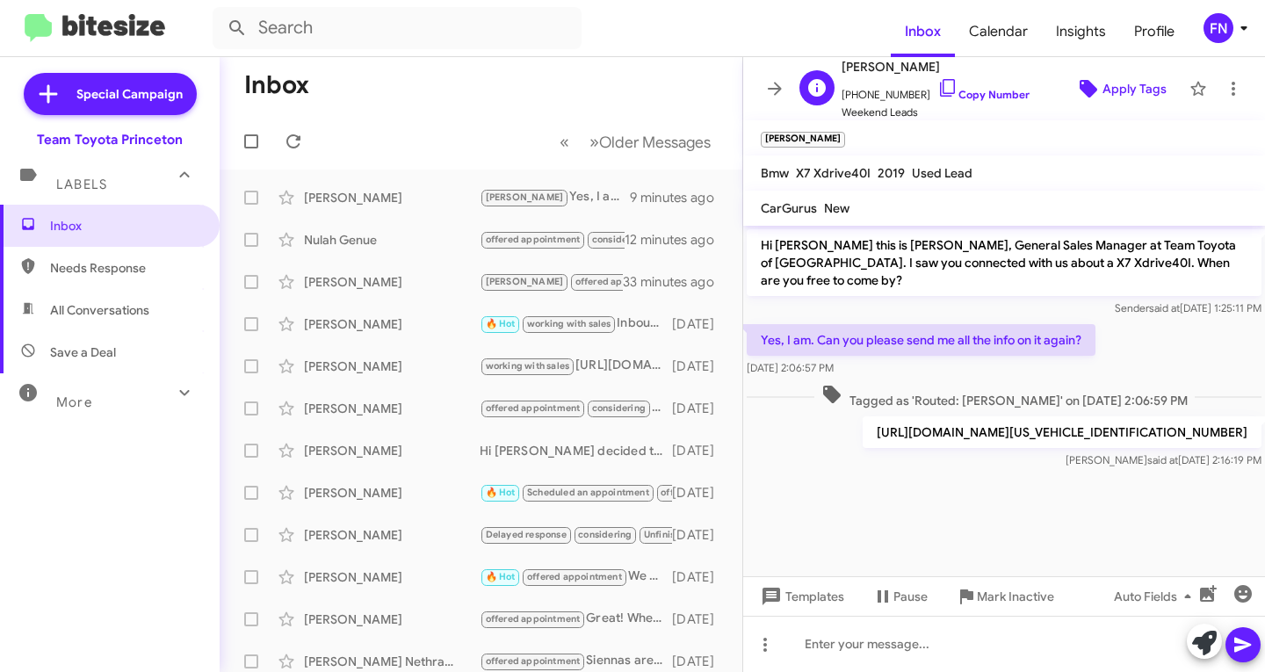
click at [1135, 92] on span "Apply Tags" at bounding box center [1135, 89] width 64 height 32
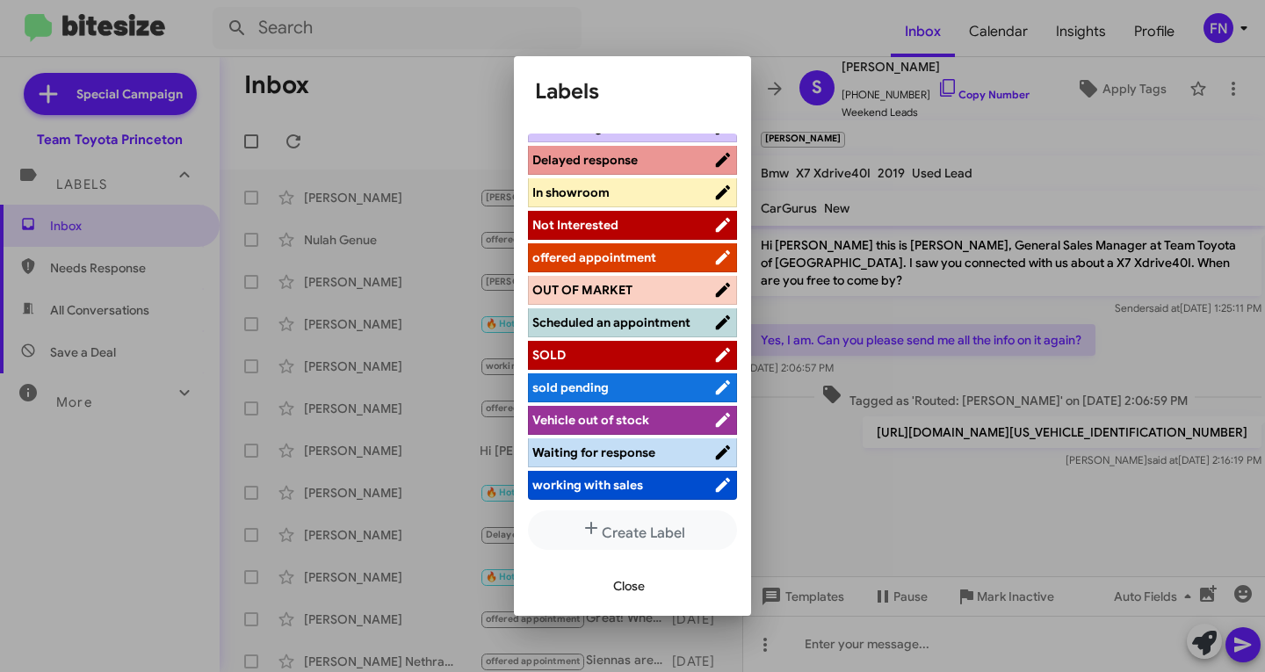
click at [608, 250] on span "offered appointment" at bounding box center [594, 258] width 124 height 16
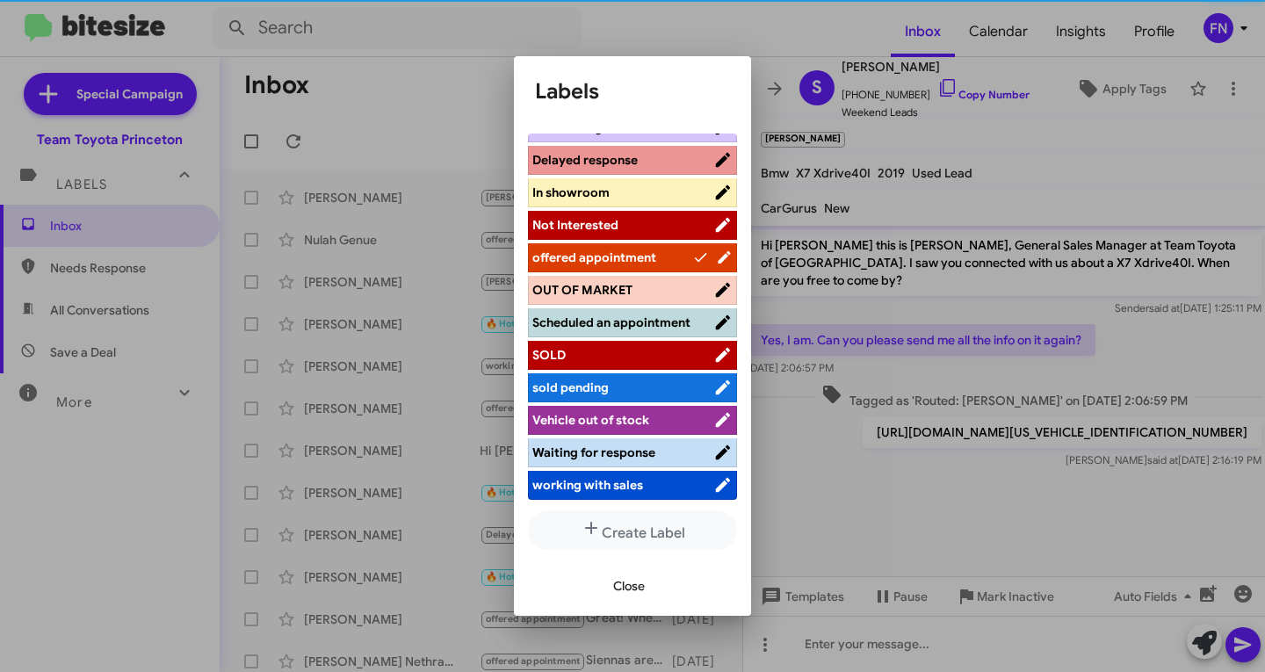
scroll to position [263, 0]
click at [613, 581] on span "Close" at bounding box center [629, 586] width 32 height 32
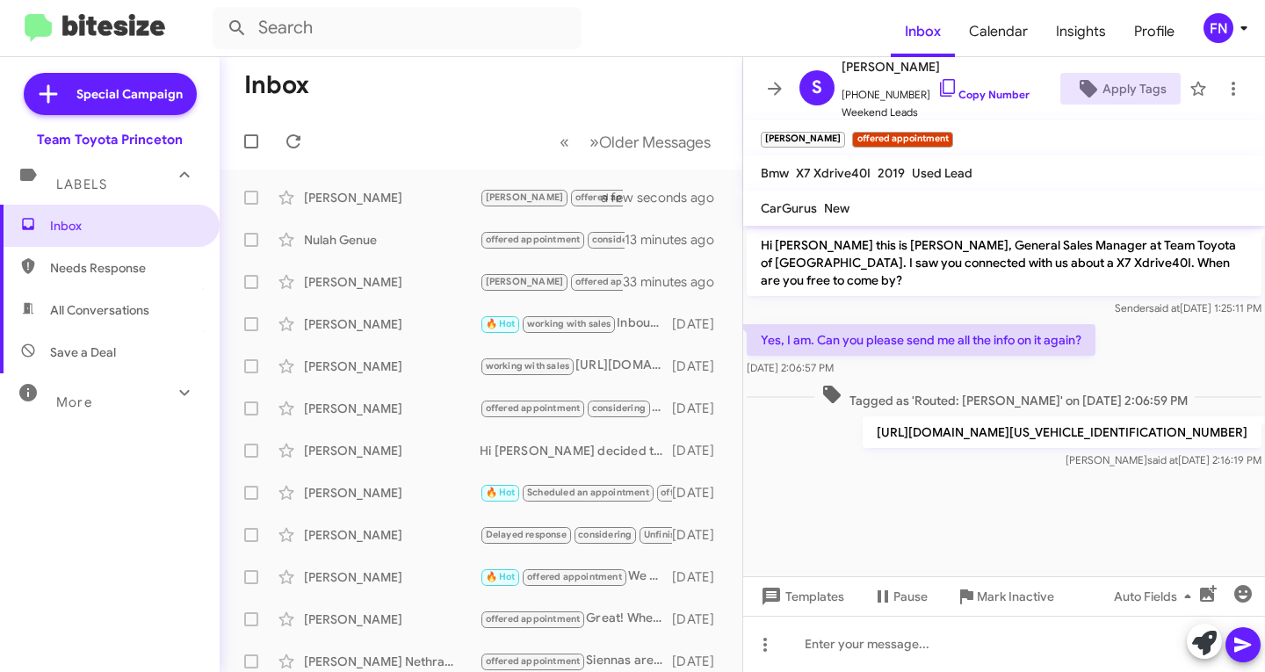
click at [104, 325] on span "All Conversations" at bounding box center [110, 310] width 220 height 42
type input "in:all-conversations"
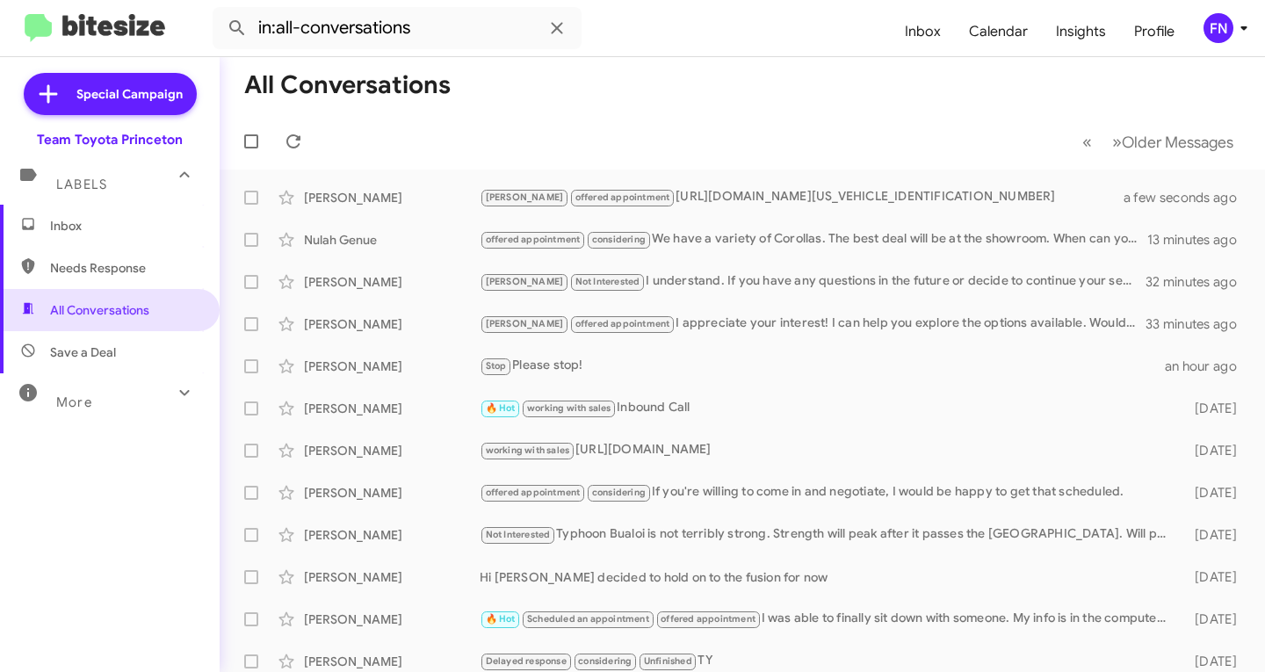
click at [1218, 31] on div "FN" at bounding box center [1219, 28] width 30 height 30
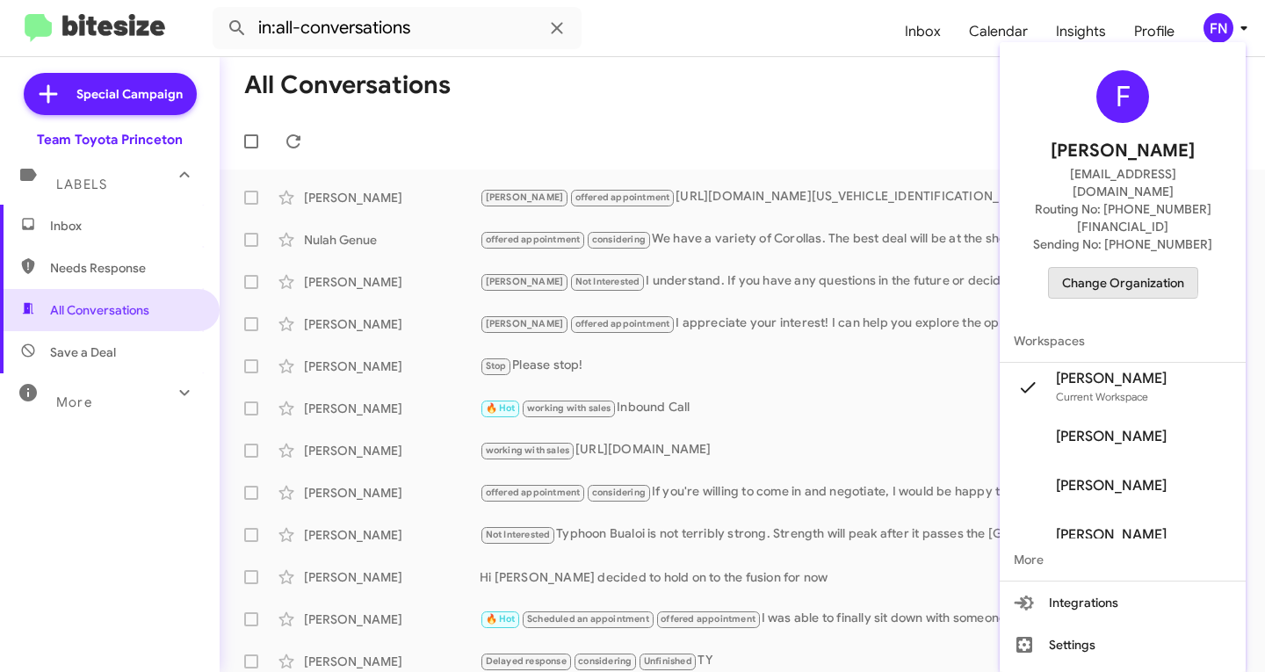
click at [1097, 268] on span "Change Organization" at bounding box center [1123, 283] width 122 height 30
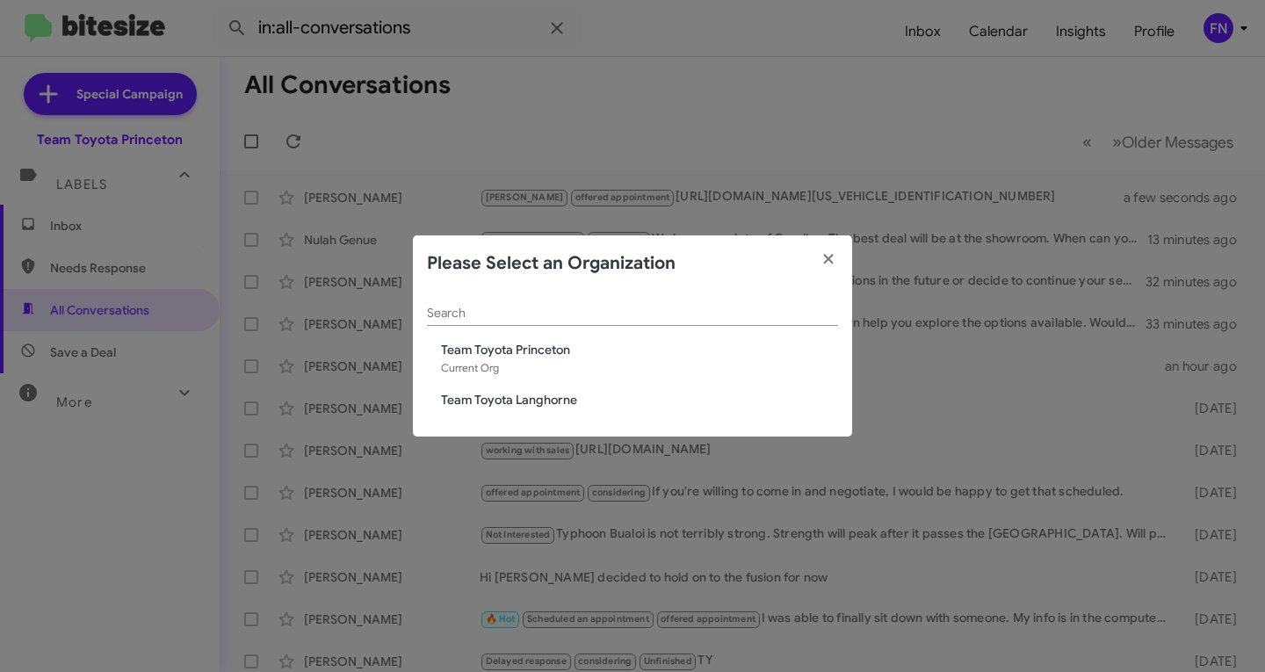
click at [568, 396] on span "Team Toyota Langhorne" at bounding box center [639, 400] width 397 height 18
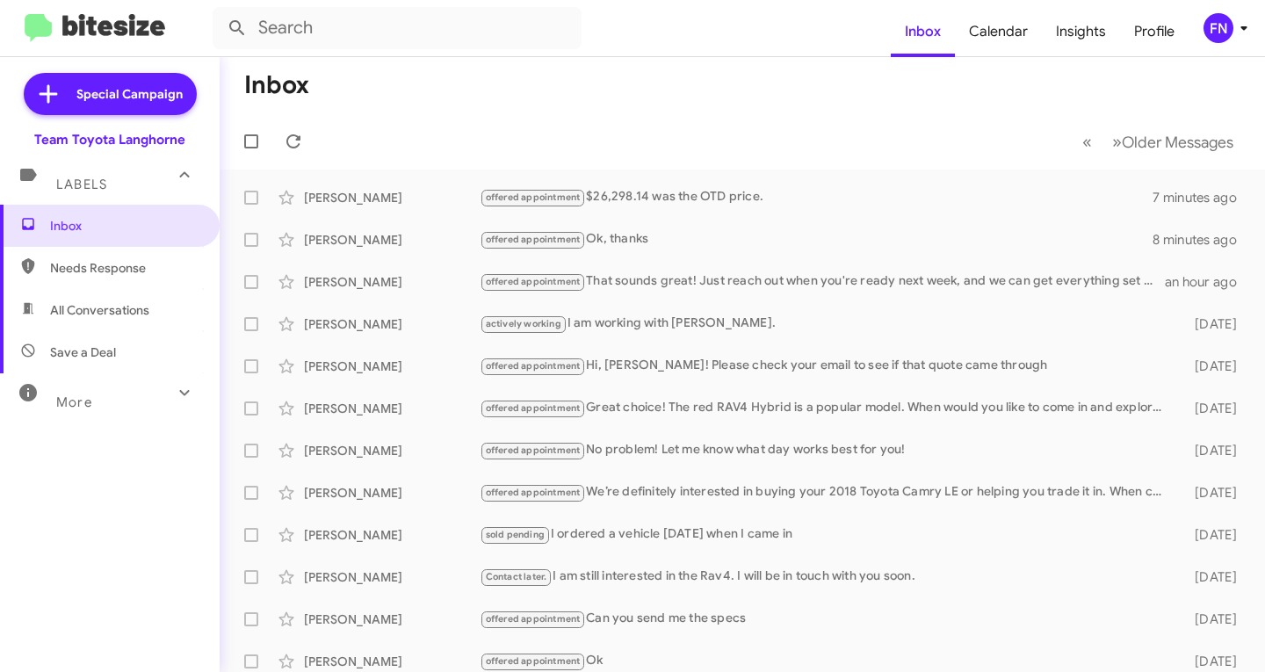
click at [99, 314] on span "All Conversations" at bounding box center [99, 310] width 99 height 18
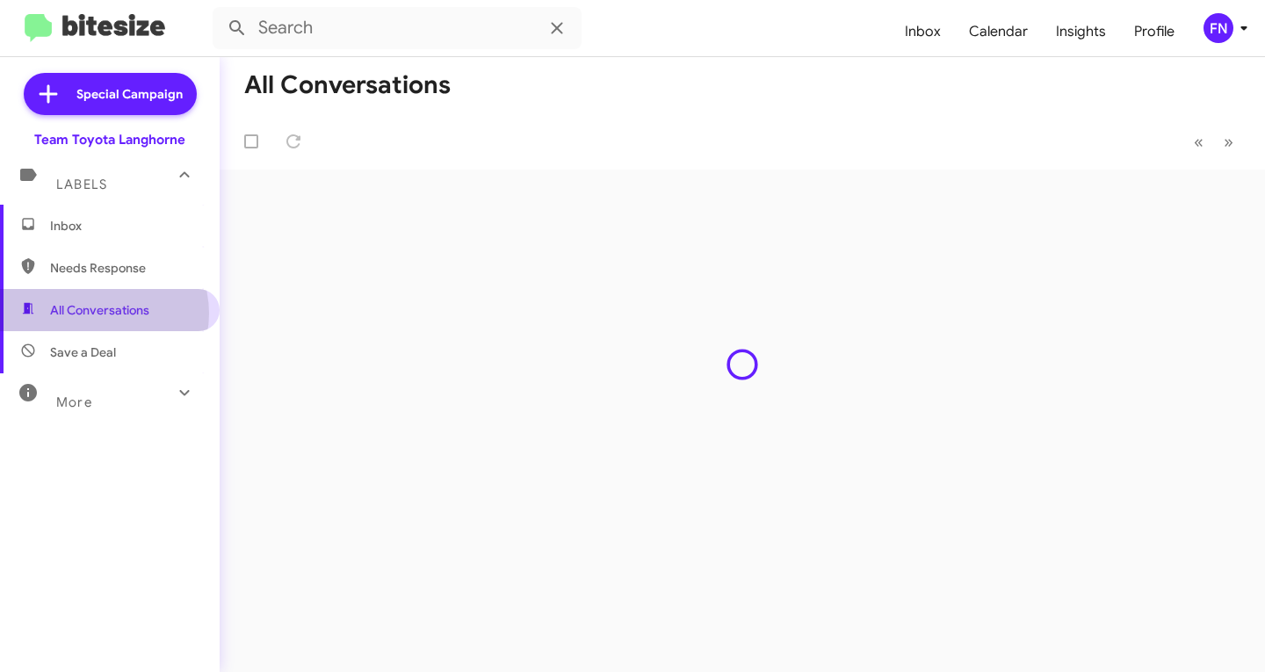
type input "in:all-conversations"
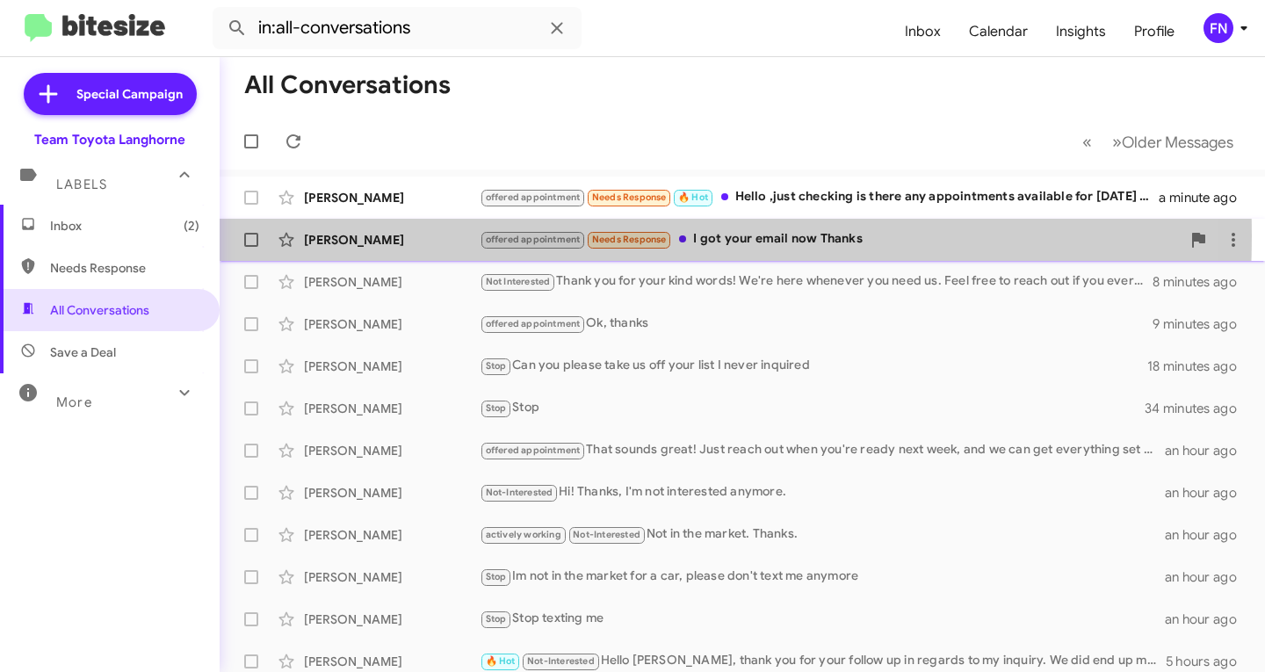
click at [457, 235] on div "[PERSON_NAME]" at bounding box center [392, 240] width 176 height 18
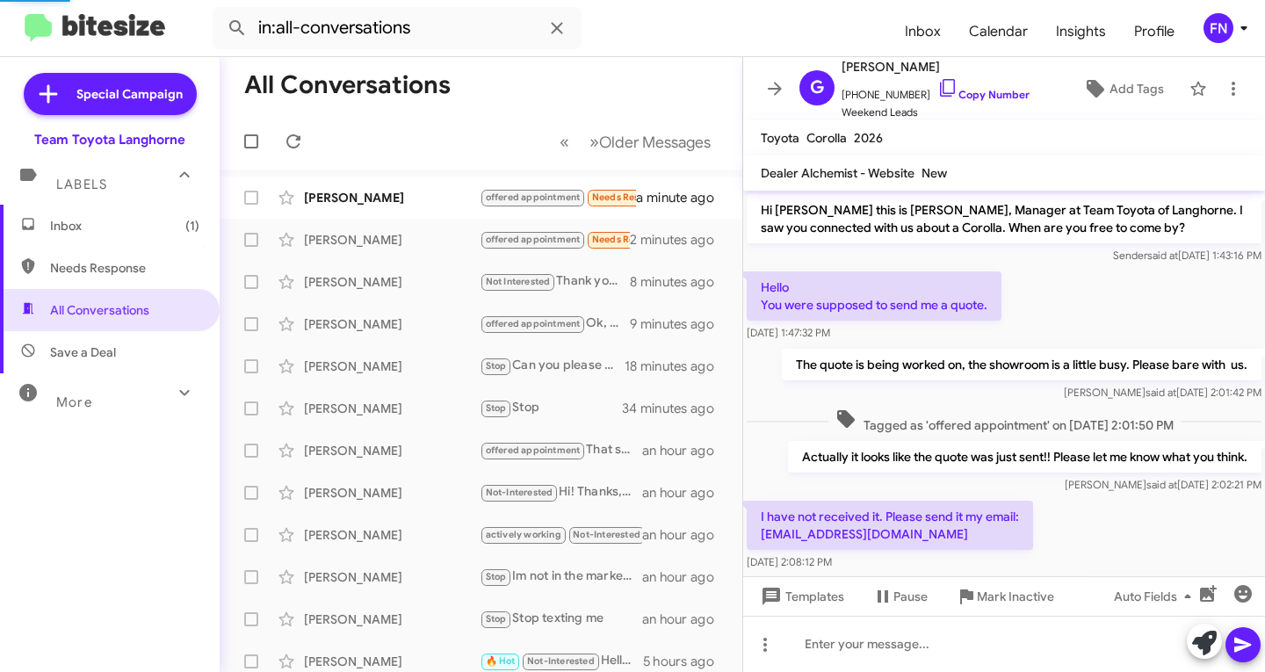
scroll to position [474, 0]
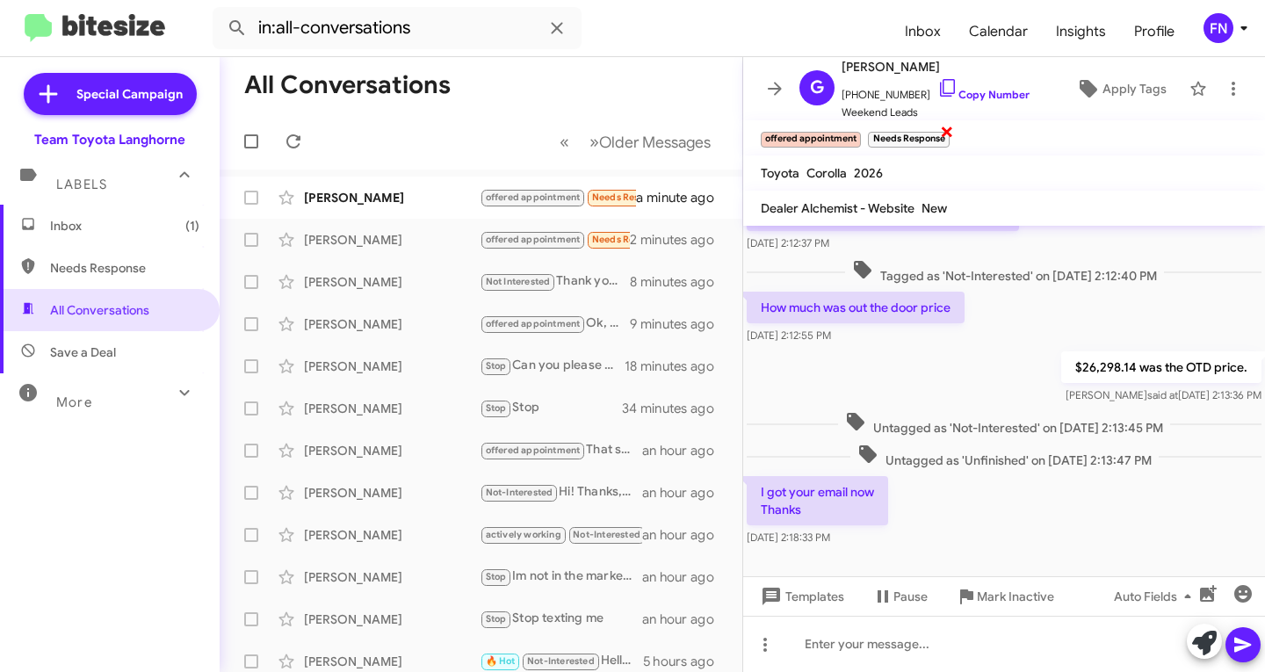
click at [950, 133] on span "×" at bounding box center [947, 130] width 14 height 21
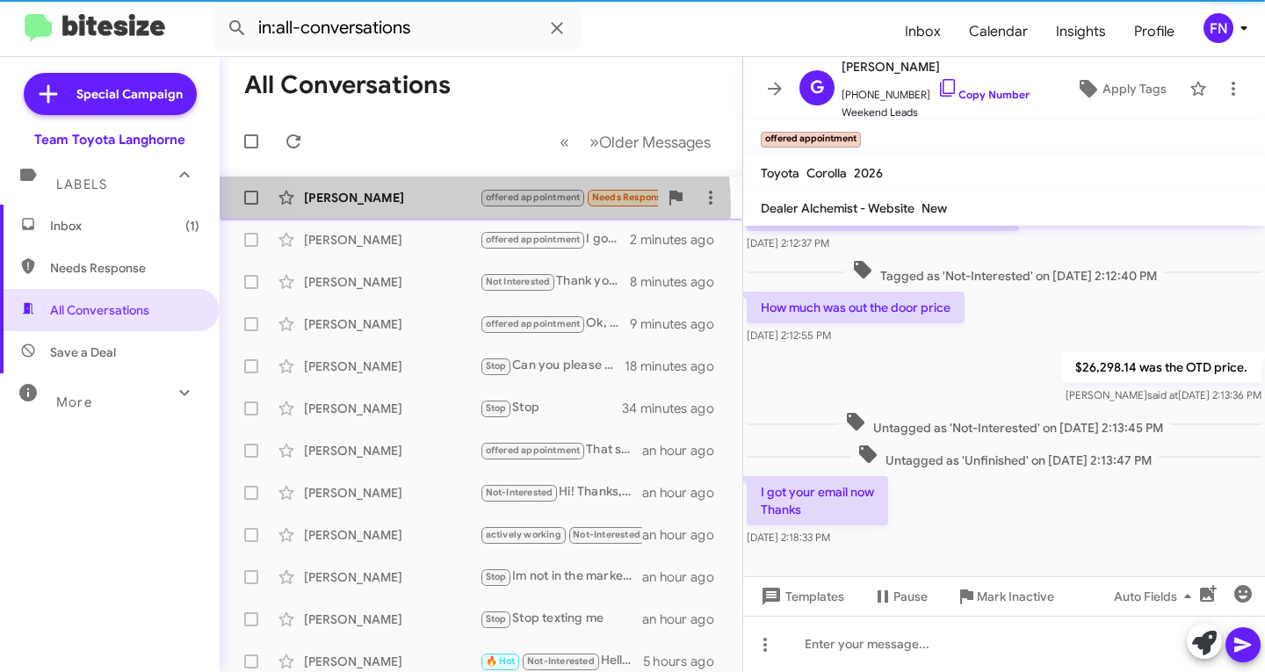
click at [401, 208] on div "[PERSON_NAME] offered appointment Needs Response 🔥 Hot Hello ,just checking is …" at bounding box center [481, 197] width 495 height 35
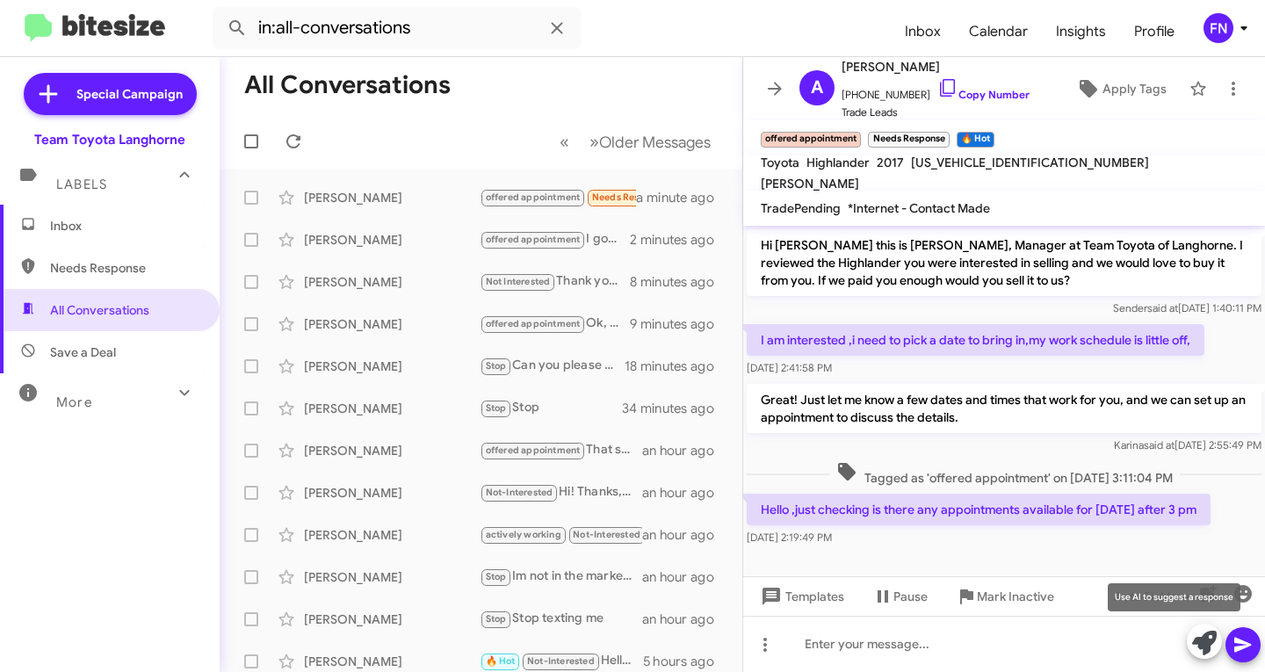
click at [1200, 650] on icon at bounding box center [1204, 643] width 25 height 25
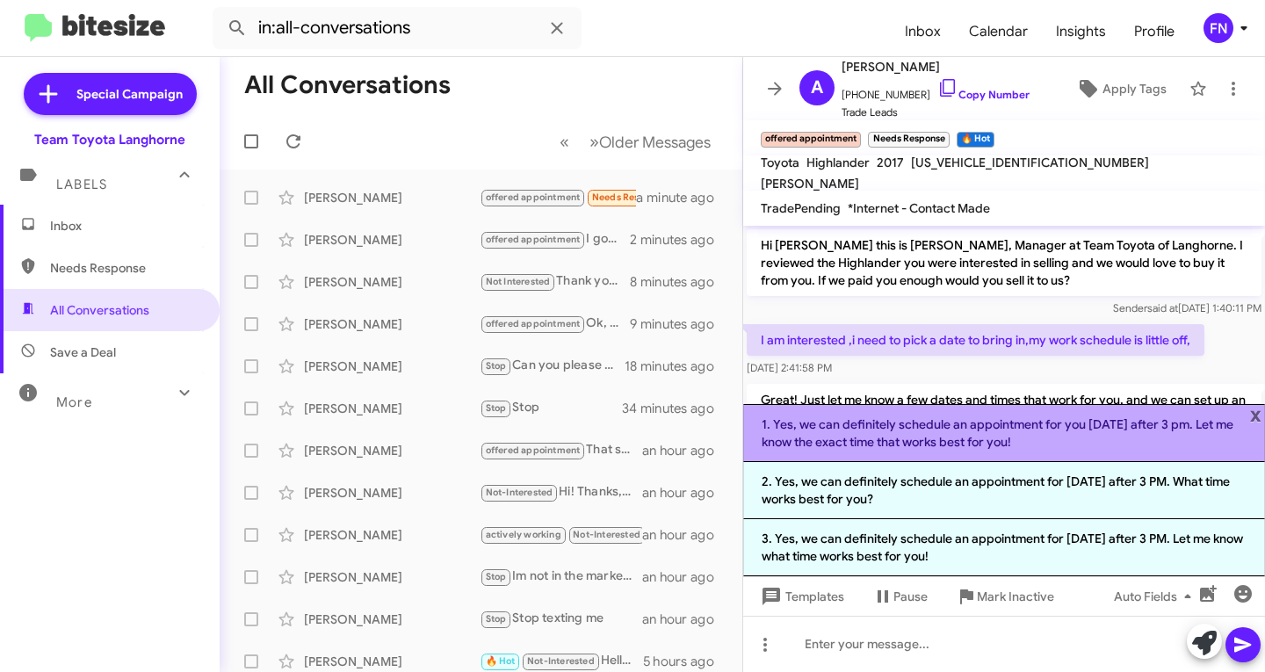
click at [887, 459] on li "1. Yes, we can definitely schedule an appointment for you [DATE] after 3 pm. Le…" at bounding box center [1004, 433] width 522 height 58
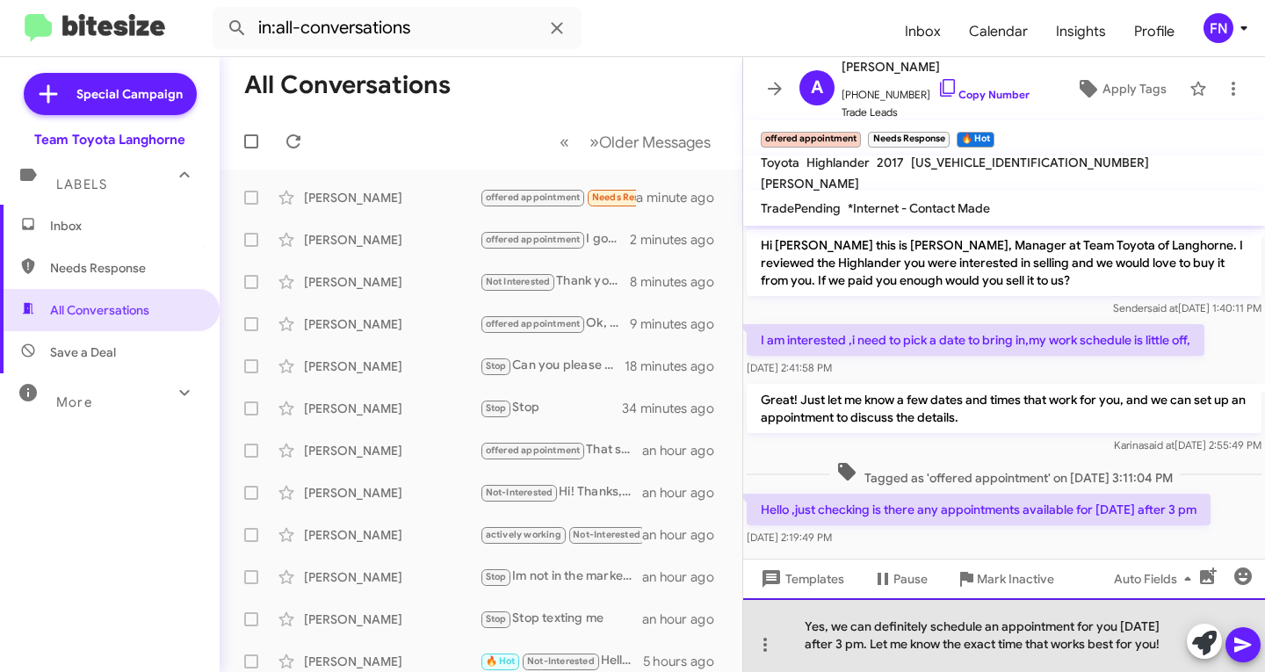
click at [906, 644] on div "Yes, we can definitely schedule an appointment for you [DATE] after 3 pm. Let m…" at bounding box center [1004, 635] width 522 height 74
drag, startPoint x: 906, startPoint y: 644, endPoint x: 941, endPoint y: 628, distance: 38.5
click at [941, 628] on div "Yes, we can definitely schedule an appointment for you [DATE] after 3 pm. Let m…" at bounding box center [1004, 635] width 522 height 74
click at [1009, 644] on div "Yes, we can definitely schedule an appointment for you [DATE] after 3pm." at bounding box center [1004, 635] width 522 height 74
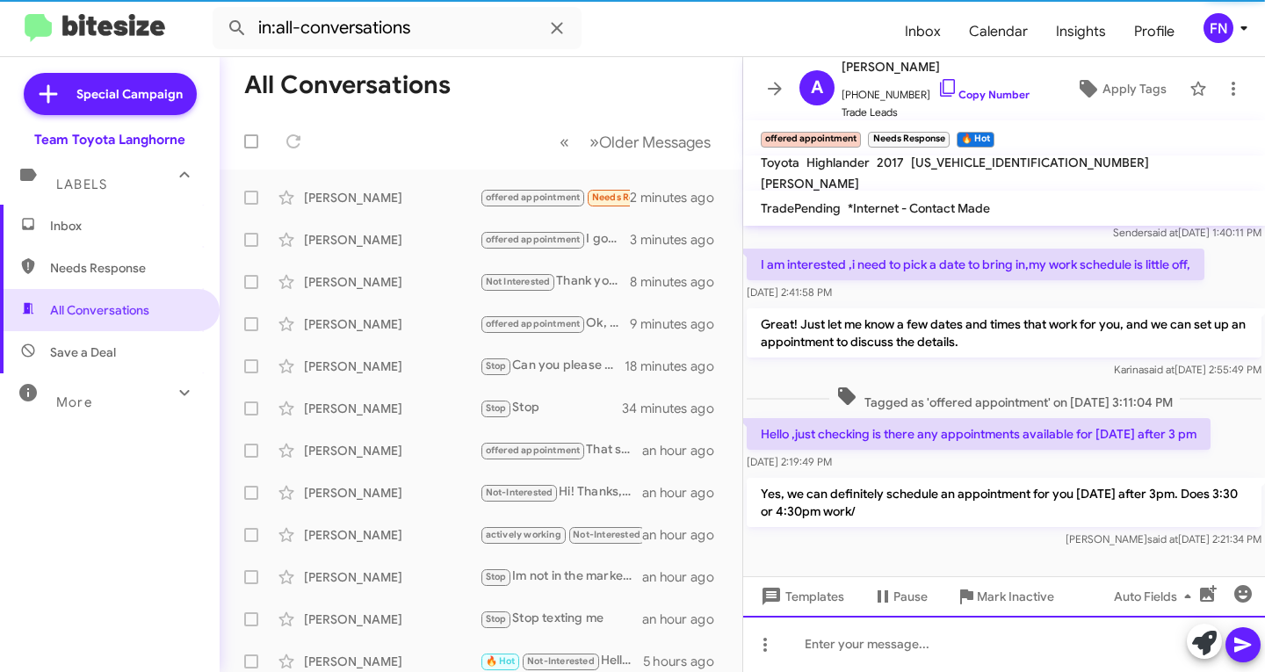
scroll to position [77, 0]
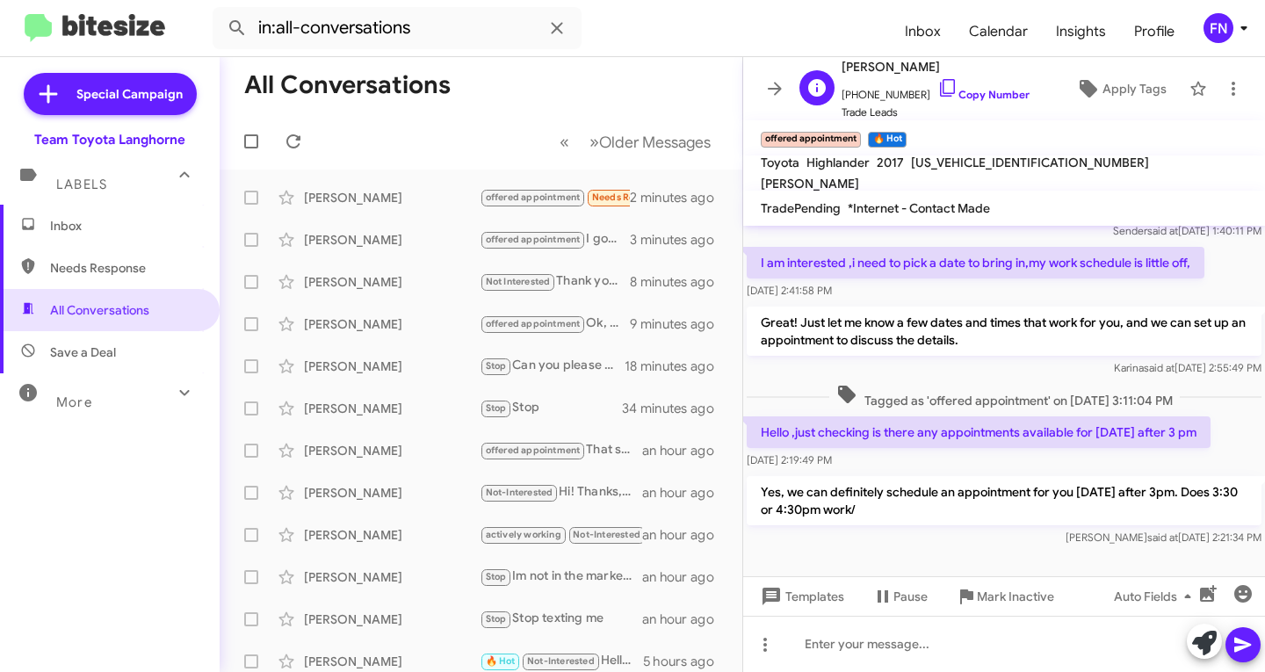
drag, startPoint x: 934, startPoint y: 89, endPoint x: 952, endPoint y: 85, distance: 17.9
click at [937, 89] on icon at bounding box center [947, 87] width 21 height 21
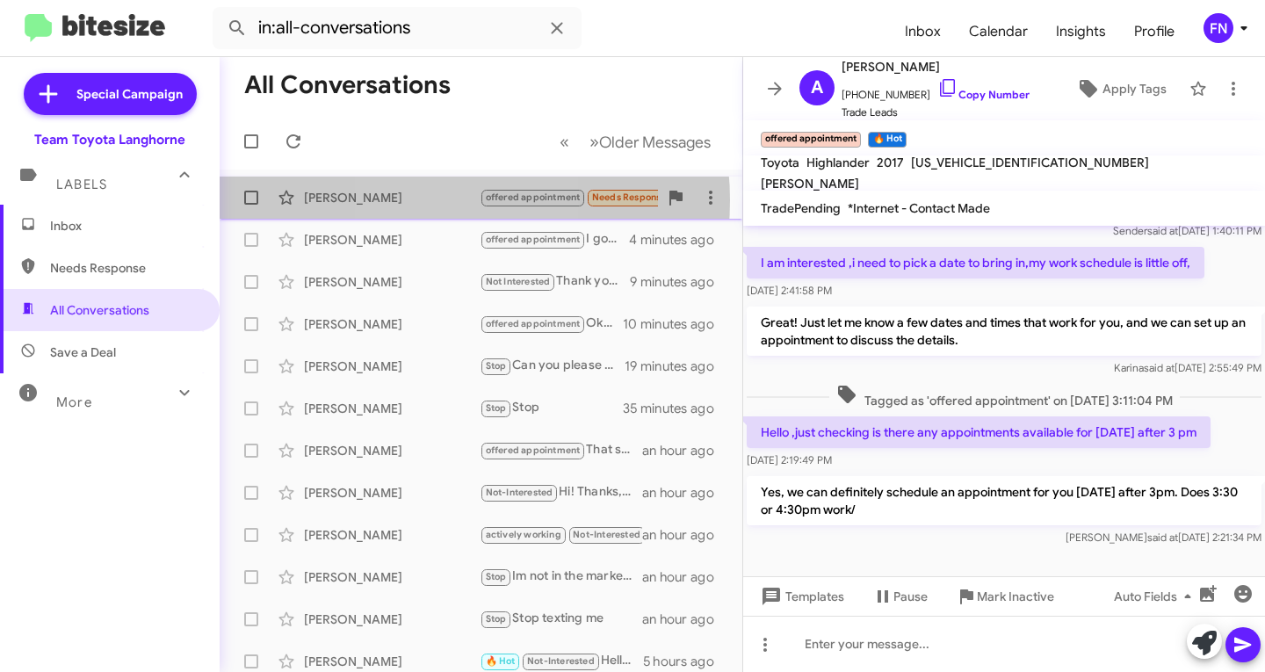
click at [431, 200] on div "[PERSON_NAME]" at bounding box center [392, 198] width 176 height 18
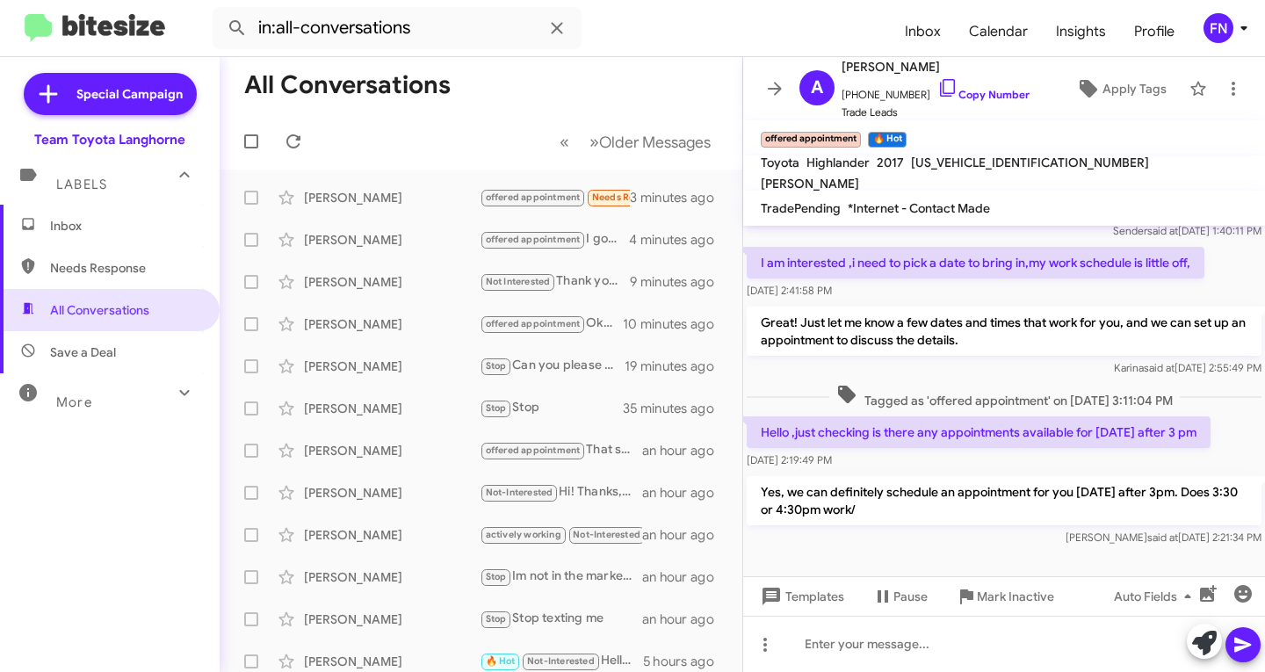
click at [122, 223] on span "Inbox" at bounding box center [124, 226] width 149 height 18
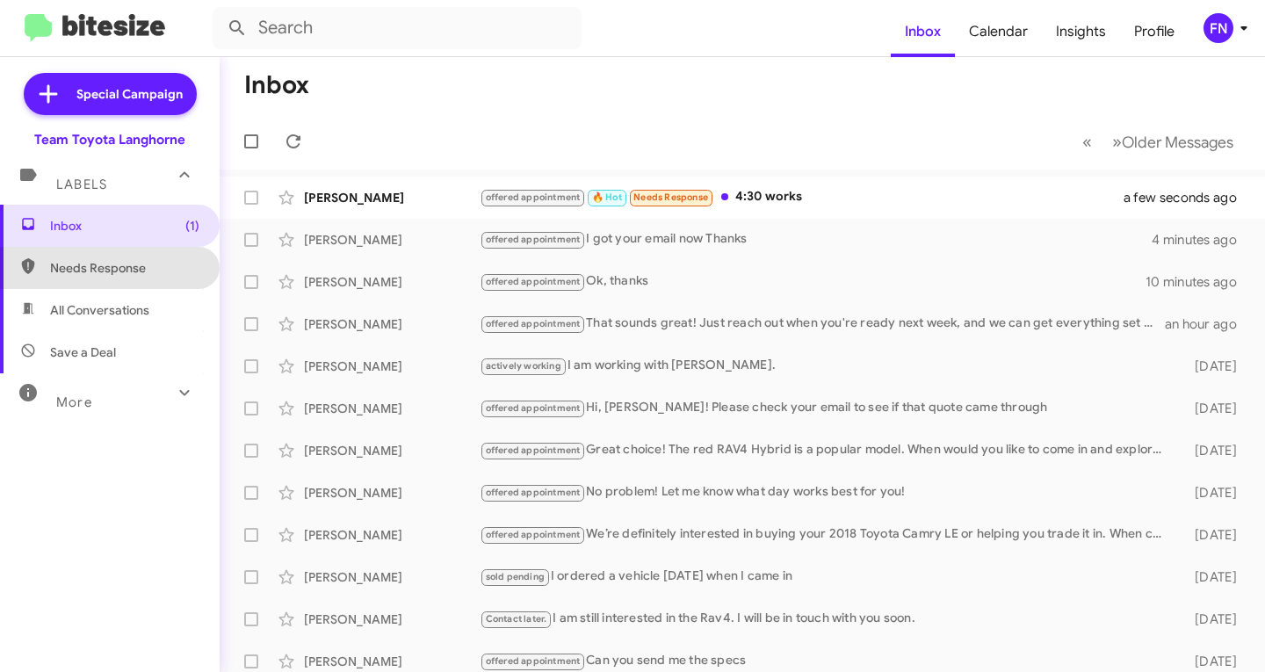
click at [129, 275] on span "Needs Response" at bounding box center [124, 268] width 149 height 18
type input "in:needs-response"
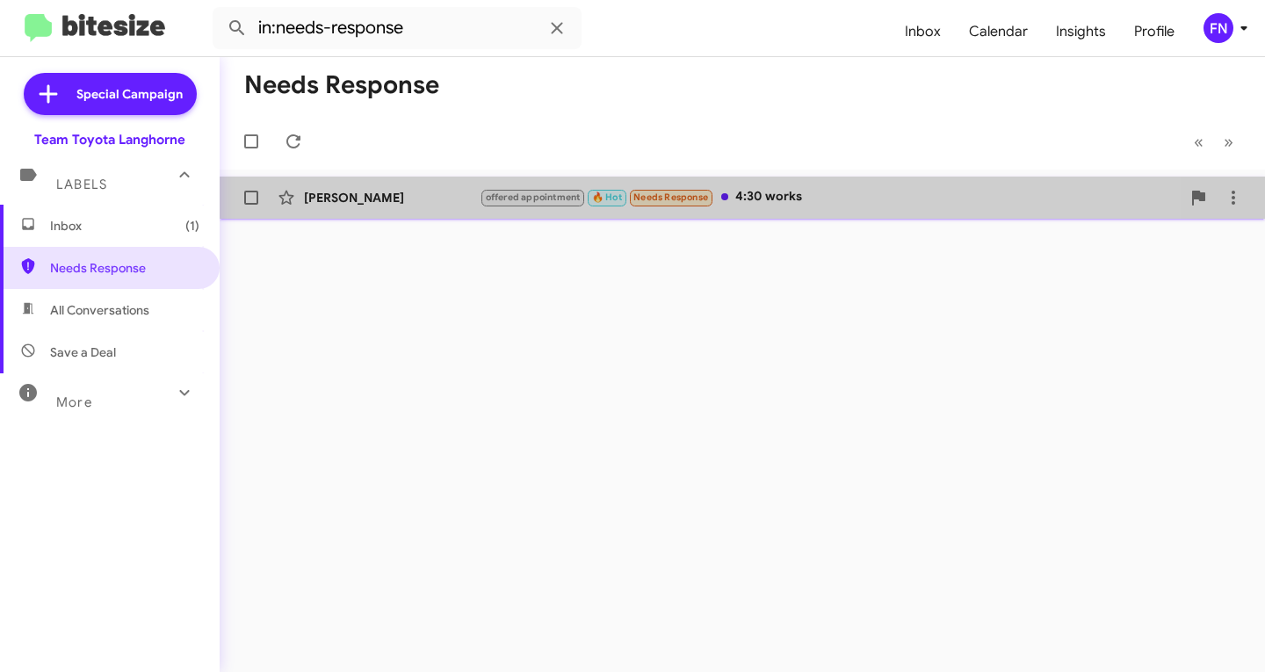
click at [442, 208] on div "[PERSON_NAME] offered appointment 🔥 Hot Needs Response 4:30 works a few seconds…" at bounding box center [742, 197] width 1017 height 35
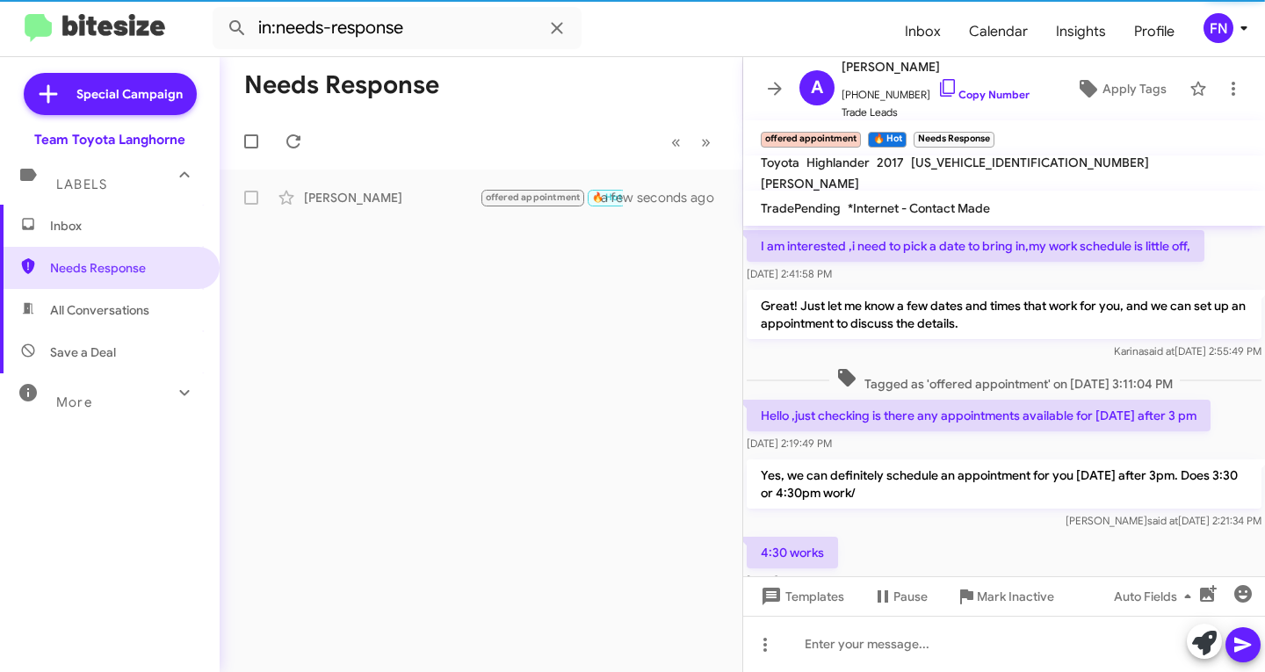
scroll to position [141, 0]
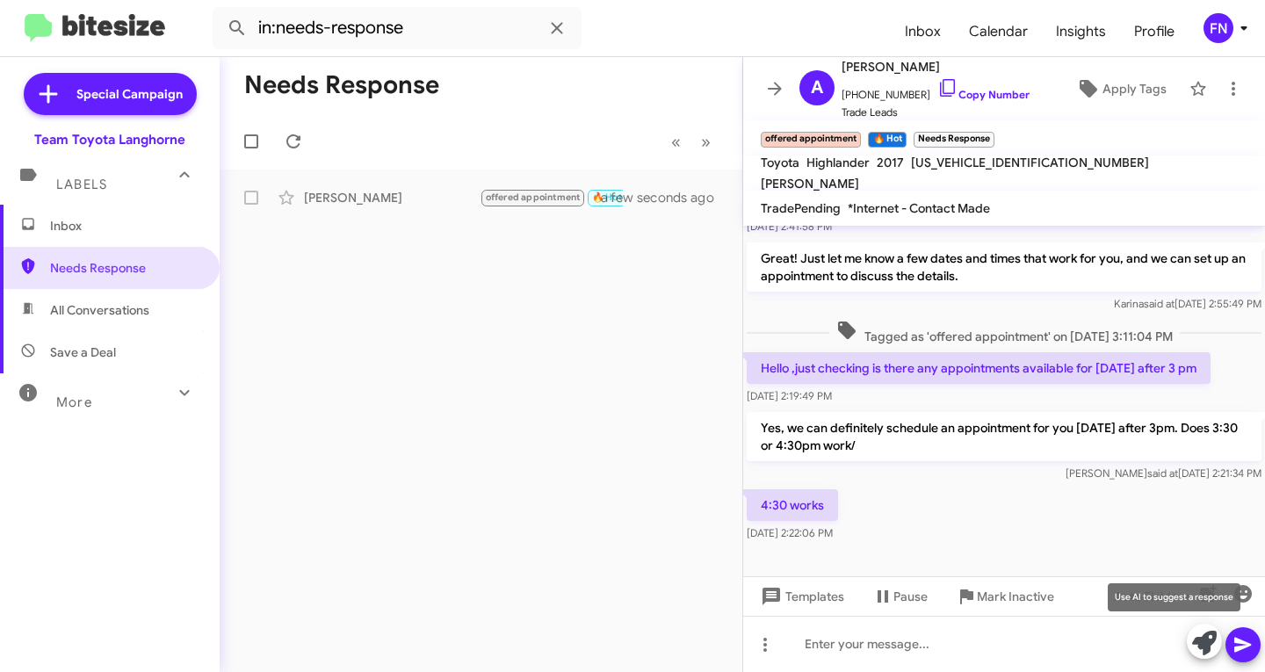
click at [1198, 635] on icon at bounding box center [1204, 643] width 25 height 25
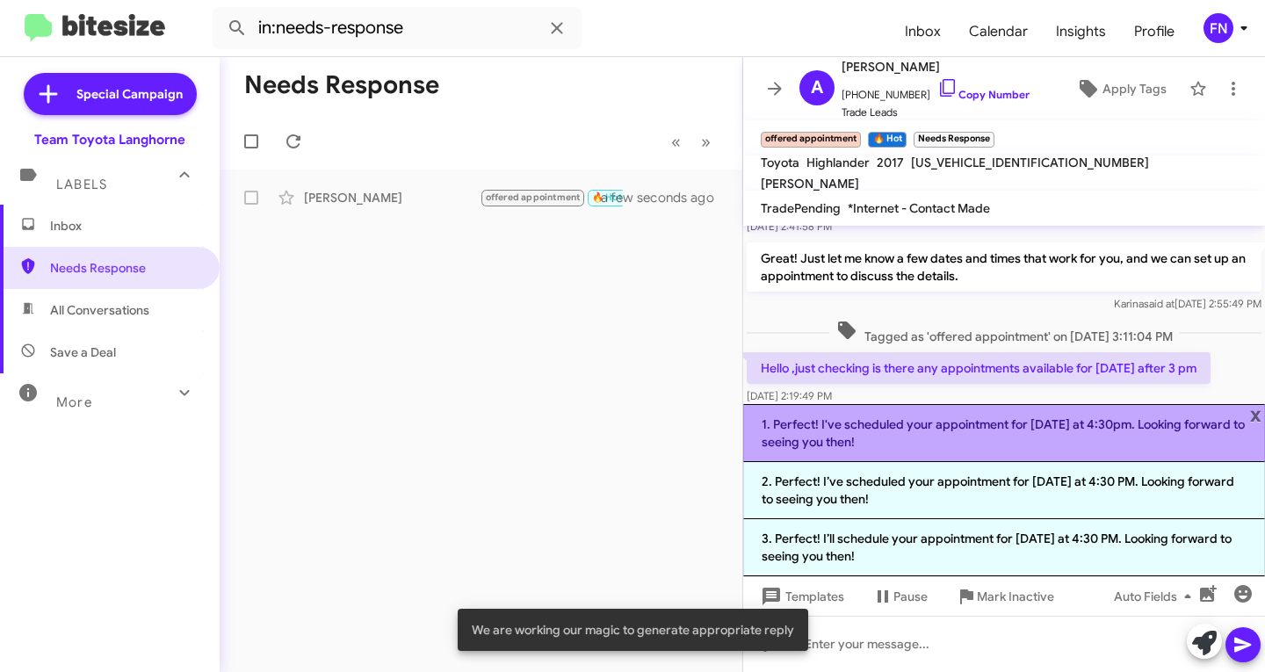
click at [981, 422] on li "1. Perfect! I've scheduled your appointment for [DATE] at 4:30pm. Looking forwa…" at bounding box center [1004, 433] width 522 height 58
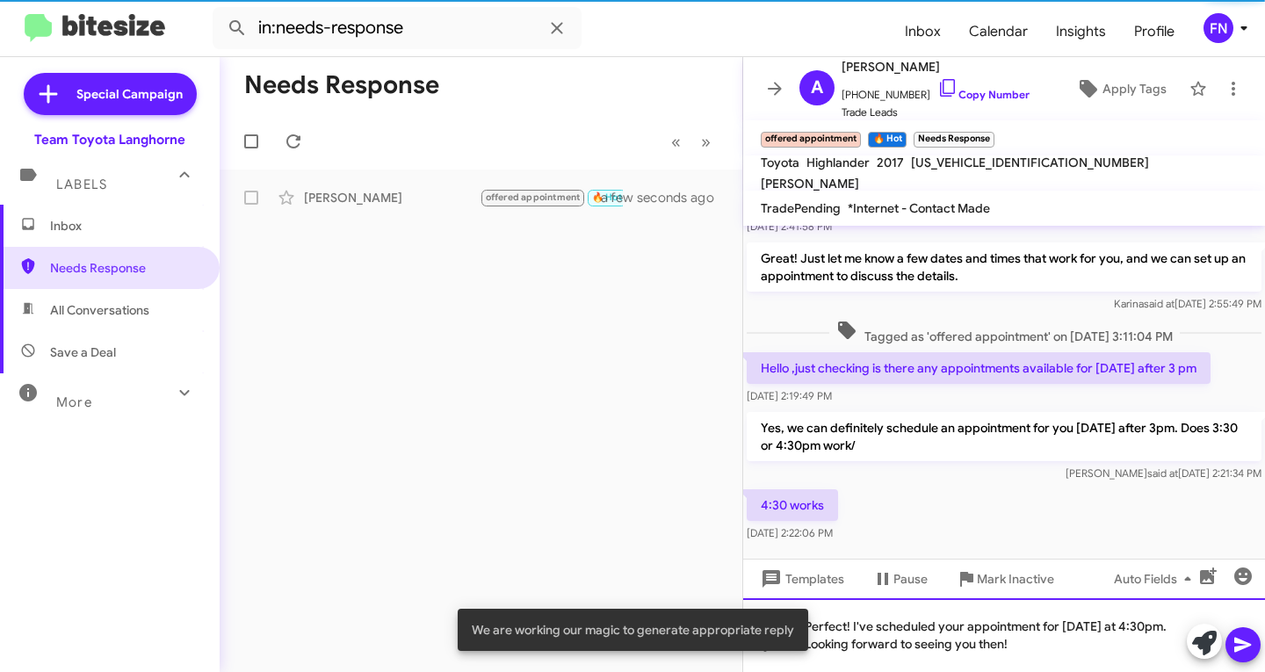
click at [1074, 653] on div "Perfect! I've scheduled your appointment for [DATE] at 4:30pm. Looking forward …" at bounding box center [1004, 635] width 522 height 74
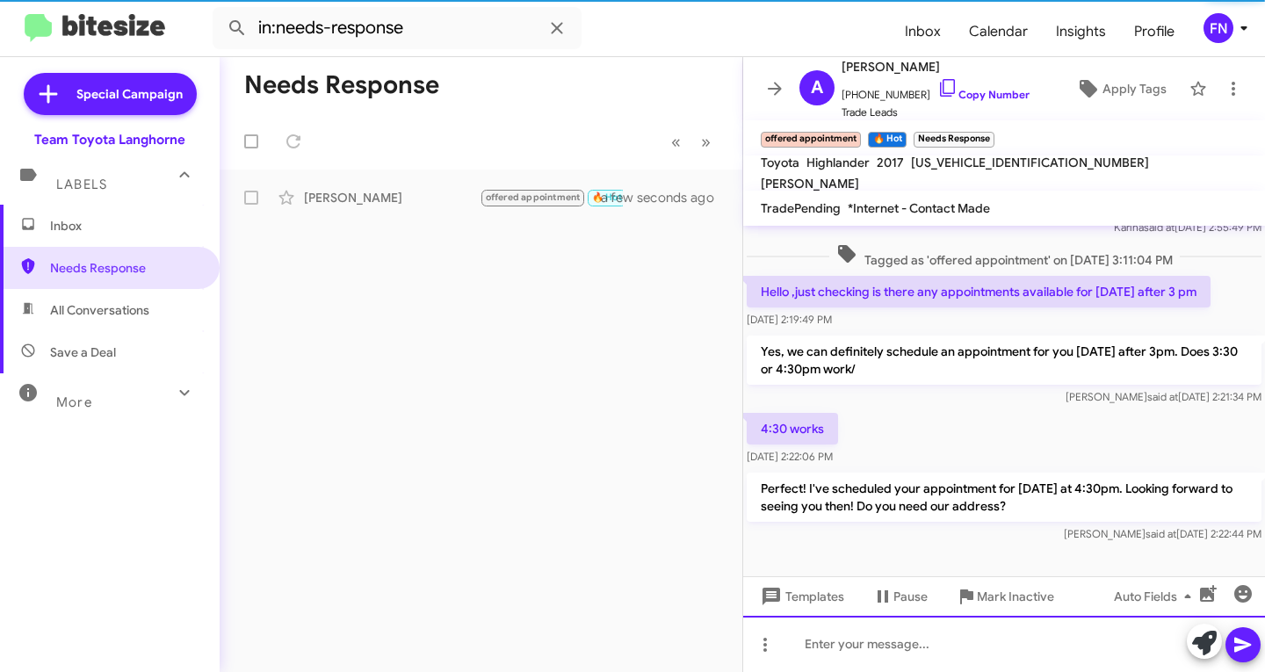
scroll to position [223, 0]
